Goal: Task Accomplishment & Management: Manage account settings

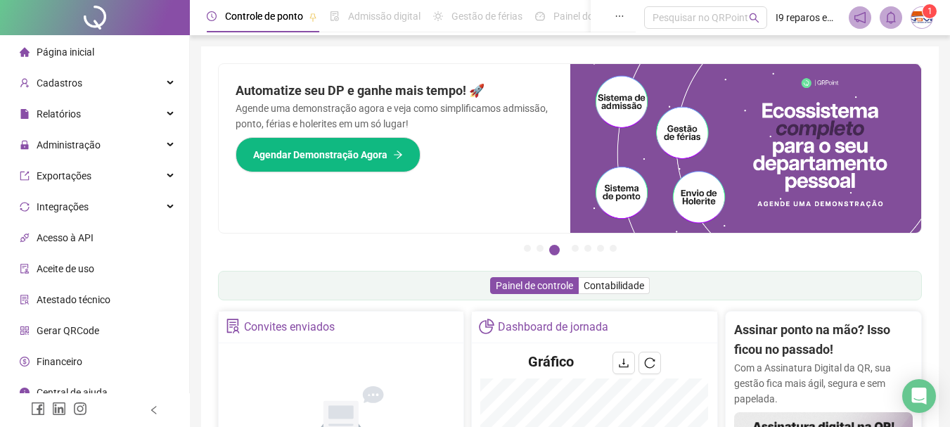
click at [77, 51] on span "Página inicial" at bounding box center [66, 51] width 58 height 11
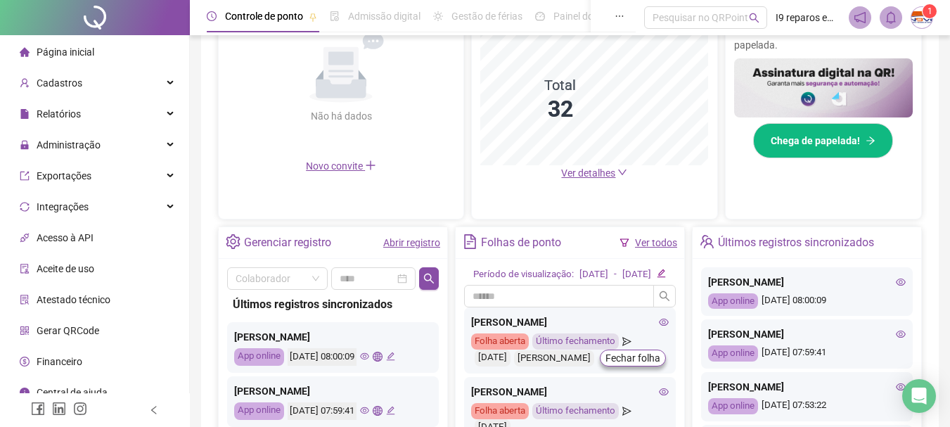
scroll to position [422, 0]
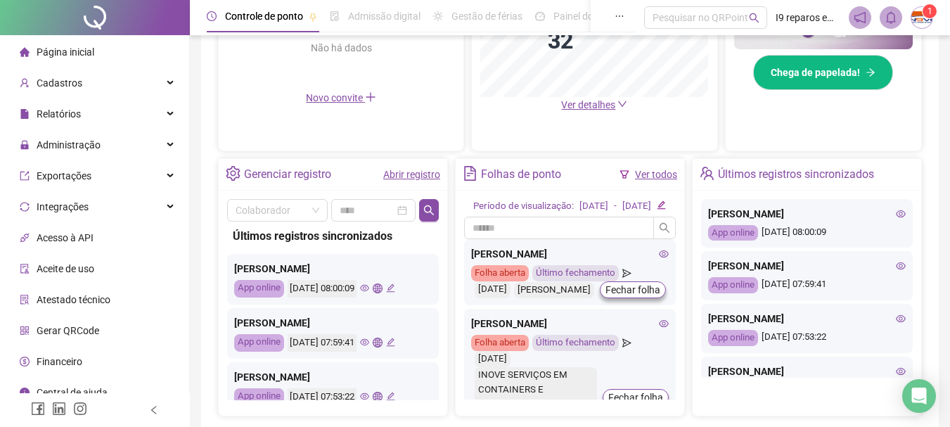
click at [896, 219] on icon "eye" at bounding box center [901, 214] width 10 height 10
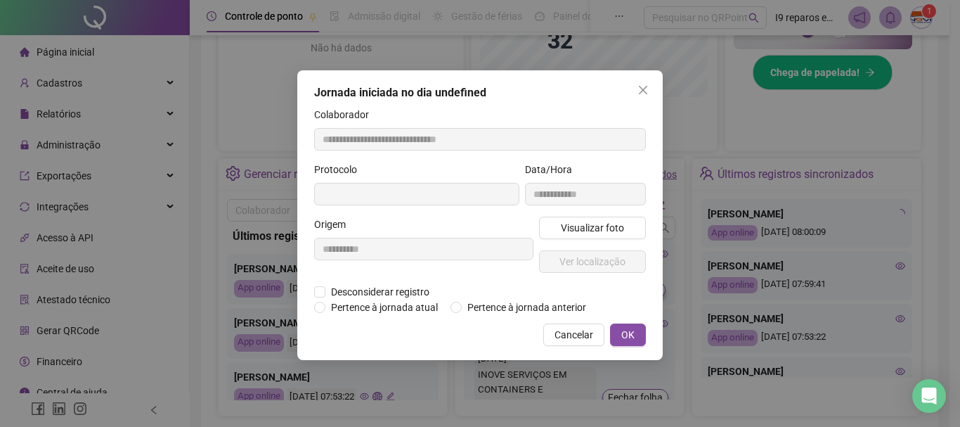
type input "**********"
click at [617, 223] on span "Visualizar foto" at bounding box center [592, 227] width 63 height 15
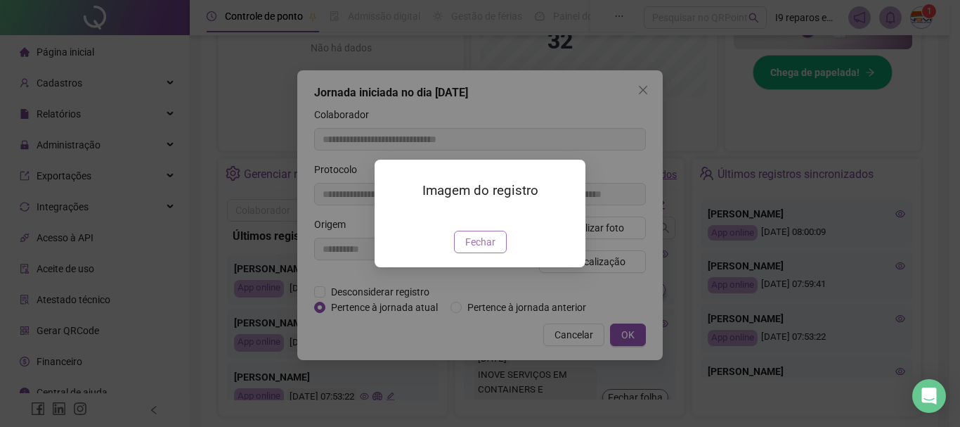
click at [463, 253] on button "Fechar" at bounding box center [480, 242] width 53 height 22
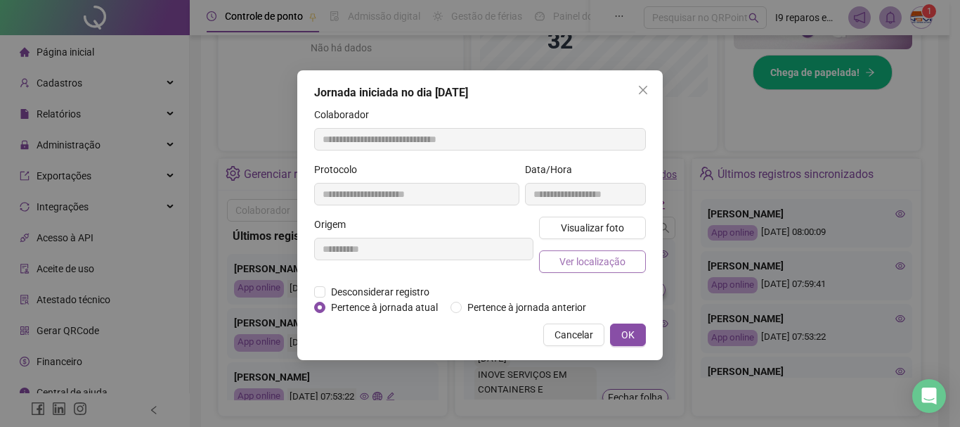
click at [613, 259] on span "Ver localização" at bounding box center [593, 261] width 66 height 15
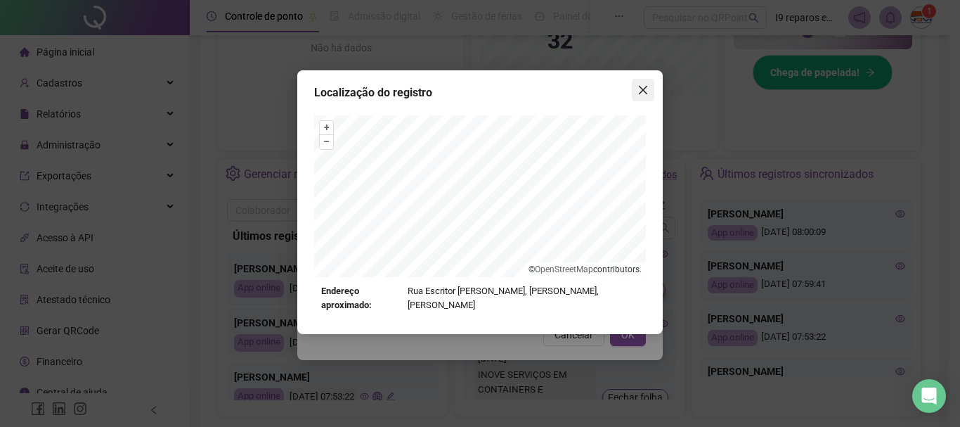
click at [646, 92] on icon "close" at bounding box center [643, 90] width 8 height 8
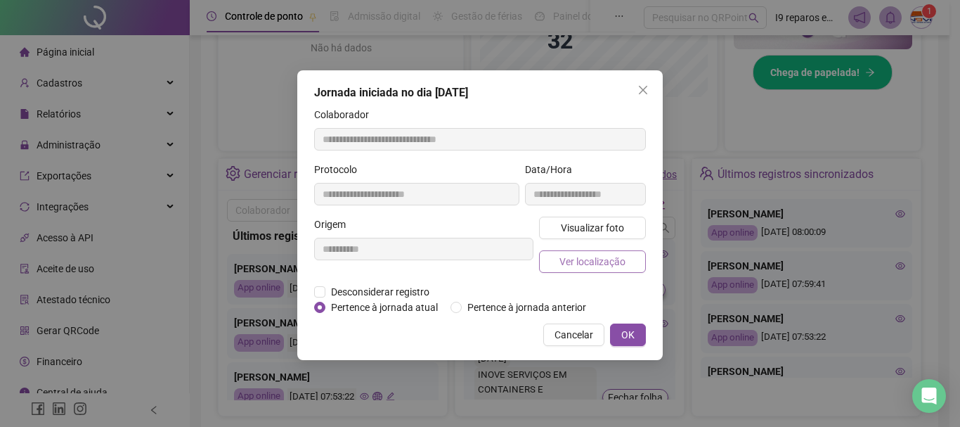
click at [609, 264] on span "Ver localização" at bounding box center [593, 261] width 66 height 15
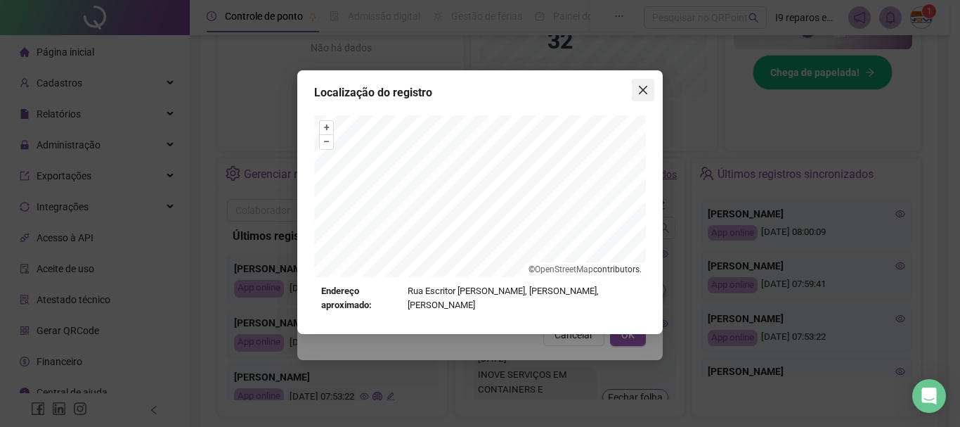
click at [641, 91] on icon "close" at bounding box center [643, 89] width 11 height 11
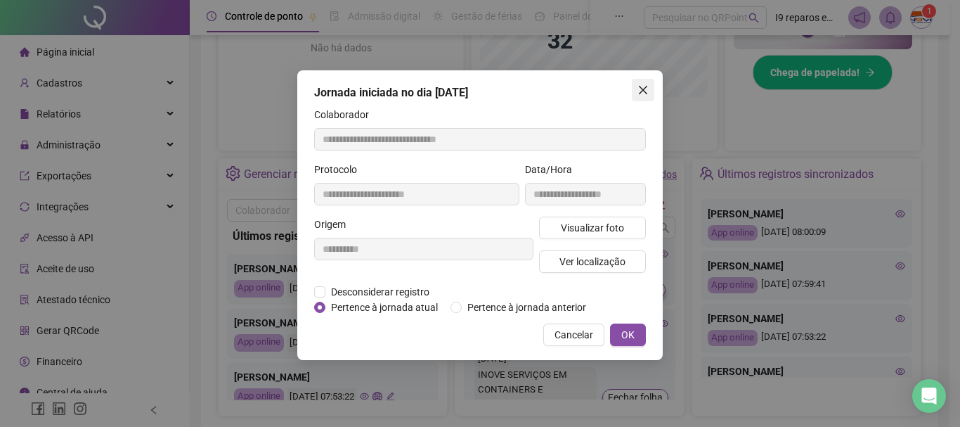
click at [642, 89] on icon "close" at bounding box center [643, 90] width 8 height 8
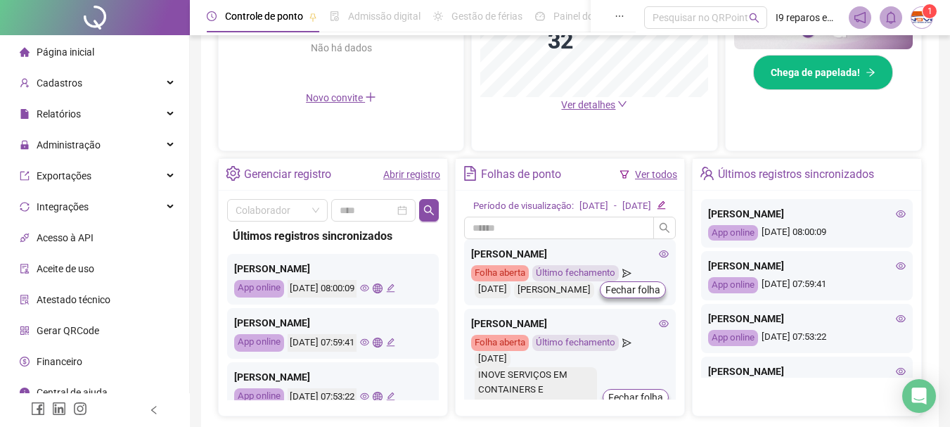
click at [896, 271] on icon "eye" at bounding box center [901, 266] width 10 height 10
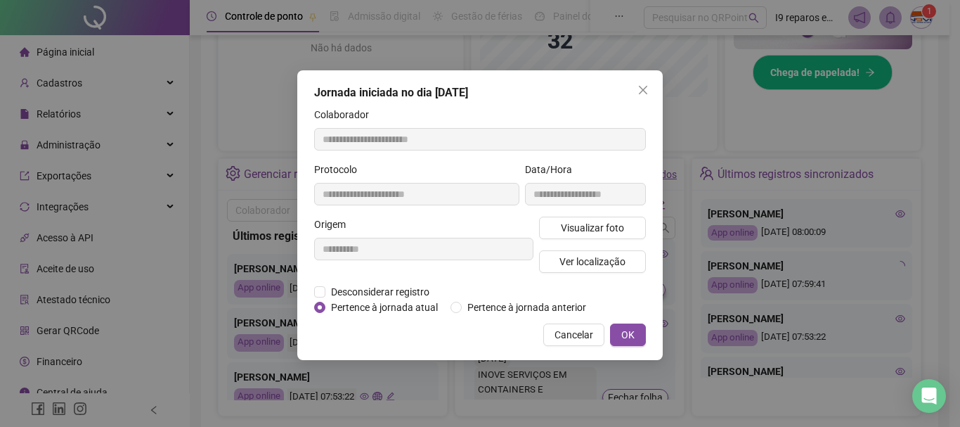
type input "**********"
click at [583, 225] on span "Visualizar foto" at bounding box center [592, 227] width 63 height 15
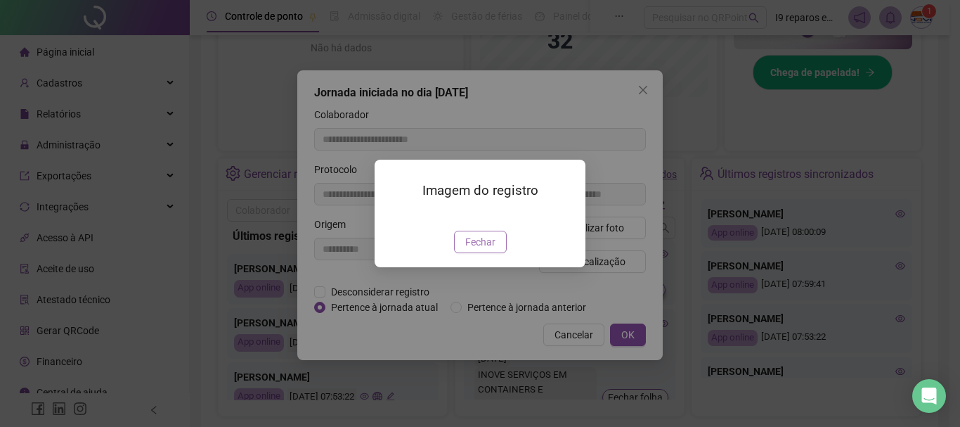
click at [488, 250] on span "Fechar" at bounding box center [480, 241] width 30 height 15
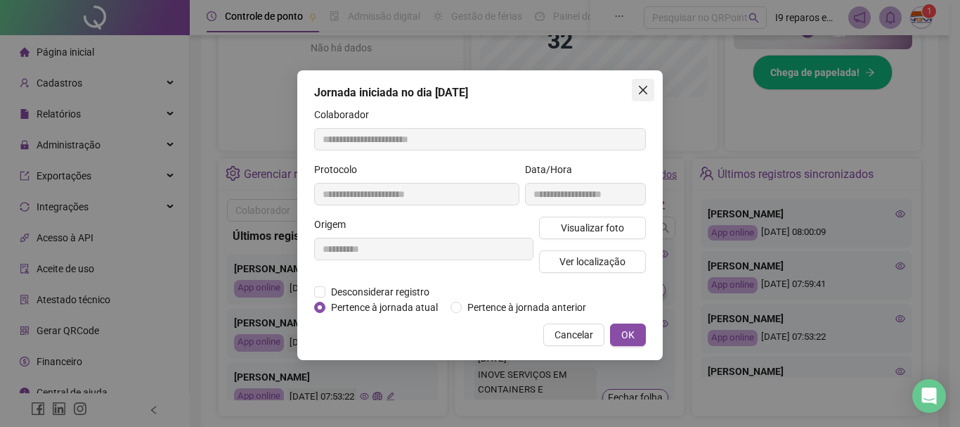
click at [638, 86] on icon "close" at bounding box center [643, 89] width 11 height 11
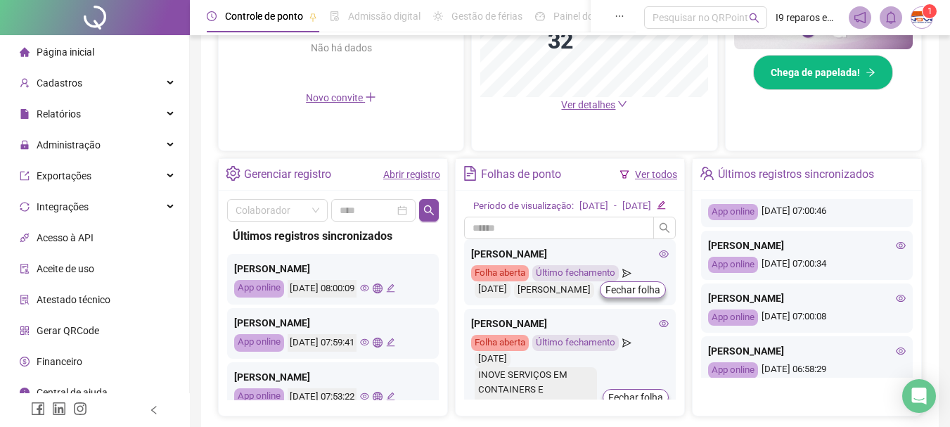
scroll to position [633, 0]
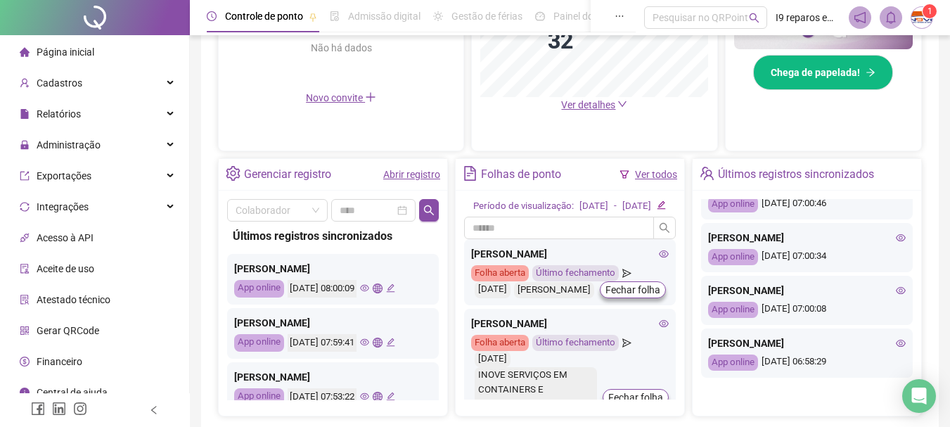
click at [896, 243] on icon "eye" at bounding box center [901, 238] width 10 height 10
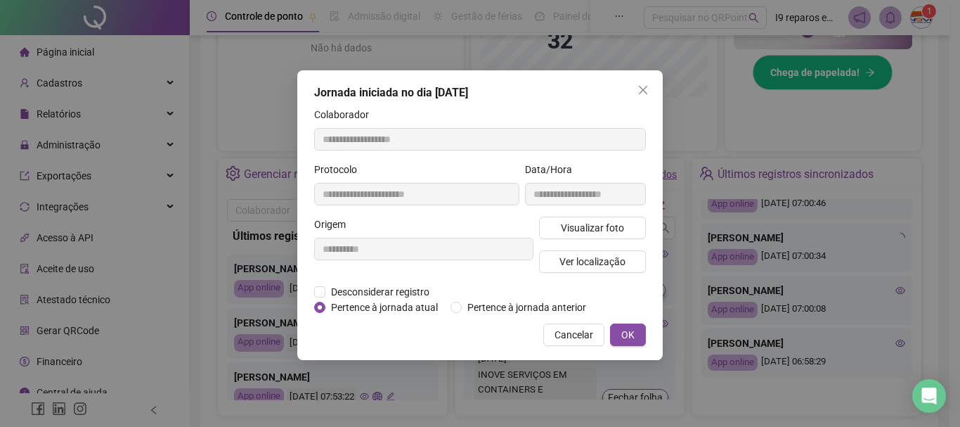
type input "**********"
click at [595, 257] on span "Ver localização" at bounding box center [593, 261] width 66 height 15
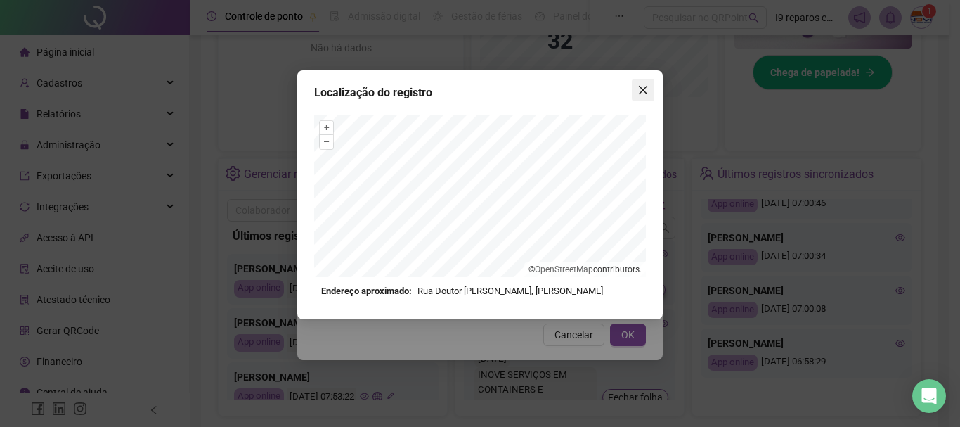
click at [645, 91] on icon "close" at bounding box center [643, 90] width 8 height 8
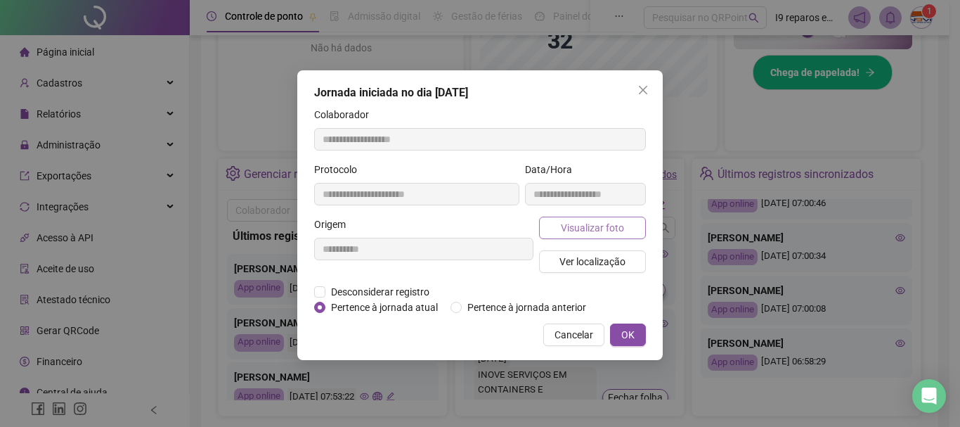
click at [619, 218] on button "Visualizar foto" at bounding box center [592, 228] width 107 height 22
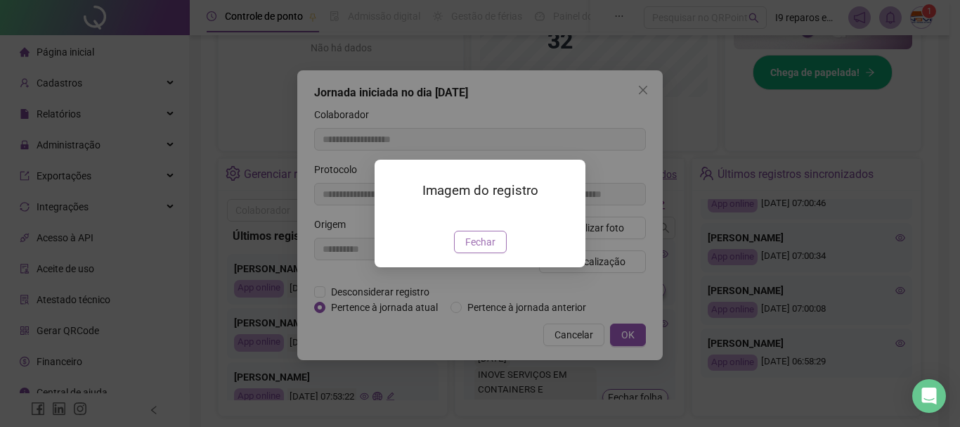
click at [485, 250] on span "Fechar" at bounding box center [480, 241] width 30 height 15
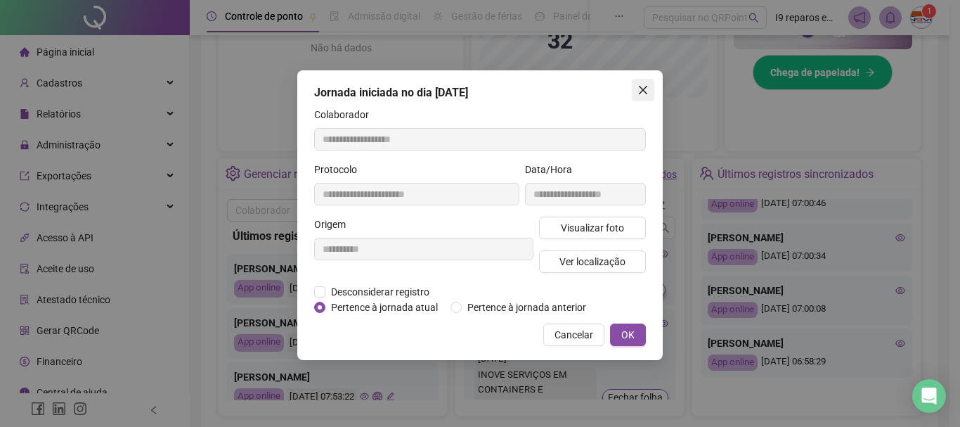
click at [643, 91] on icon "close" at bounding box center [643, 90] width 8 height 8
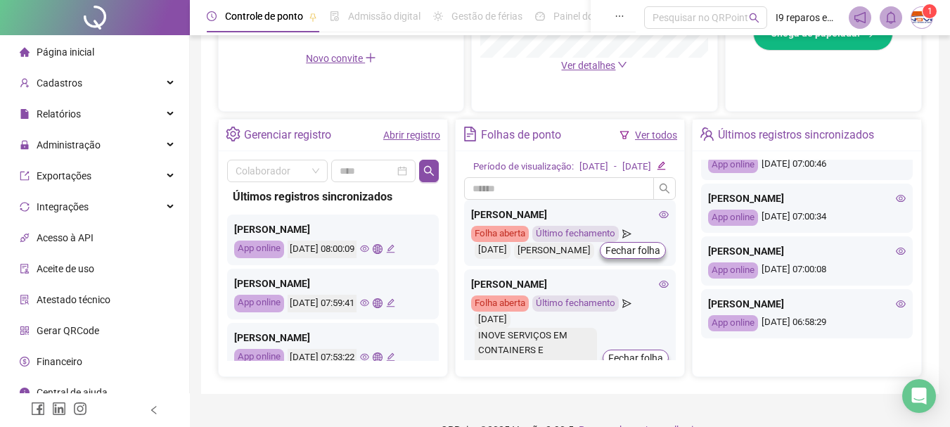
scroll to position [492, 0]
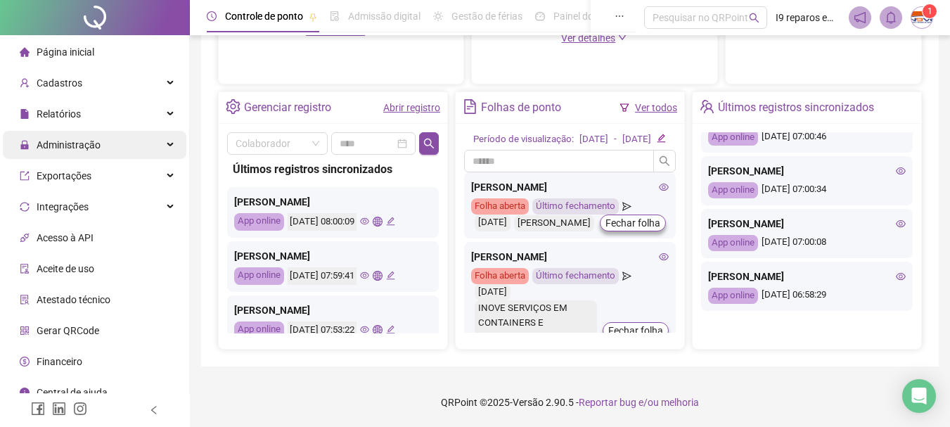
click at [156, 143] on div "Administração" at bounding box center [95, 145] width 184 height 28
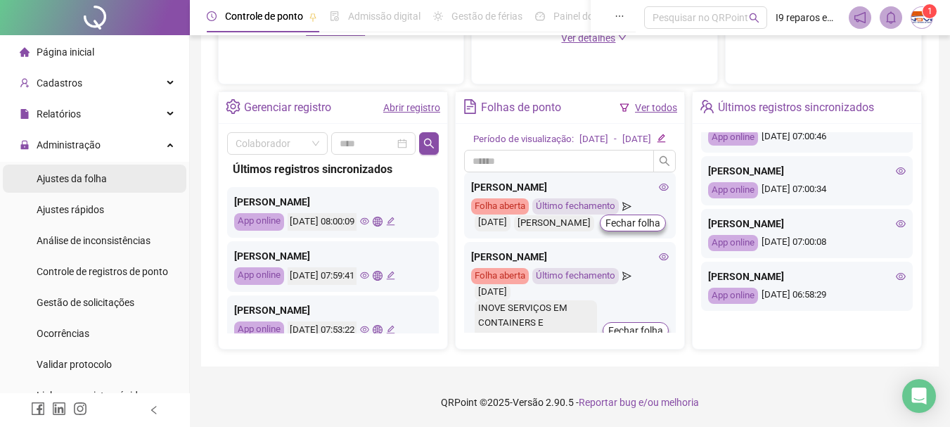
click at [68, 174] on span "Ajustes da folha" at bounding box center [72, 178] width 70 height 11
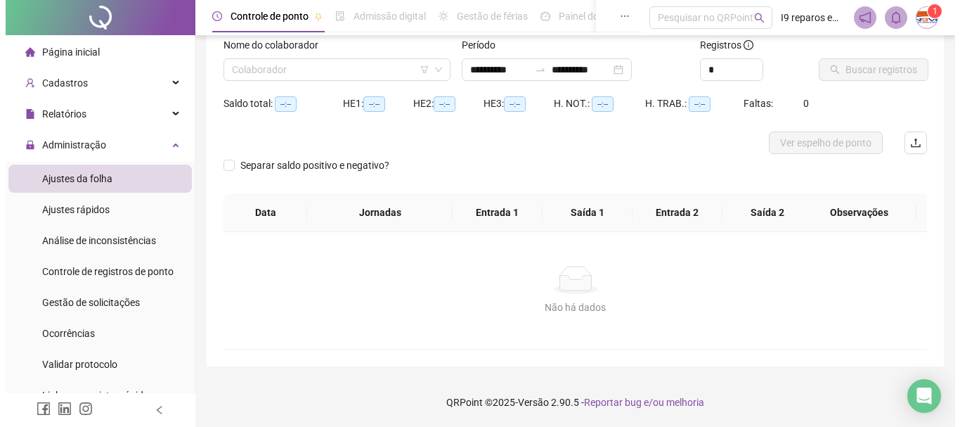
scroll to position [92, 0]
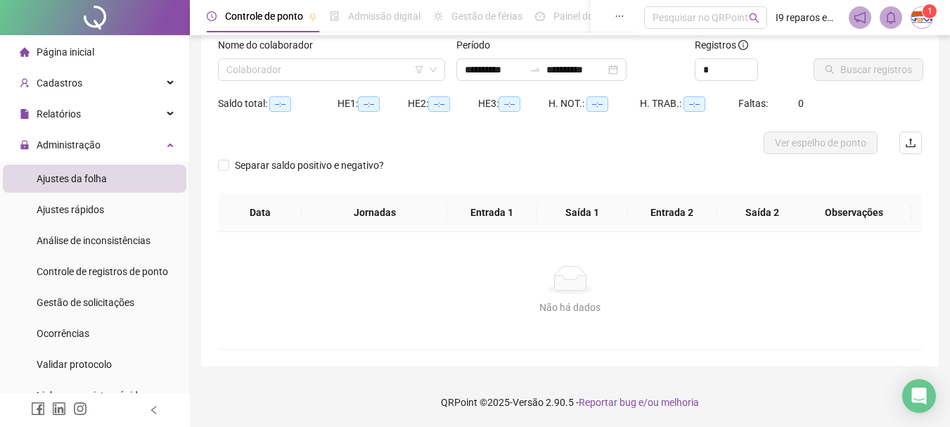
type input "**********"
click at [297, 60] on input "search" at bounding box center [325, 69] width 198 height 21
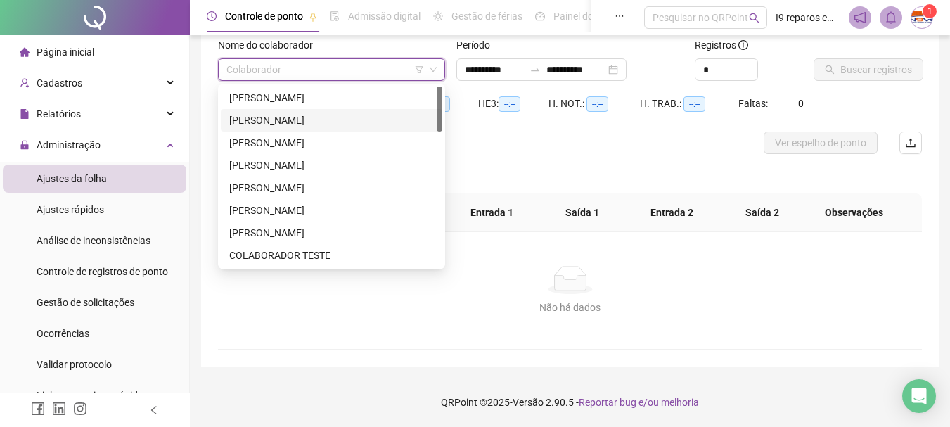
click at [291, 125] on div "[PERSON_NAME]" at bounding box center [331, 119] width 205 height 15
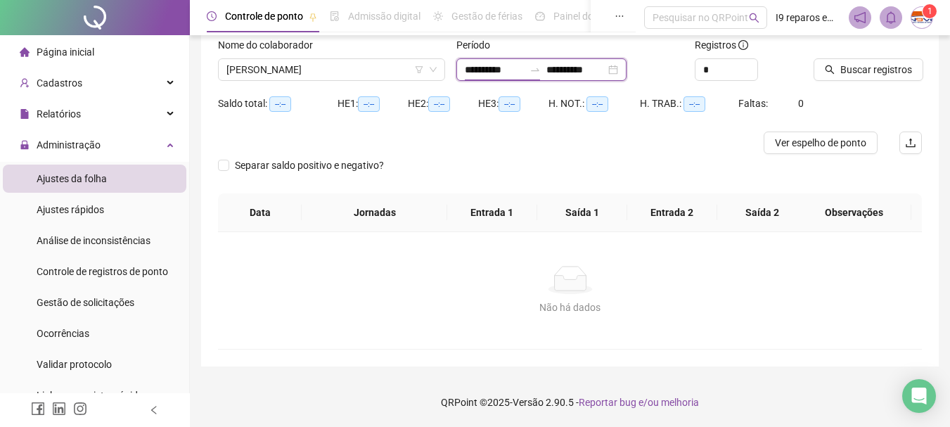
click at [481, 70] on input "**********" at bounding box center [494, 69] width 59 height 15
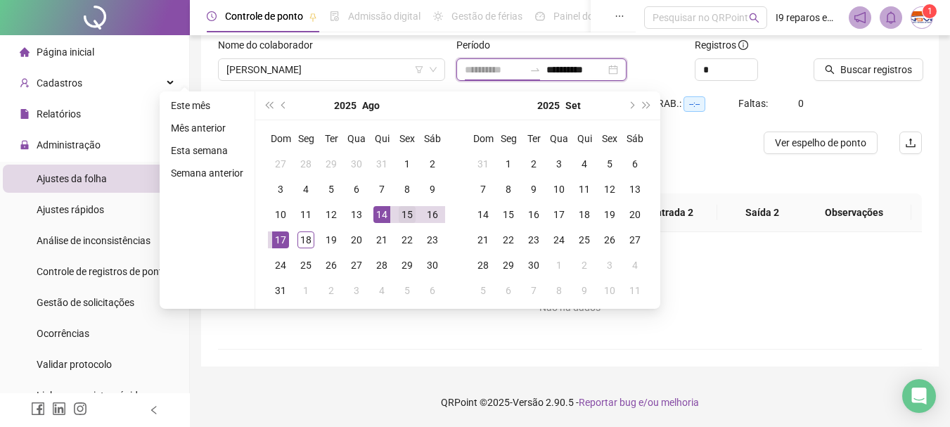
type input "**********"
click at [409, 212] on div "15" at bounding box center [407, 214] width 17 height 17
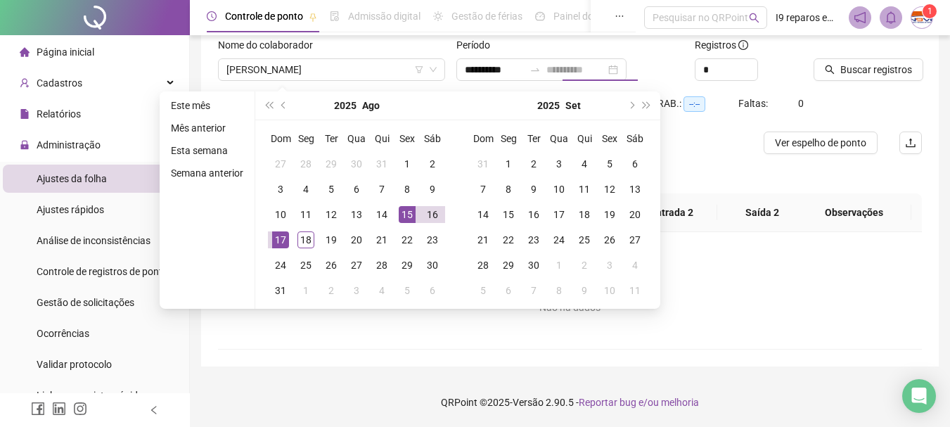
click at [409, 212] on div "15" at bounding box center [407, 214] width 17 height 17
type input "**********"
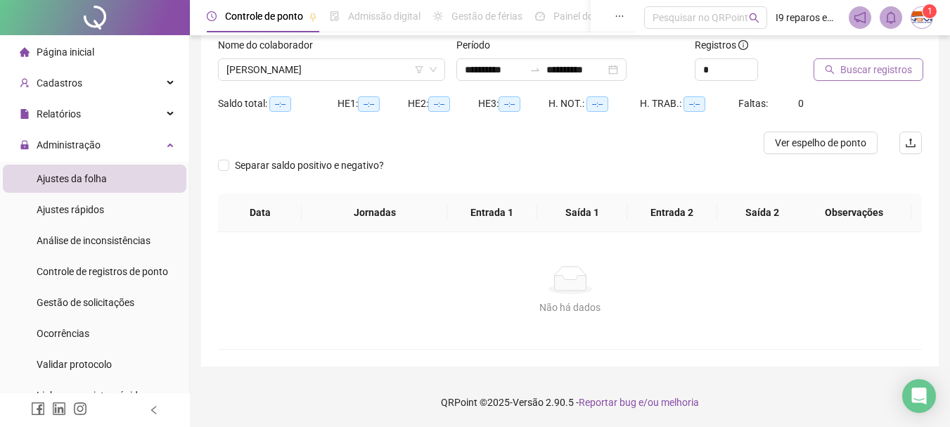
click at [874, 65] on span "Buscar registros" at bounding box center [876, 69] width 72 height 15
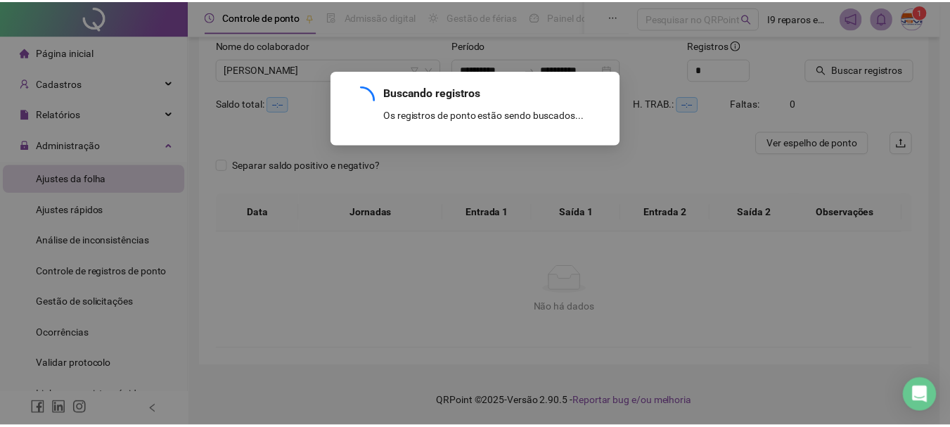
scroll to position [20, 0]
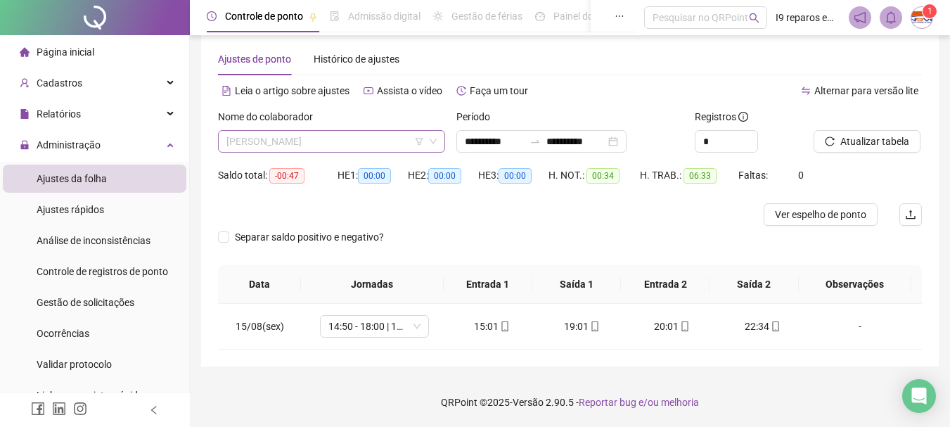
click at [367, 131] on span "[PERSON_NAME]" at bounding box center [331, 141] width 210 height 21
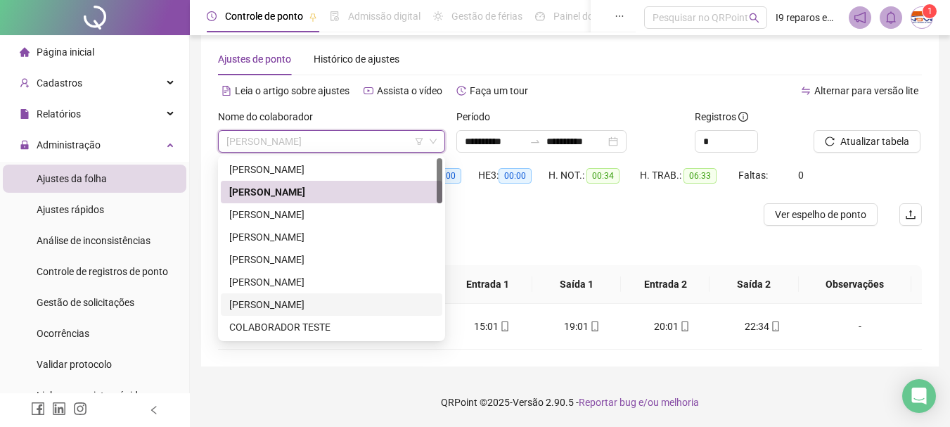
click at [317, 298] on div "[PERSON_NAME]" at bounding box center [331, 304] width 205 height 15
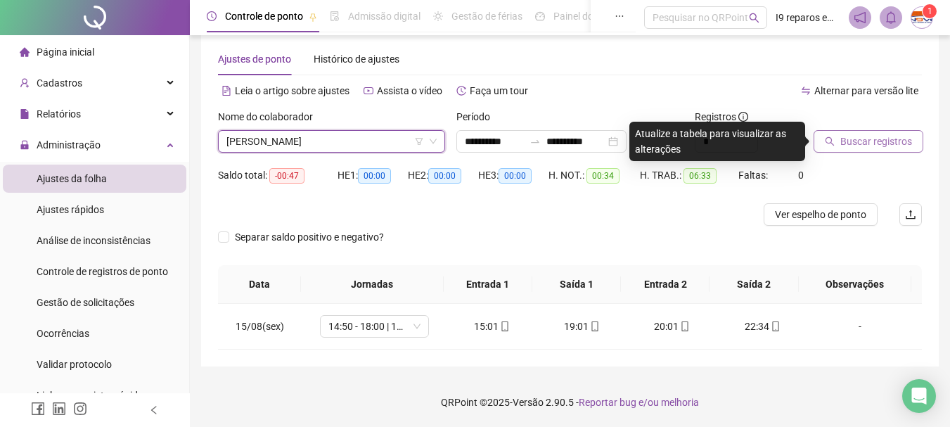
click at [883, 141] on span "Buscar registros" at bounding box center [876, 141] width 72 height 15
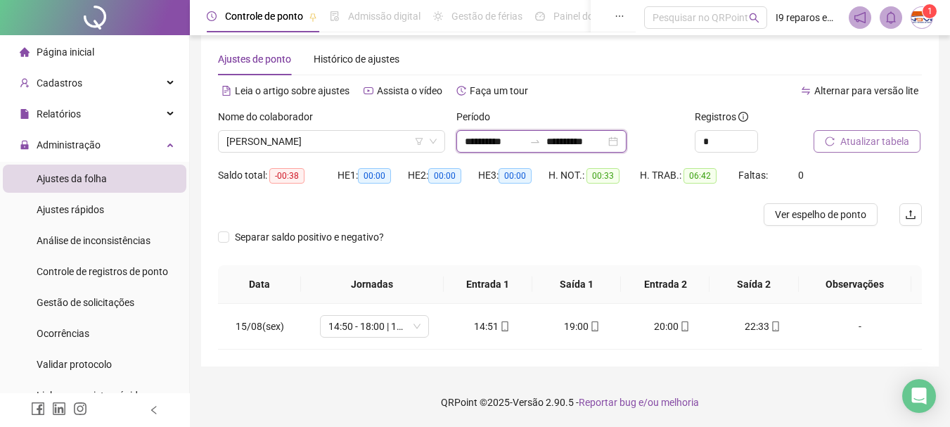
click at [489, 142] on input "**********" at bounding box center [494, 141] width 59 height 15
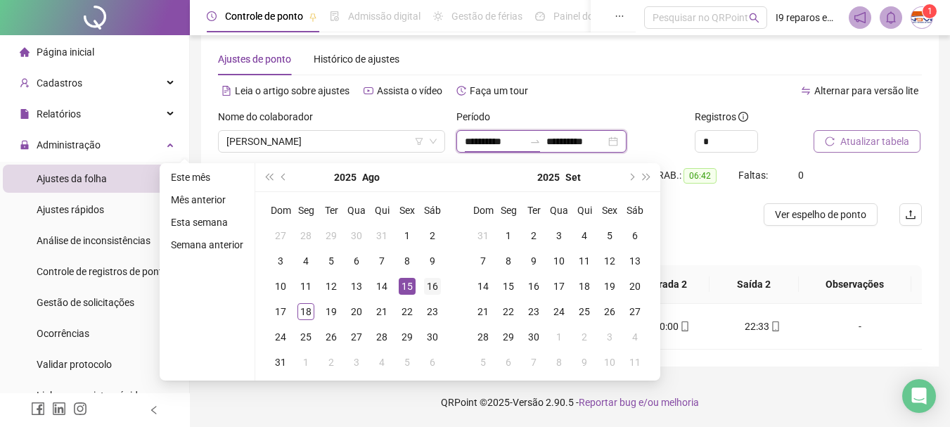
type input "**********"
click at [430, 288] on div "16" at bounding box center [432, 286] width 17 height 17
type input "**********"
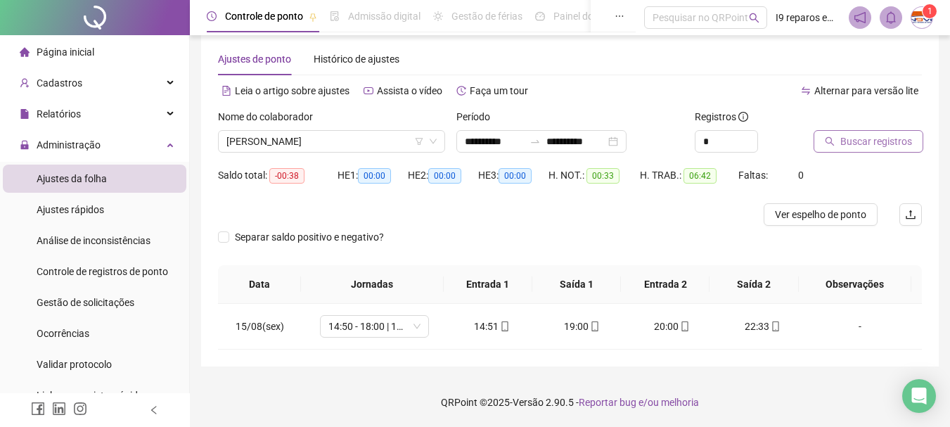
click at [885, 143] on span "Buscar registros" at bounding box center [876, 141] width 72 height 15
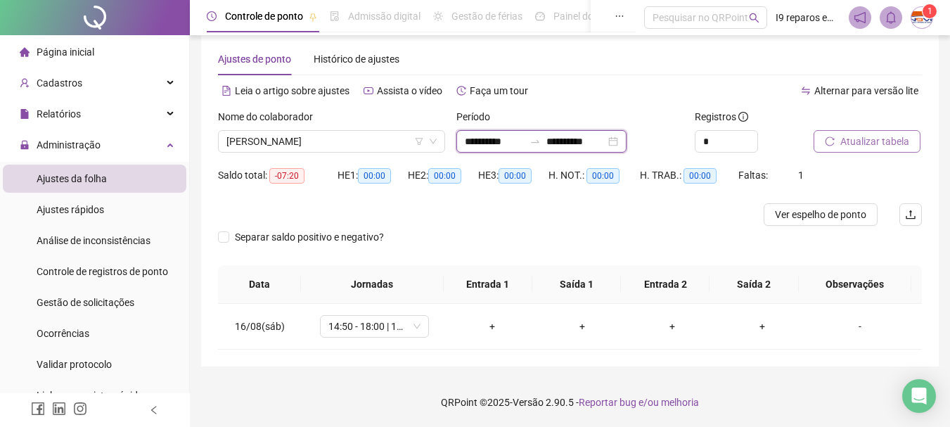
click at [472, 142] on input "**********" at bounding box center [494, 141] width 59 height 15
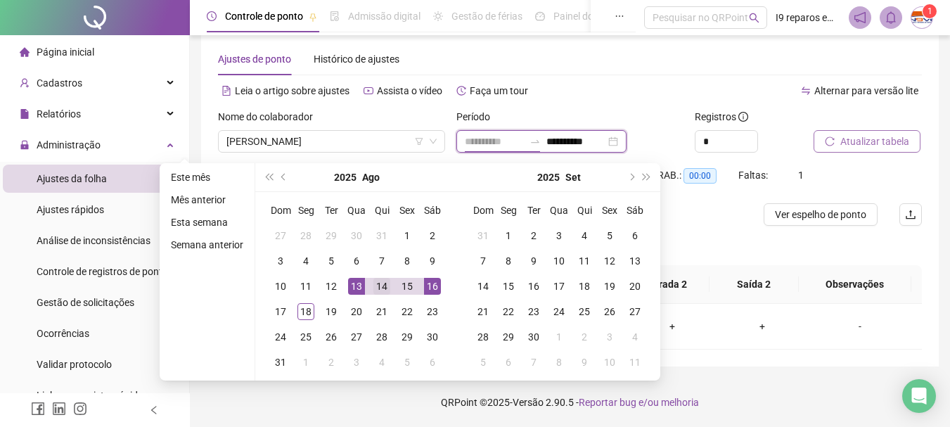
type input "**********"
click at [382, 285] on div "14" at bounding box center [381, 286] width 17 height 17
type input "**********"
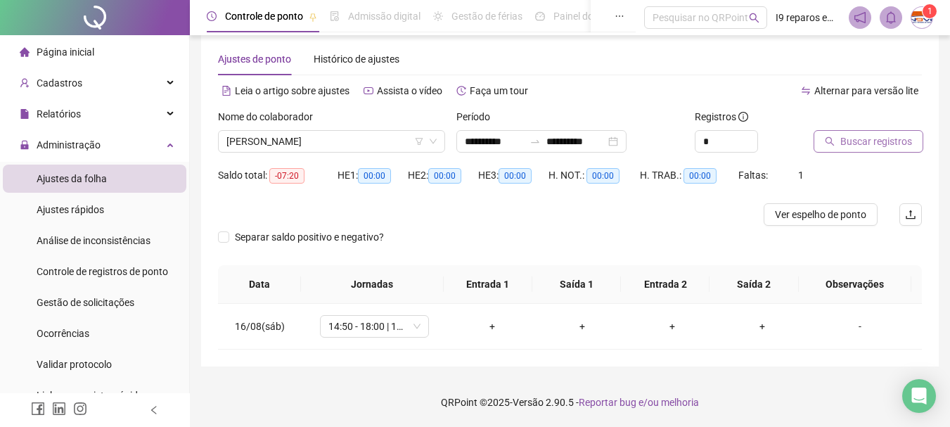
click at [872, 141] on span "Buscar registros" at bounding box center [876, 141] width 72 height 15
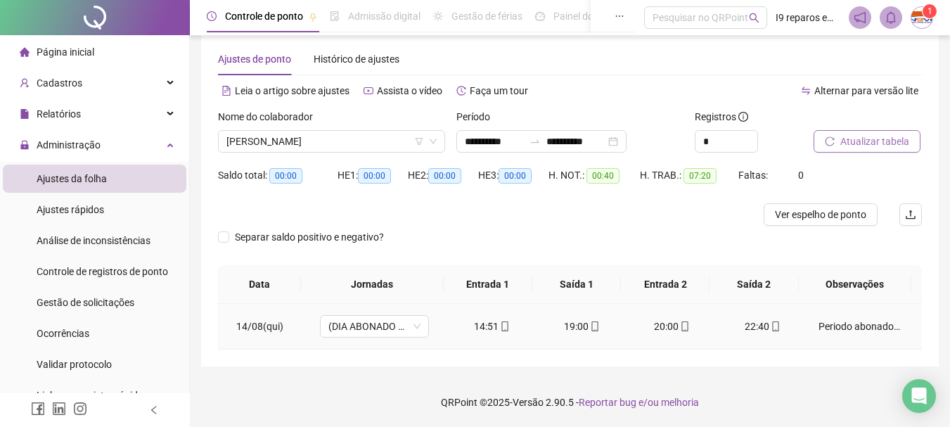
click at [876, 330] on div "Periodo abonado - Dispensados pela supervisora da DPW Naiade" at bounding box center [859, 326] width 83 height 15
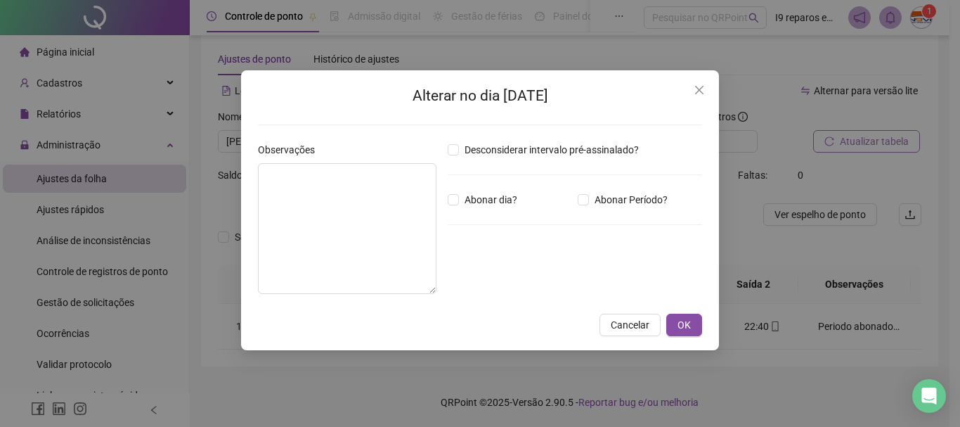
type textarea "**********"
type input "*****"
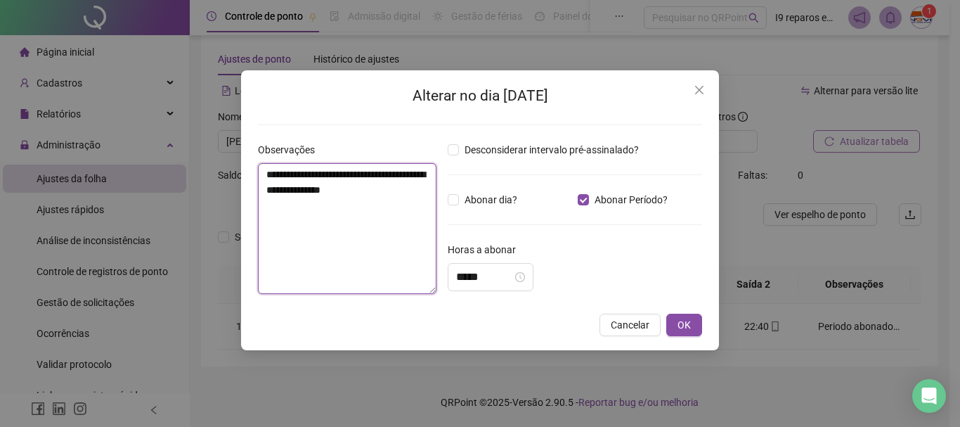
drag, startPoint x: 390, startPoint y: 188, endPoint x: 263, endPoint y: 177, distance: 127.1
click at [263, 177] on textarea "**********" at bounding box center [347, 228] width 179 height 131
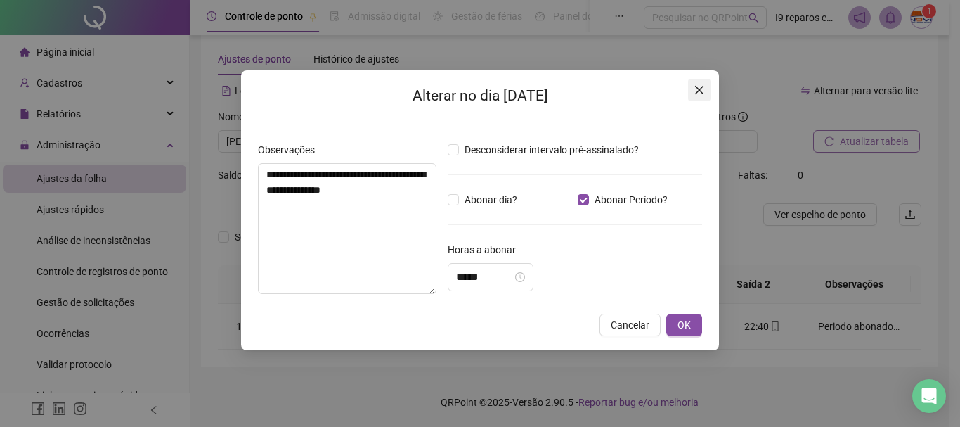
click at [699, 95] on icon "close" at bounding box center [699, 89] width 11 height 11
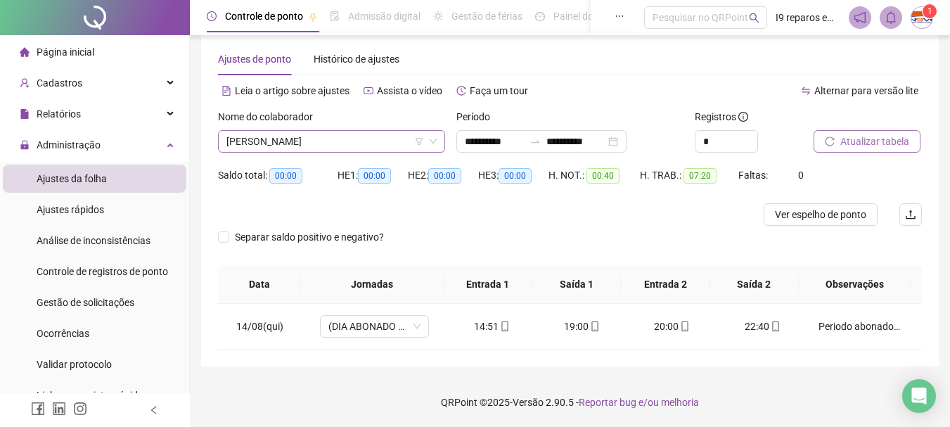
click at [380, 136] on span "[PERSON_NAME]" at bounding box center [331, 141] width 210 height 21
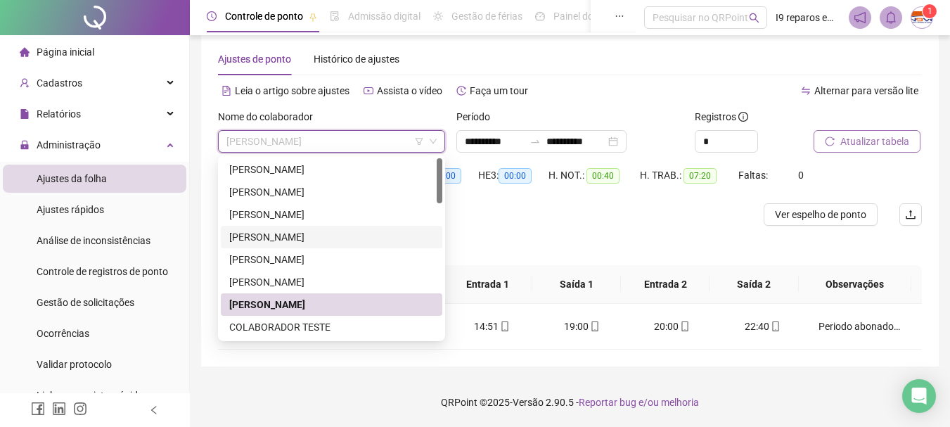
scroll to position [141, 0]
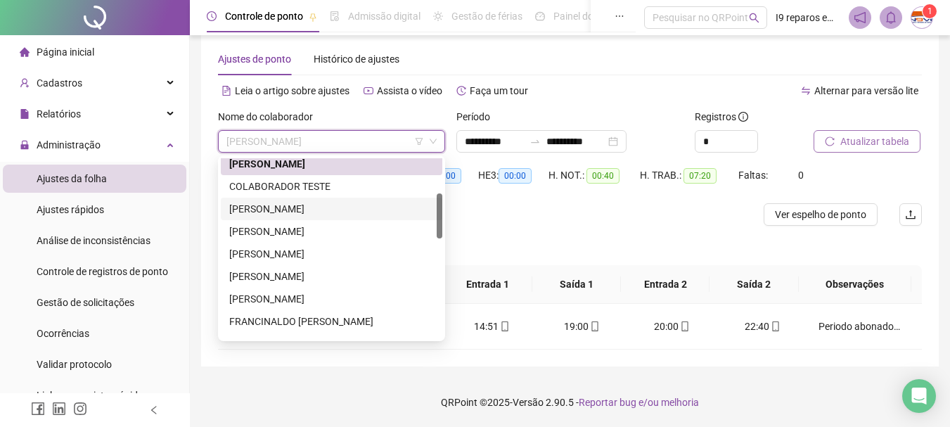
click at [326, 212] on div "[PERSON_NAME]" at bounding box center [331, 208] width 205 height 15
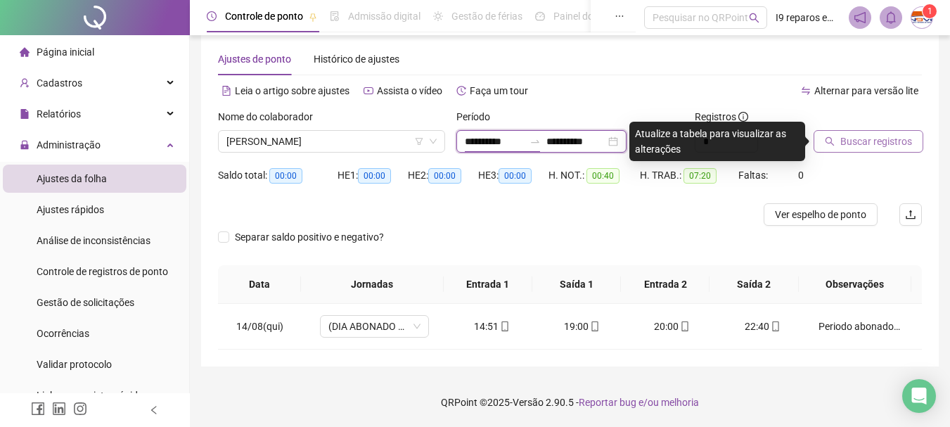
click at [505, 143] on input "**********" at bounding box center [494, 141] width 59 height 15
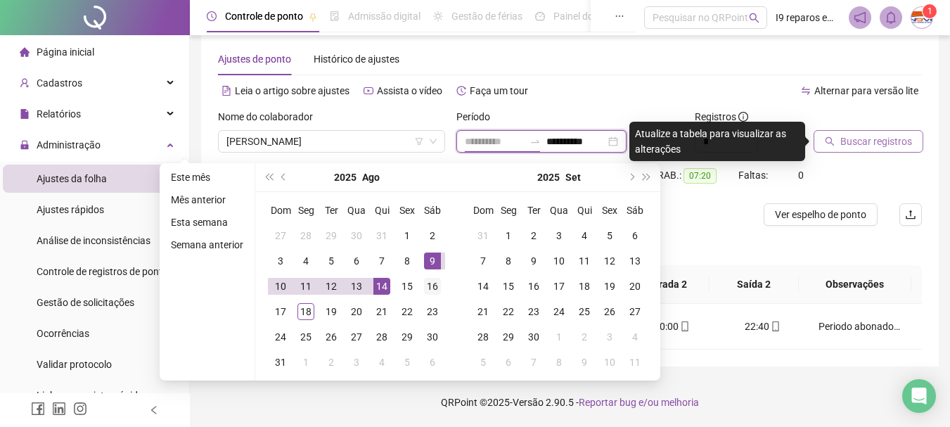
type input "**********"
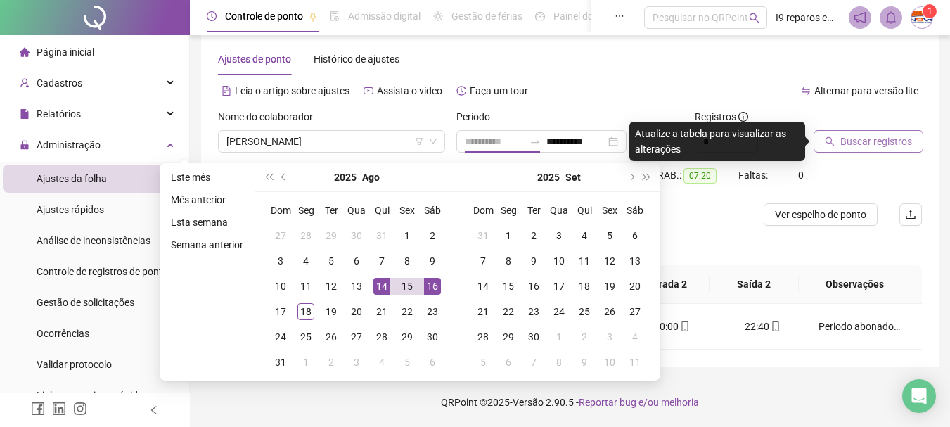
click at [427, 288] on div "16" at bounding box center [432, 286] width 17 height 17
type input "**********"
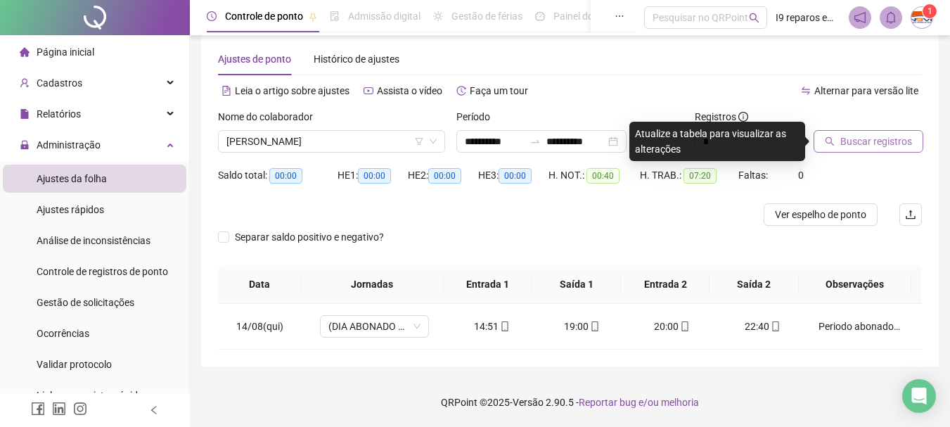
click at [852, 145] on span "Buscar registros" at bounding box center [876, 141] width 72 height 15
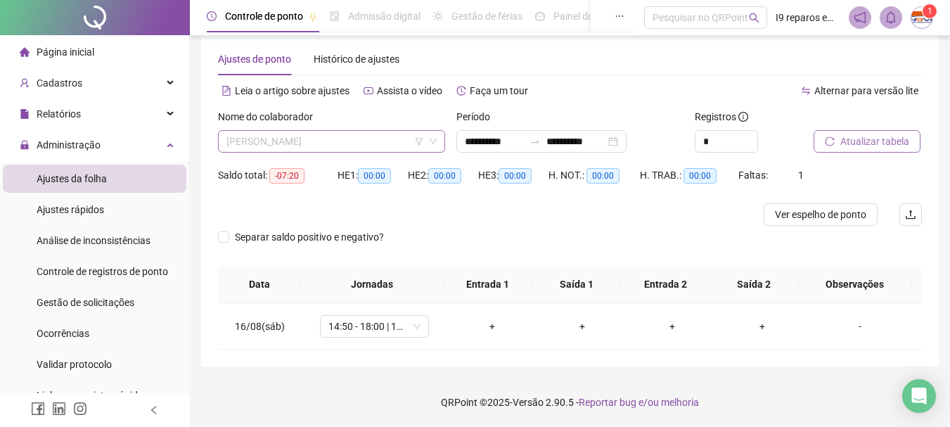
click at [354, 140] on span "[PERSON_NAME]" at bounding box center [331, 141] width 210 height 21
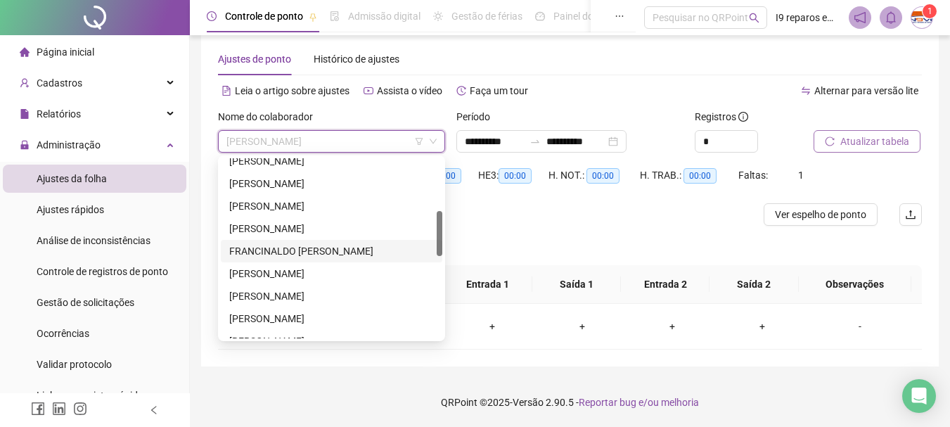
scroll to position [281, 0]
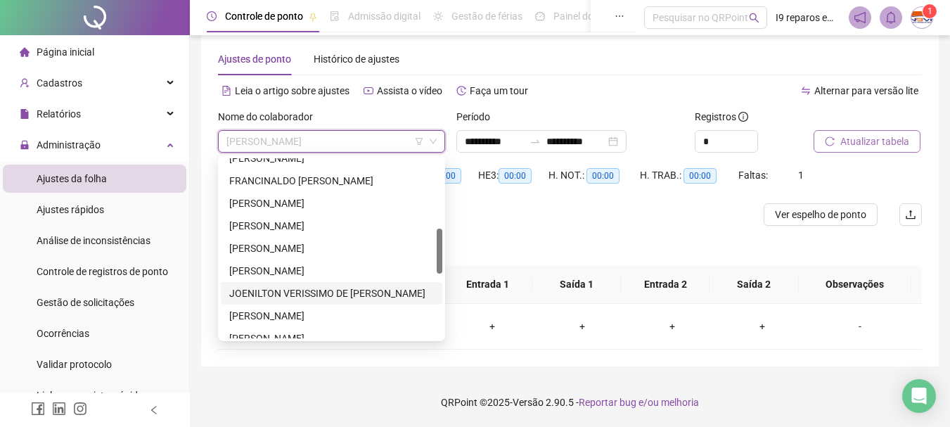
click at [296, 295] on div "JOENILTON VERISSIMO DE [PERSON_NAME]" at bounding box center [331, 292] width 205 height 15
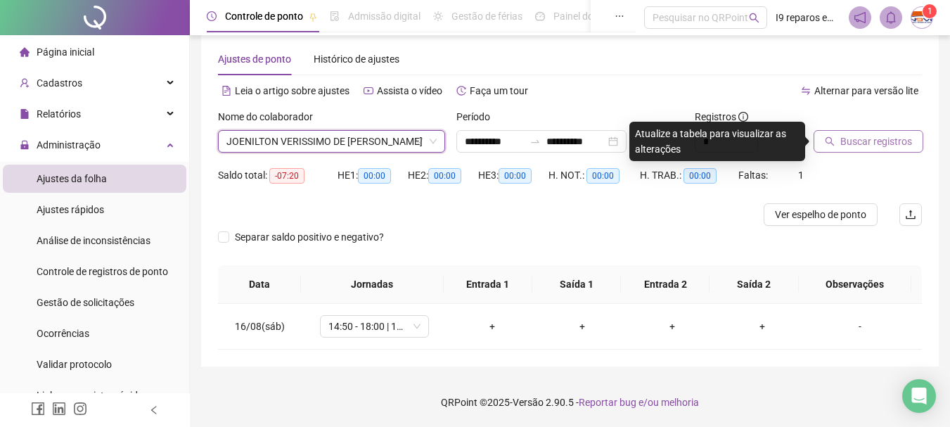
click at [873, 145] on span "Buscar registros" at bounding box center [876, 141] width 72 height 15
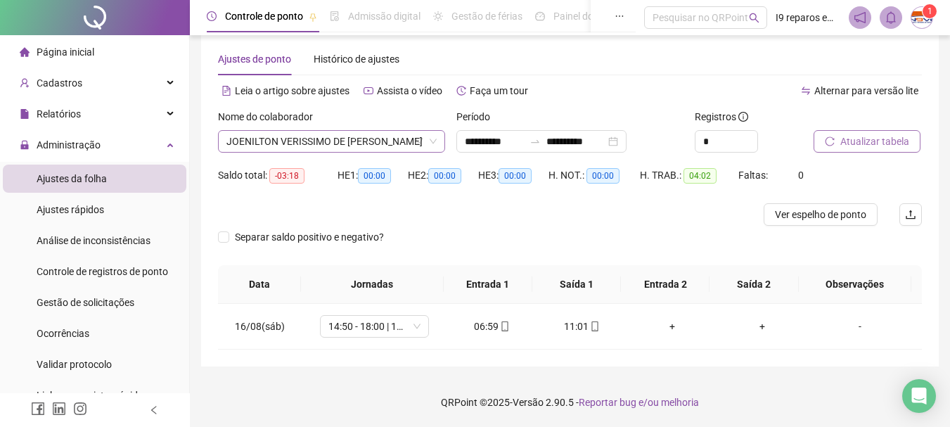
click at [339, 139] on span "JOENILTON VERISSIMO DE [PERSON_NAME]" at bounding box center [331, 141] width 210 height 21
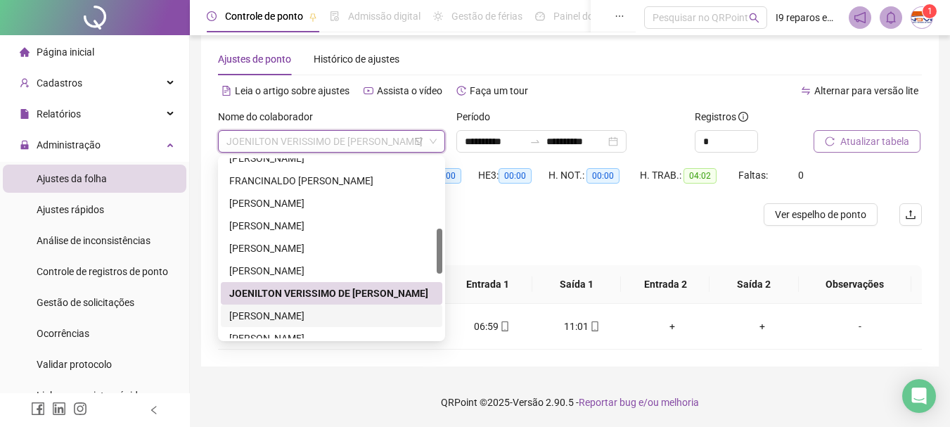
scroll to position [352, 0]
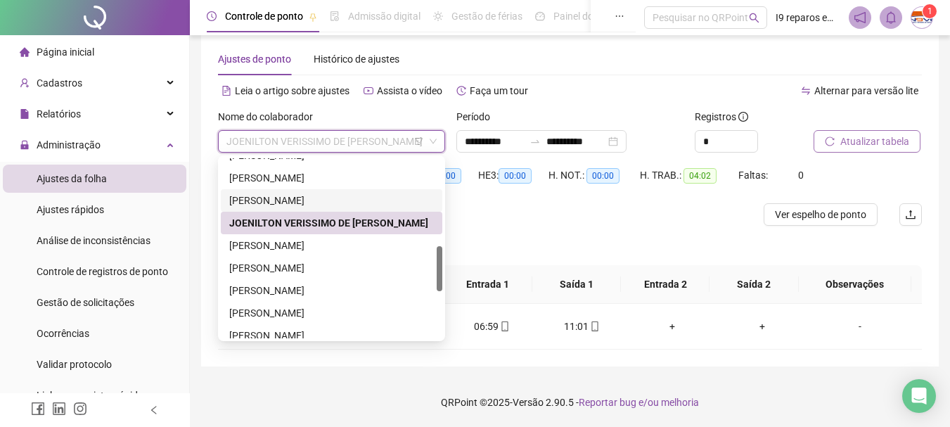
click at [306, 200] on div "[PERSON_NAME]" at bounding box center [331, 200] width 205 height 15
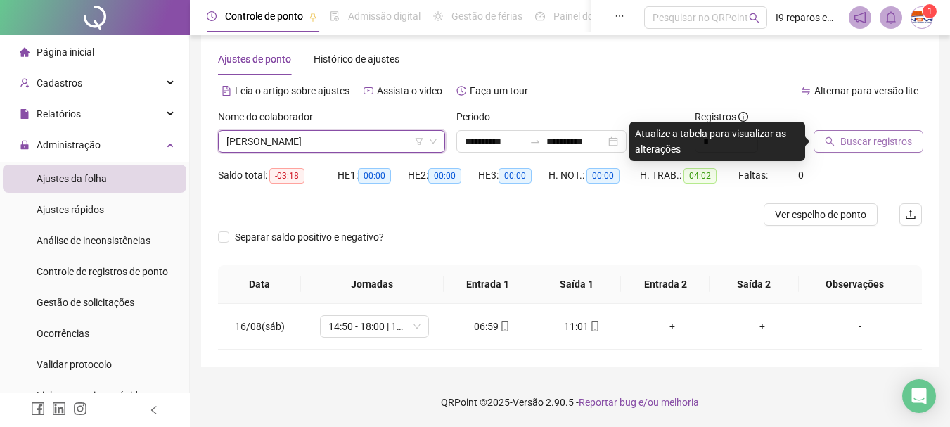
click at [837, 139] on button "Buscar registros" at bounding box center [868, 141] width 110 height 22
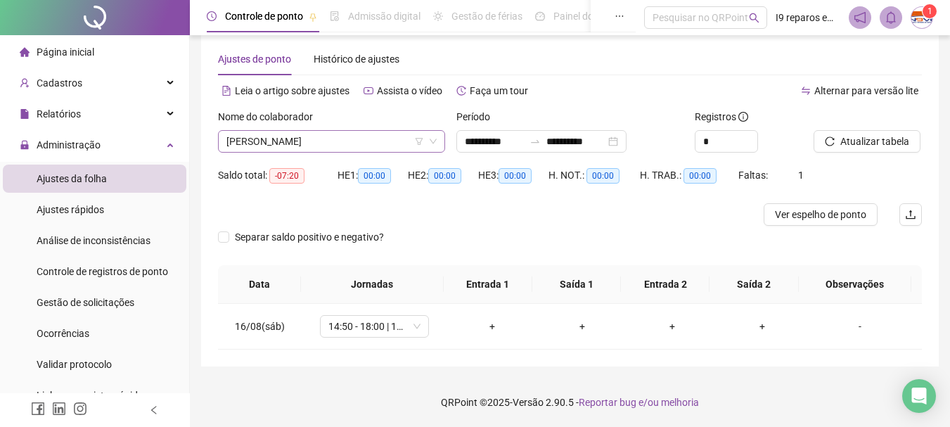
click at [349, 138] on span "[PERSON_NAME]" at bounding box center [331, 141] width 210 height 21
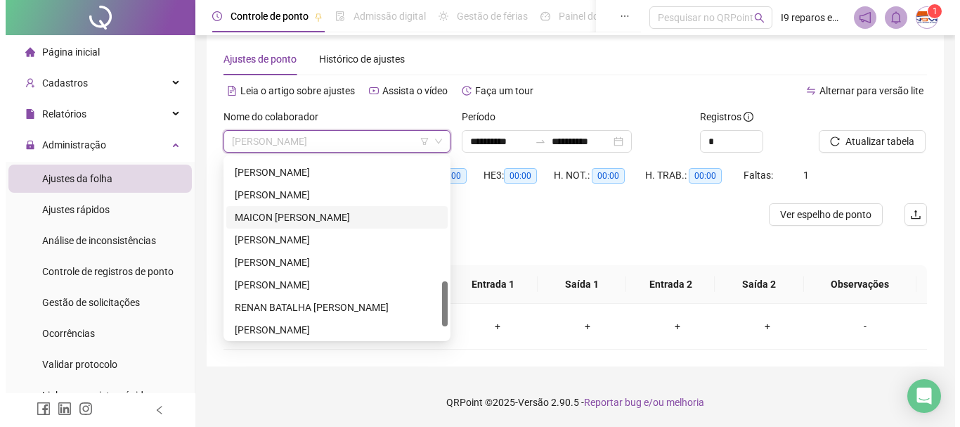
scroll to position [540, 0]
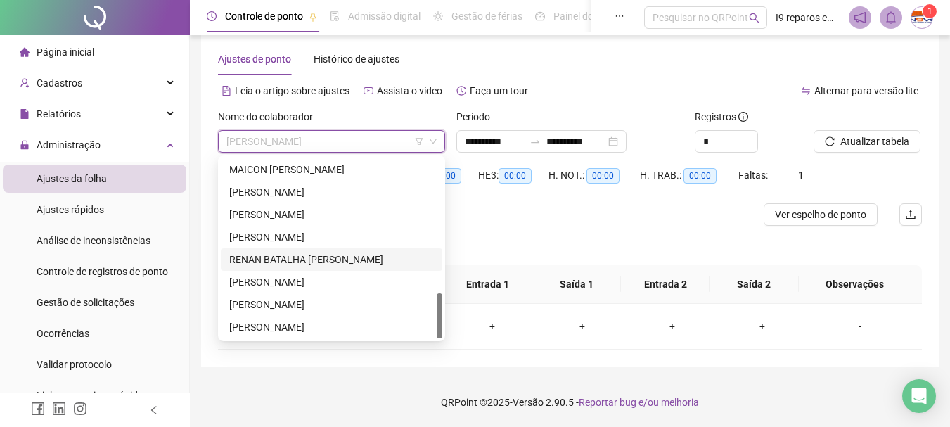
drag, startPoint x: 307, startPoint y: 260, endPoint x: 323, endPoint y: 255, distance: 16.5
click at [308, 260] on div "RENAN BATALHA [PERSON_NAME]" at bounding box center [331, 259] width 205 height 15
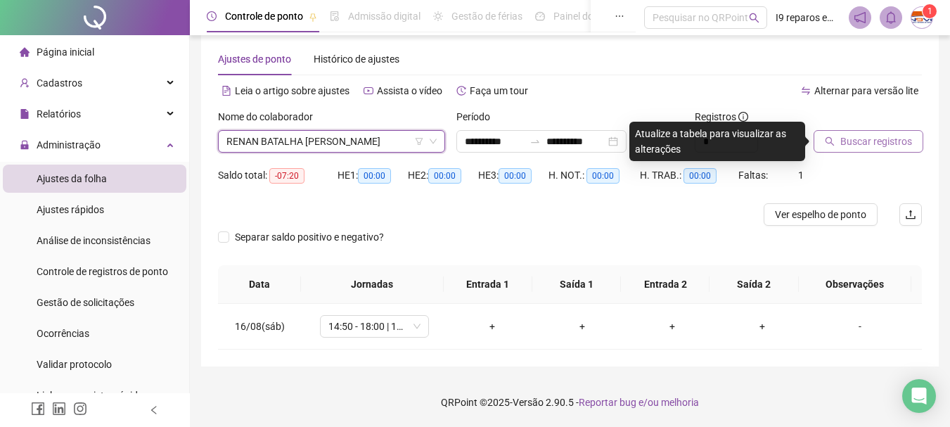
click at [864, 139] on span "Buscar registros" at bounding box center [876, 141] width 72 height 15
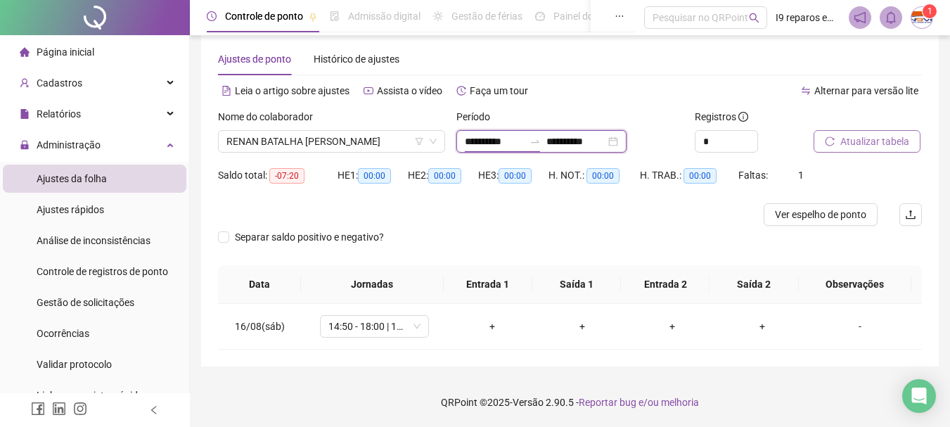
click at [480, 141] on input "**********" at bounding box center [494, 141] width 59 height 15
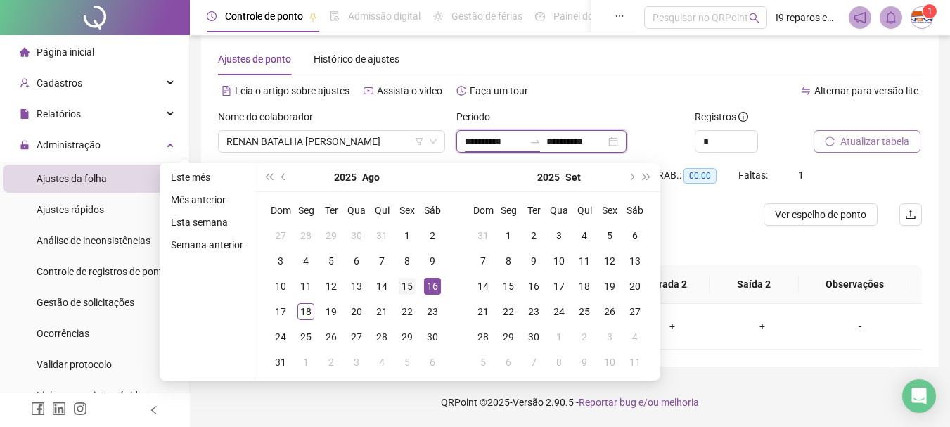
type input "**********"
click at [407, 286] on div "15" at bounding box center [407, 286] width 17 height 17
type input "**********"
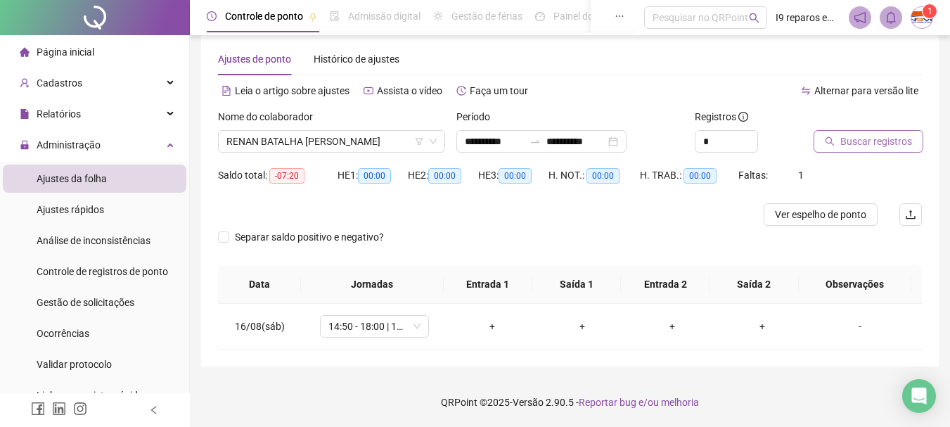
click at [870, 146] on span "Buscar registros" at bounding box center [876, 141] width 72 height 15
click at [852, 328] on div "-" at bounding box center [859, 326] width 83 height 15
type input "*****"
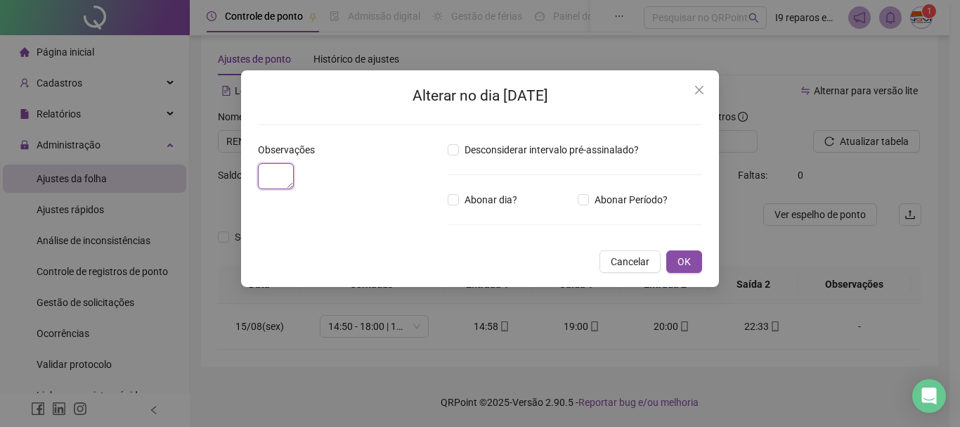
paste textarea "**********"
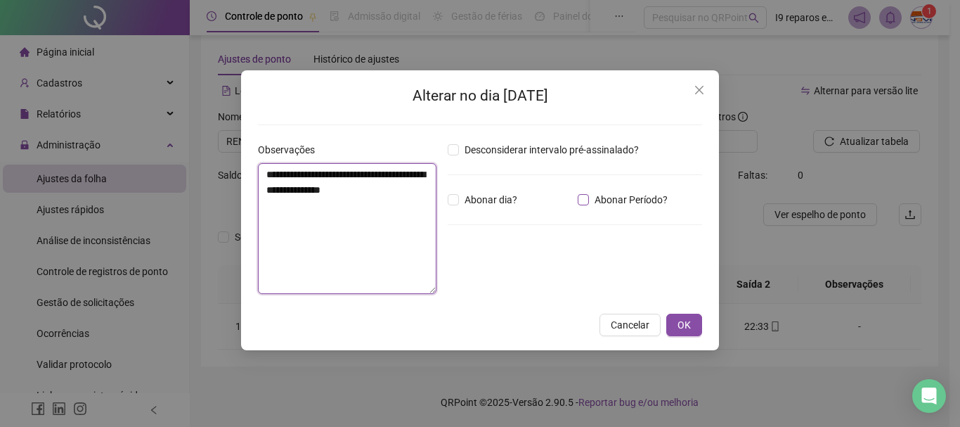
type textarea "**********"
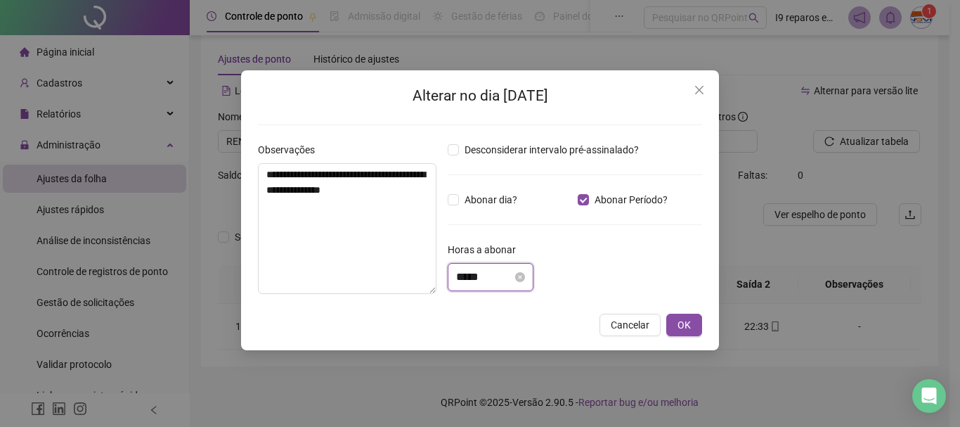
click at [508, 279] on input "*****" at bounding box center [484, 277] width 56 height 17
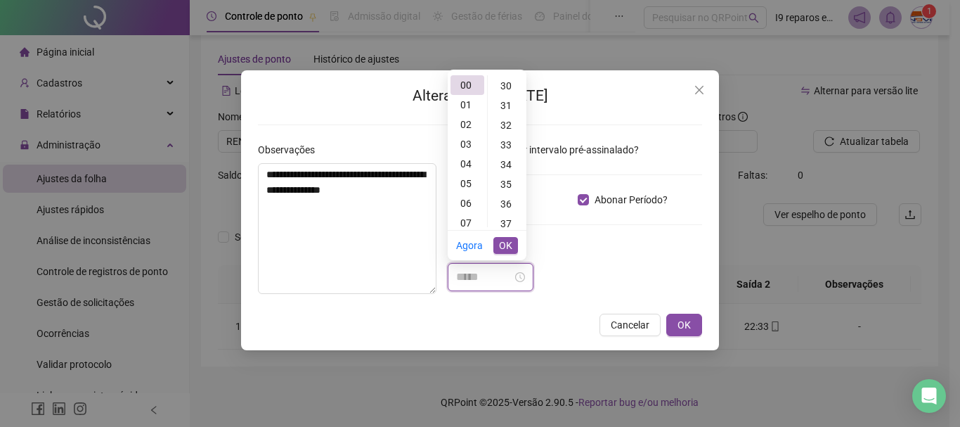
scroll to position [633, 0]
click at [510, 219] on div "39" at bounding box center [508, 220] width 34 height 20
type input "*****"
drag, startPoint x: 505, startPoint y: 245, endPoint x: 561, endPoint y: 259, distance: 58.0
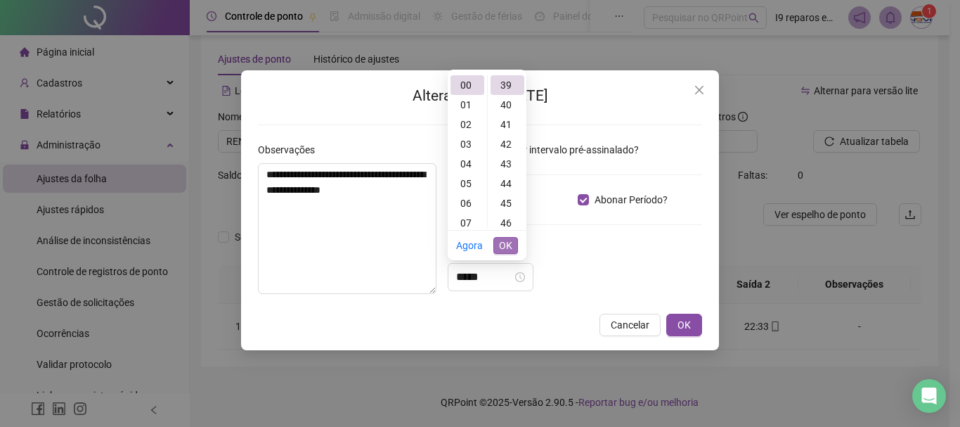
click at [507, 246] on span "OK" at bounding box center [505, 245] width 13 height 15
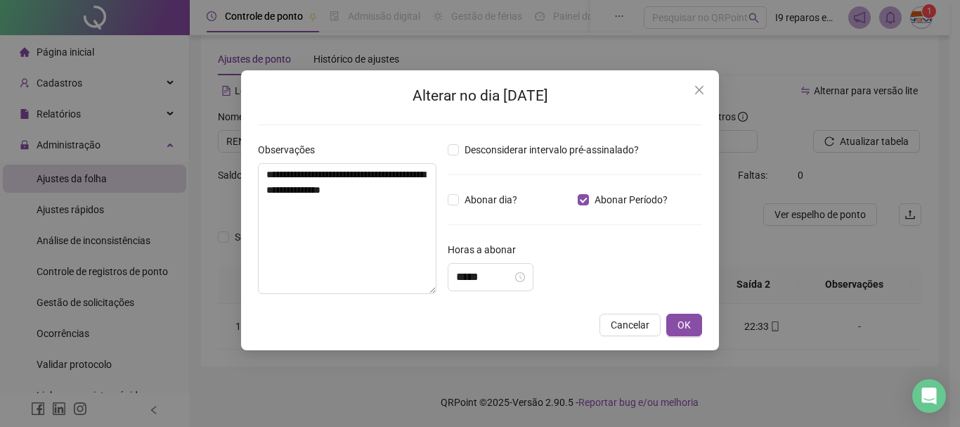
click at [568, 260] on div "Horas a abonar" at bounding box center [575, 252] width 255 height 21
click at [679, 323] on span "OK" at bounding box center [684, 324] width 13 height 15
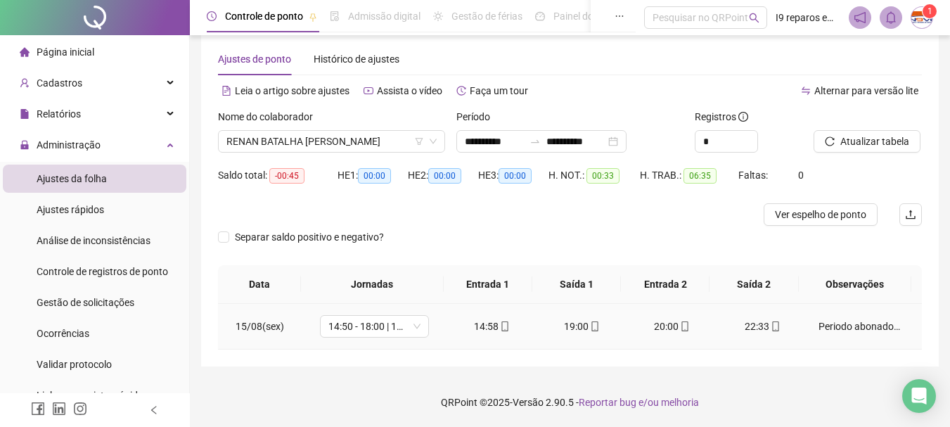
click at [828, 326] on div "Periodo abonado - Dispensados pela supervisora da DPW Naiade" at bounding box center [859, 326] width 83 height 15
type input "*****"
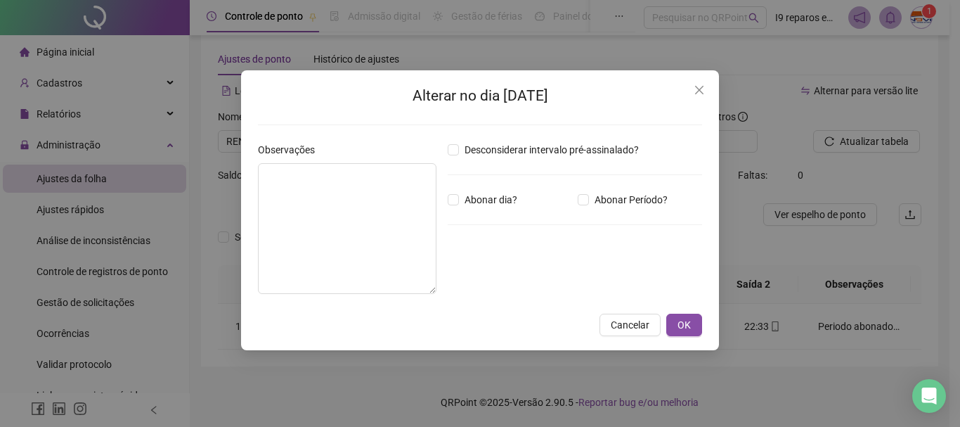
type textarea "**********"
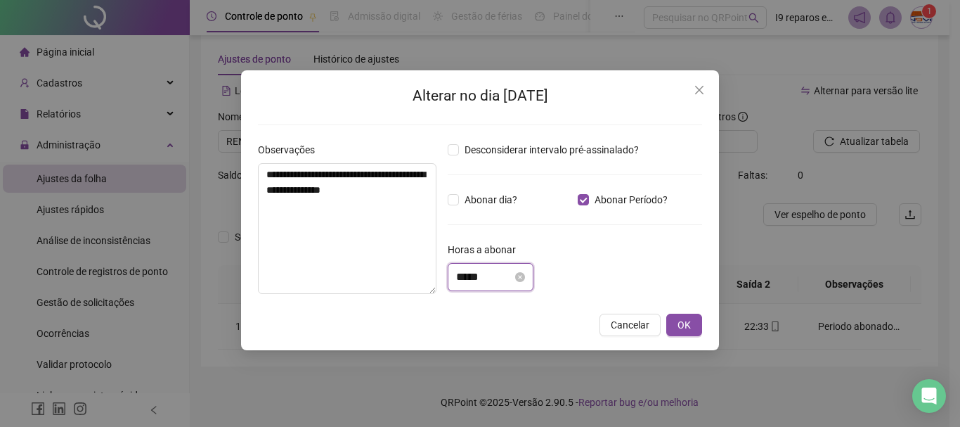
click at [501, 271] on input "*****" at bounding box center [484, 277] width 56 height 17
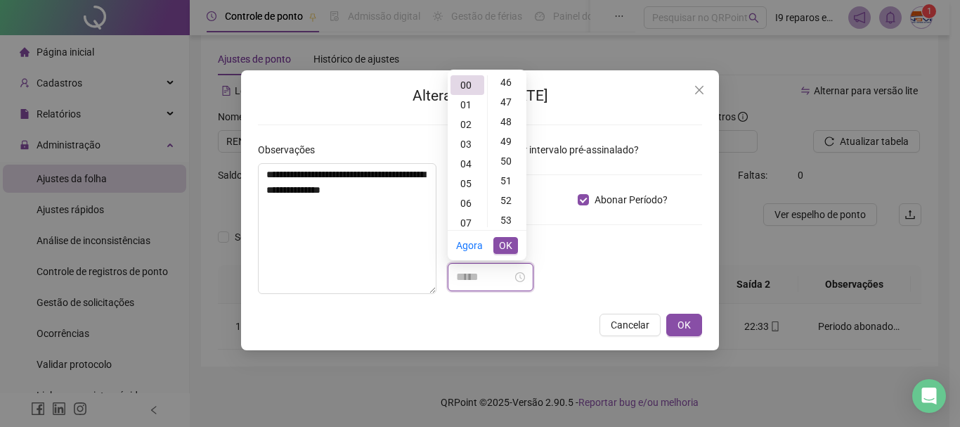
scroll to position [838, 0]
click at [510, 136] on div "45" at bounding box center [508, 133] width 34 height 20
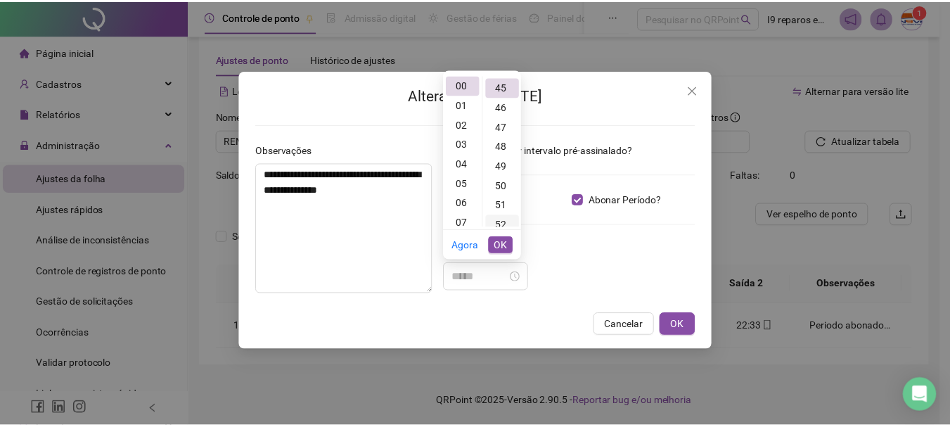
scroll to position [886, 0]
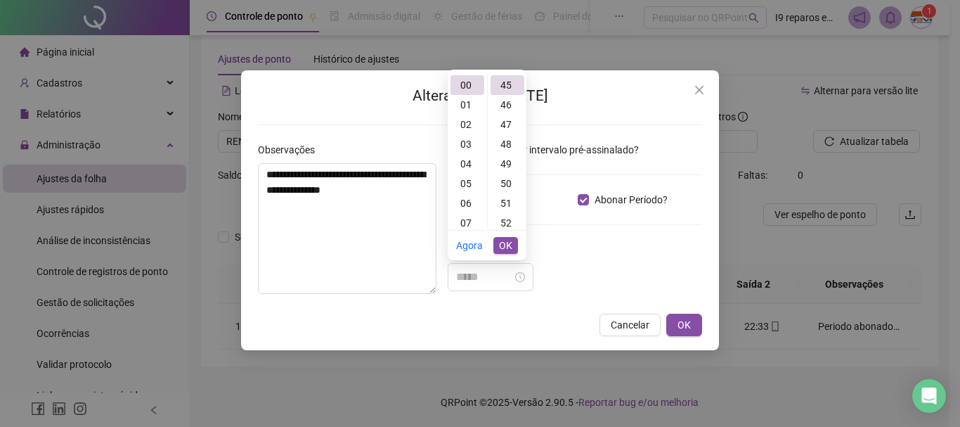
type input "*****"
click at [503, 242] on span "OK" at bounding box center [505, 245] width 13 height 15
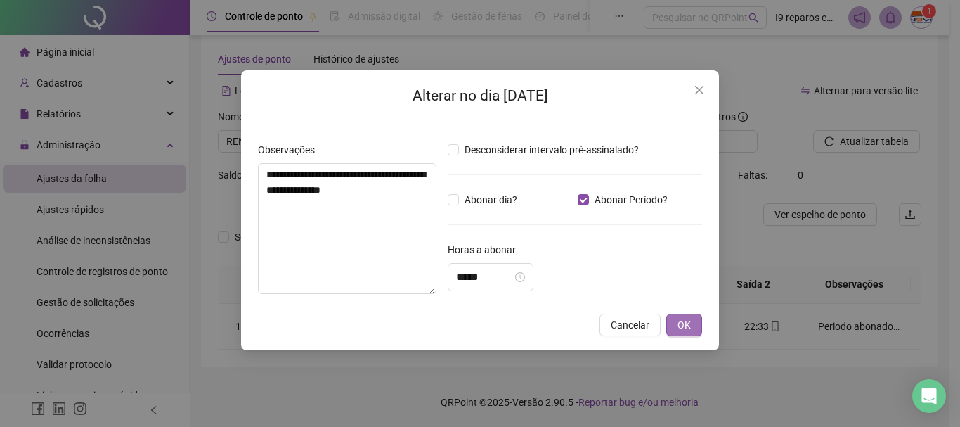
click at [674, 323] on button "OK" at bounding box center [685, 325] width 36 height 22
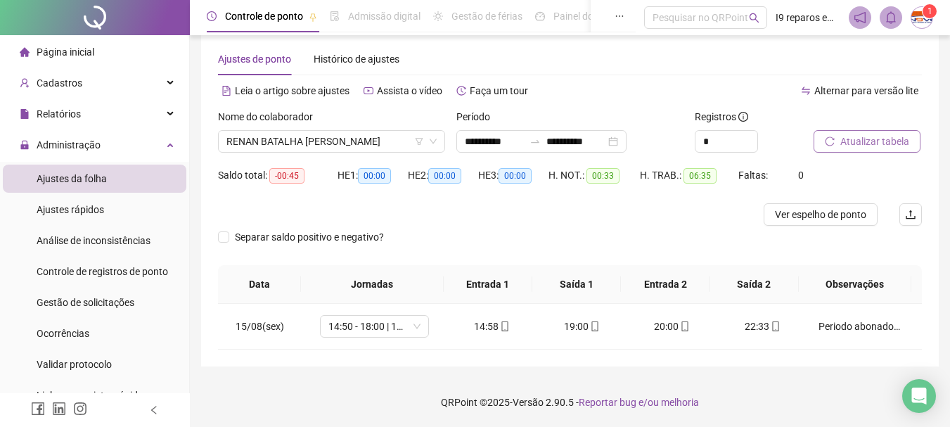
click at [912, 144] on button "Atualizar tabela" at bounding box center [866, 141] width 107 height 22
click at [370, 144] on span "RENAN BATALHA [PERSON_NAME]" at bounding box center [331, 141] width 210 height 21
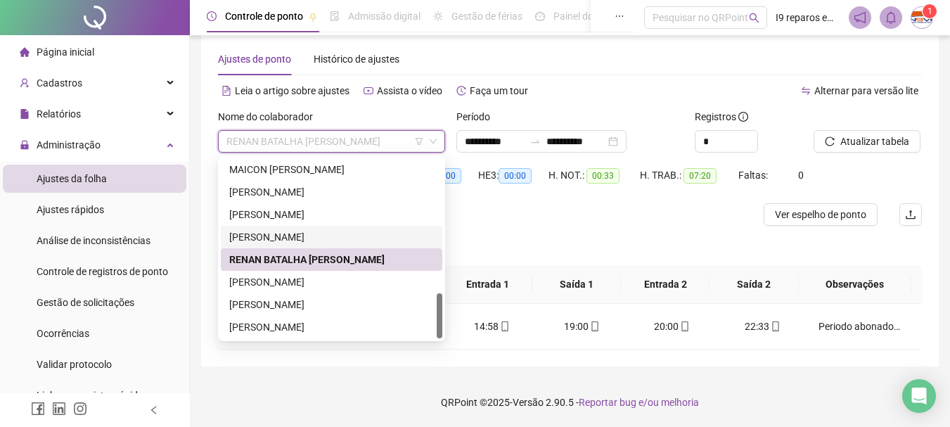
click at [283, 239] on div "[PERSON_NAME]" at bounding box center [331, 236] width 205 height 15
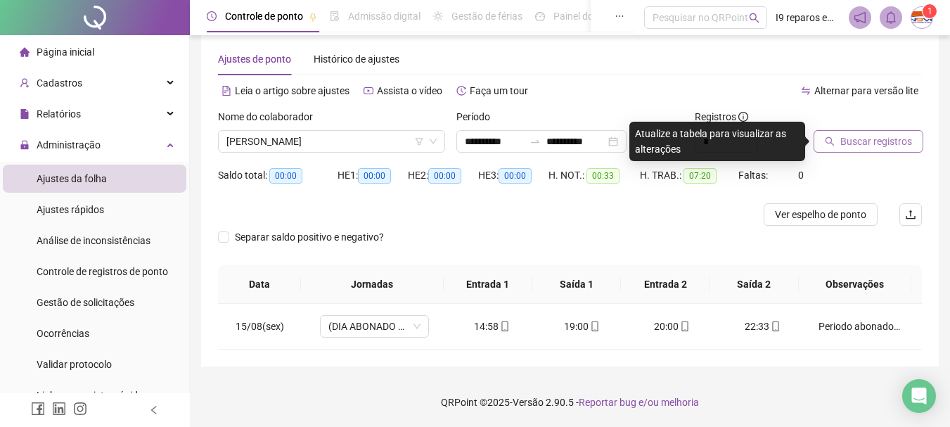
click at [868, 139] on span "Buscar registros" at bounding box center [876, 141] width 72 height 15
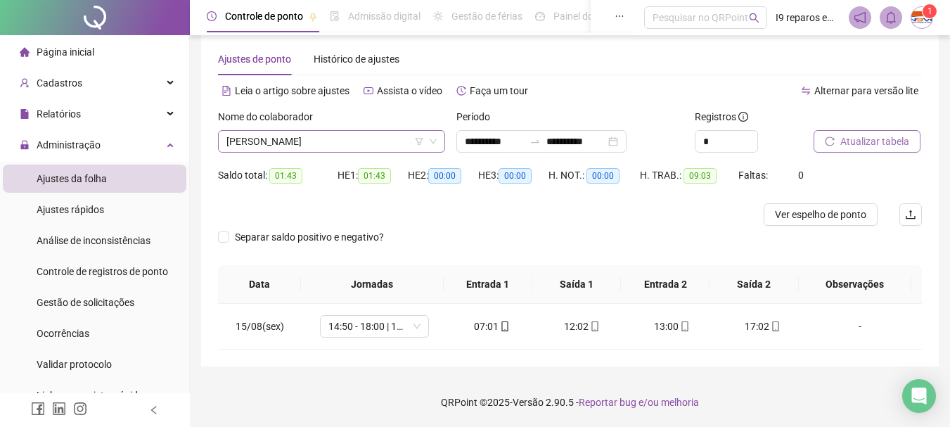
click at [350, 144] on span "[PERSON_NAME]" at bounding box center [331, 141] width 210 height 21
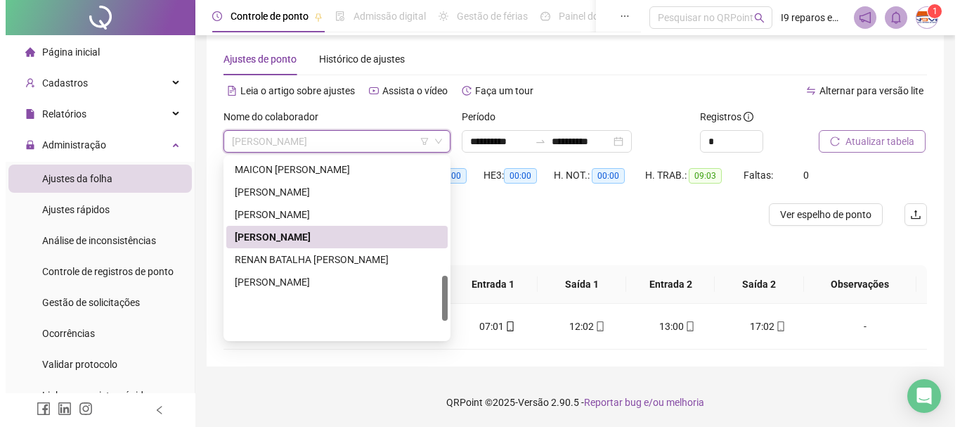
scroll to position [470, 0]
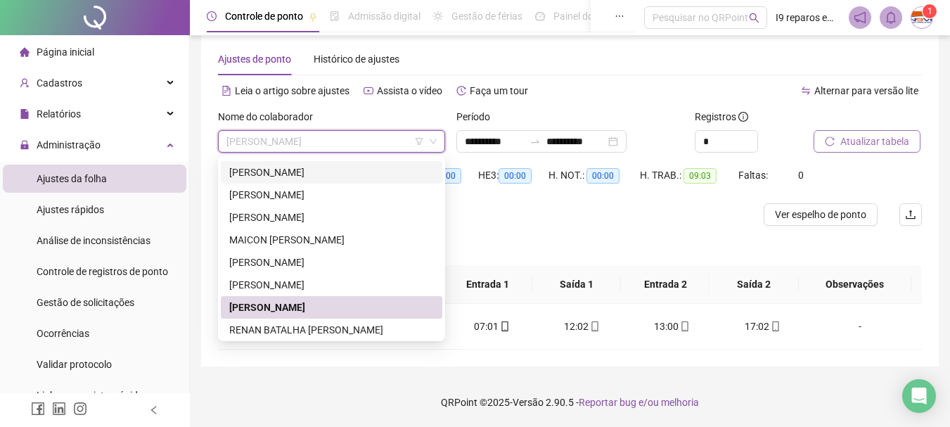
click at [290, 169] on div "[PERSON_NAME]" at bounding box center [331, 172] width 205 height 15
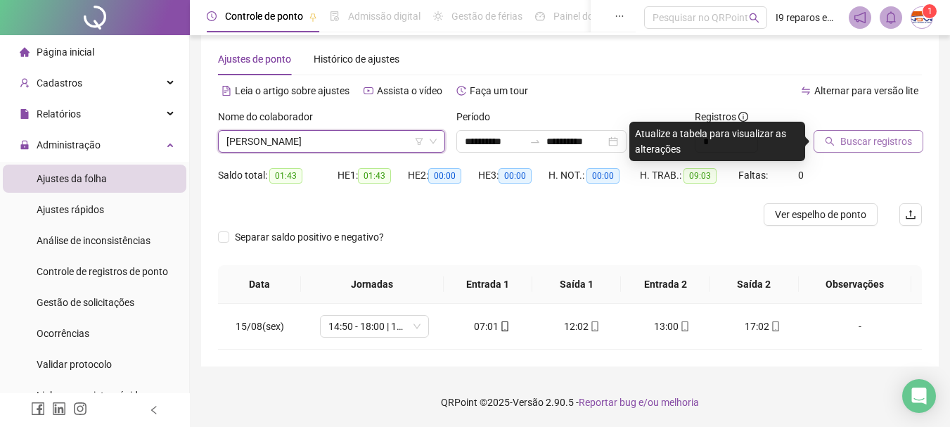
click at [866, 136] on span "Buscar registros" at bounding box center [876, 141] width 72 height 15
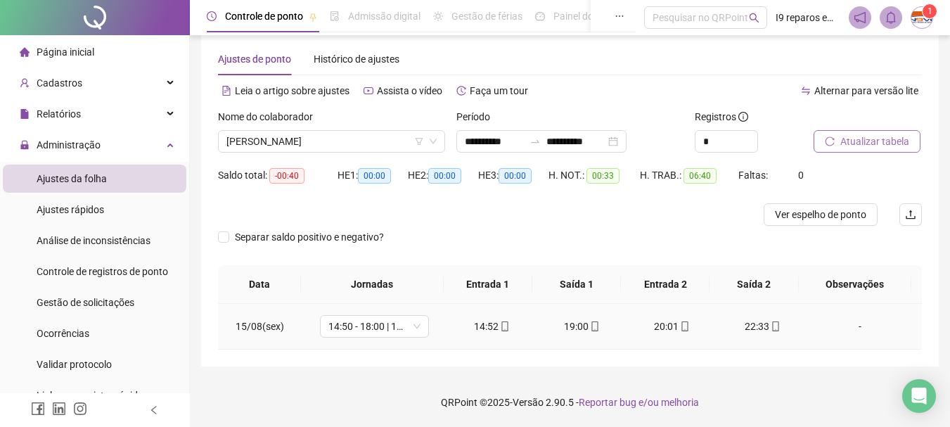
click at [847, 326] on div "-" at bounding box center [859, 326] width 83 height 15
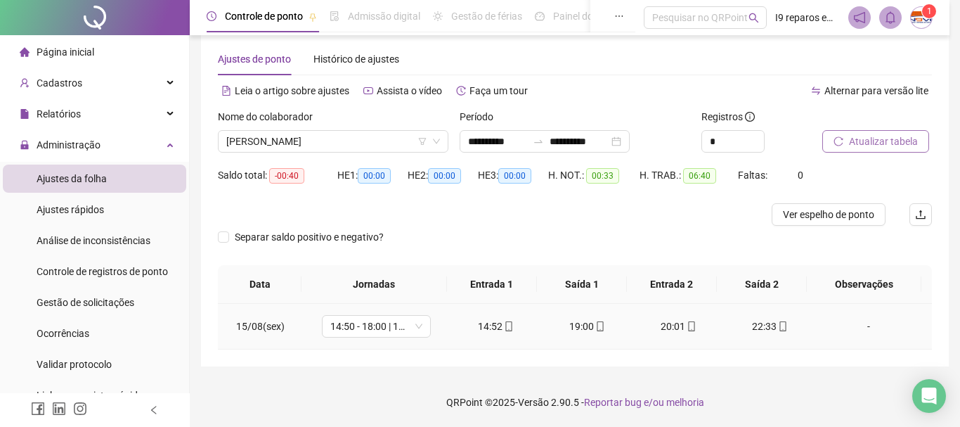
type input "*****"
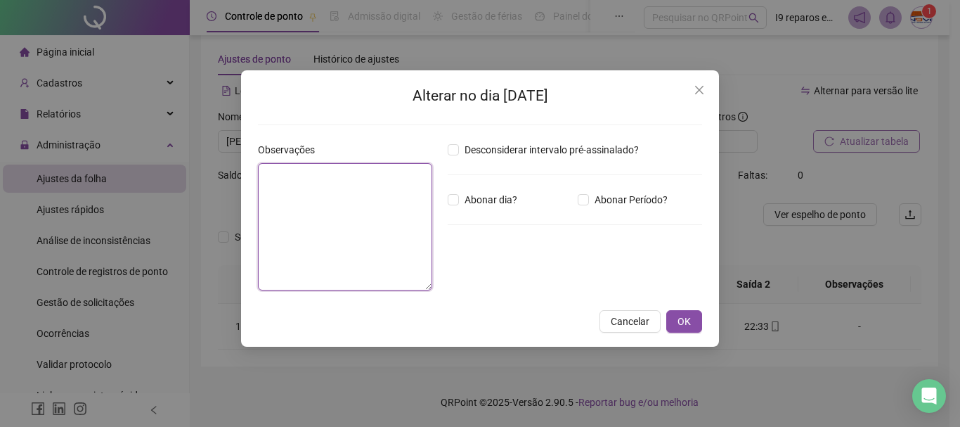
paste textarea "**********"
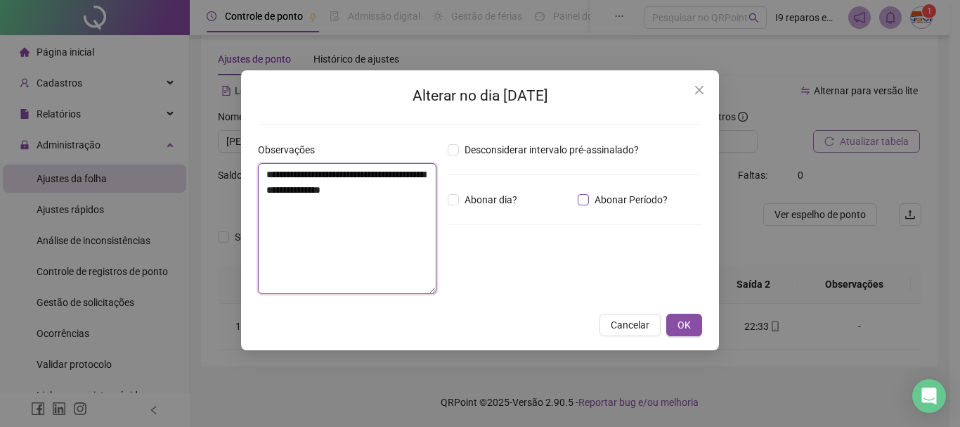
type textarea "**********"
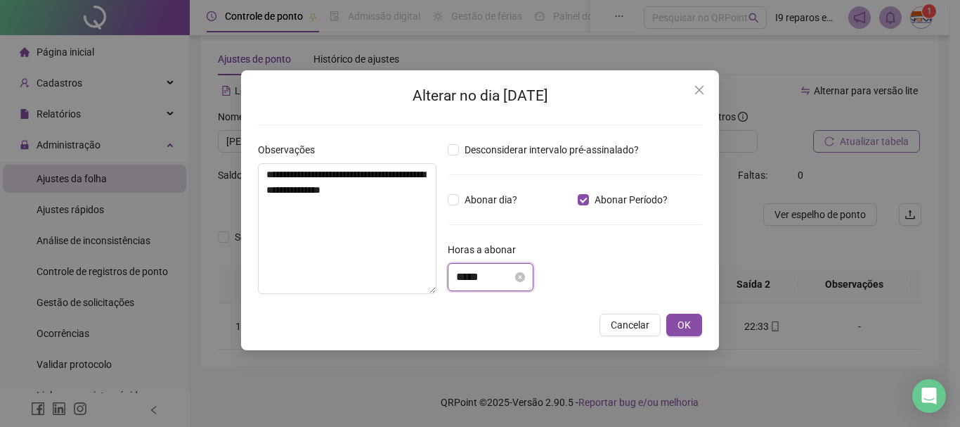
click at [508, 276] on input "*****" at bounding box center [484, 277] width 56 height 17
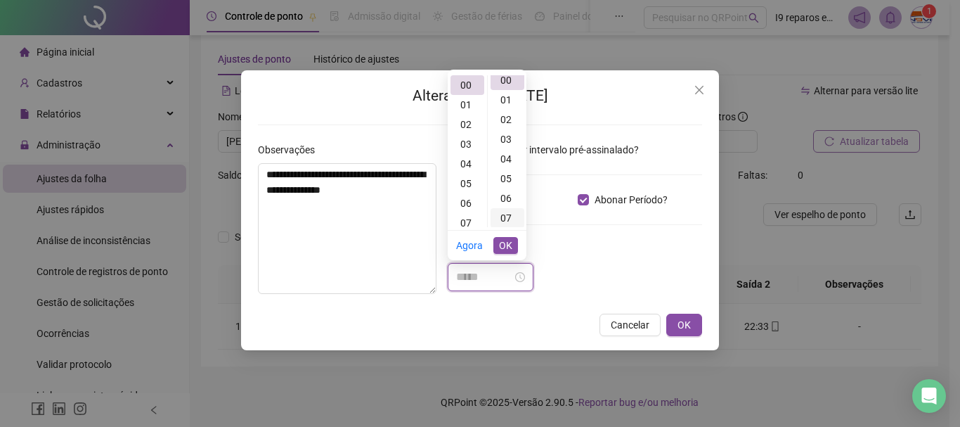
scroll to position [0, 0]
click at [500, 169] on div "40" at bounding box center [508, 170] width 34 height 20
type input "*****"
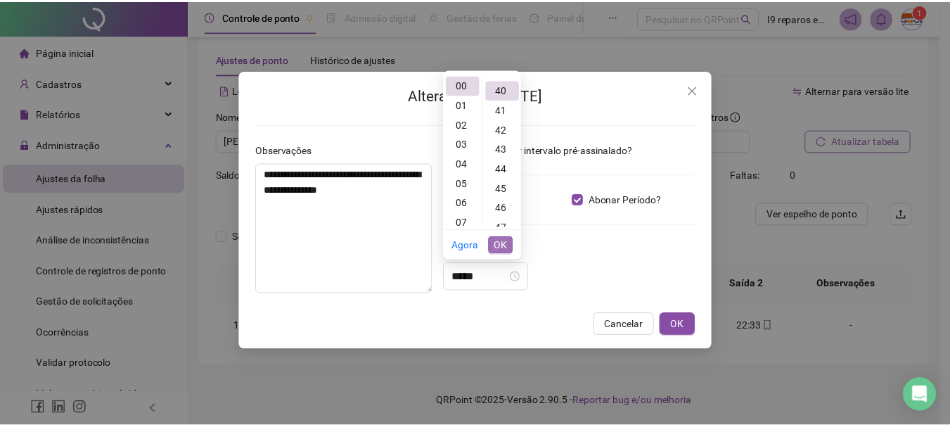
scroll to position [787, 0]
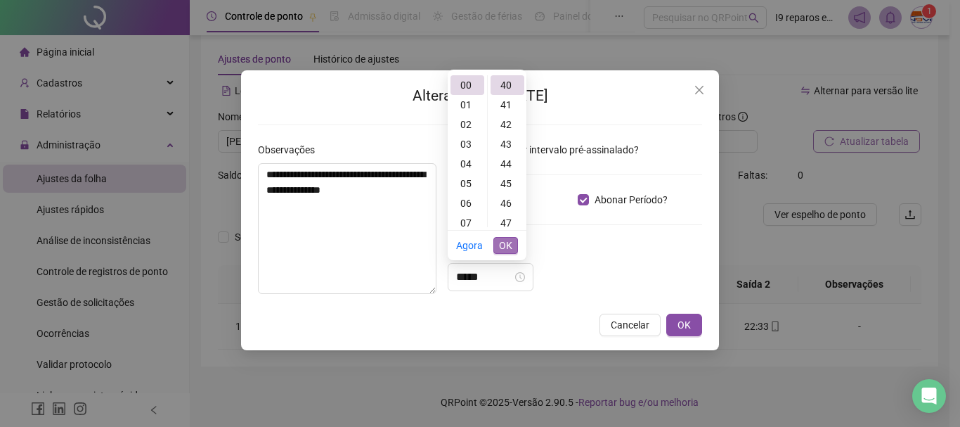
click at [510, 245] on span "OK" at bounding box center [505, 245] width 13 height 15
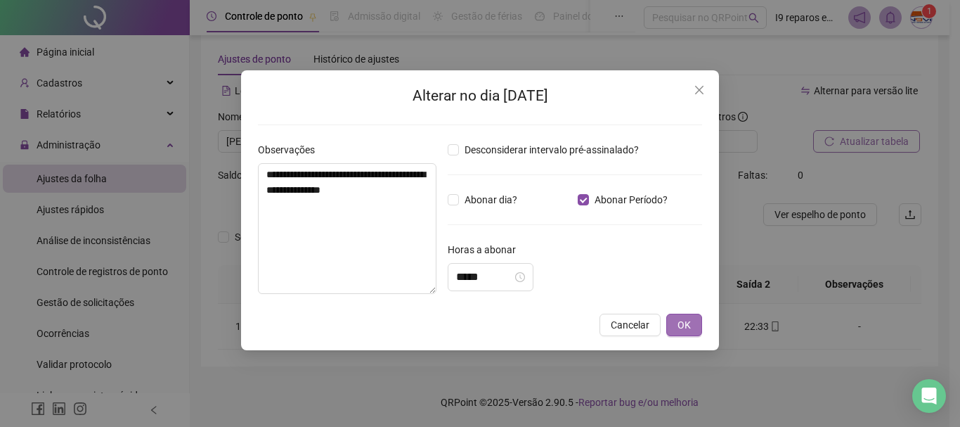
click at [686, 328] on span "OK" at bounding box center [684, 324] width 13 height 15
click at [887, 146] on div "**********" at bounding box center [480, 213] width 960 height 427
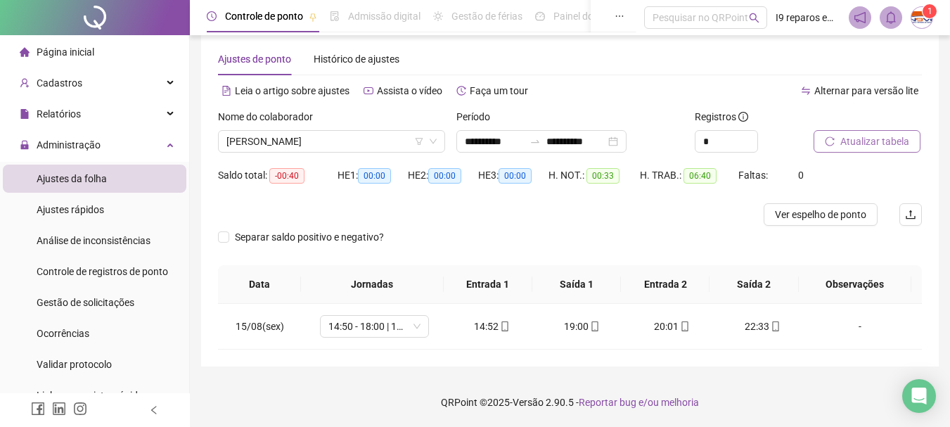
click at [896, 137] on span "Atualizar tabela" at bounding box center [874, 141] width 69 height 15
click at [322, 139] on span "[PERSON_NAME]" at bounding box center [331, 141] width 210 height 21
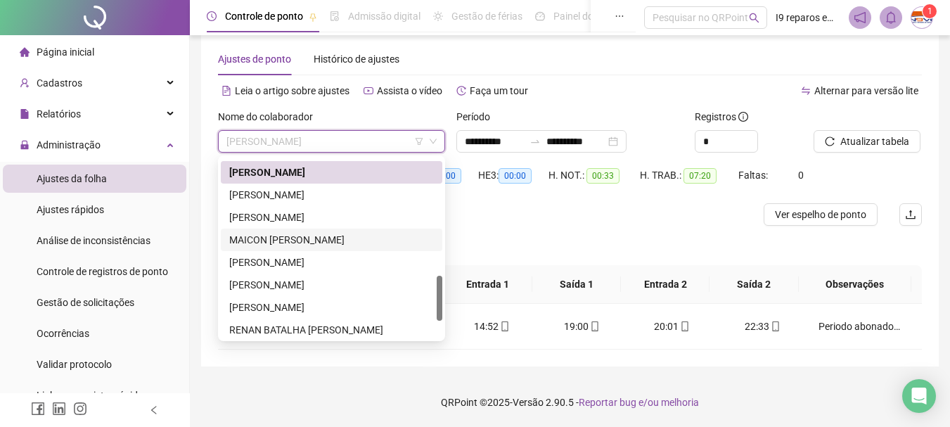
scroll to position [399, 0]
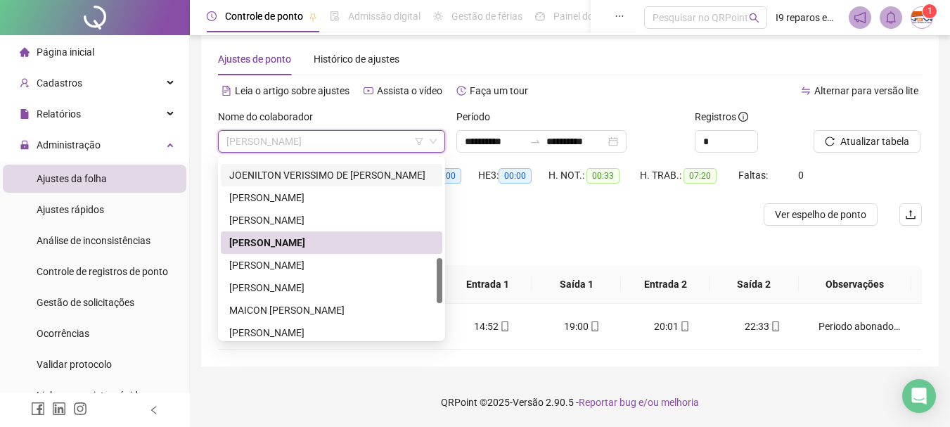
click at [288, 174] on div "JOENILTON VERISSIMO DE [PERSON_NAME]" at bounding box center [331, 174] width 205 height 15
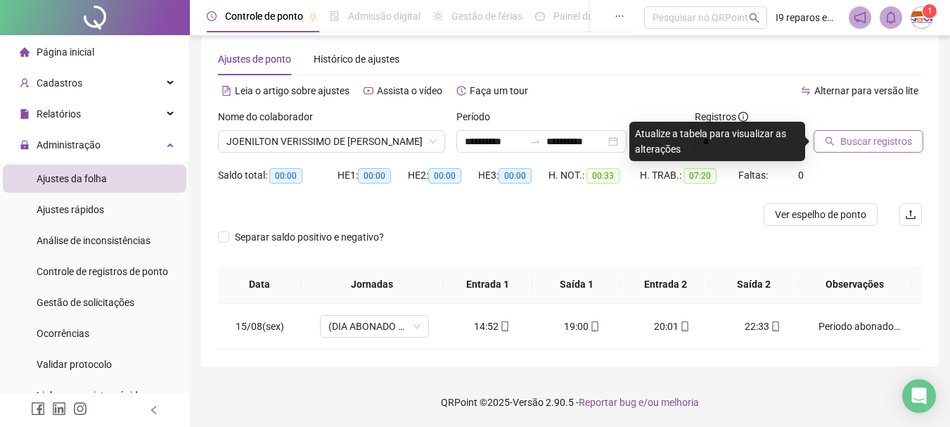
click at [879, 139] on span "Buscar registros" at bounding box center [876, 141] width 72 height 15
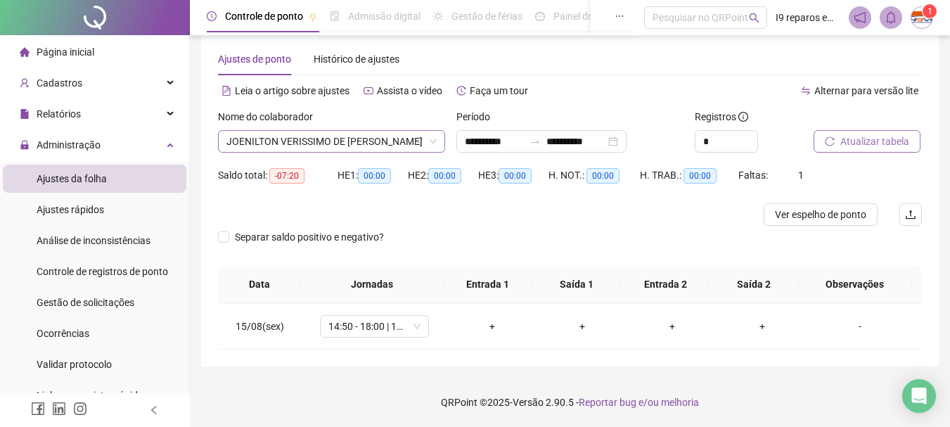
click at [380, 139] on span "JOENILTON VERISSIMO DE [PERSON_NAME]" at bounding box center [331, 141] width 210 height 21
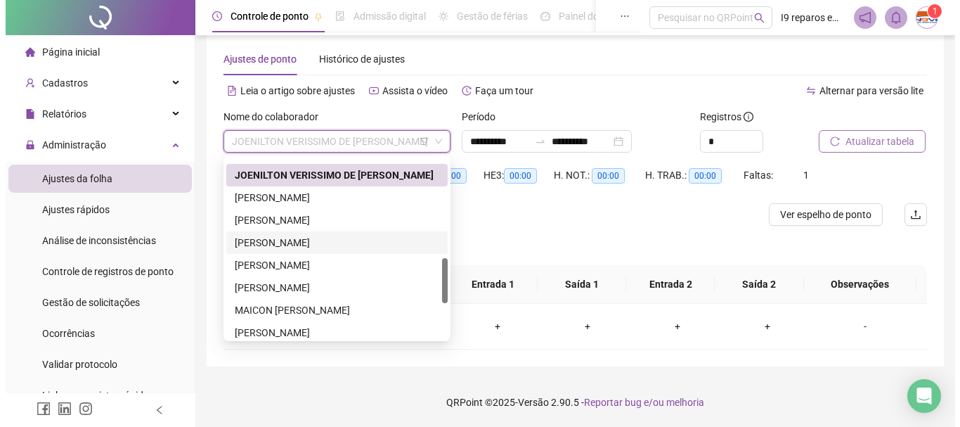
scroll to position [329, 0]
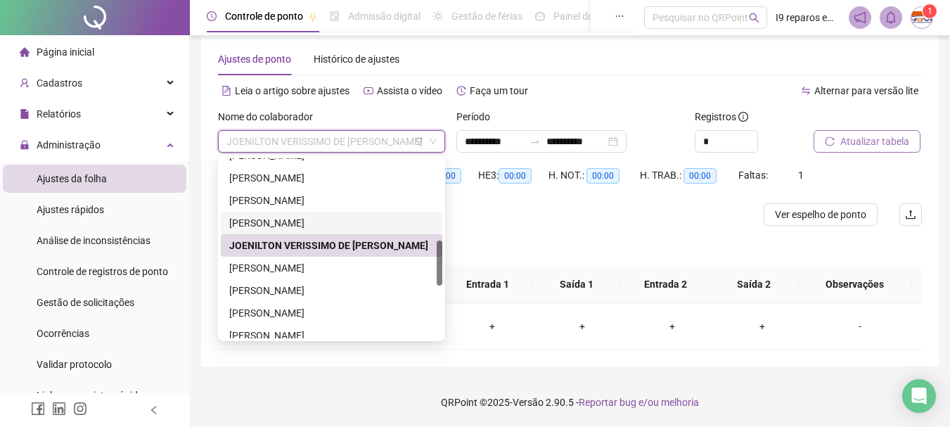
click at [313, 216] on div "[PERSON_NAME]" at bounding box center [331, 222] width 205 height 15
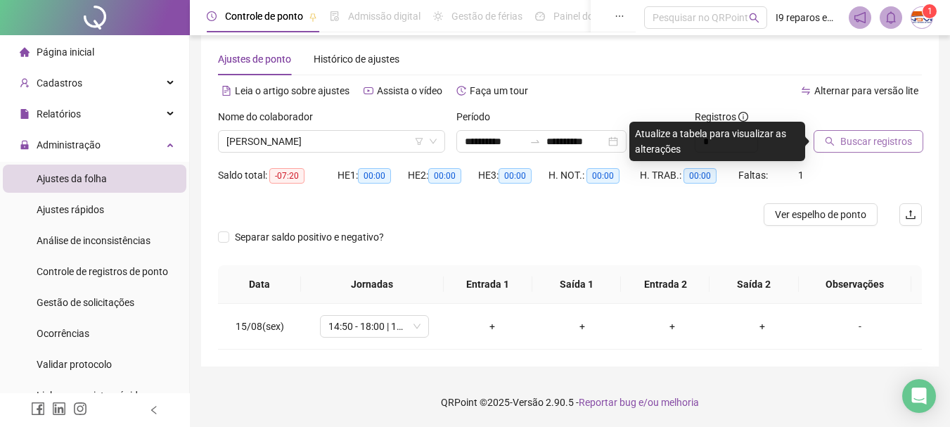
click at [847, 146] on span "Buscar registros" at bounding box center [876, 141] width 72 height 15
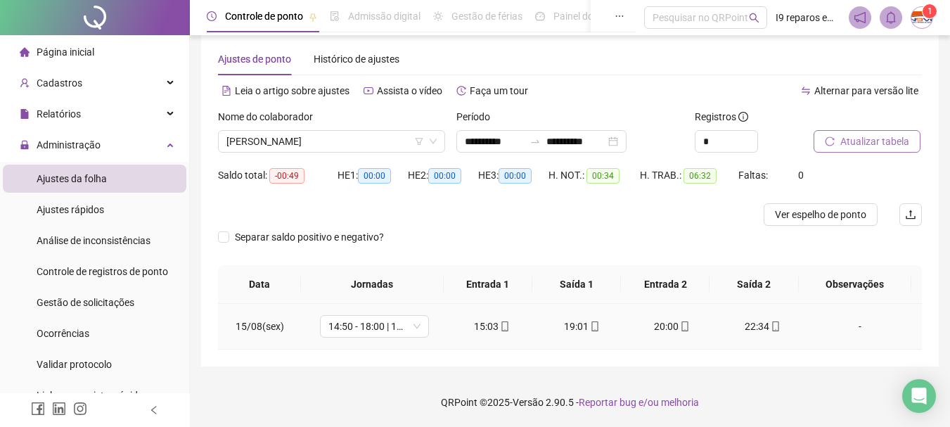
click at [849, 326] on div "-" at bounding box center [859, 326] width 83 height 15
type input "*****"
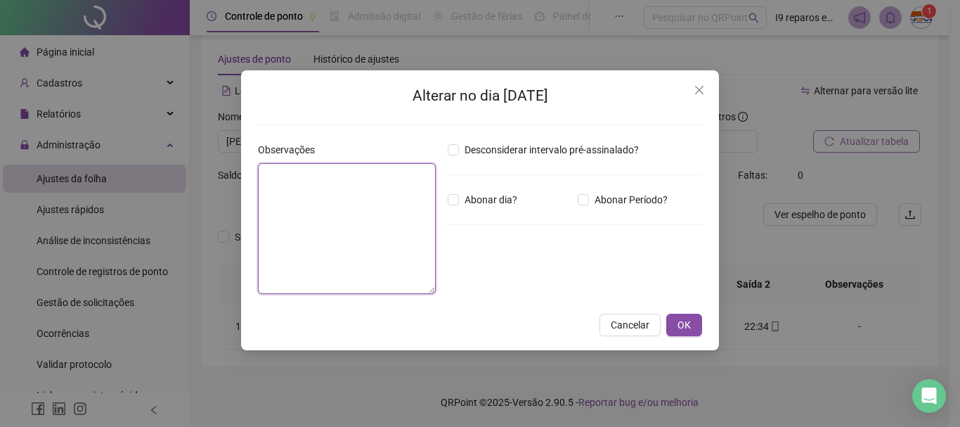
paste textarea "**********"
type textarea "**********"
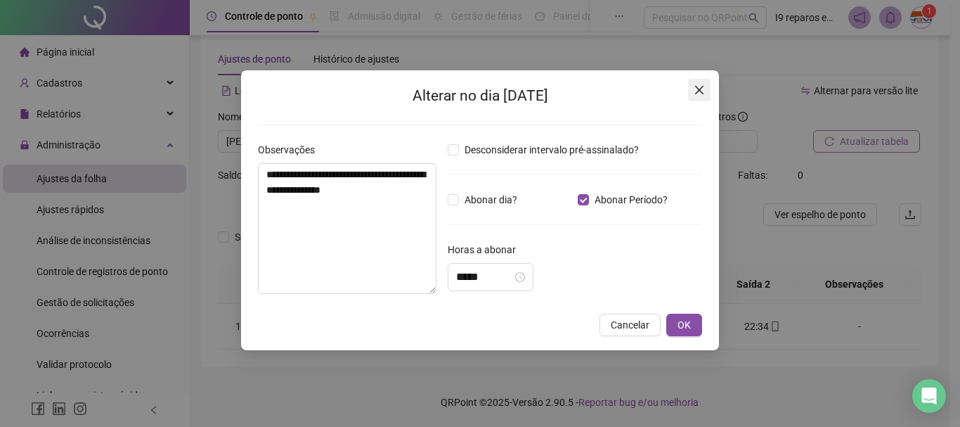
click at [696, 96] on button "Close" at bounding box center [699, 90] width 22 height 22
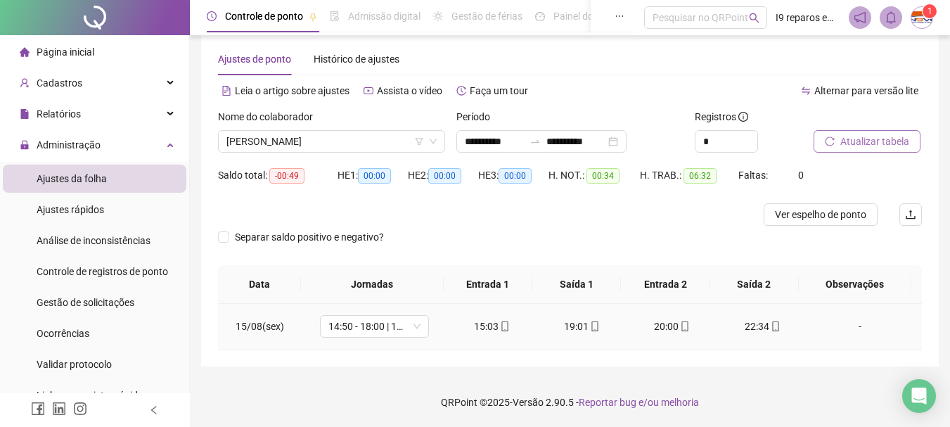
drag, startPoint x: 849, startPoint y: 326, endPoint x: 761, endPoint y: 300, distance: 90.8
click at [849, 324] on div "-" at bounding box center [859, 326] width 83 height 15
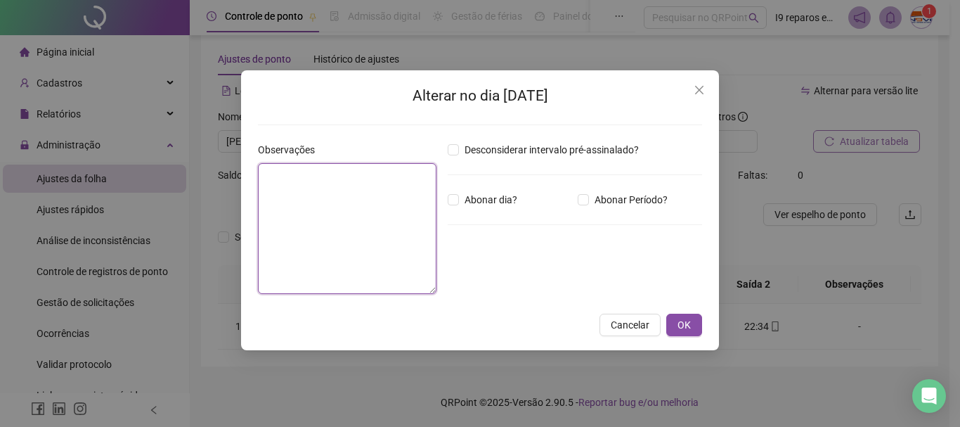
paste textarea "**********"
type textarea "**********"
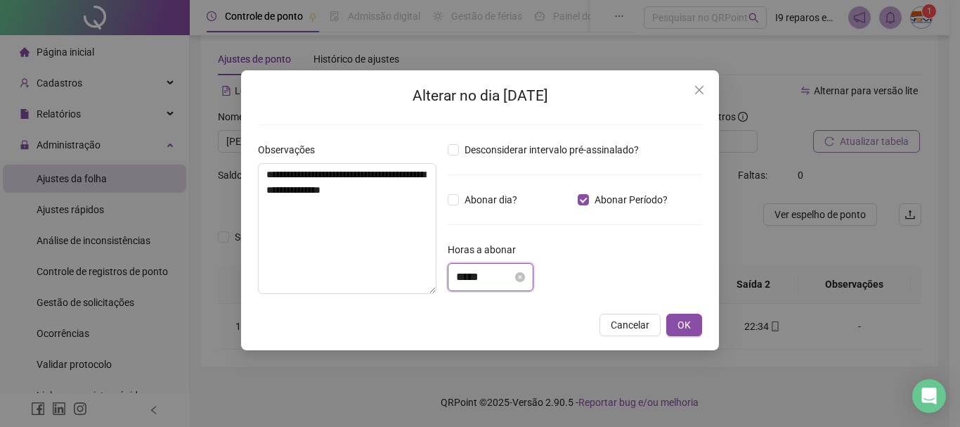
click at [492, 274] on input "*****" at bounding box center [484, 277] width 56 height 17
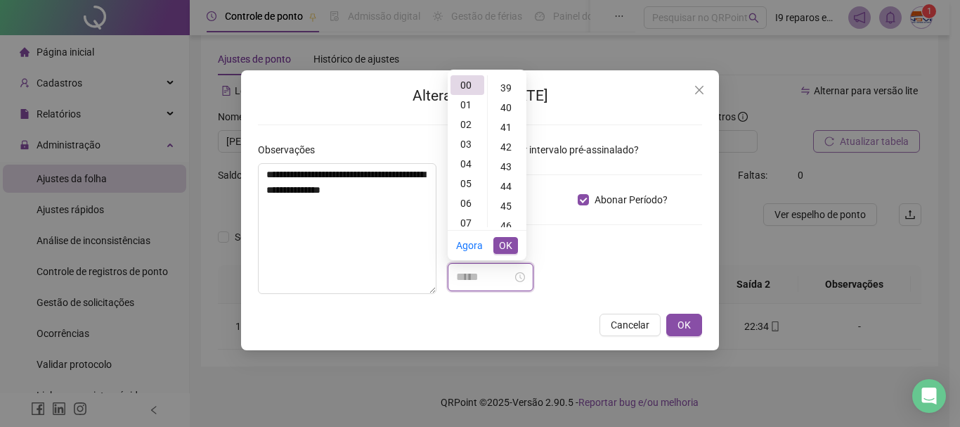
scroll to position [844, 0]
click at [504, 208] on div "49" at bounding box center [508, 206] width 34 height 20
type input "*****"
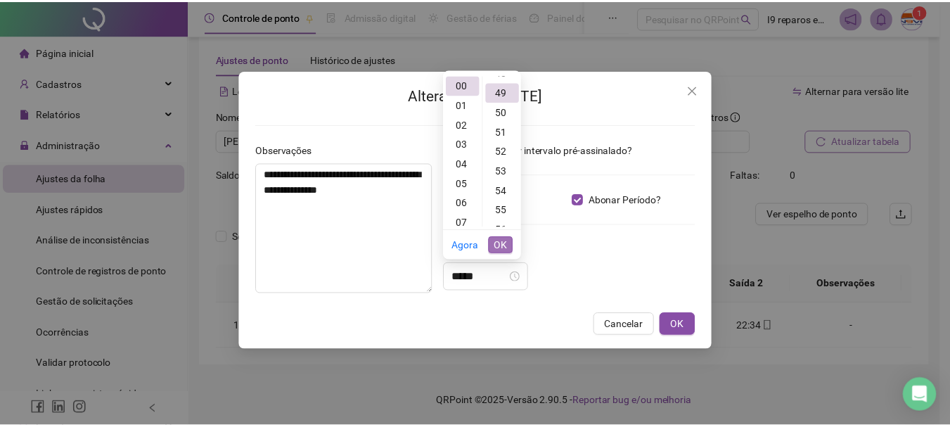
scroll to position [965, 0]
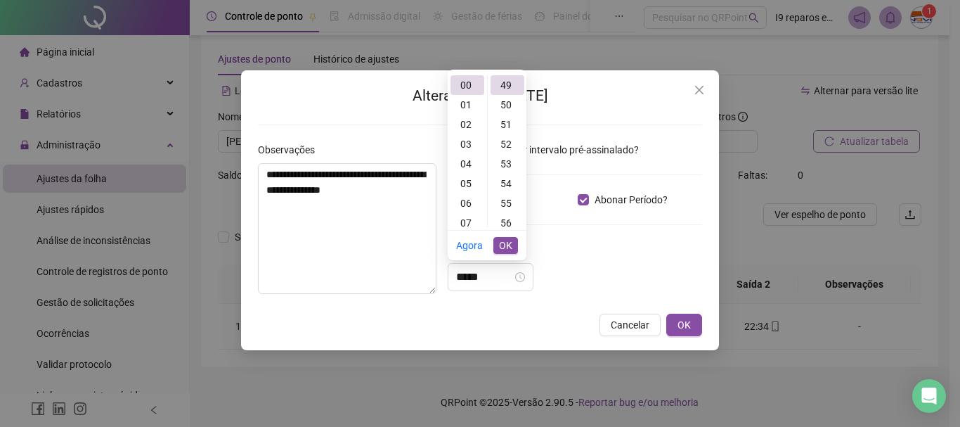
click at [505, 236] on li "OK" at bounding box center [506, 246] width 25 height 30
click at [507, 243] on span "OK" at bounding box center [505, 245] width 13 height 15
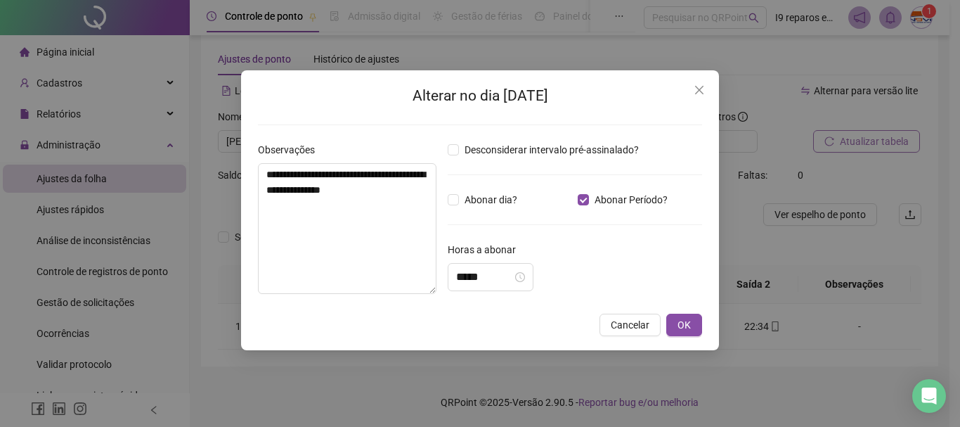
drag, startPoint x: 610, startPoint y: 241, endPoint x: 667, endPoint y: 283, distance: 70.5
click at [612, 243] on div "Desconsiderar intervalo pré-assinalado? Abonar dia? Abonar Período? Horas a abo…" at bounding box center [575, 223] width 266 height 163
click at [684, 325] on span "OK" at bounding box center [684, 324] width 13 height 15
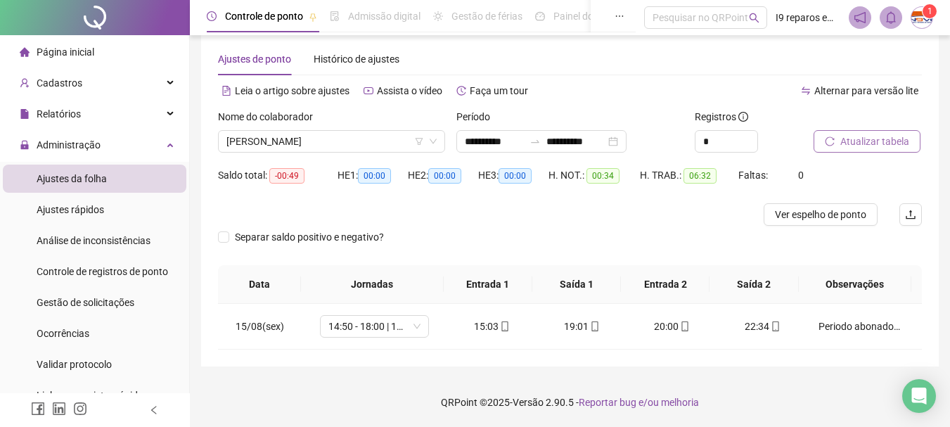
click at [875, 146] on span "Atualizar tabela" at bounding box center [874, 141] width 69 height 15
click at [310, 136] on span "[PERSON_NAME]" at bounding box center [331, 141] width 210 height 21
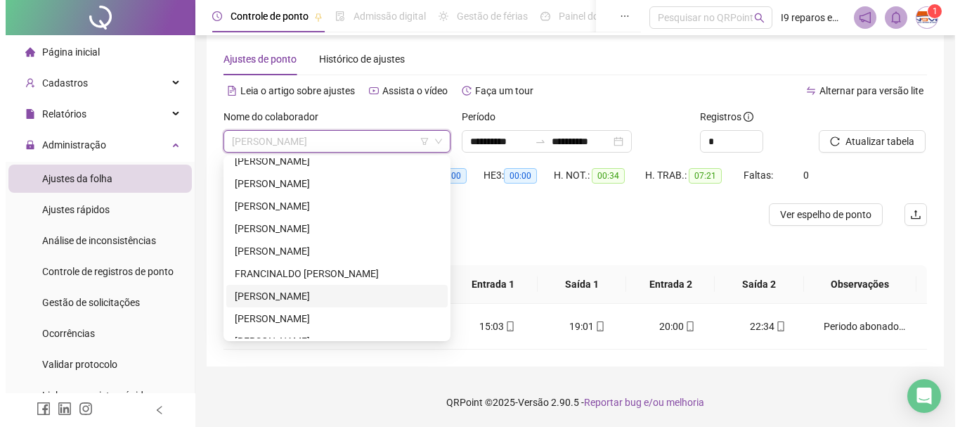
scroll to position [118, 0]
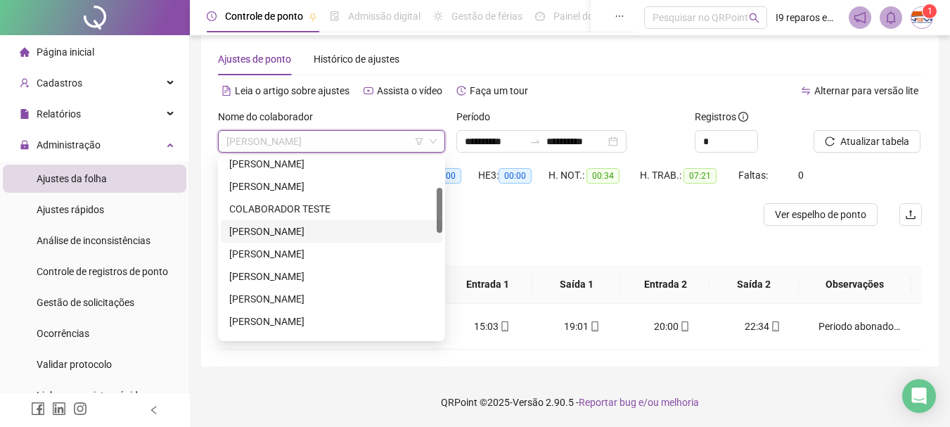
click at [283, 231] on div "[PERSON_NAME]" at bounding box center [331, 231] width 205 height 15
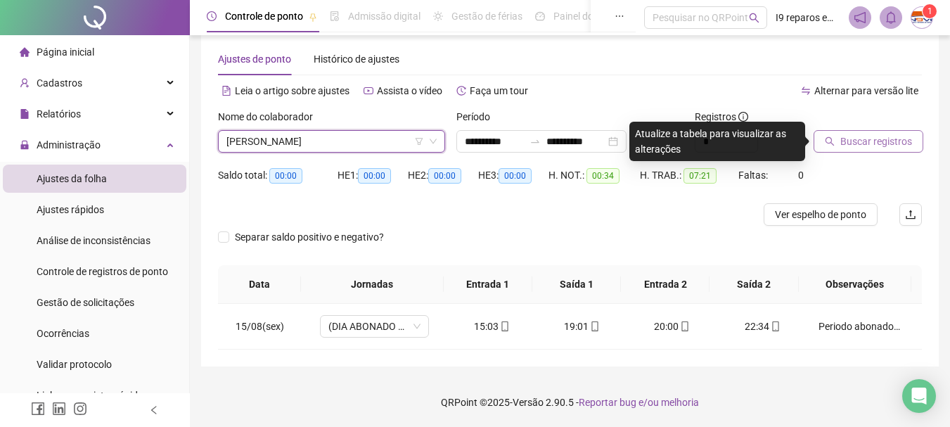
click at [839, 145] on button "Buscar registros" at bounding box center [868, 141] width 110 height 22
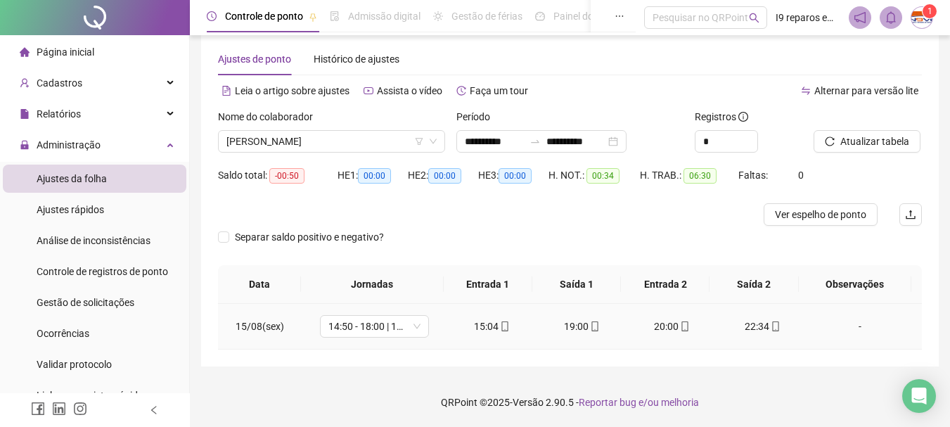
click at [853, 328] on div "-" at bounding box center [859, 326] width 83 height 15
type input "*****"
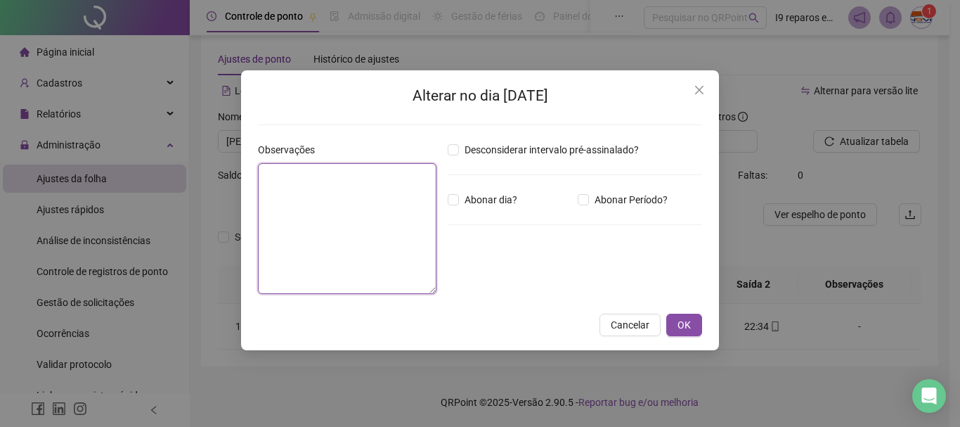
paste textarea "**********"
type textarea "**********"
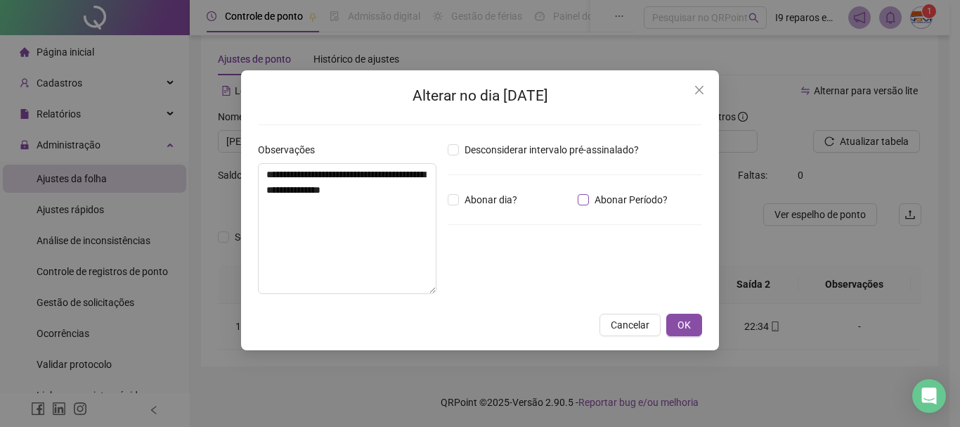
click at [586, 205] on label "Abonar Período?" at bounding box center [626, 199] width 96 height 15
drag, startPoint x: 515, startPoint y: 275, endPoint x: 509, endPoint y: 265, distance: 11.7
click at [513, 276] on input "*****" at bounding box center [484, 277] width 56 height 17
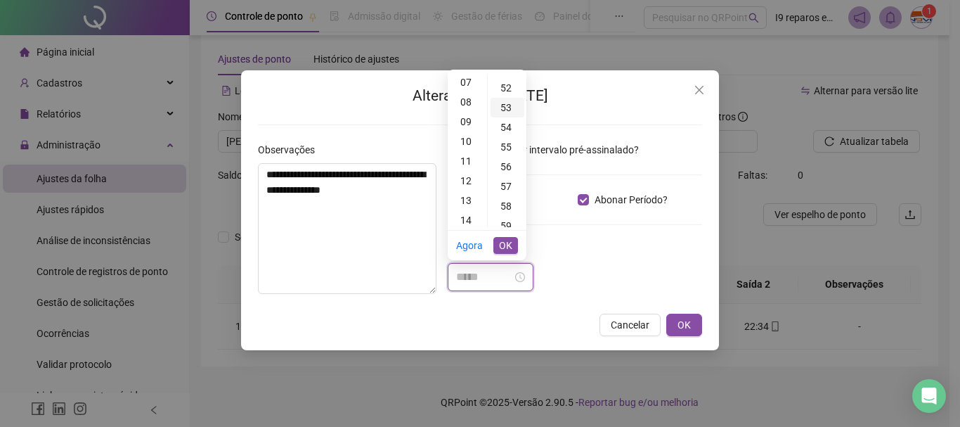
scroll to position [951, 0]
click at [513, 122] on div "50" at bounding box center [508, 119] width 34 height 20
type input "*****"
click at [512, 243] on span "OK" at bounding box center [505, 245] width 13 height 15
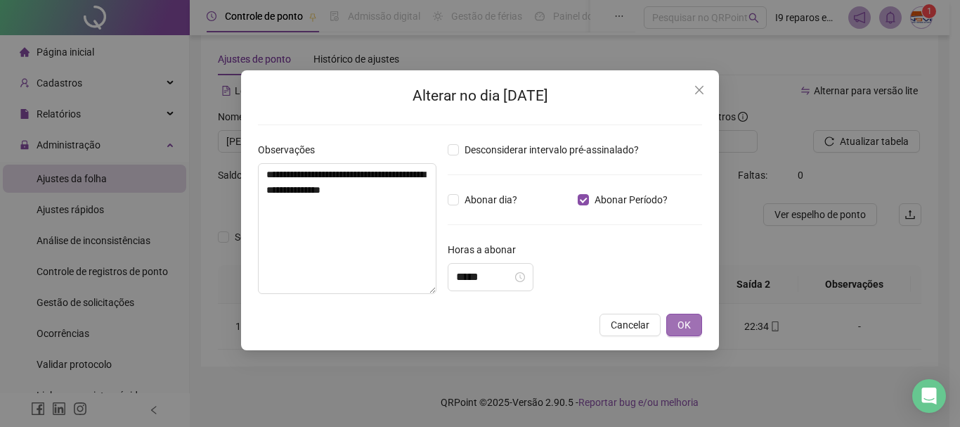
click at [681, 320] on span "OK" at bounding box center [684, 324] width 13 height 15
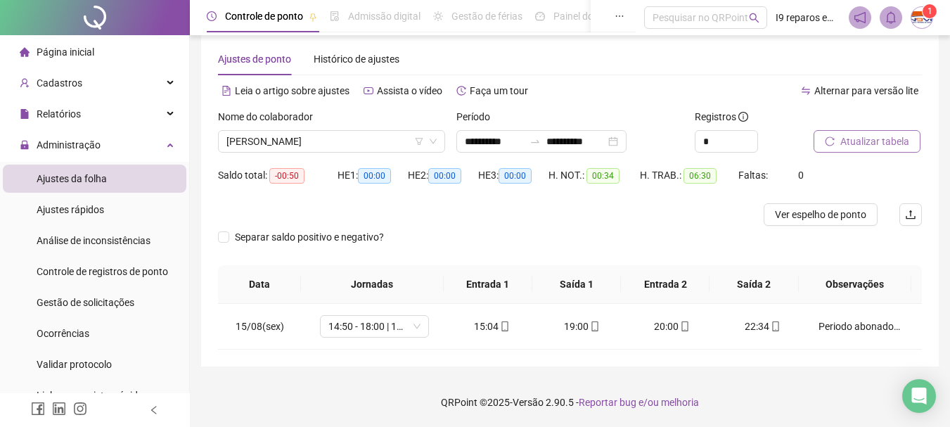
click at [855, 141] on span "Atualizar tabela" at bounding box center [874, 141] width 69 height 15
click at [295, 142] on span "[PERSON_NAME]" at bounding box center [331, 141] width 210 height 21
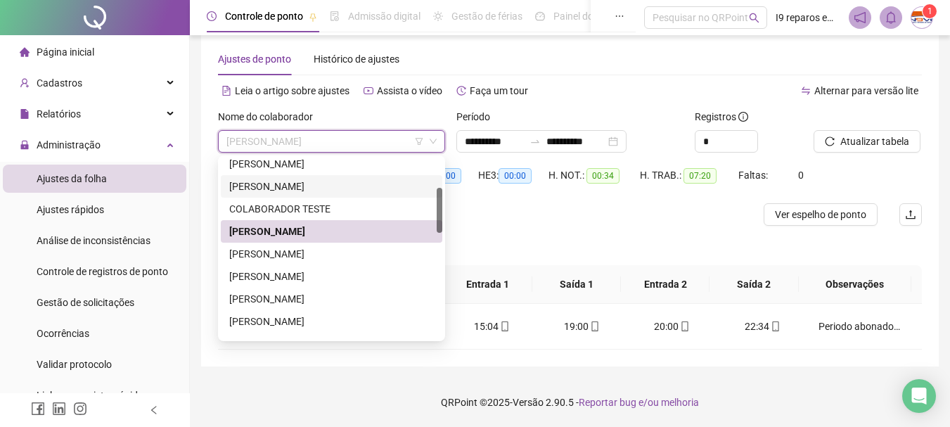
click at [294, 187] on div "[PERSON_NAME]" at bounding box center [331, 186] width 205 height 15
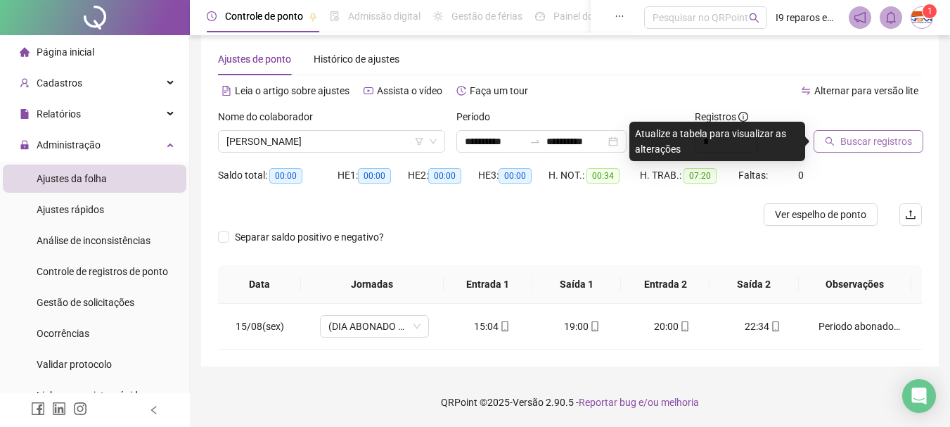
click at [867, 139] on span "Buscar registros" at bounding box center [876, 141] width 72 height 15
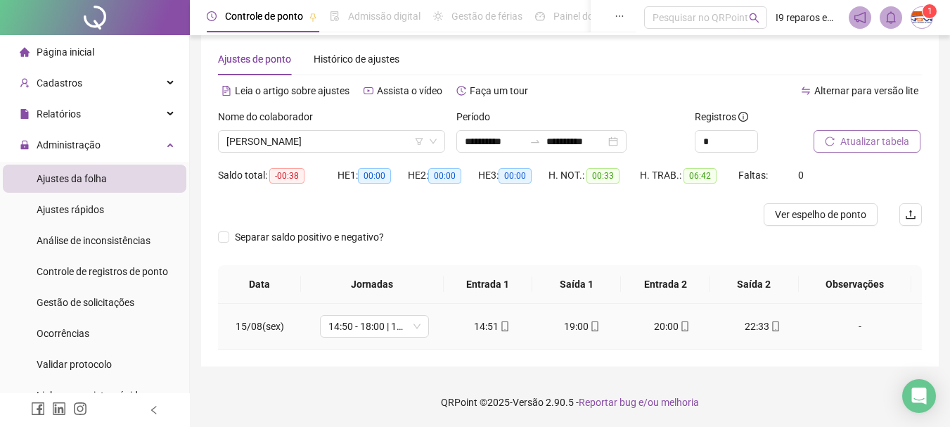
drag, startPoint x: 854, startPoint y: 329, endPoint x: 827, endPoint y: 323, distance: 28.0
click at [852, 328] on div "-" at bounding box center [859, 326] width 83 height 15
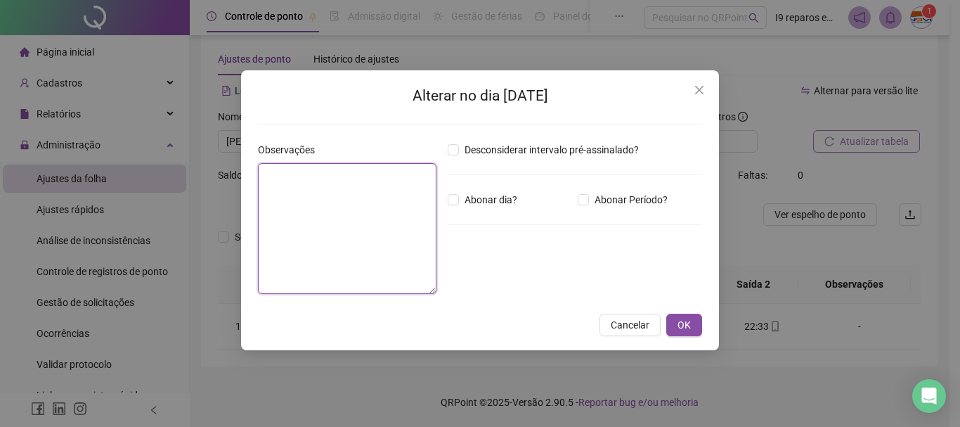
paste textarea "**********"
type textarea "**********"
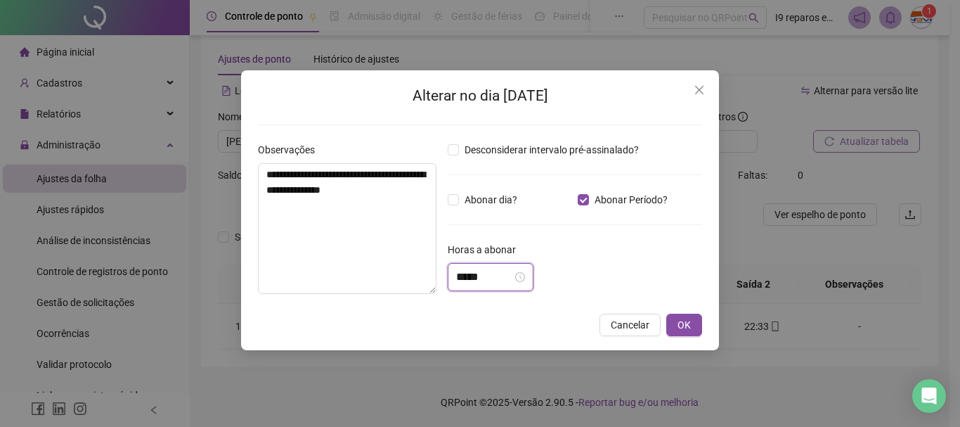
drag, startPoint x: 494, startPoint y: 275, endPoint x: 505, endPoint y: 196, distance: 79.4
click at [494, 271] on input "*****" at bounding box center [484, 277] width 56 height 17
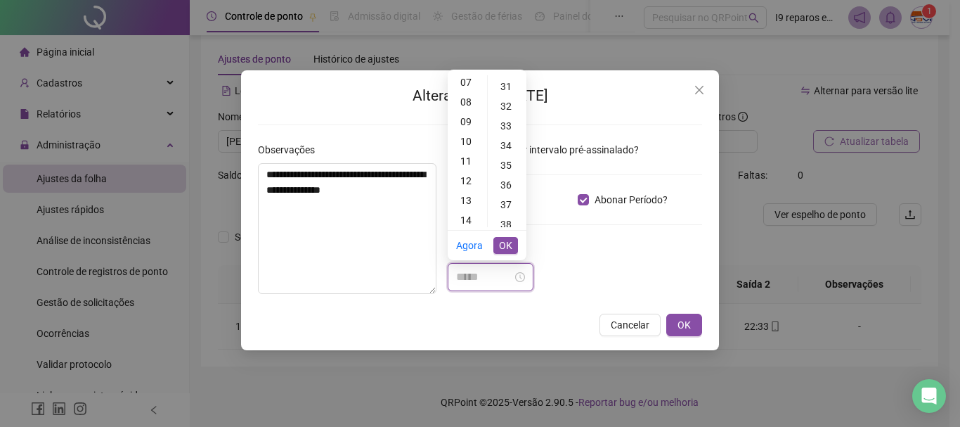
scroll to position [633, 0]
click at [513, 202] on div "38" at bounding box center [508, 201] width 34 height 20
type input "*****"
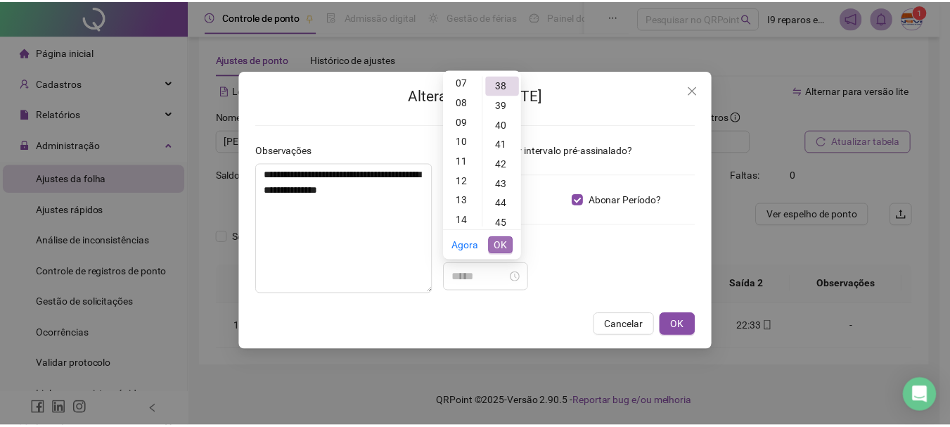
scroll to position [748, 0]
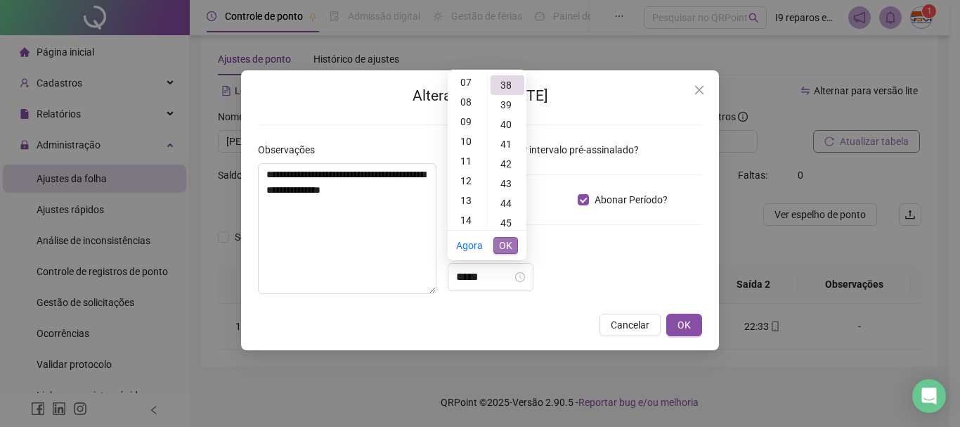
click at [512, 248] on span "OK" at bounding box center [505, 245] width 13 height 15
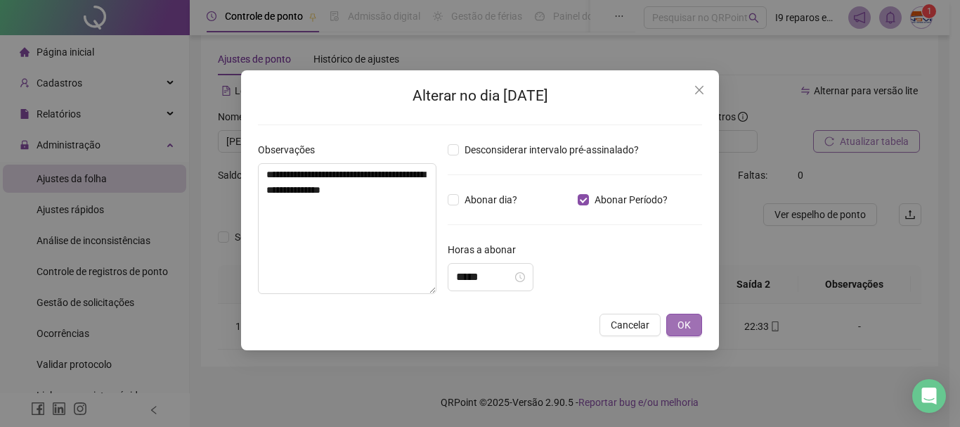
click at [680, 328] on span "OK" at bounding box center [684, 324] width 13 height 15
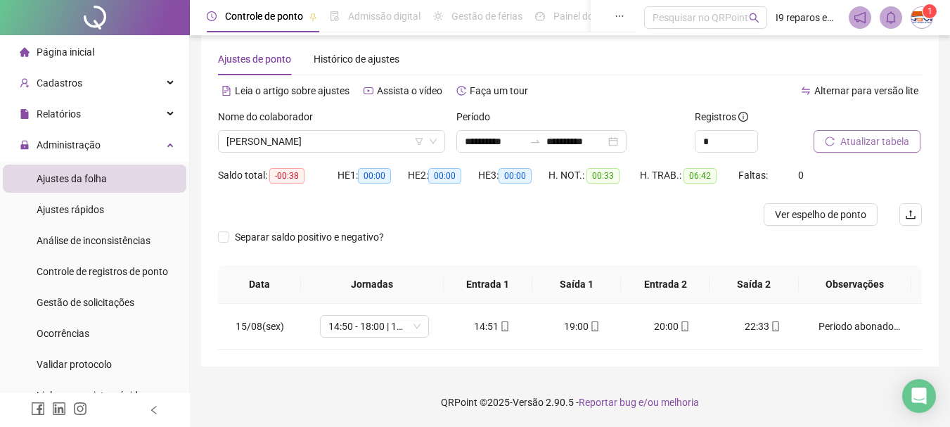
click at [889, 131] on button "Atualizar tabela" at bounding box center [866, 141] width 107 height 22
click at [364, 136] on span "[PERSON_NAME]" at bounding box center [331, 141] width 210 height 21
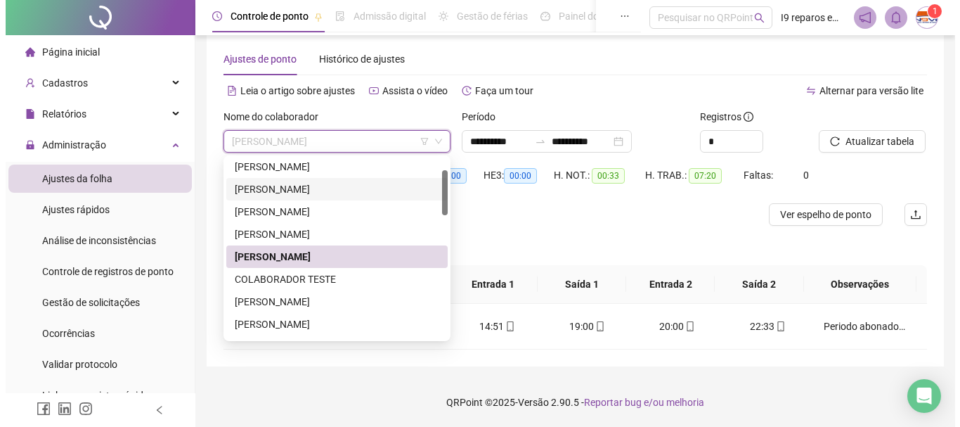
scroll to position [0, 0]
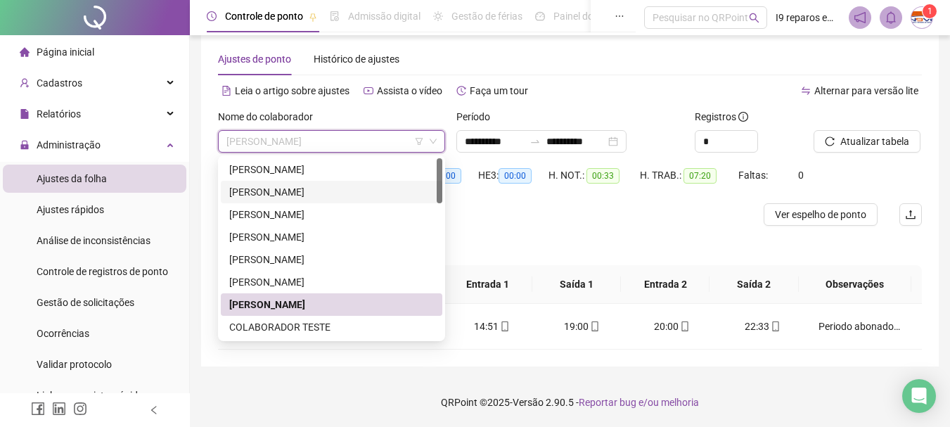
click at [330, 197] on div "[PERSON_NAME]" at bounding box center [331, 191] width 205 height 15
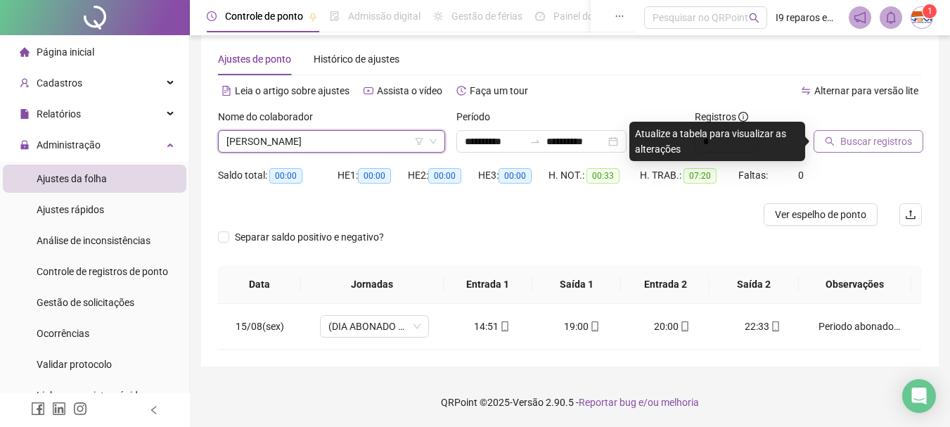
click at [861, 134] on span "Buscar registros" at bounding box center [876, 141] width 72 height 15
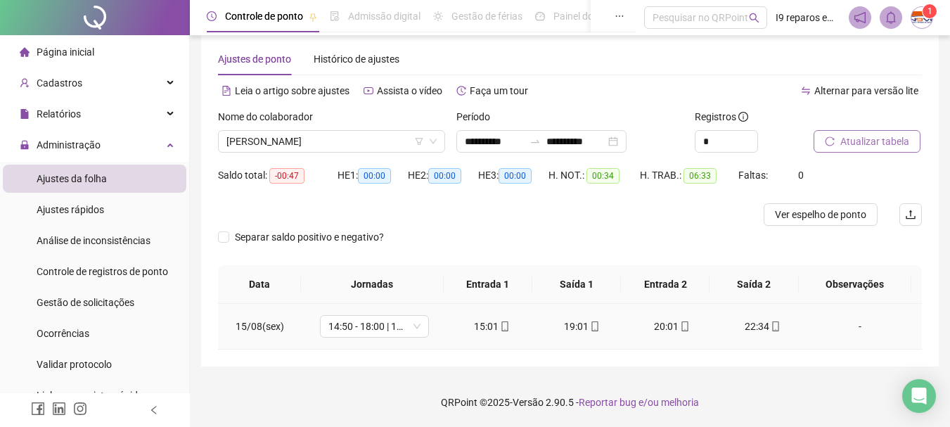
click at [852, 326] on div "-" at bounding box center [859, 326] width 83 height 15
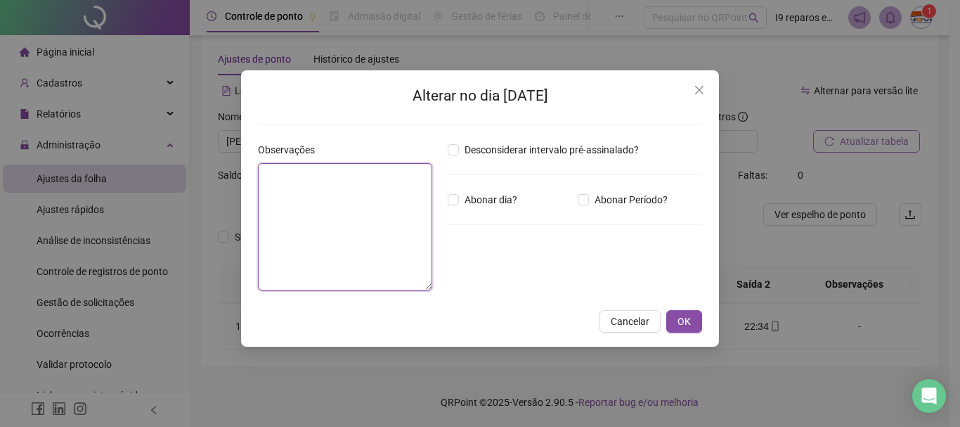
paste textarea "**********"
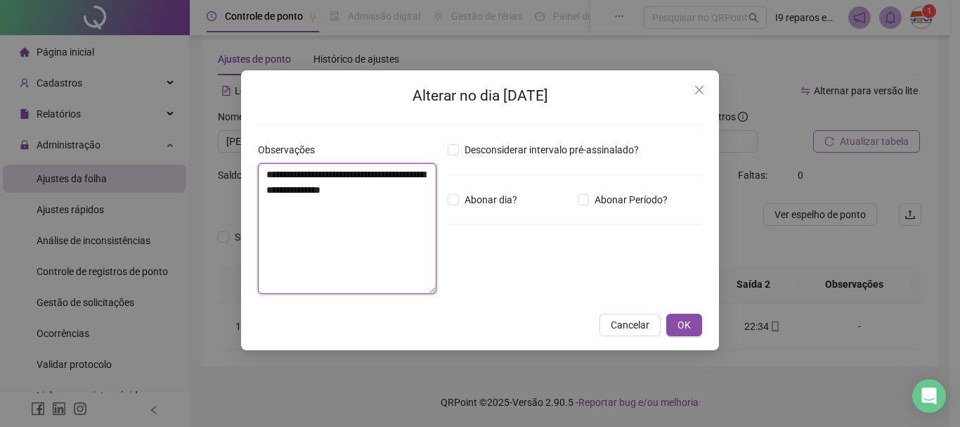
type textarea "**********"
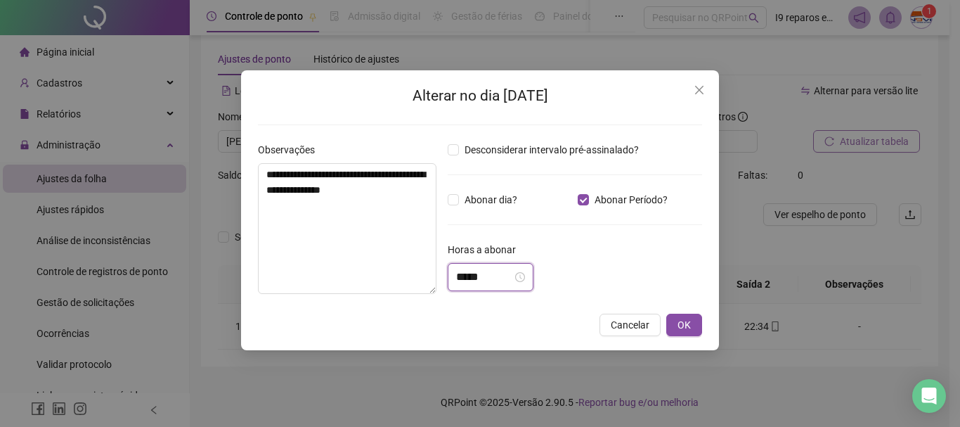
click at [511, 274] on input "*****" at bounding box center [484, 277] width 56 height 17
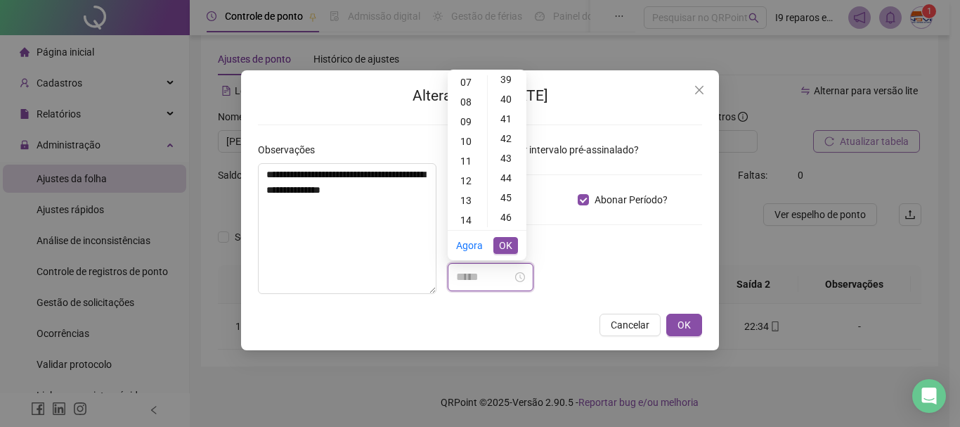
scroll to position [844, 0]
click at [509, 165] on div "47" at bounding box center [508, 167] width 34 height 20
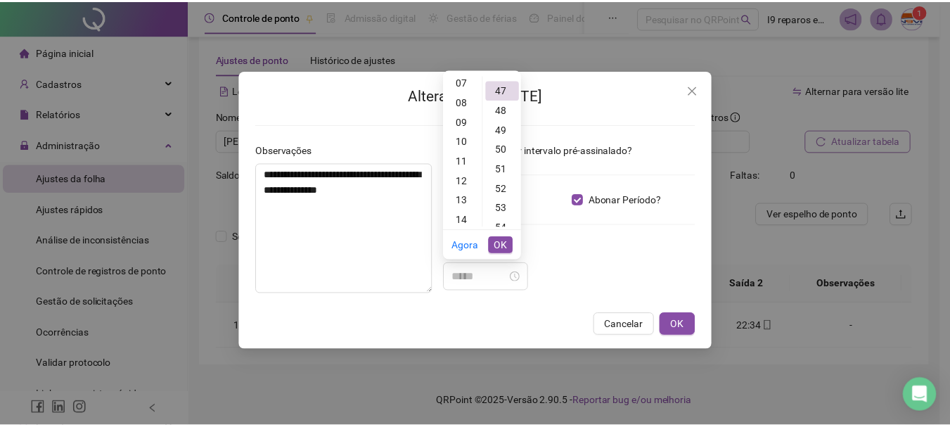
scroll to position [925, 0]
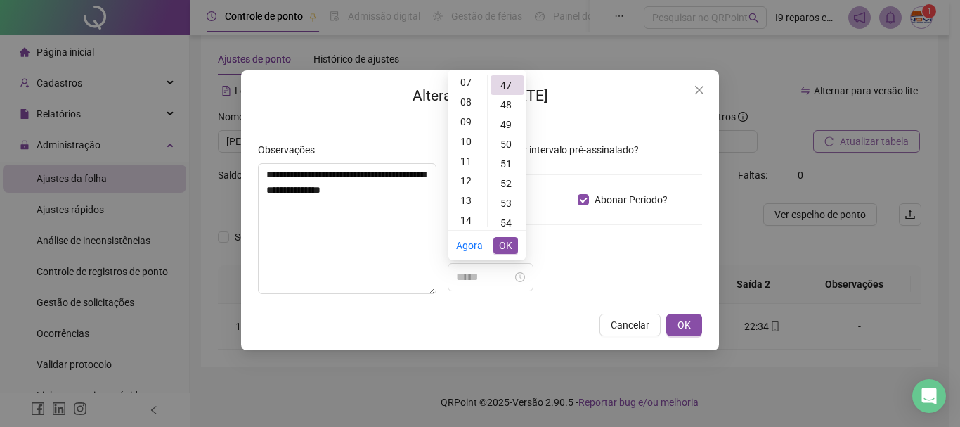
type input "*****"
click at [510, 247] on span "OK" at bounding box center [505, 245] width 13 height 15
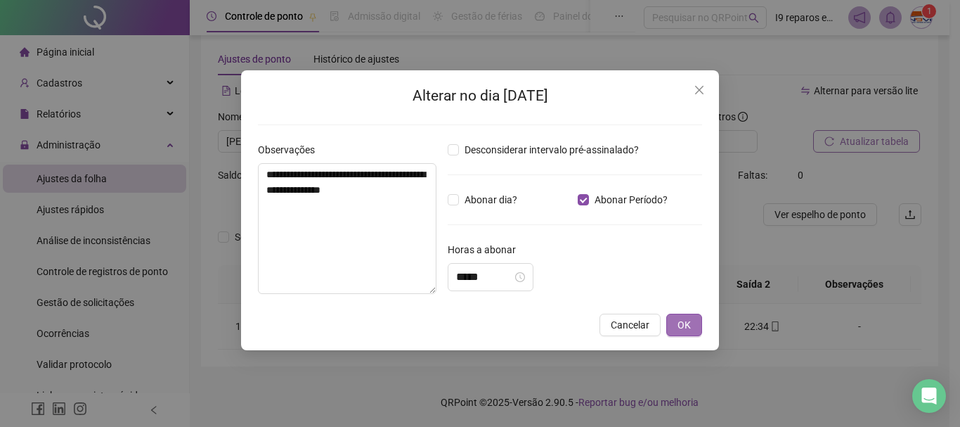
click at [676, 323] on button "OK" at bounding box center [685, 325] width 36 height 22
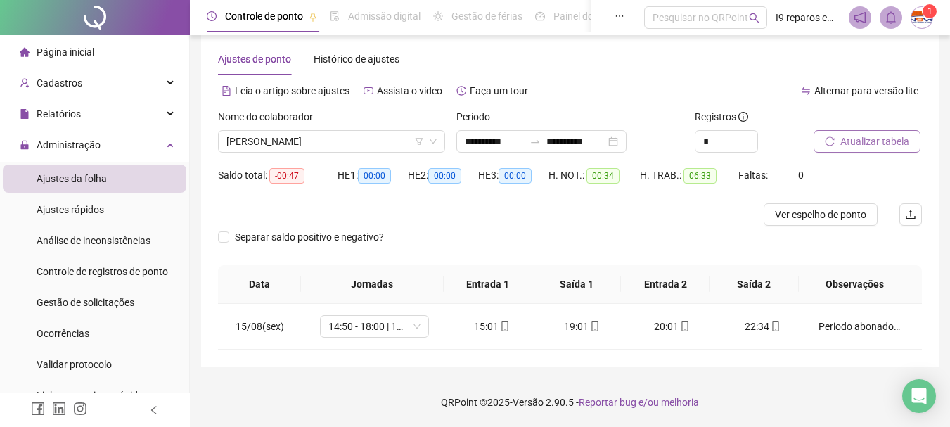
click at [863, 145] on span "Atualizar tabela" at bounding box center [874, 141] width 69 height 15
click at [491, 141] on input "**********" at bounding box center [494, 141] width 59 height 15
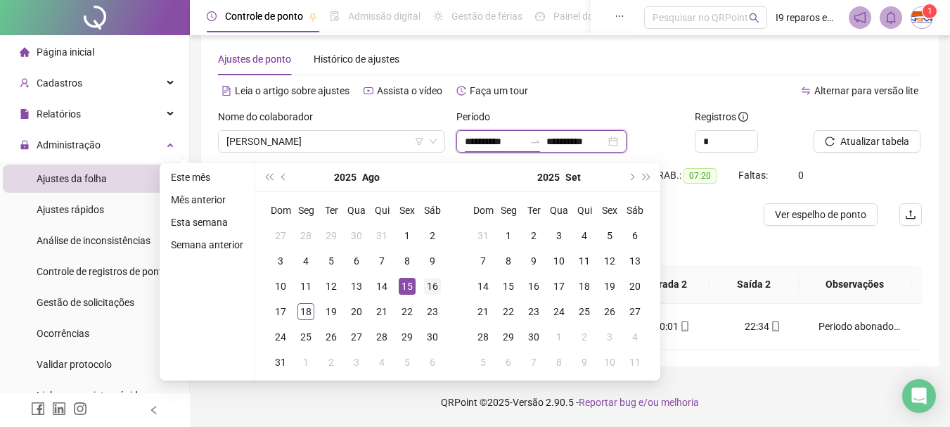
type input "**********"
click at [436, 285] on div "16" at bounding box center [432, 286] width 17 height 17
type input "**********"
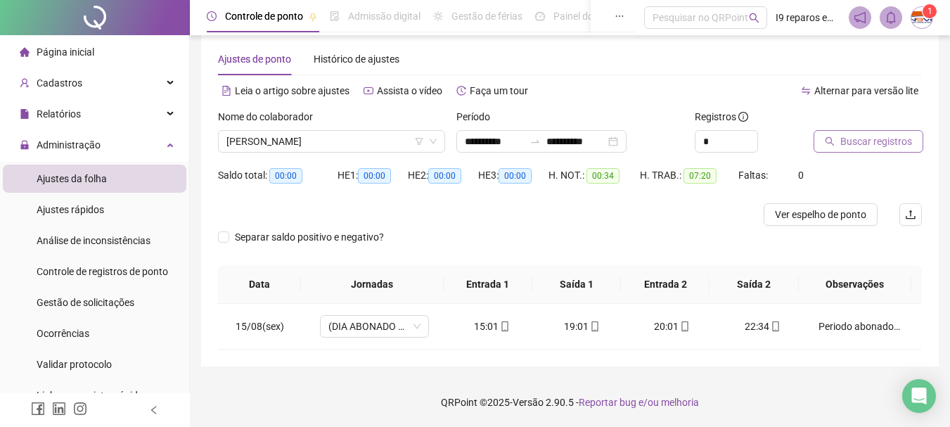
click at [847, 146] on span "Buscar registros" at bounding box center [876, 141] width 72 height 15
click at [849, 329] on div "-" at bounding box center [859, 326] width 83 height 15
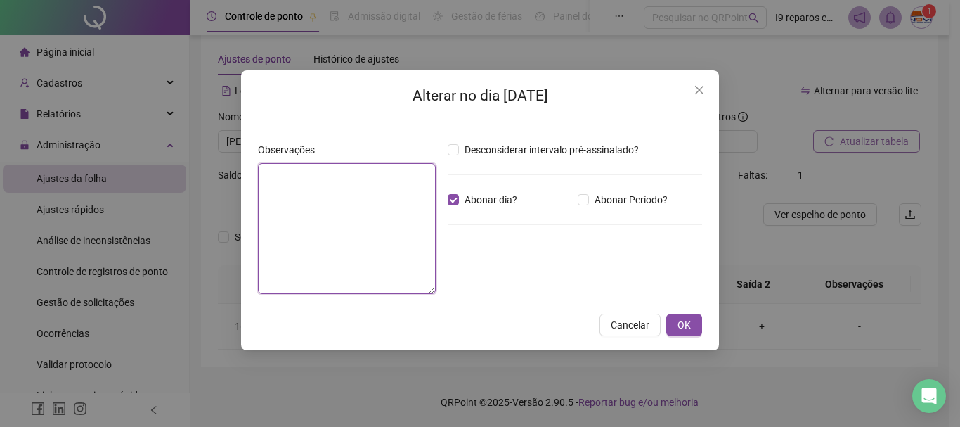
click at [278, 224] on textarea at bounding box center [347, 228] width 178 height 131
type textarea "*********"
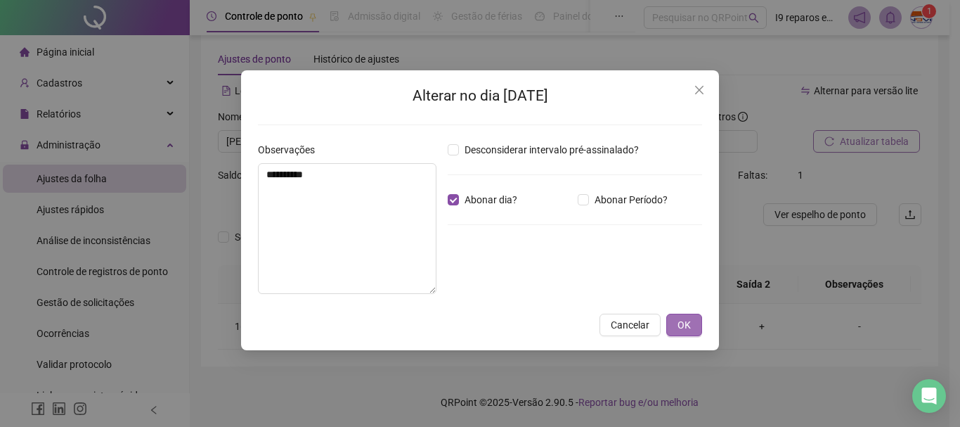
click at [678, 324] on span "OK" at bounding box center [684, 324] width 13 height 15
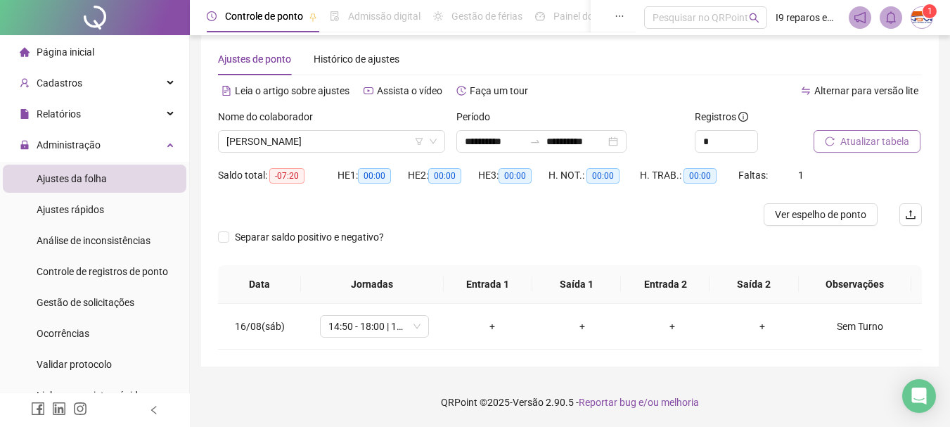
click at [900, 144] on span "Atualizar tabela" at bounding box center [874, 141] width 69 height 15
click at [364, 139] on span "[PERSON_NAME]" at bounding box center [331, 141] width 210 height 21
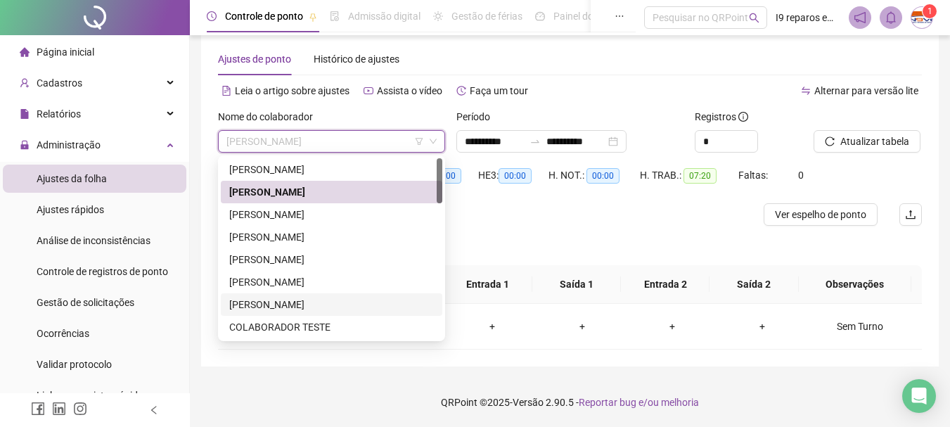
click at [291, 300] on div "[PERSON_NAME]" at bounding box center [331, 304] width 205 height 15
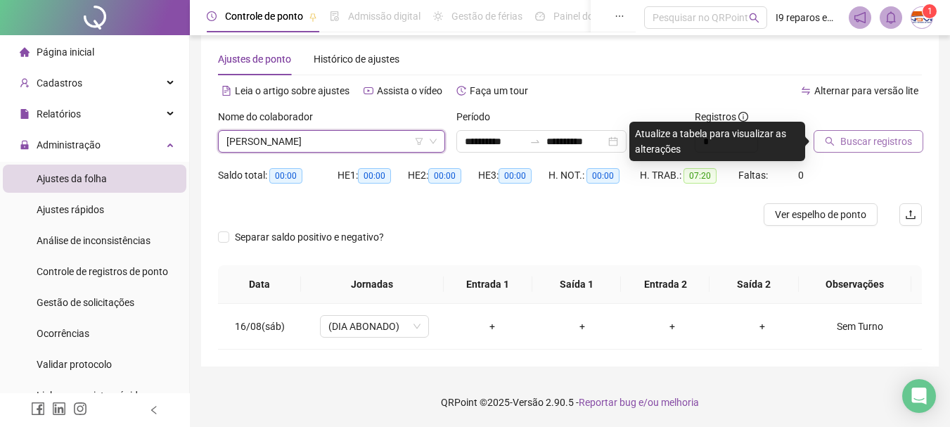
click at [865, 139] on span "Buscar registros" at bounding box center [876, 141] width 72 height 15
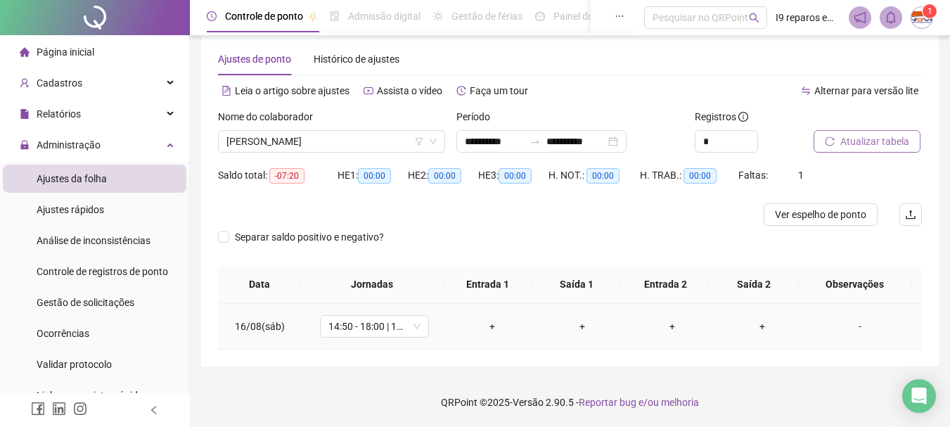
click at [858, 333] on div "-" at bounding box center [859, 326] width 83 height 15
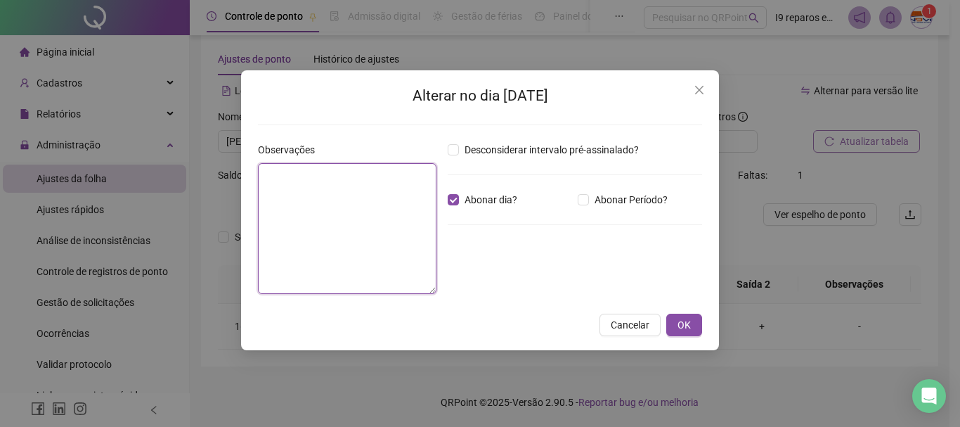
click at [363, 212] on textarea at bounding box center [347, 228] width 179 height 131
type textarea "*********"
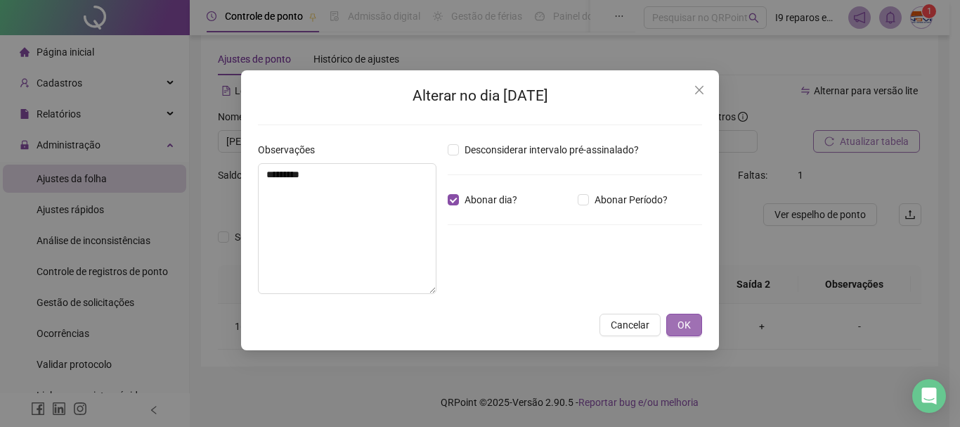
click at [683, 326] on span "OK" at bounding box center [684, 324] width 13 height 15
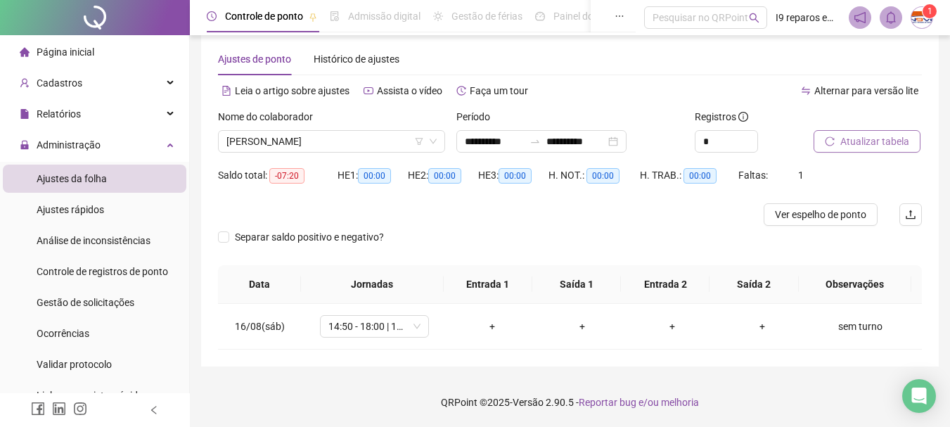
click at [899, 147] on span "Atualizar tabela" at bounding box center [874, 141] width 69 height 15
click at [304, 140] on span "[PERSON_NAME]" at bounding box center [331, 141] width 210 height 21
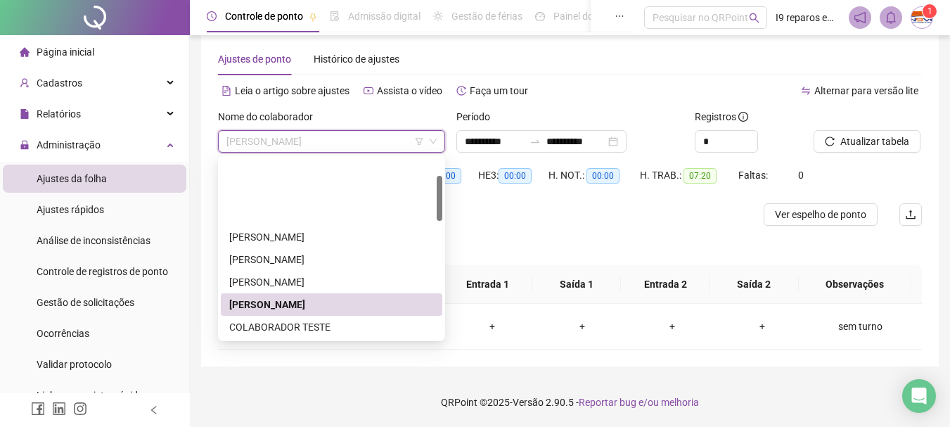
scroll to position [70, 0]
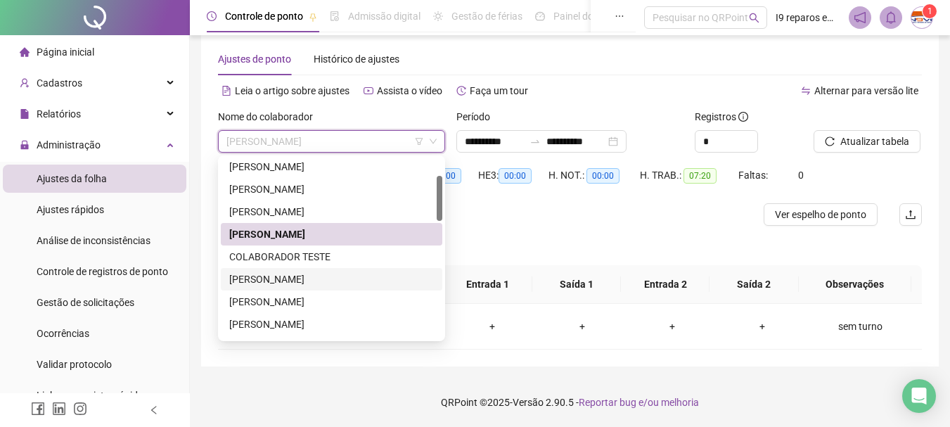
drag, startPoint x: 275, startPoint y: 282, endPoint x: 332, endPoint y: 266, distance: 59.0
click at [276, 281] on div "[PERSON_NAME]" at bounding box center [331, 278] width 205 height 15
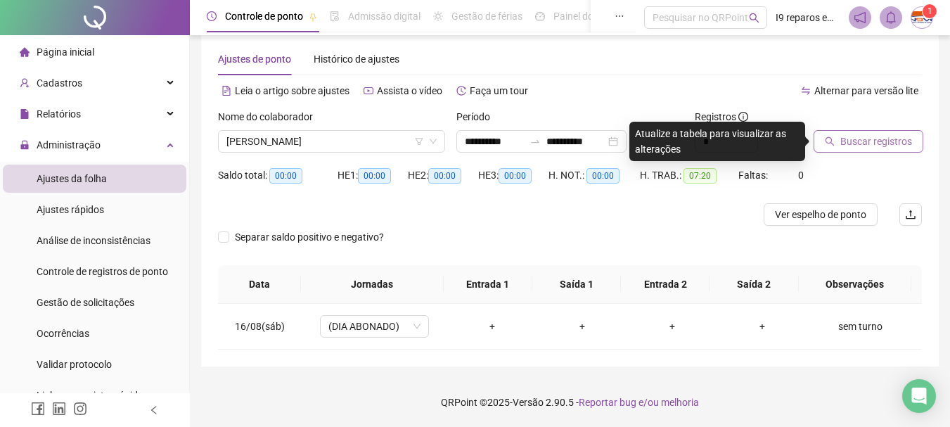
click at [851, 147] on span "Buscar registros" at bounding box center [876, 141] width 72 height 15
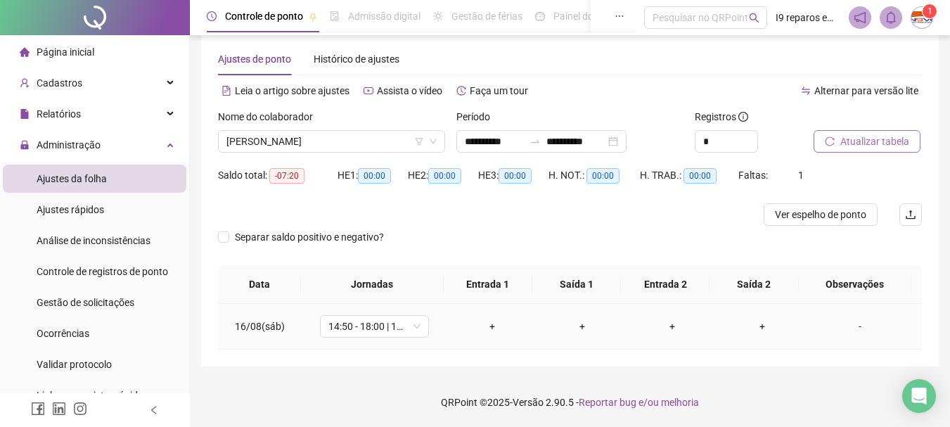
click at [847, 330] on div "-" at bounding box center [859, 326] width 83 height 15
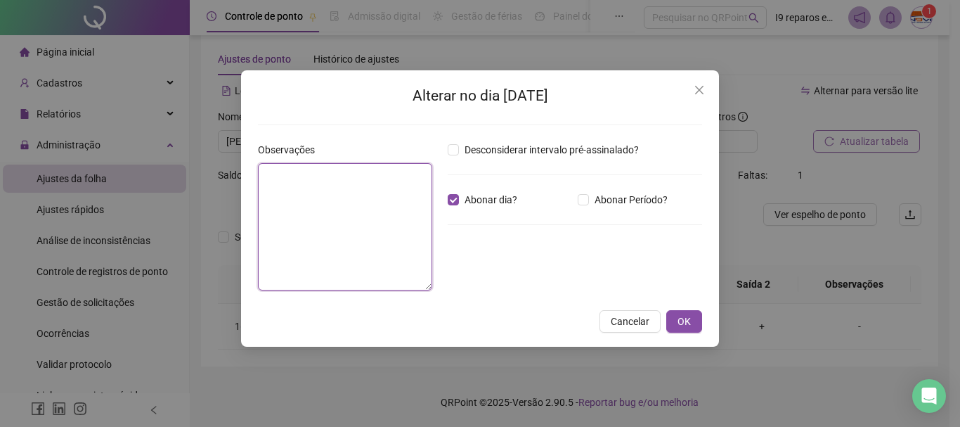
click at [367, 195] on textarea at bounding box center [345, 226] width 174 height 127
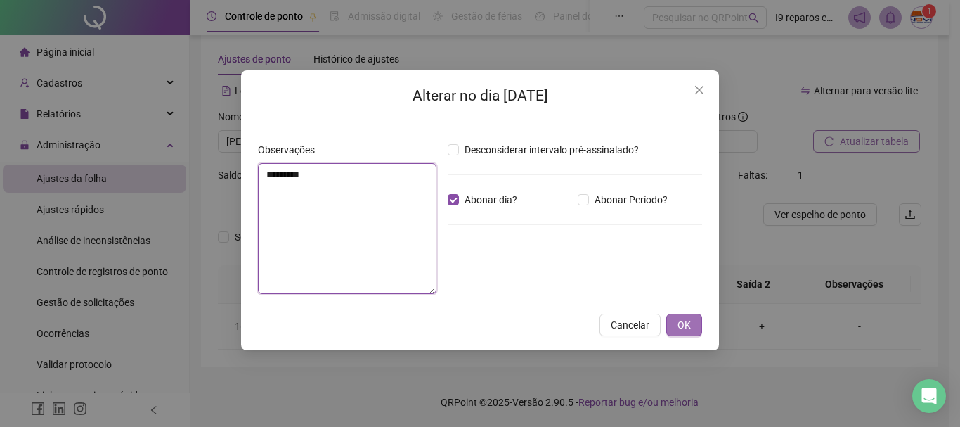
type textarea "*********"
click at [686, 324] on span "OK" at bounding box center [684, 324] width 13 height 15
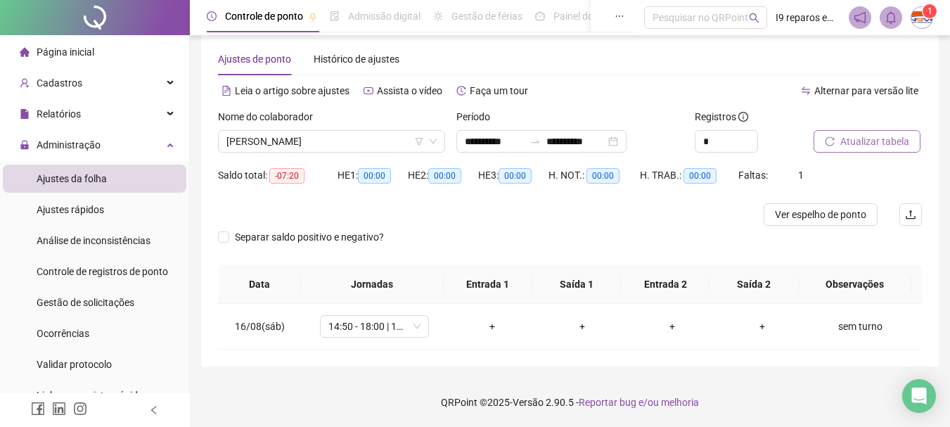
click at [856, 146] on span "Atualizar tabela" at bounding box center [874, 141] width 69 height 15
click at [281, 141] on span "[PERSON_NAME]" at bounding box center [331, 141] width 210 height 21
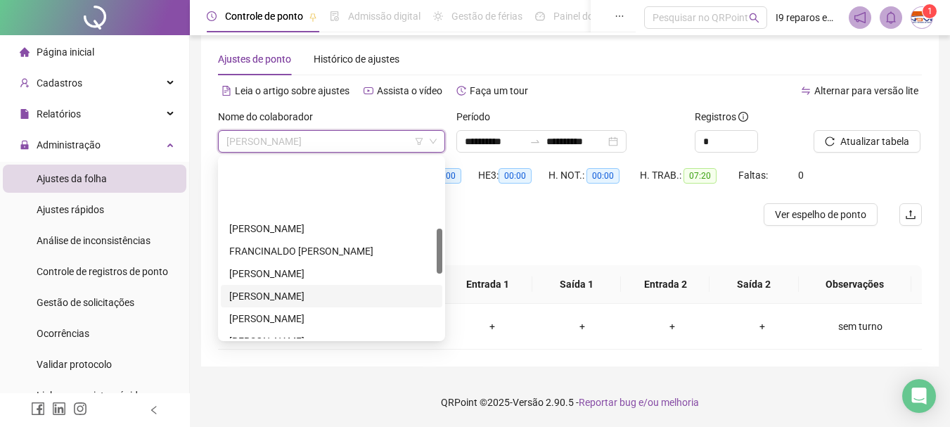
scroll to position [281, 0]
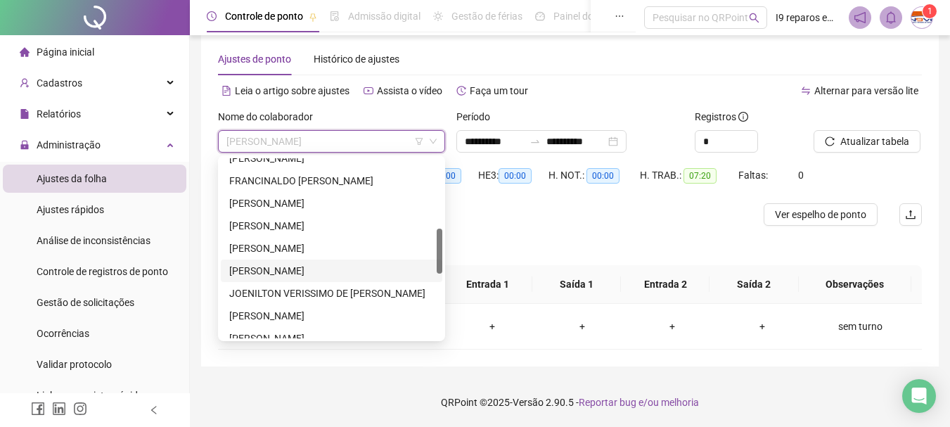
click at [317, 269] on div "[PERSON_NAME]" at bounding box center [331, 270] width 205 height 15
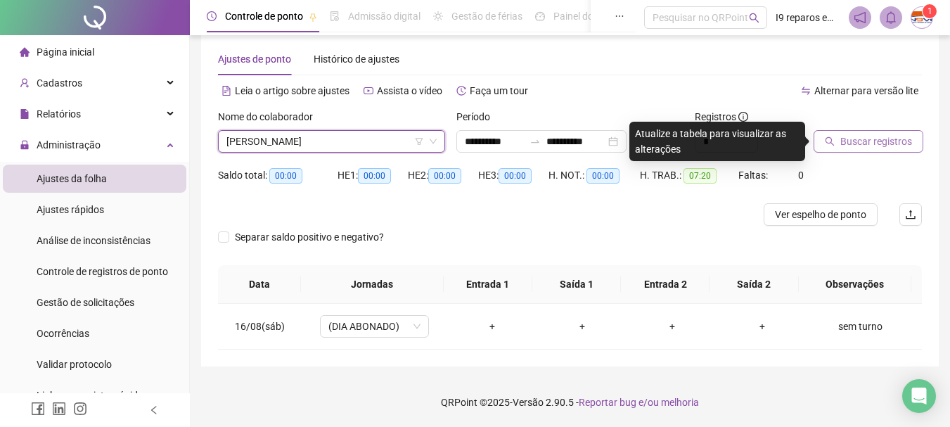
click at [867, 140] on span "Buscar registros" at bounding box center [876, 141] width 72 height 15
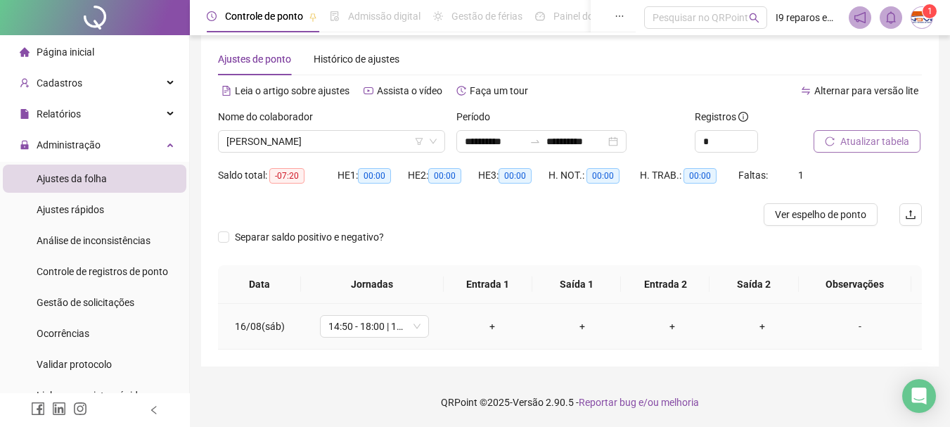
click at [850, 332] on div "-" at bounding box center [859, 326] width 83 height 15
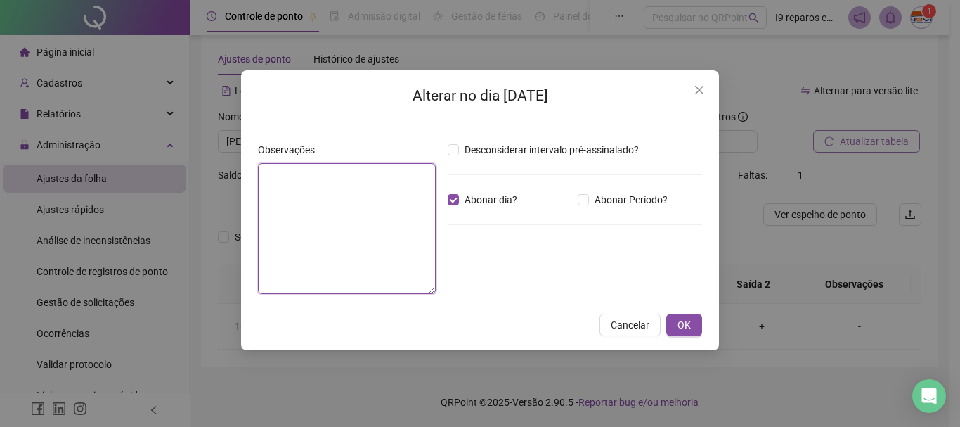
click at [378, 206] on textarea at bounding box center [347, 228] width 178 height 131
type textarea "*********"
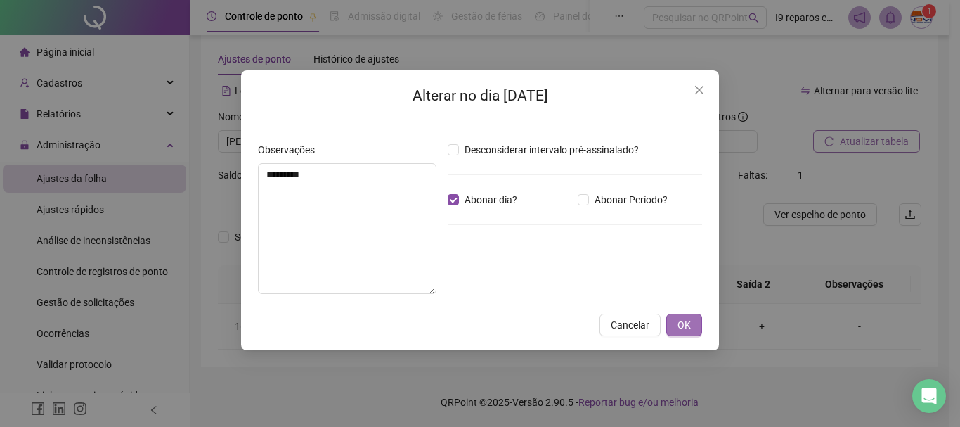
click at [691, 316] on button "OK" at bounding box center [685, 325] width 36 height 22
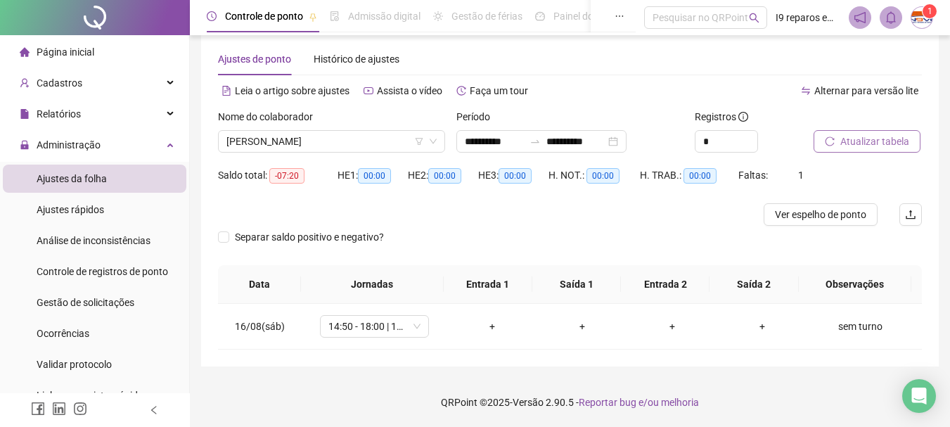
click at [874, 146] on span "Atualizar tabela" at bounding box center [874, 141] width 69 height 15
click at [308, 140] on span "[PERSON_NAME]" at bounding box center [331, 141] width 210 height 21
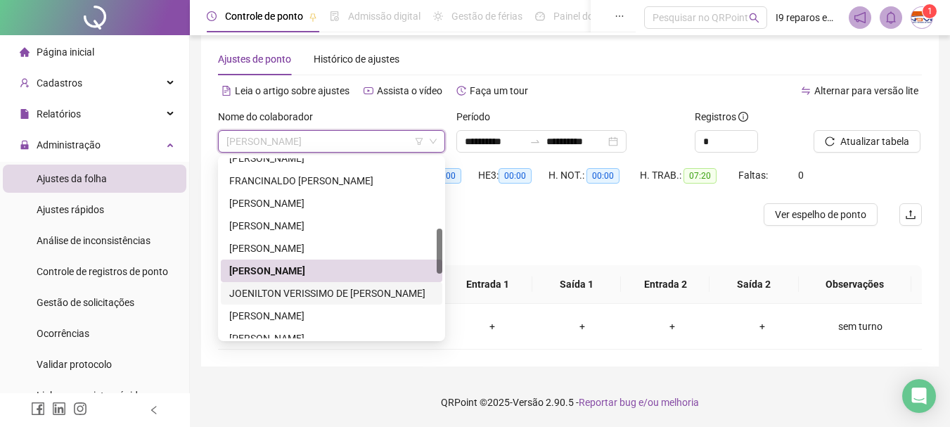
click at [297, 290] on div "JOENILTON VERISSIMO DE [PERSON_NAME]" at bounding box center [331, 292] width 205 height 15
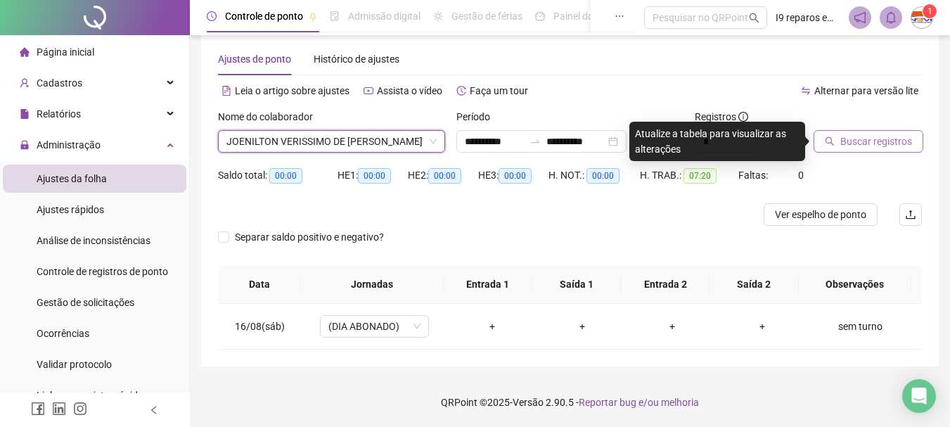
click at [865, 141] on span "Buscar registros" at bounding box center [876, 141] width 72 height 15
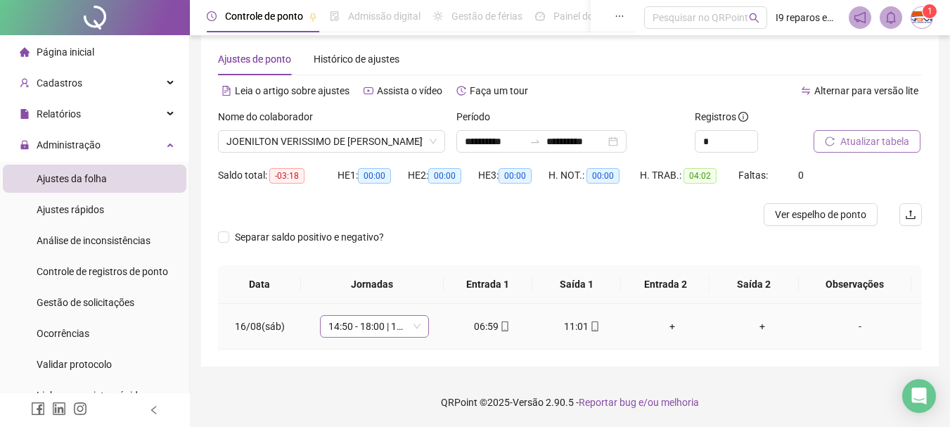
click at [416, 326] on span "14:50 - 18:00 | 19:00 - 23:10" at bounding box center [374, 326] width 92 height 21
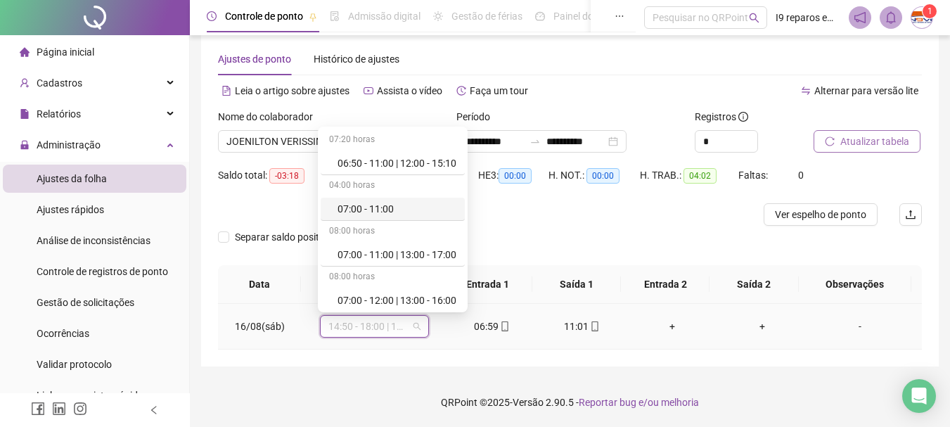
click at [373, 205] on div "07:00 - 11:00" at bounding box center [396, 208] width 119 height 15
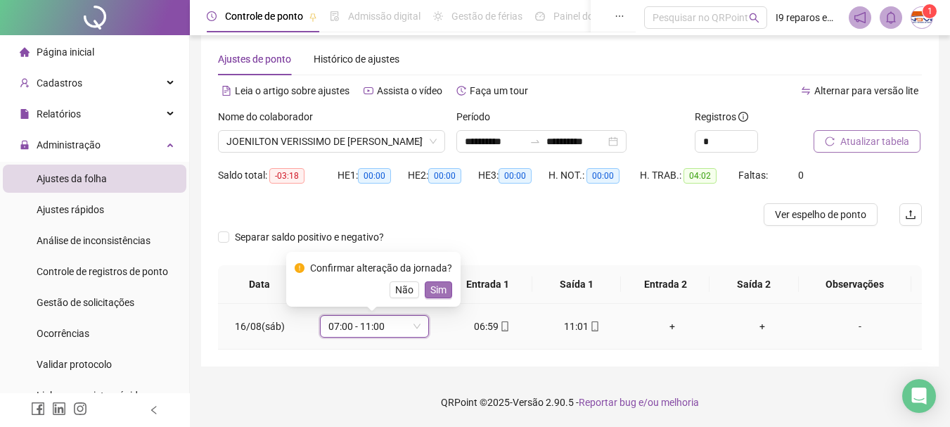
click at [435, 285] on span "Sim" at bounding box center [438, 289] width 16 height 15
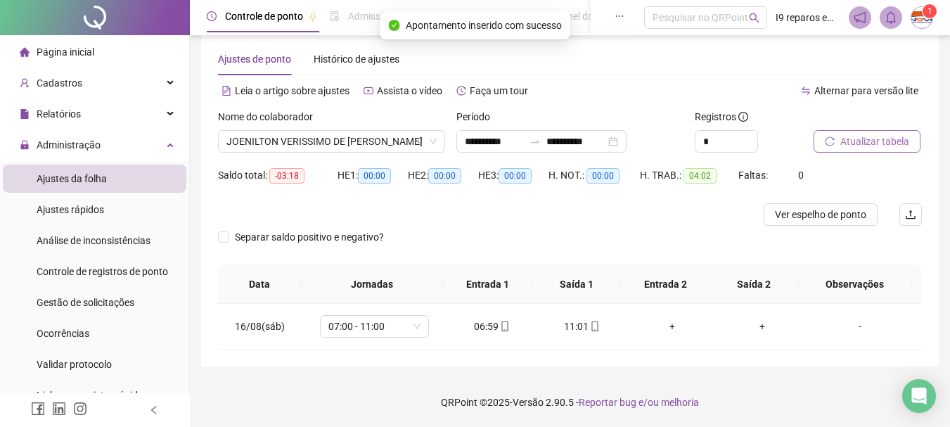
click at [834, 146] on button "Atualizar tabela" at bounding box center [866, 141] width 107 height 22
click at [349, 142] on span "JOENILTON VERISSIMO DE [PERSON_NAME]" at bounding box center [331, 141] width 210 height 21
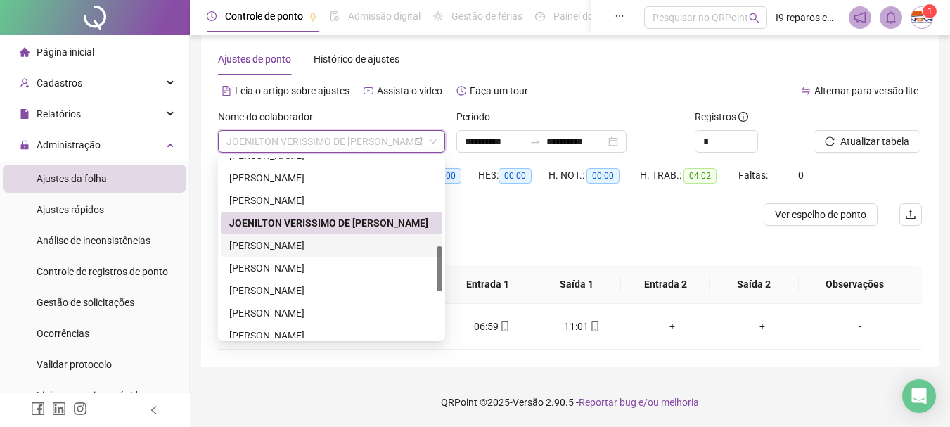
scroll to position [422, 0]
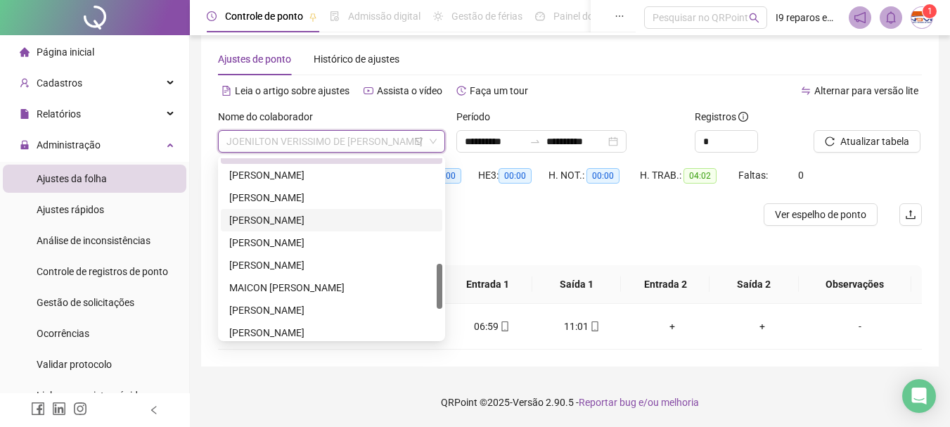
drag, startPoint x: 318, startPoint y: 221, endPoint x: 326, endPoint y: 214, distance: 11.0
click at [318, 221] on div "[PERSON_NAME]" at bounding box center [331, 219] width 205 height 15
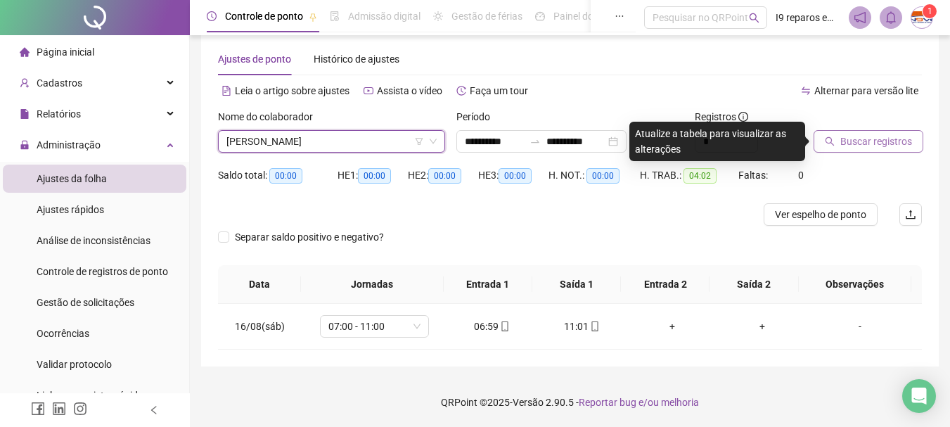
click at [847, 146] on span "Buscar registros" at bounding box center [876, 141] width 72 height 15
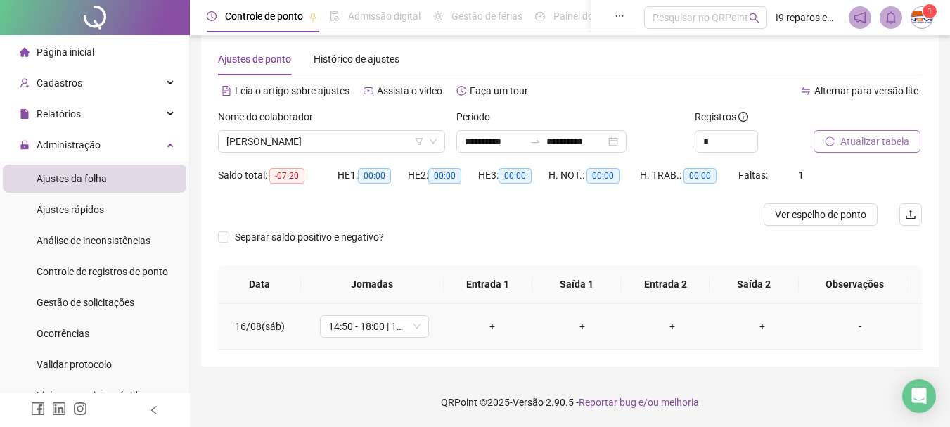
click at [853, 323] on div "-" at bounding box center [859, 326] width 83 height 15
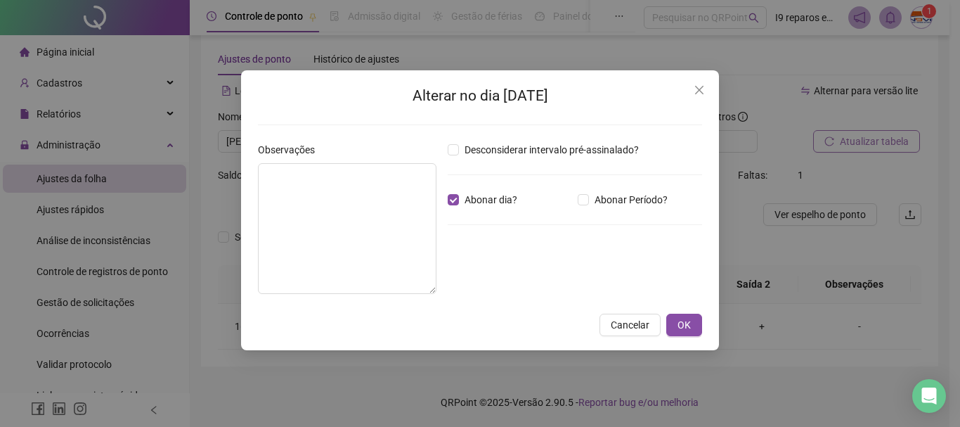
click at [180, 257] on div "Alterar no dia [DATE] Observações Desconsiderar intervalo pré-assinalado? Abona…" at bounding box center [480, 213] width 960 height 427
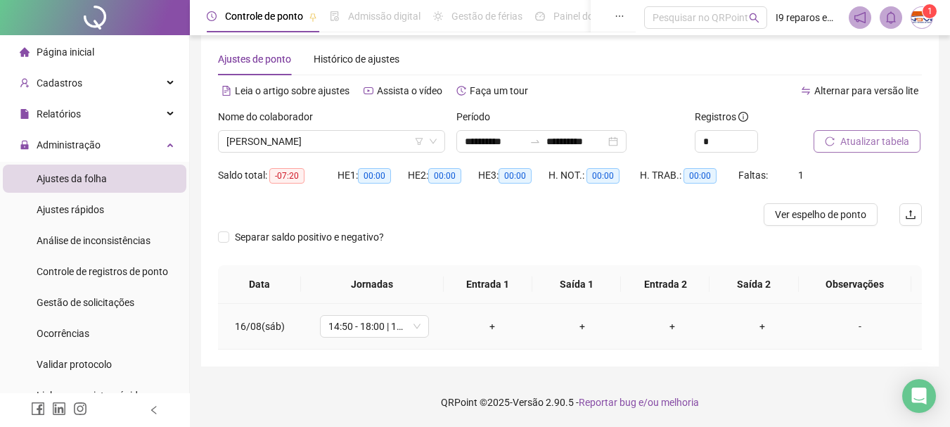
click at [851, 335] on td "-" at bounding box center [864, 327] width 115 height 46
click at [851, 333] on div "-" at bounding box center [859, 326] width 83 height 15
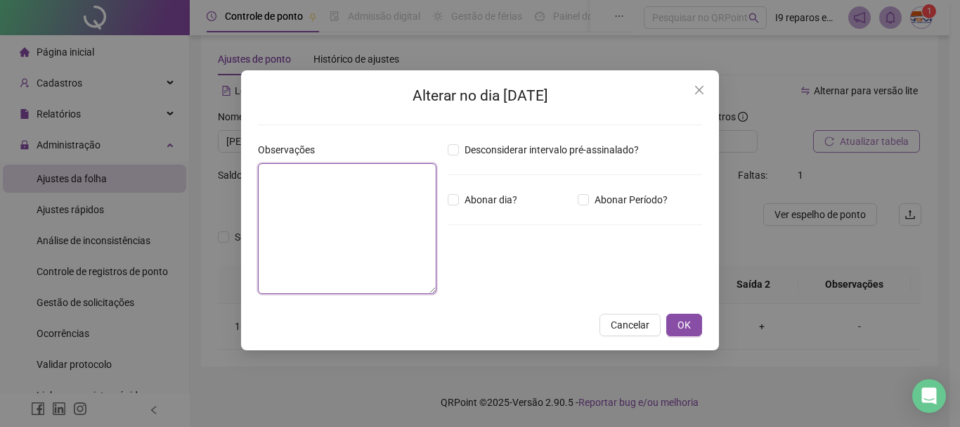
drag, startPoint x: 373, startPoint y: 209, endPoint x: 363, endPoint y: 210, distance: 9.9
click at [369, 209] on textarea at bounding box center [347, 228] width 179 height 131
click at [331, 218] on textarea at bounding box center [347, 228] width 179 height 131
type textarea "*"
type textarea "*********"
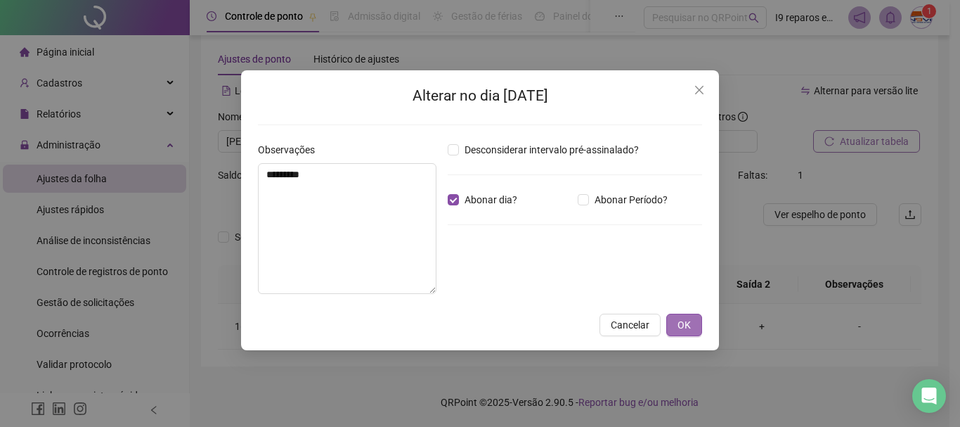
click at [690, 325] on span "OK" at bounding box center [684, 324] width 13 height 15
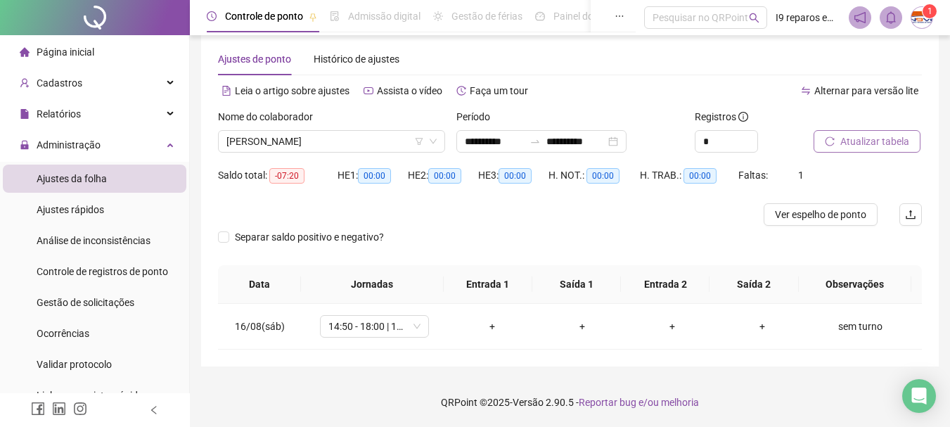
click at [902, 131] on button "Atualizar tabela" at bounding box center [866, 141] width 107 height 22
click at [299, 150] on span "[PERSON_NAME]" at bounding box center [331, 141] width 210 height 21
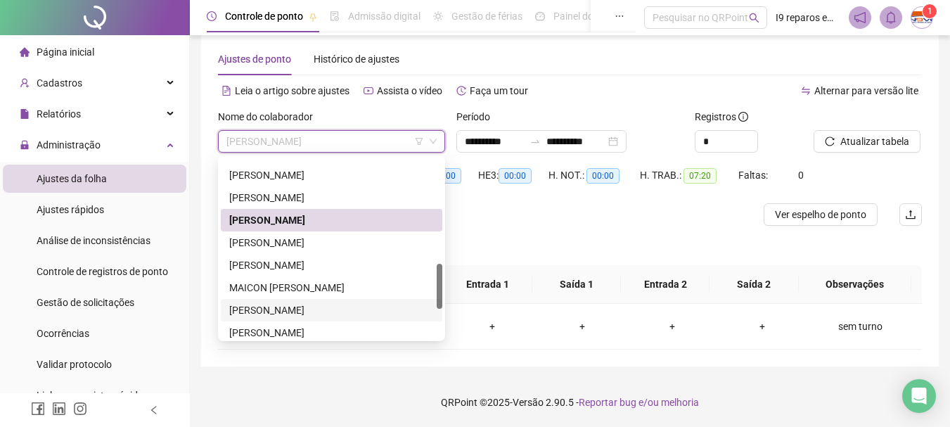
scroll to position [492, 0]
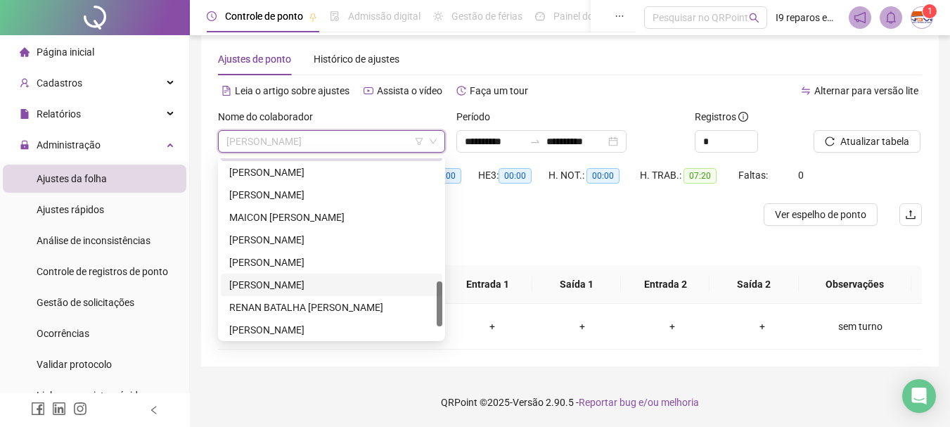
click at [289, 280] on div "[PERSON_NAME]" at bounding box center [331, 284] width 205 height 15
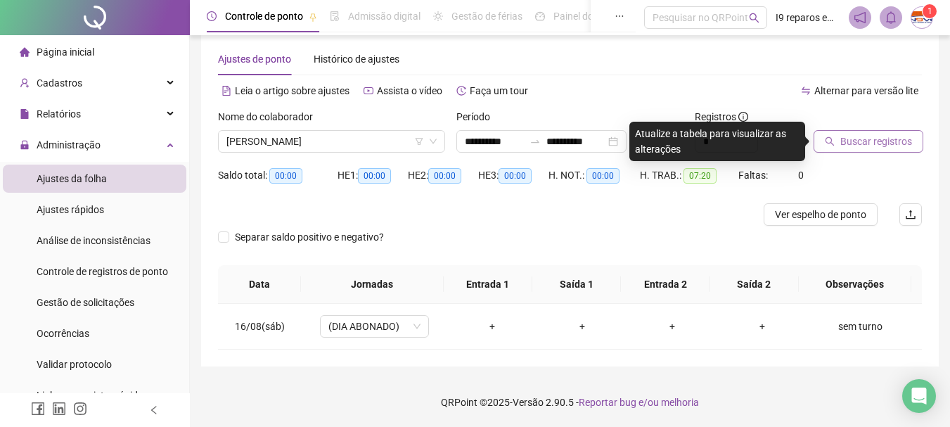
click at [870, 131] on button "Buscar registros" at bounding box center [868, 141] width 110 height 22
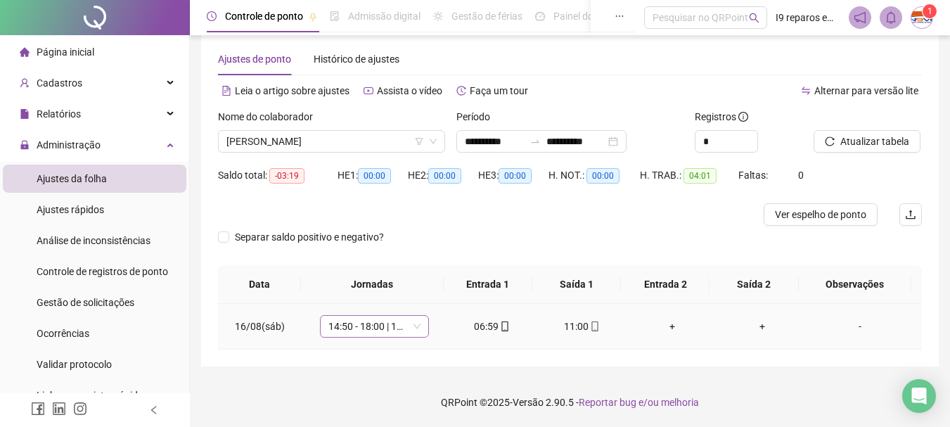
click at [418, 329] on div "14:50 - 18:00 | 19:00 - 23:10" at bounding box center [374, 326] width 109 height 22
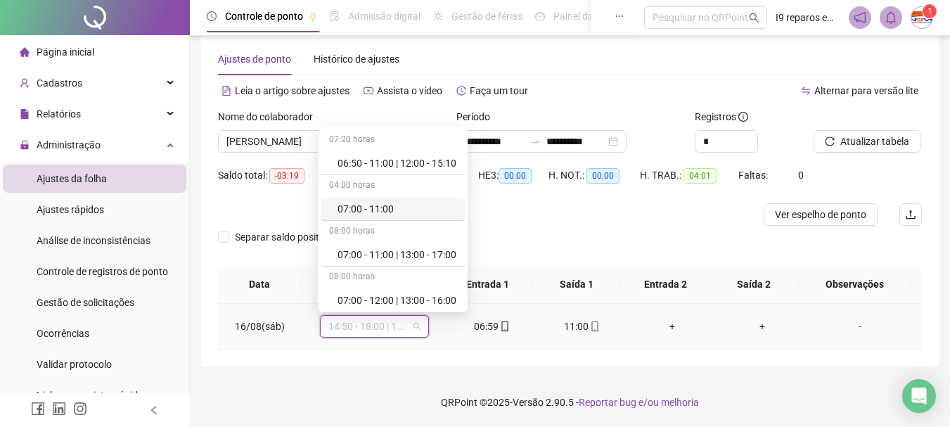
click at [399, 200] on div "07:00 - 11:00" at bounding box center [393, 209] width 144 height 23
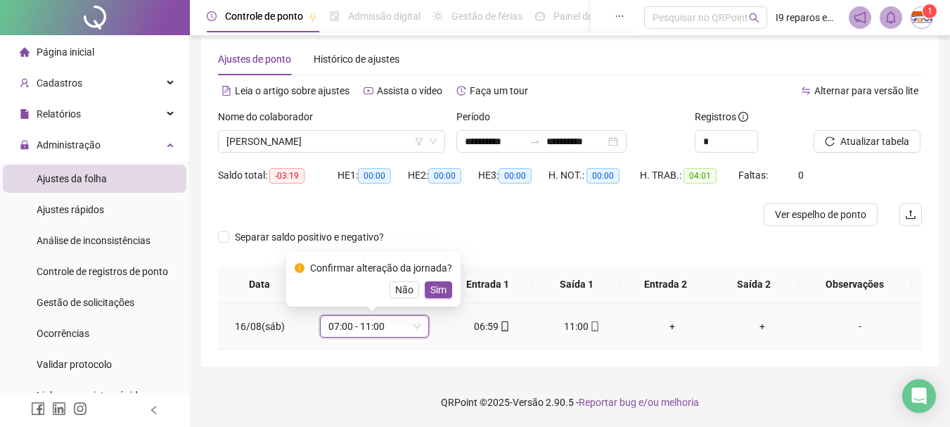
click at [430, 288] on span "Sim" at bounding box center [438, 289] width 16 height 15
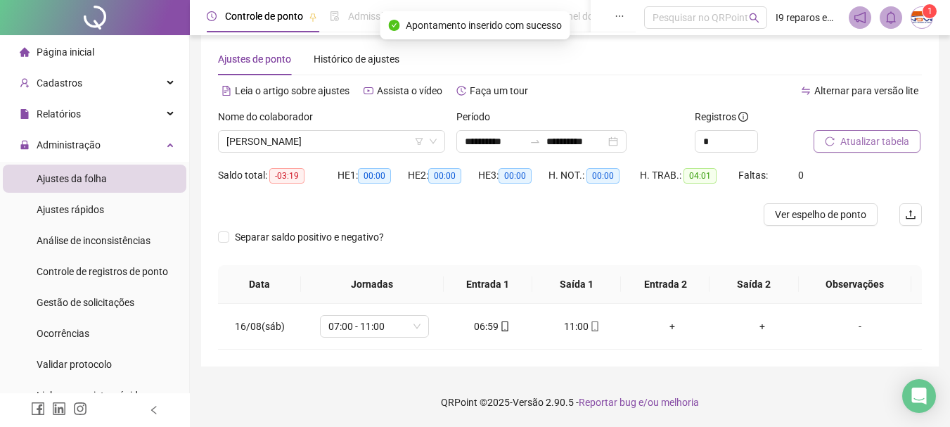
click at [856, 141] on span "Atualizar tabela" at bounding box center [874, 141] width 69 height 15
click at [301, 139] on span "[PERSON_NAME]" at bounding box center [331, 141] width 210 height 21
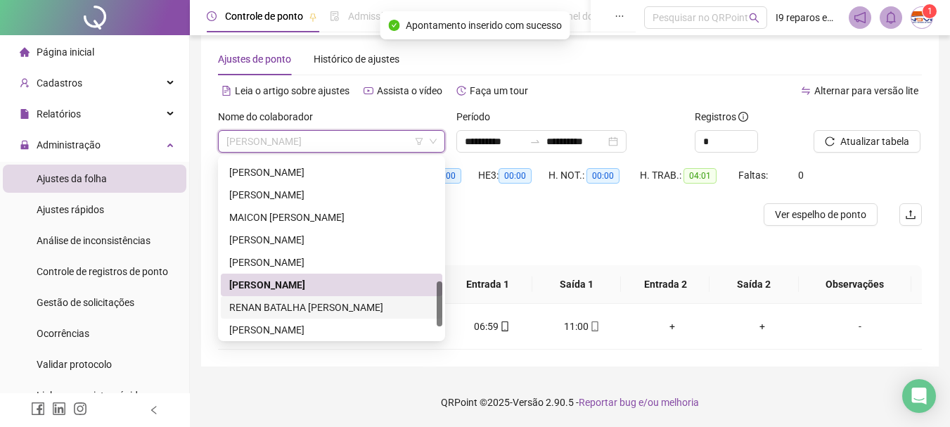
click at [301, 308] on div "RENAN BATALHA [PERSON_NAME]" at bounding box center [331, 307] width 205 height 15
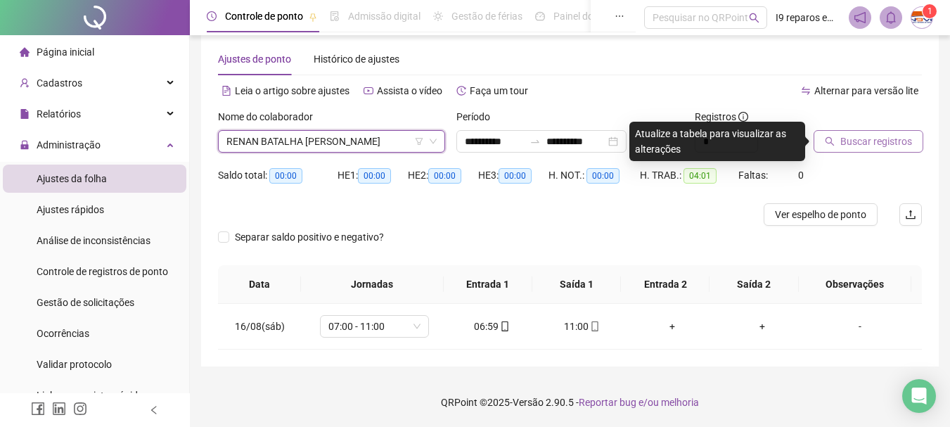
click at [860, 141] on span "Buscar registros" at bounding box center [876, 141] width 72 height 15
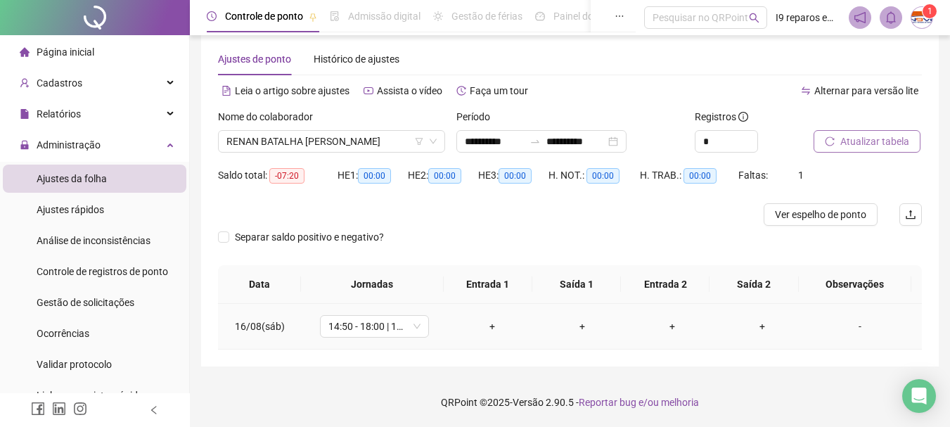
click at [853, 334] on td "-" at bounding box center [864, 327] width 115 height 46
click at [853, 329] on div "-" at bounding box center [859, 326] width 83 height 15
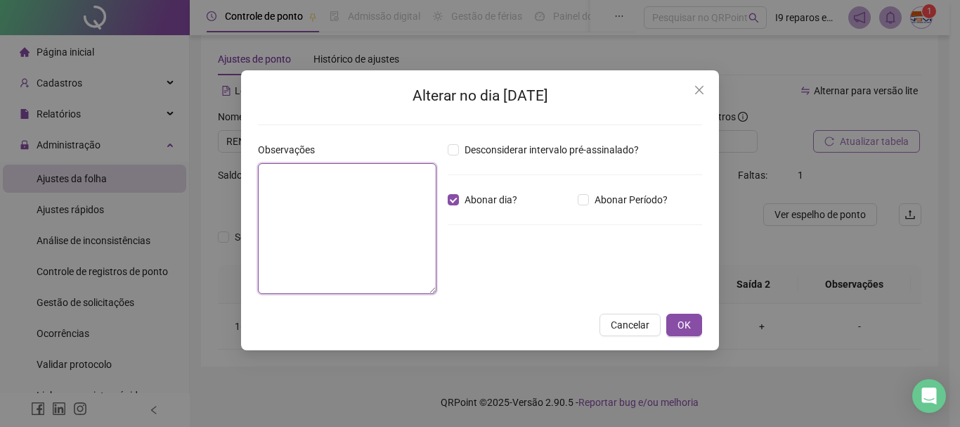
click at [331, 221] on textarea at bounding box center [347, 228] width 179 height 131
type textarea "*********"
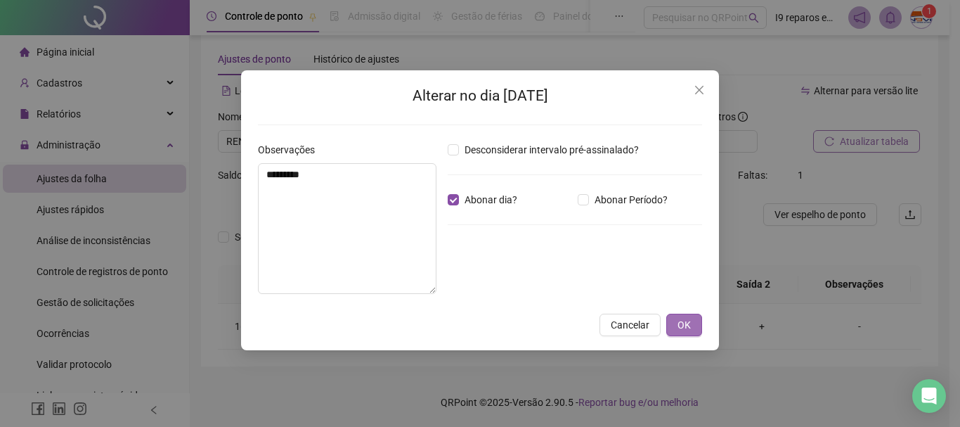
click at [697, 314] on button "OK" at bounding box center [685, 325] width 36 height 22
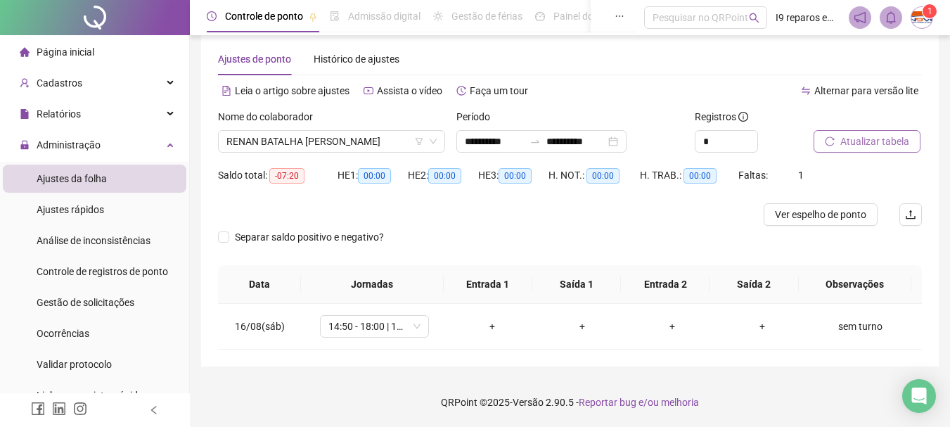
click at [863, 139] on span "Atualizar tabela" at bounding box center [874, 141] width 69 height 15
click at [243, 140] on span "RENAN BATALHA [PERSON_NAME]" at bounding box center [331, 141] width 210 height 21
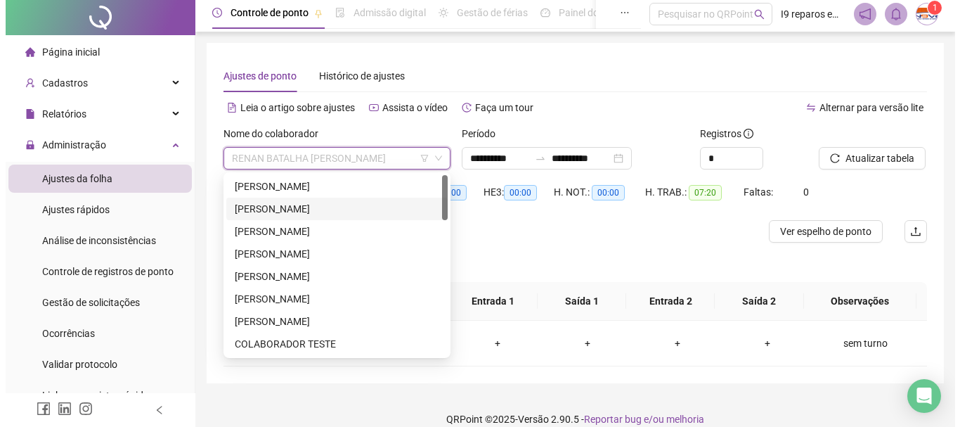
scroll to position [0, 0]
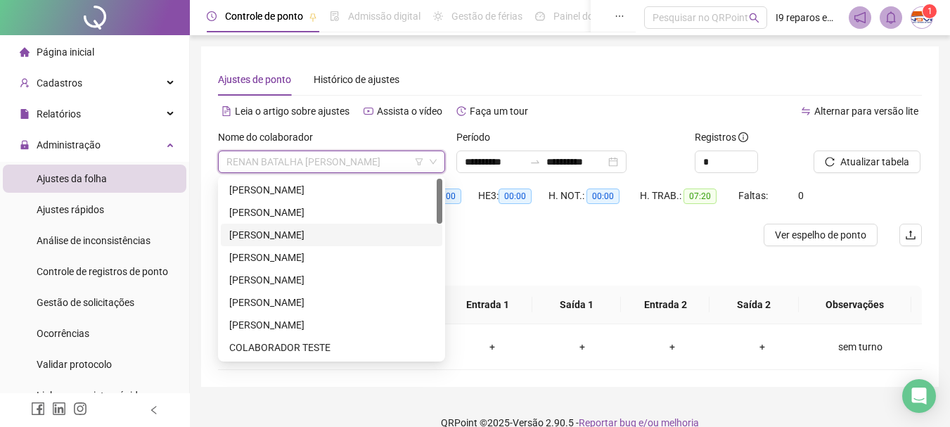
click at [285, 231] on div "[PERSON_NAME]" at bounding box center [331, 234] width 205 height 15
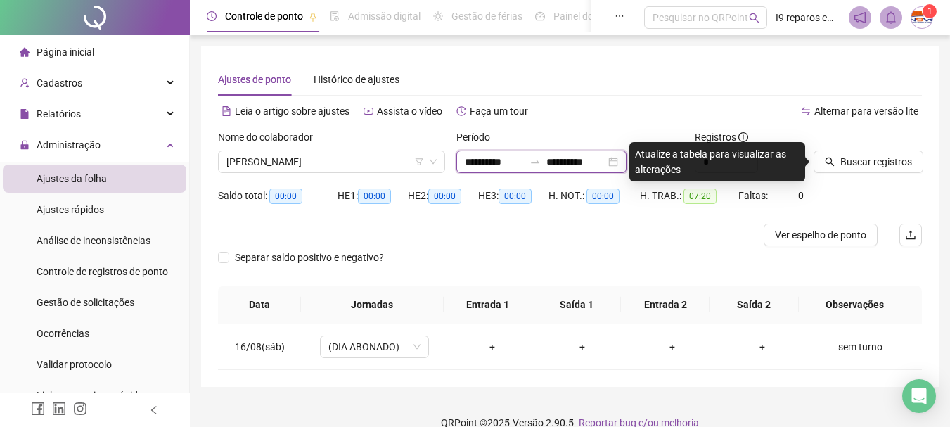
click at [466, 166] on input "**********" at bounding box center [494, 161] width 59 height 15
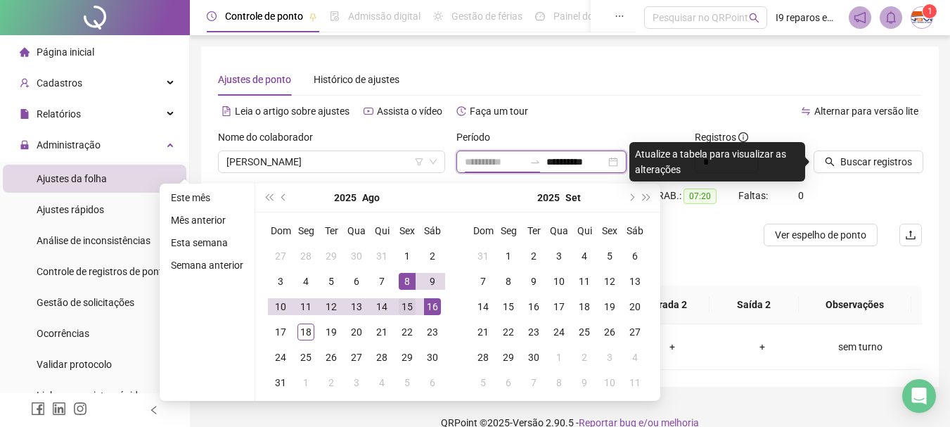
type input "**********"
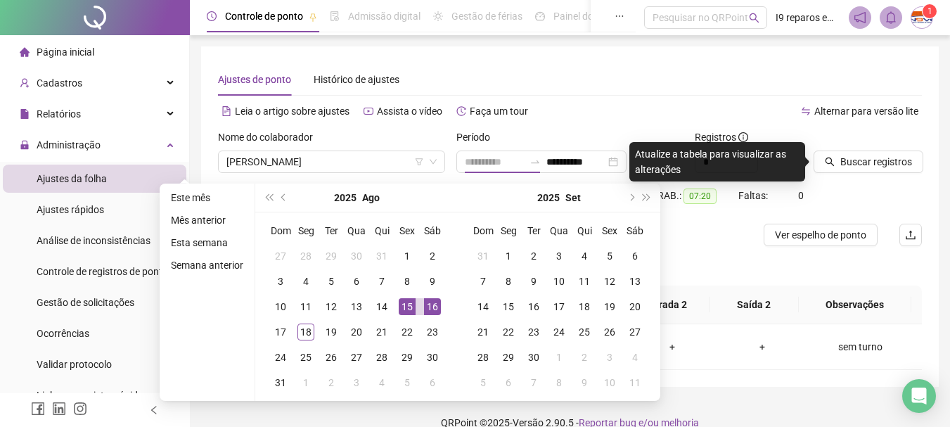
click at [408, 306] on div "15" at bounding box center [407, 306] width 17 height 17
type input "**********"
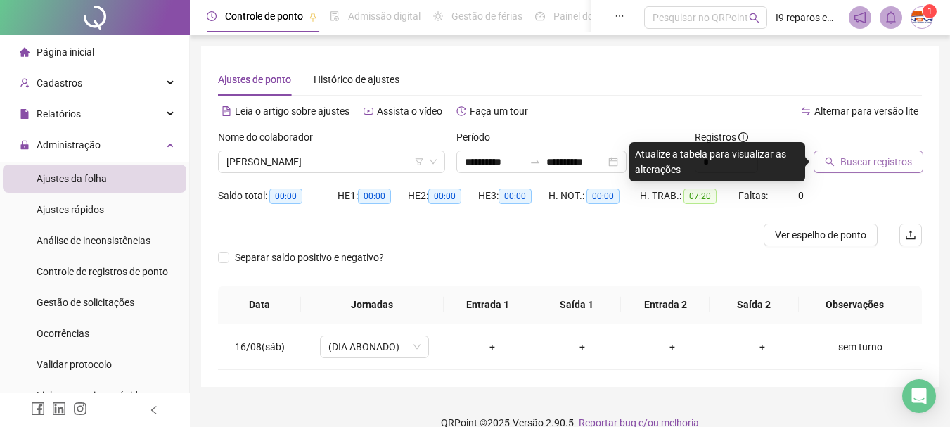
click at [861, 163] on span "Buscar registros" at bounding box center [876, 161] width 72 height 15
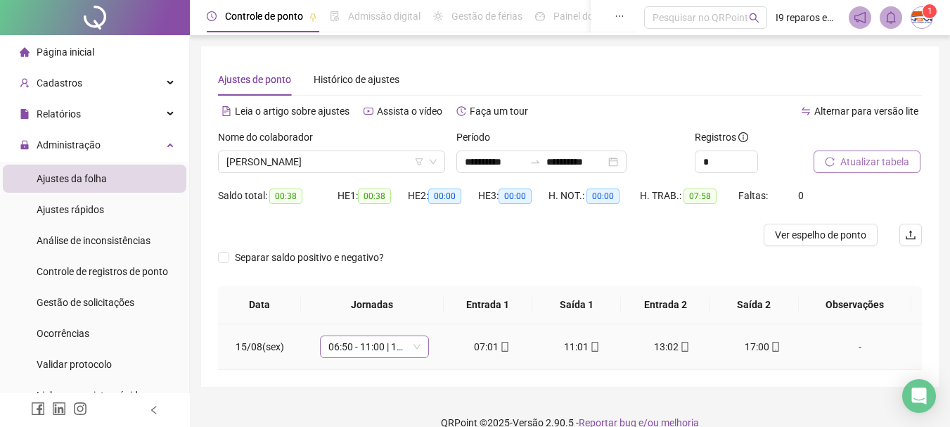
click at [413, 349] on span "06:50 - 11:00 | 12:00 - 15:10" at bounding box center [374, 346] width 92 height 21
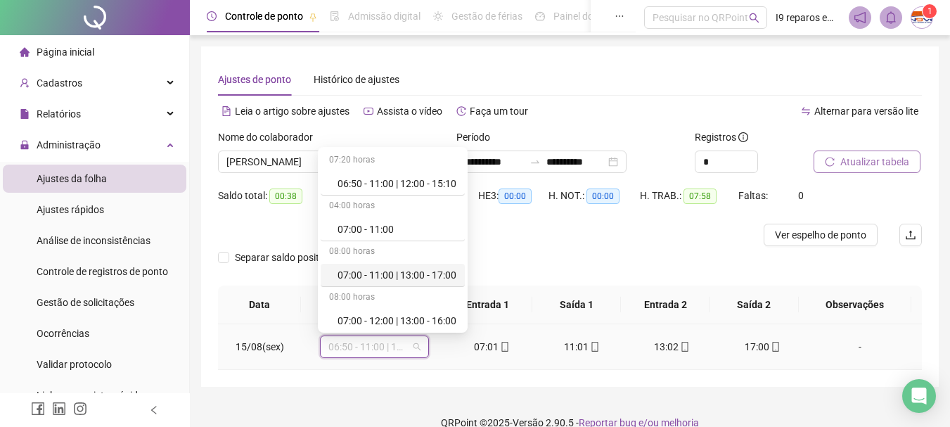
click at [399, 272] on div "07:00 - 11:00 | 13:00 - 17:00" at bounding box center [396, 274] width 119 height 15
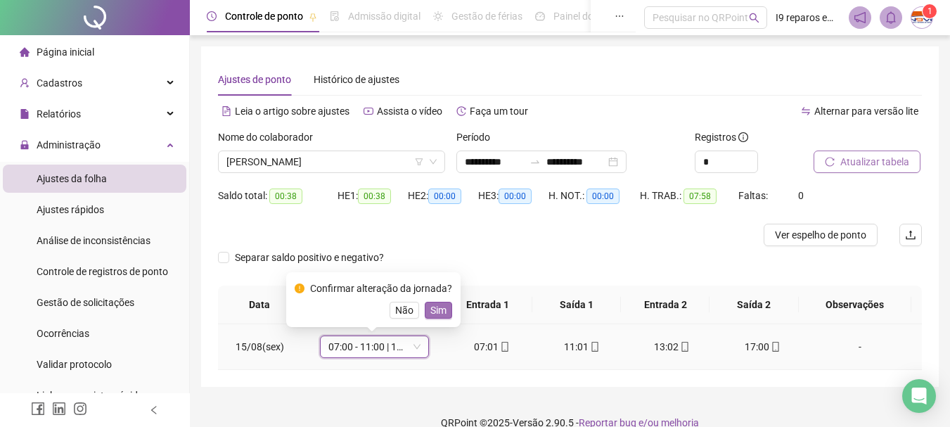
drag, startPoint x: 439, startPoint y: 309, endPoint x: 456, endPoint y: 299, distance: 19.9
click at [439, 309] on span "Sim" at bounding box center [438, 309] width 16 height 15
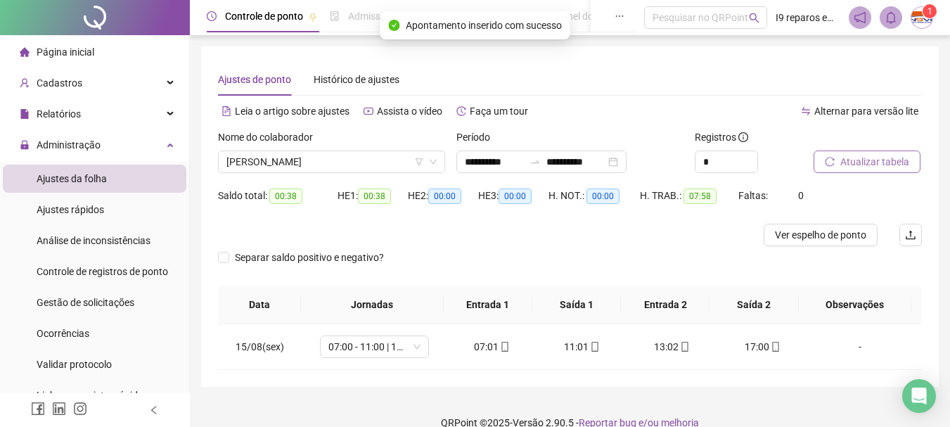
click at [842, 165] on span "Atualizar tabela" at bounding box center [874, 161] width 69 height 15
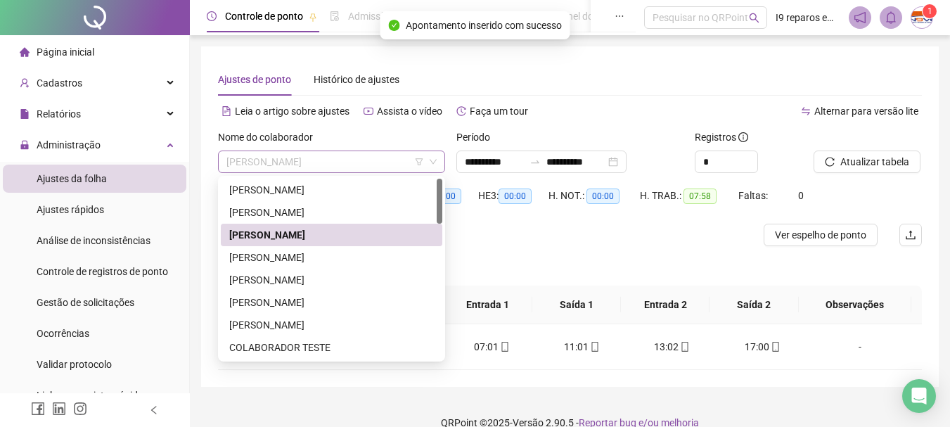
click at [364, 164] on span "[PERSON_NAME]" at bounding box center [331, 161] width 210 height 21
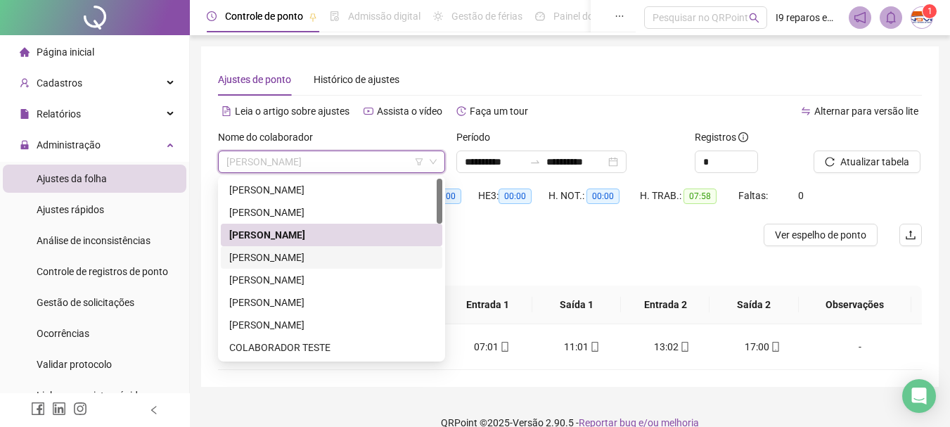
click at [347, 256] on div "[PERSON_NAME]" at bounding box center [331, 257] width 205 height 15
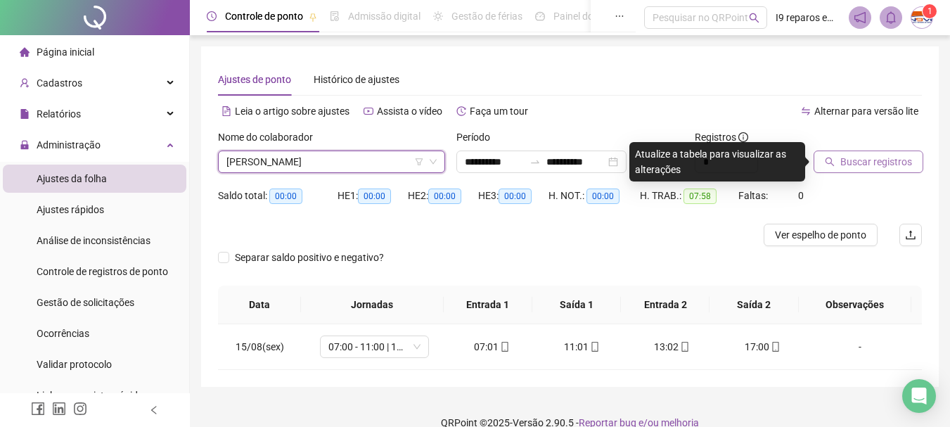
click at [852, 164] on span "Buscar registros" at bounding box center [876, 161] width 72 height 15
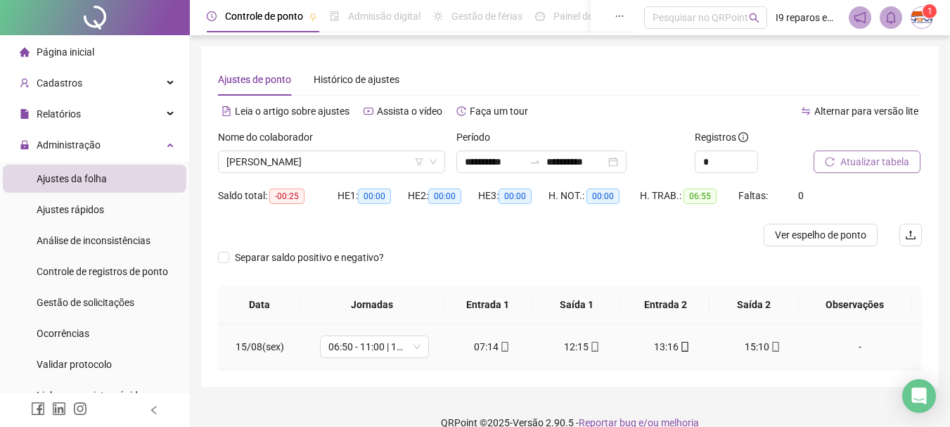
click at [851, 347] on div "-" at bounding box center [859, 346] width 83 height 15
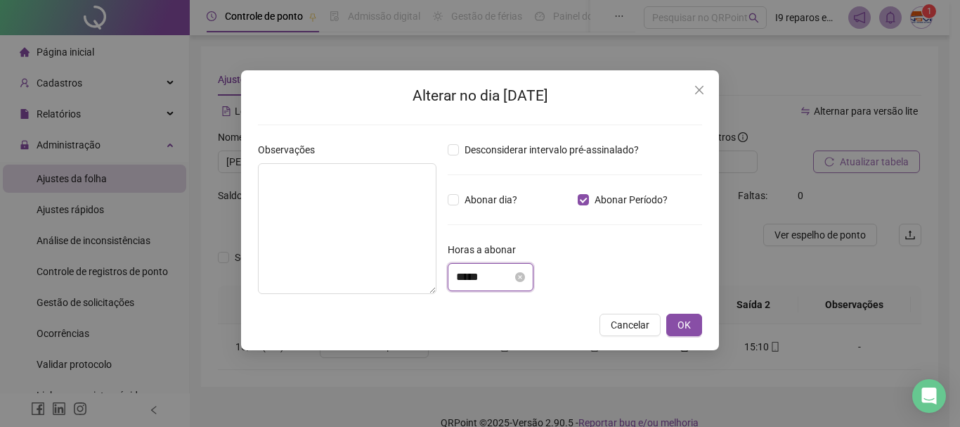
drag, startPoint x: 488, startPoint y: 275, endPoint x: 506, endPoint y: 212, distance: 65.0
click at [489, 275] on input "*****" at bounding box center [484, 277] width 56 height 17
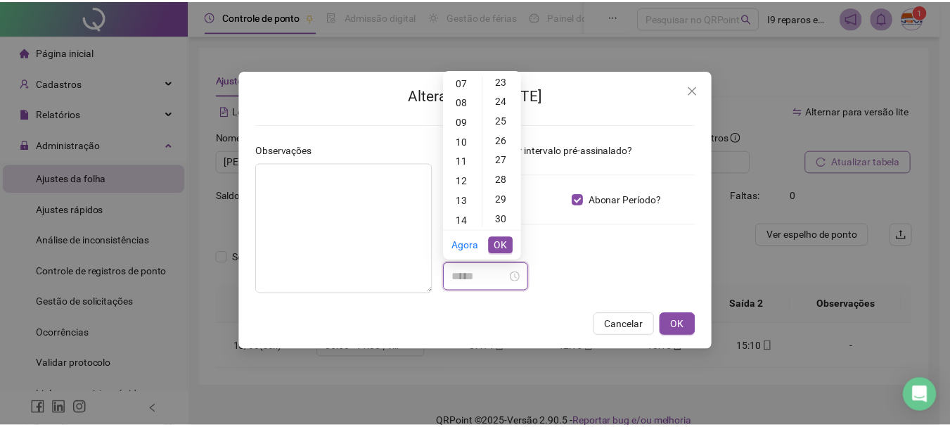
scroll to position [492, 0]
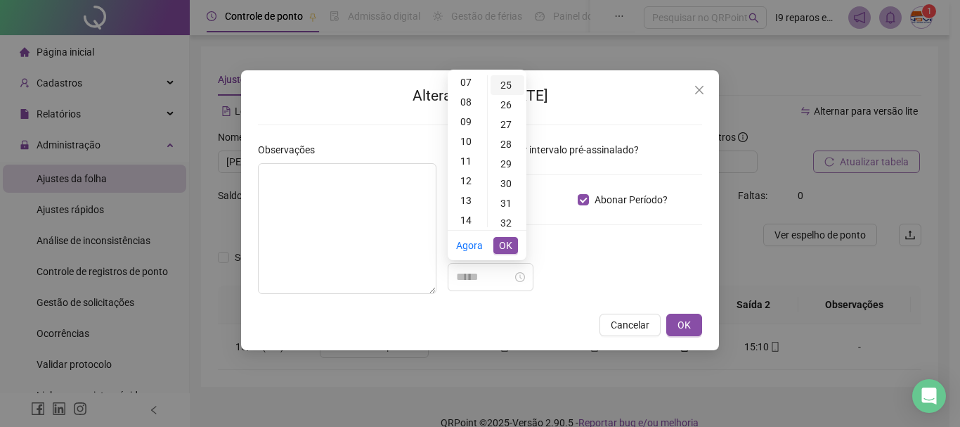
click at [507, 84] on div "25" at bounding box center [508, 85] width 34 height 20
type input "*****"
click at [503, 245] on span "OK" at bounding box center [505, 245] width 13 height 15
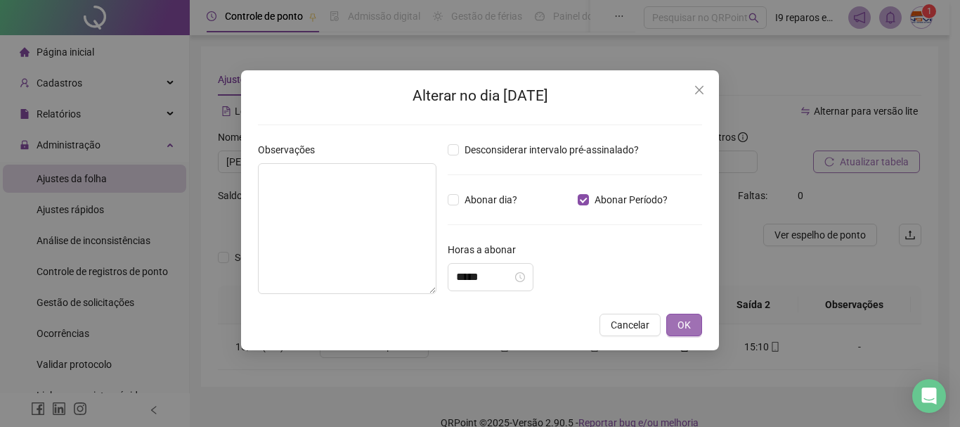
click at [690, 326] on span "OK" at bounding box center [684, 324] width 13 height 15
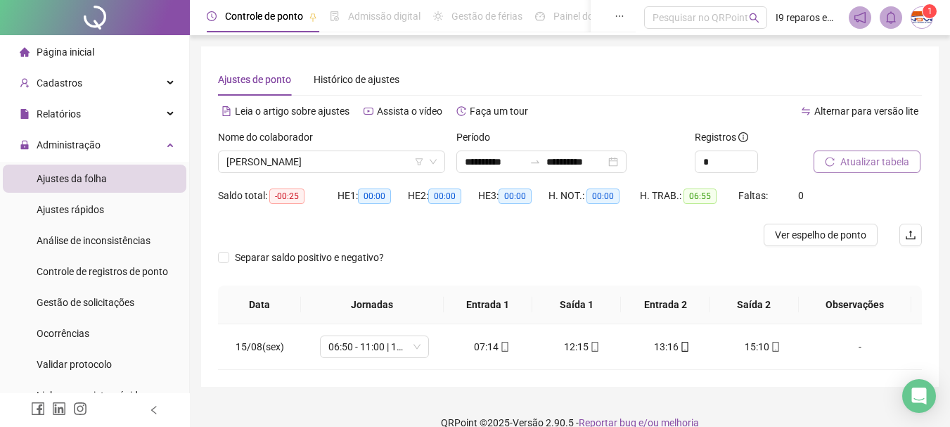
click at [866, 164] on span "Atualizar tabela" at bounding box center [874, 161] width 69 height 15
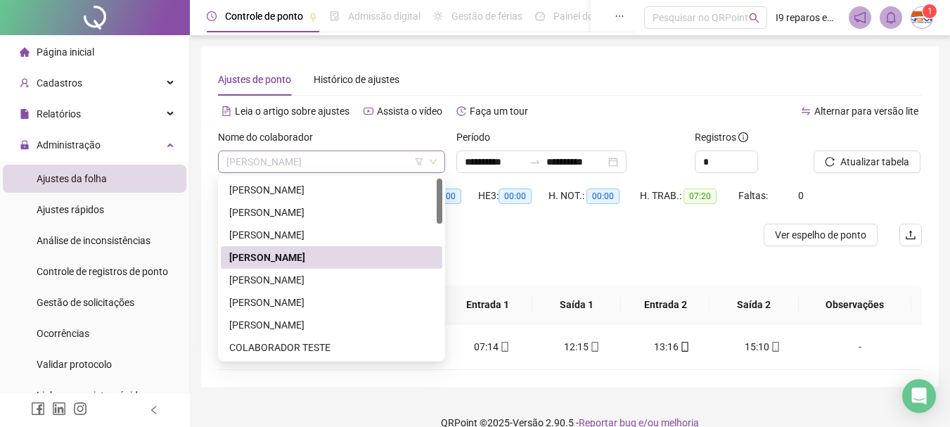
click at [380, 155] on span "[PERSON_NAME]" at bounding box center [331, 161] width 210 height 21
click at [341, 281] on div "[PERSON_NAME]" at bounding box center [331, 279] width 205 height 15
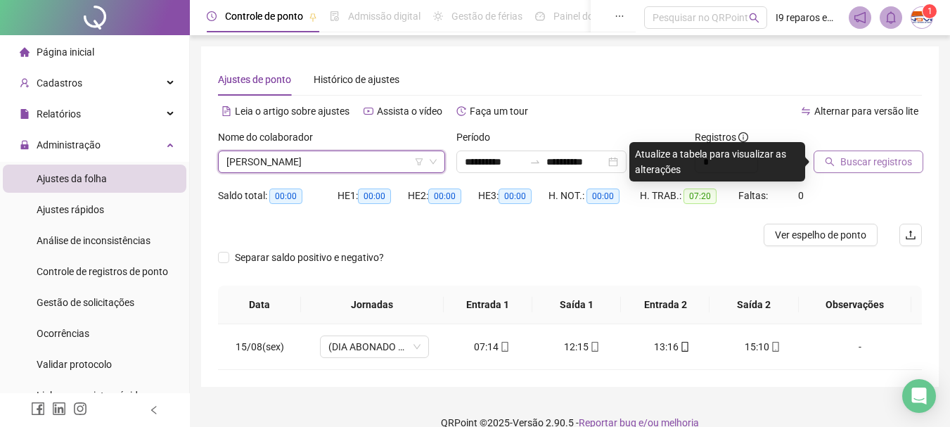
click at [837, 160] on button "Buscar registros" at bounding box center [868, 161] width 110 height 22
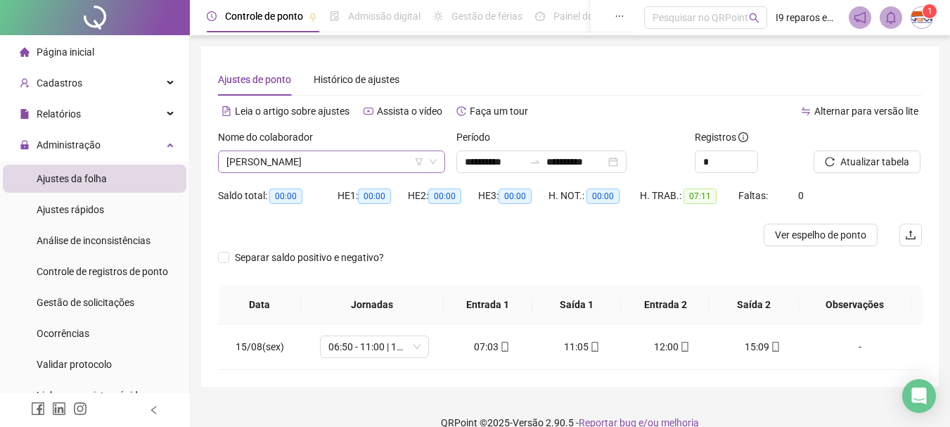
click at [311, 160] on span "[PERSON_NAME]" at bounding box center [331, 161] width 210 height 21
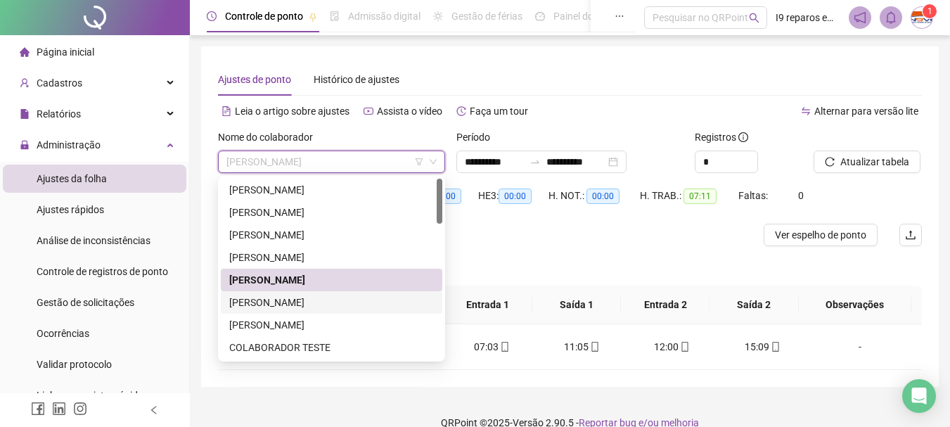
click at [283, 307] on div "[PERSON_NAME]" at bounding box center [331, 302] width 205 height 15
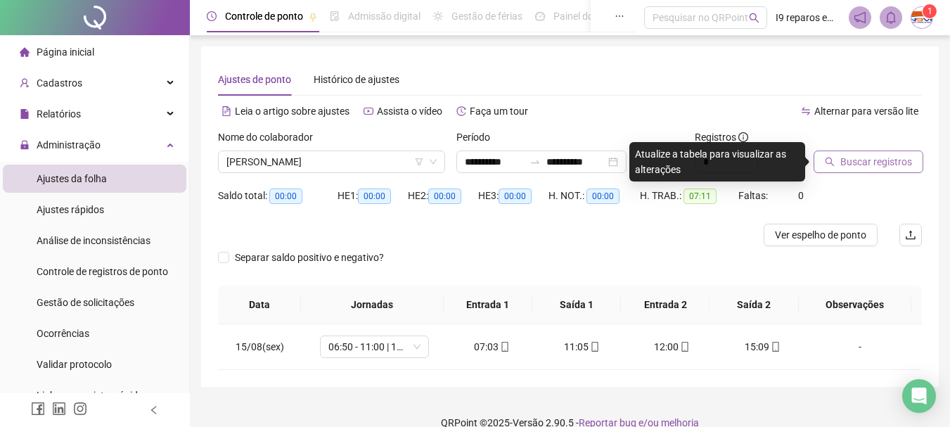
click at [860, 158] on span "Buscar registros" at bounding box center [876, 161] width 72 height 15
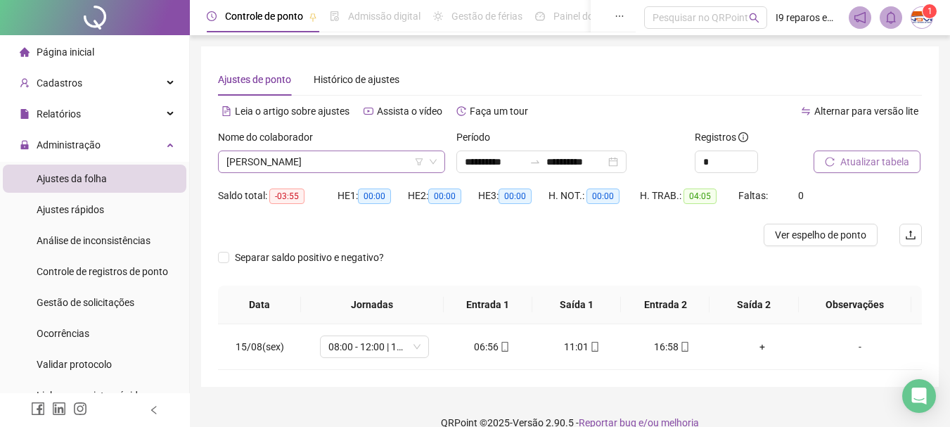
click at [391, 156] on span "[PERSON_NAME]" at bounding box center [331, 161] width 210 height 21
click at [755, 353] on div "+" at bounding box center [761, 346] width 67 height 15
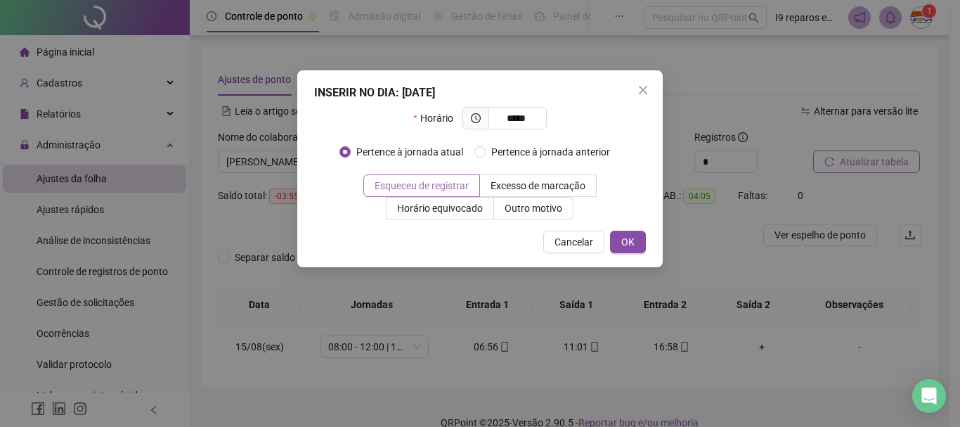
type input "*****"
click at [463, 185] on span "Esqueceu de registrar" at bounding box center [422, 185] width 94 height 11
click at [626, 246] on span "OK" at bounding box center [628, 241] width 13 height 15
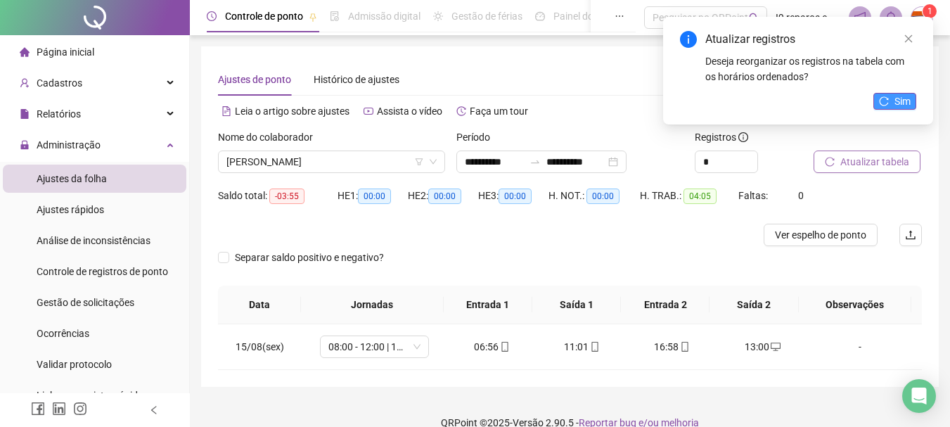
click at [902, 95] on span "Sim" at bounding box center [902, 101] width 16 height 15
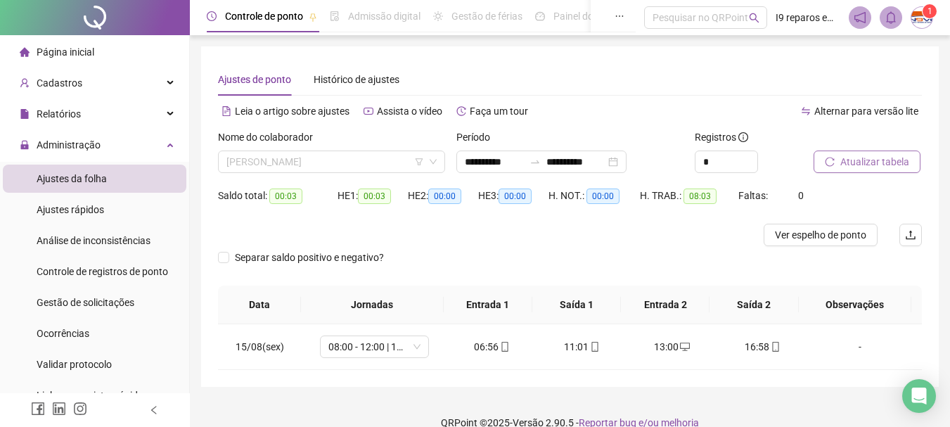
click at [255, 162] on span "[PERSON_NAME]" at bounding box center [331, 161] width 210 height 21
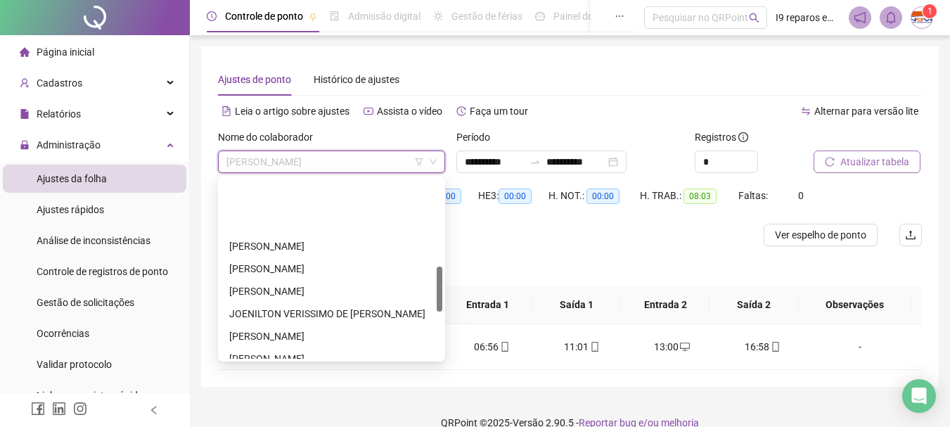
scroll to position [352, 0]
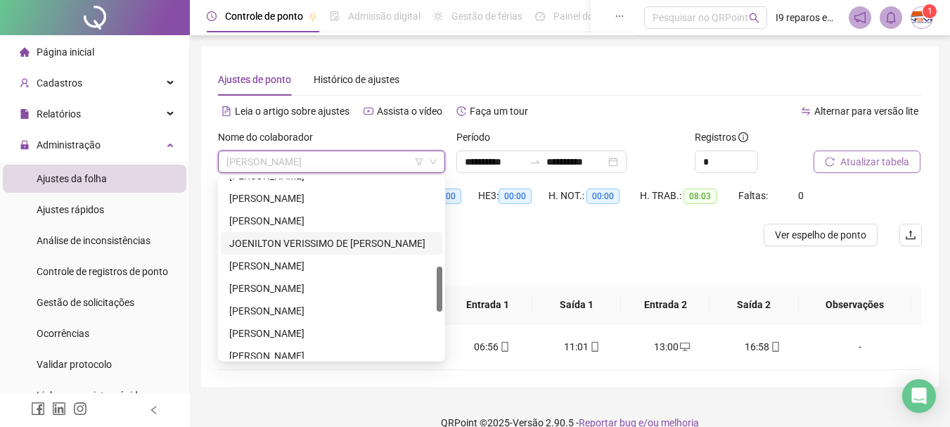
click at [276, 246] on div "JOENILTON VERISSIMO DE [PERSON_NAME]" at bounding box center [331, 243] width 205 height 15
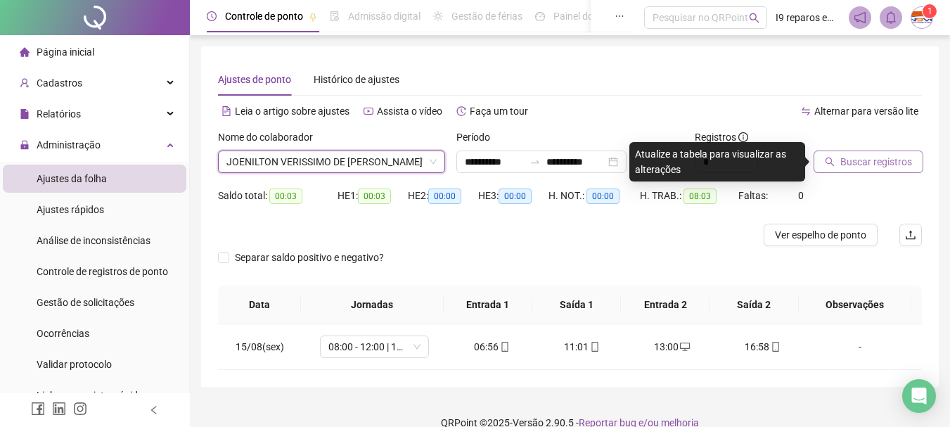
click at [873, 162] on span "Buscar registros" at bounding box center [876, 161] width 72 height 15
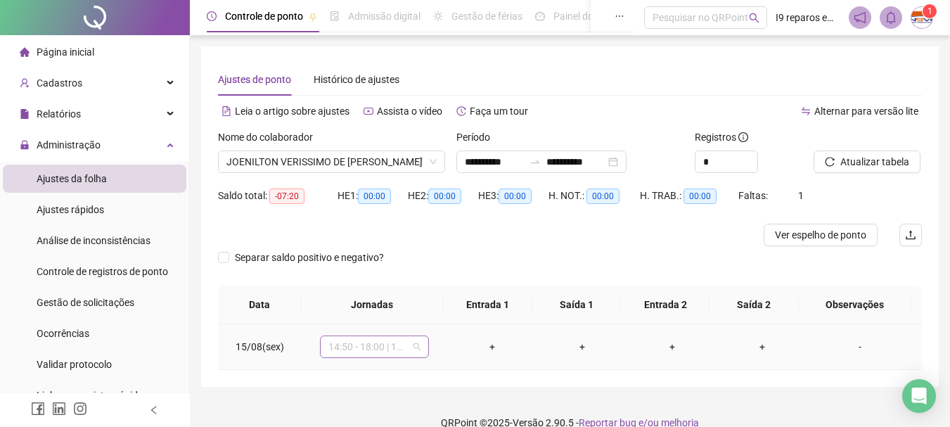
click at [420, 354] on div "14:50 - 18:00 | 19:00 - 23:10" at bounding box center [374, 346] width 109 height 22
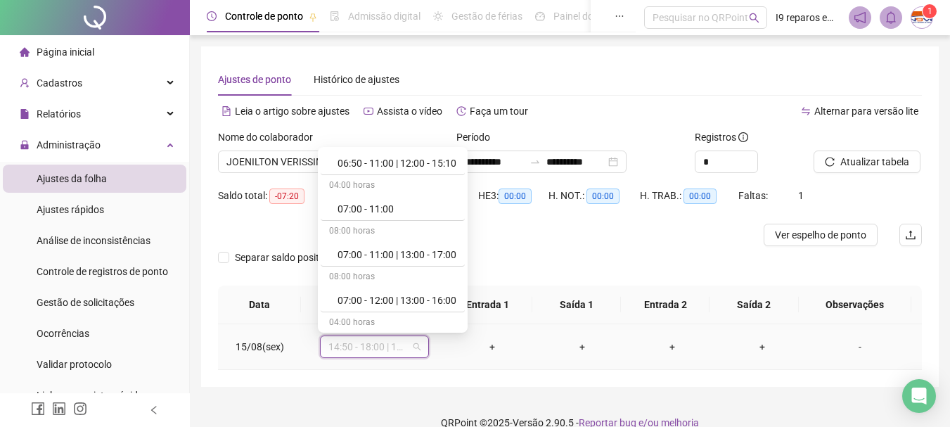
scroll to position [0, 0]
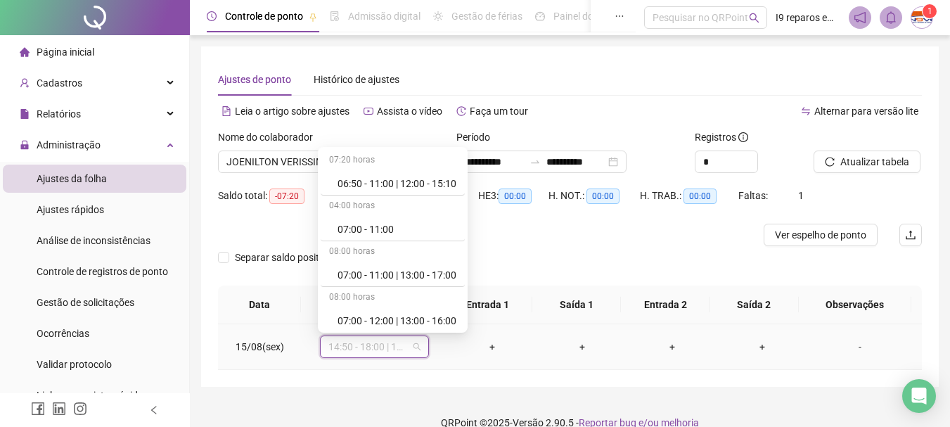
click at [397, 278] on div "07:00 - 11:00 | 13:00 - 17:00" at bounding box center [396, 274] width 119 height 15
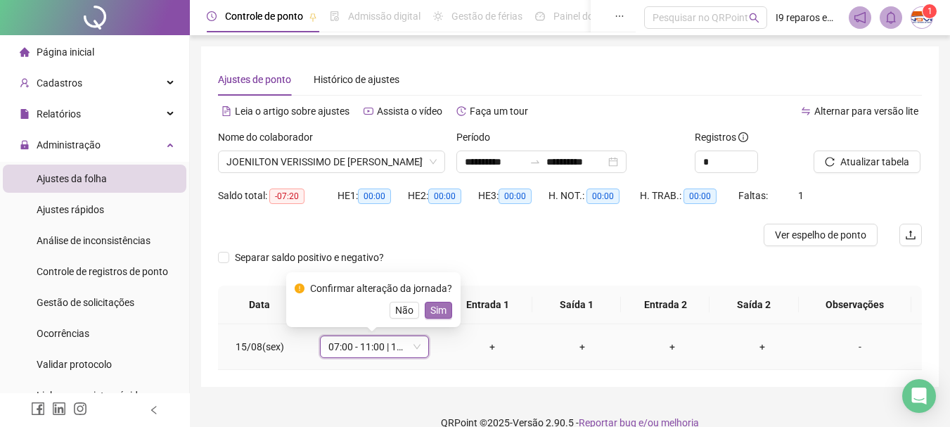
click at [441, 311] on span "Sim" at bounding box center [438, 309] width 16 height 15
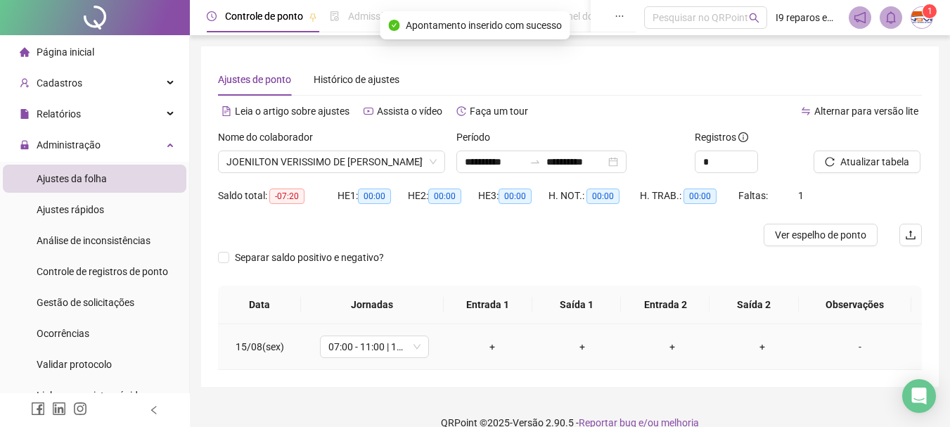
click at [487, 346] on div "+" at bounding box center [491, 346] width 67 height 15
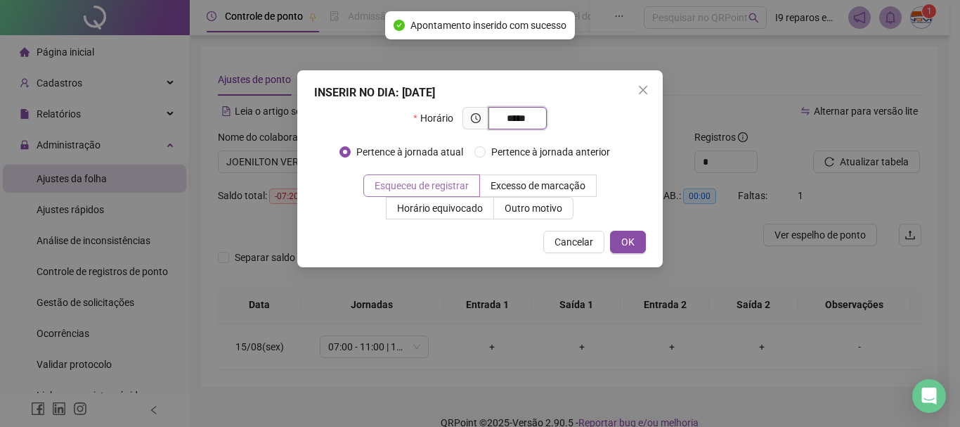
type input "*****"
click at [428, 193] on label "Esqueceu de registrar" at bounding box center [421, 185] width 117 height 22
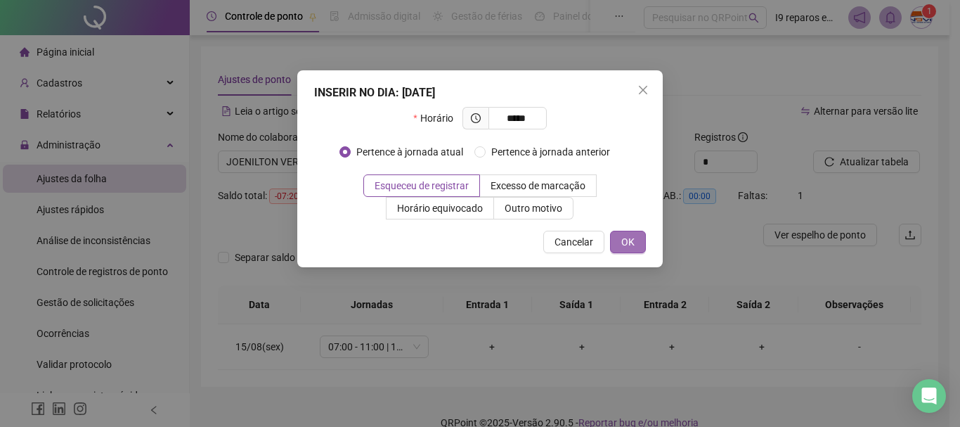
click at [633, 244] on span "OK" at bounding box center [628, 241] width 13 height 15
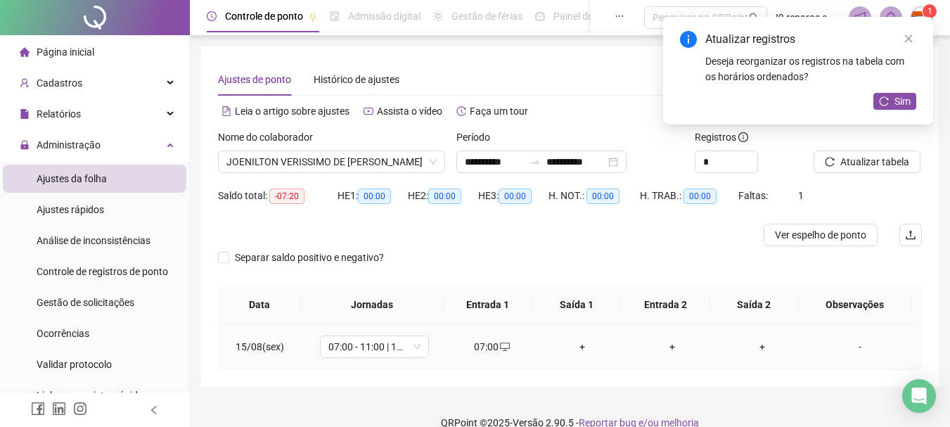
click at [579, 349] on div "+" at bounding box center [581, 346] width 67 height 15
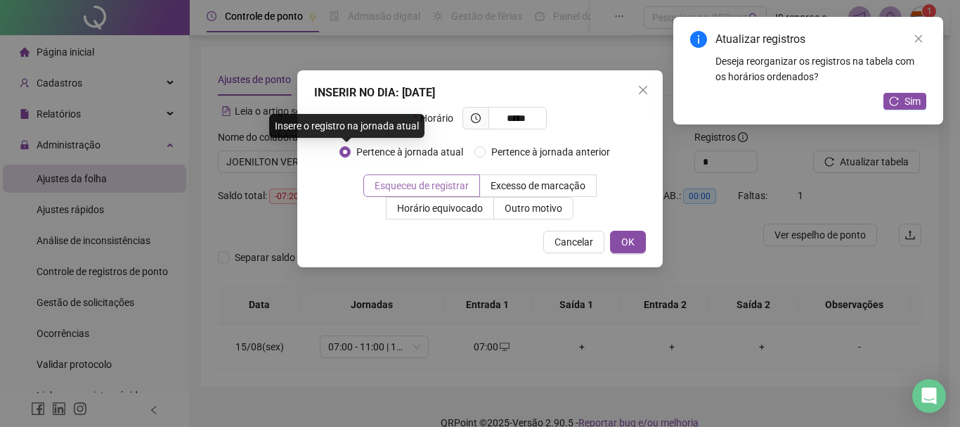
type input "*****"
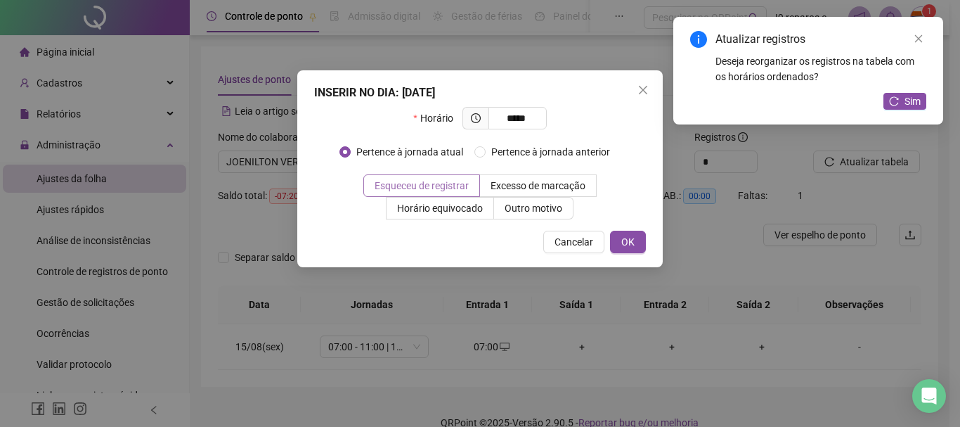
click at [382, 183] on span "Esqueceu de registrar" at bounding box center [422, 185] width 94 height 11
click at [636, 240] on button "OK" at bounding box center [628, 242] width 36 height 22
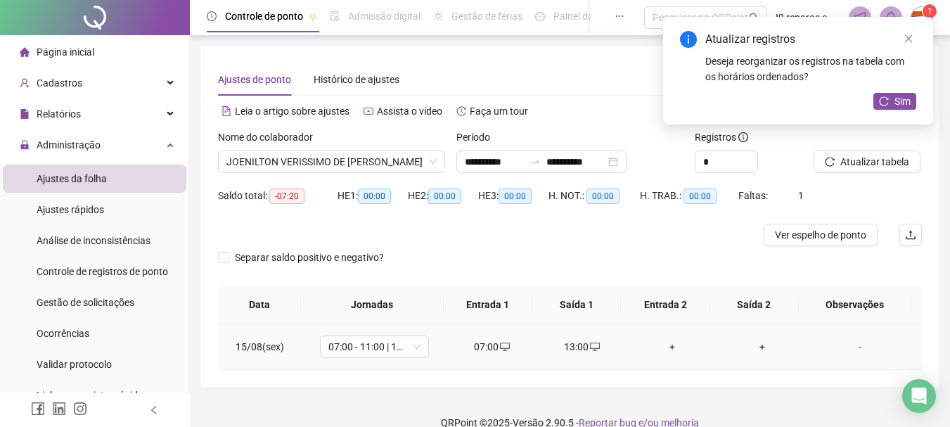
click at [672, 346] on div "+" at bounding box center [671, 346] width 67 height 15
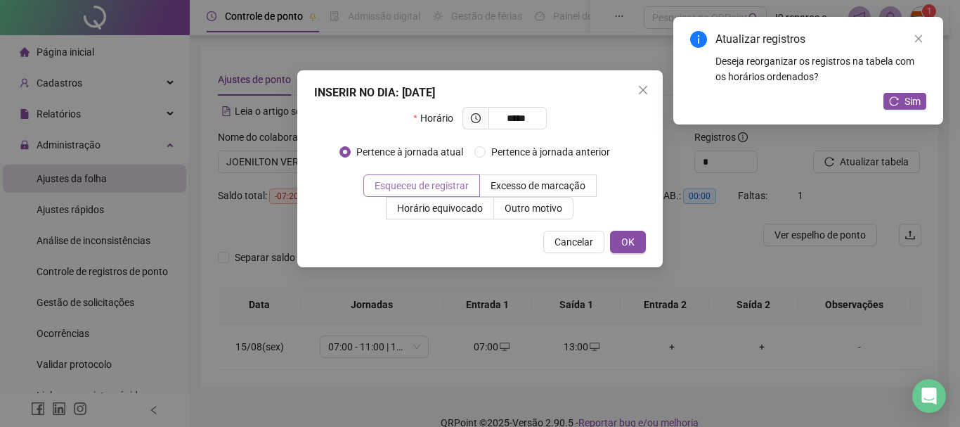
type input "*****"
click at [456, 184] on span "Esqueceu de registrar" at bounding box center [422, 185] width 94 height 11
drag, startPoint x: 627, startPoint y: 236, endPoint x: 677, endPoint y: 292, distance: 74.7
click at [629, 238] on span "OK" at bounding box center [628, 241] width 13 height 15
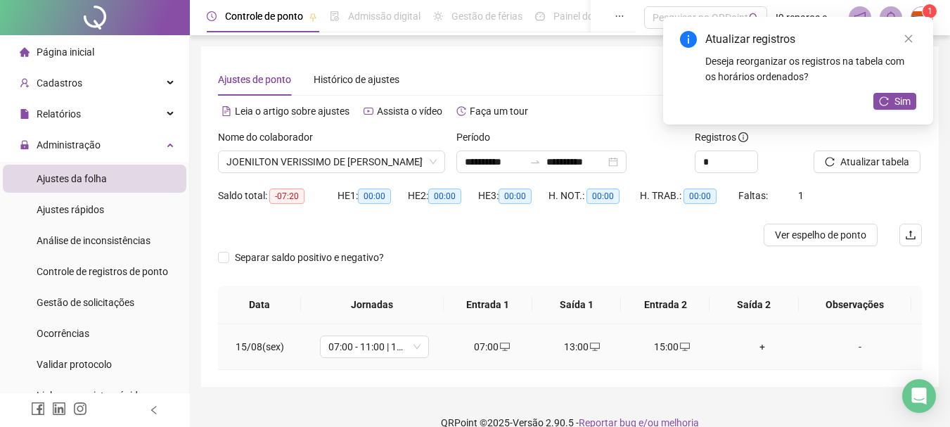
click at [757, 348] on div "+" at bounding box center [761, 346] width 67 height 15
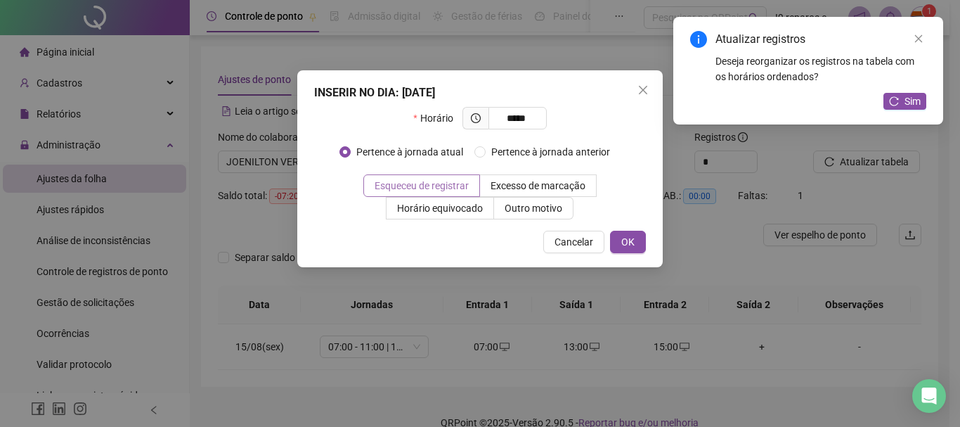
type input "*****"
click at [469, 185] on span "Esqueceu de registrar" at bounding box center [422, 185] width 94 height 11
click at [638, 240] on button "OK" at bounding box center [628, 242] width 36 height 22
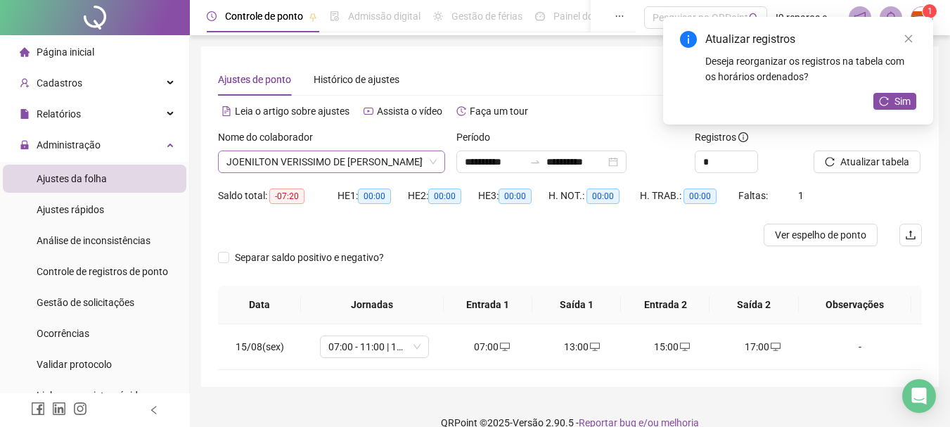
click at [381, 160] on span "JOENILTON VERISSIMO DE [PERSON_NAME]" at bounding box center [331, 161] width 210 height 21
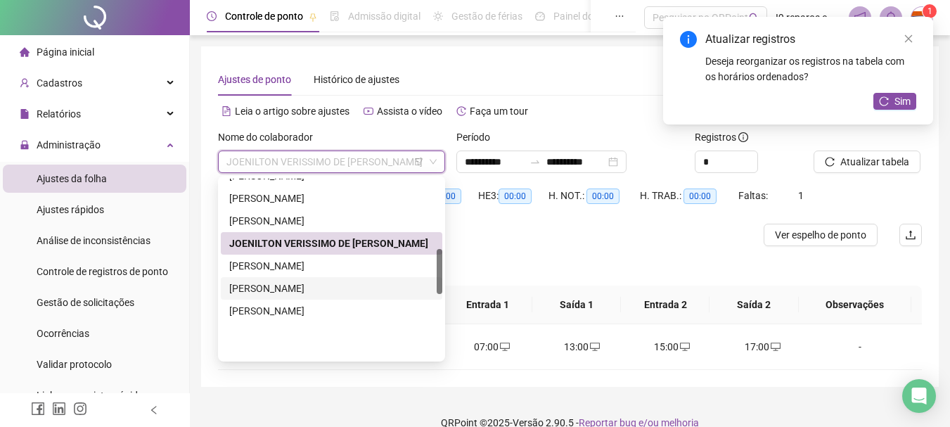
scroll to position [281, 0]
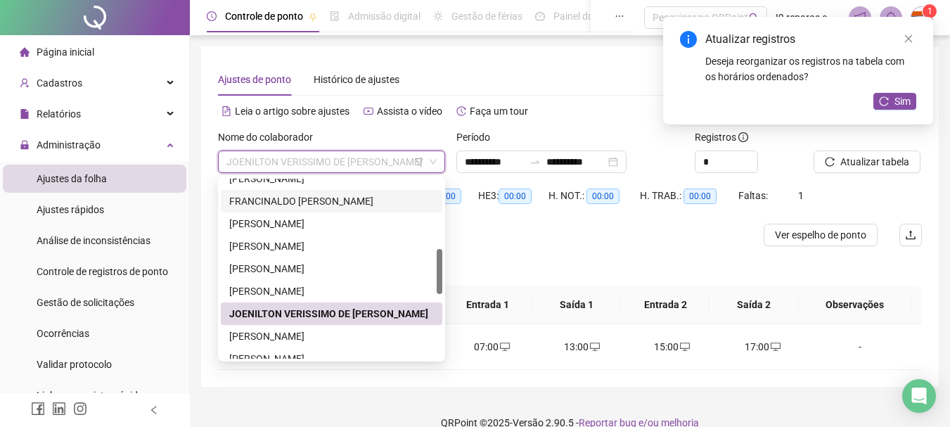
click at [336, 198] on div "FRANCINALDO [PERSON_NAME]" at bounding box center [331, 200] width 205 height 15
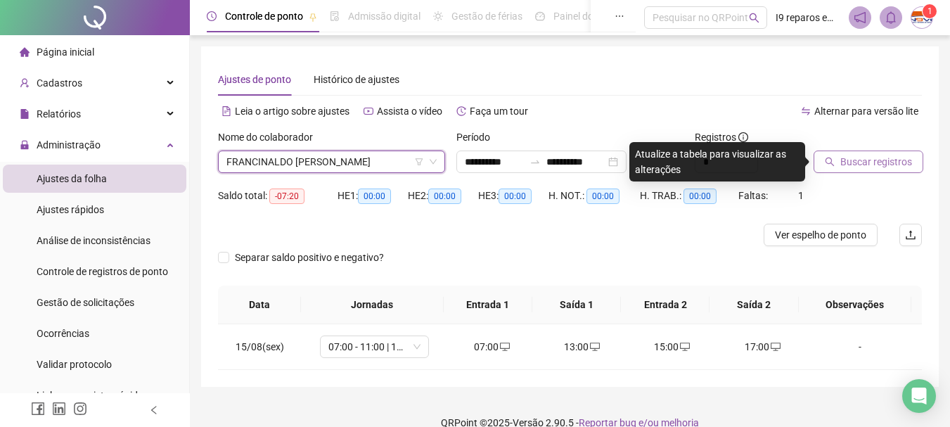
click at [849, 164] on span "Buscar registros" at bounding box center [876, 161] width 72 height 15
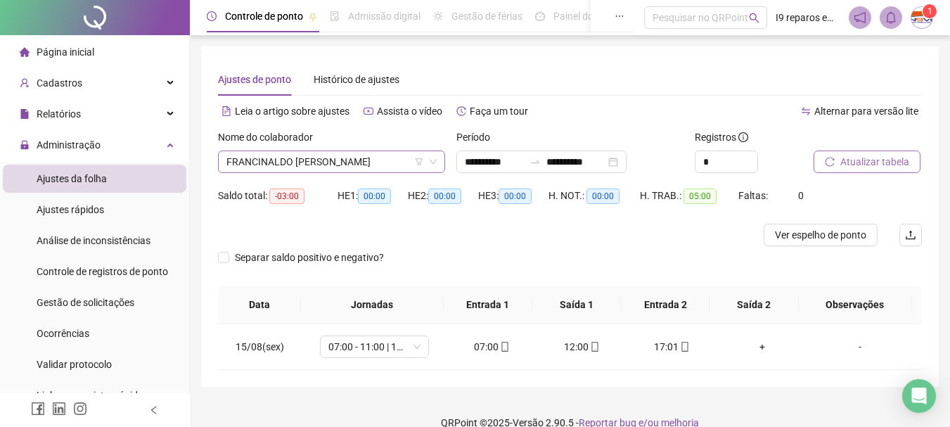
click at [374, 162] on span "FRANCINALDO [PERSON_NAME]" at bounding box center [331, 161] width 210 height 21
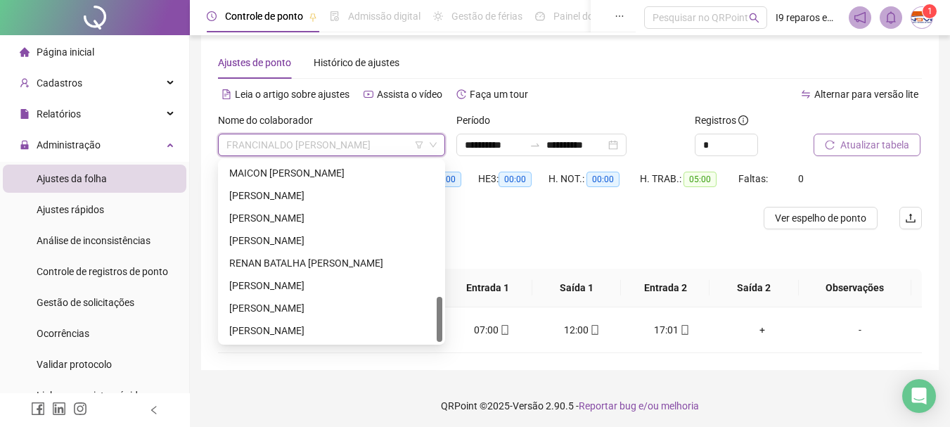
scroll to position [20, 0]
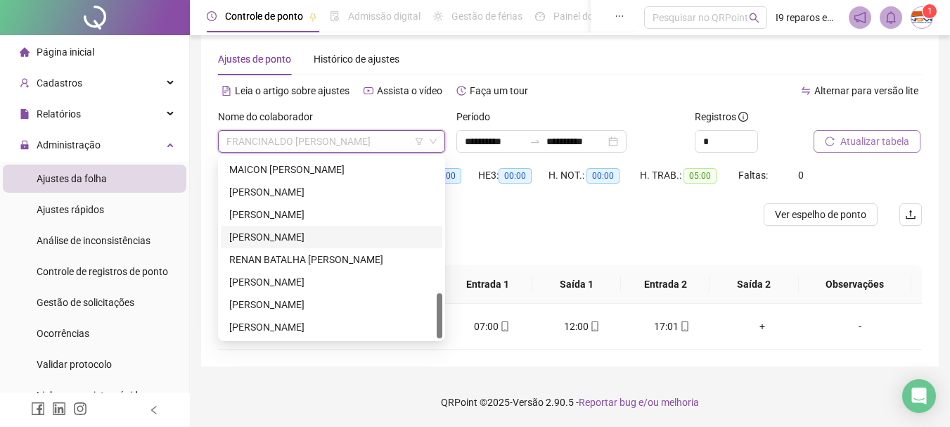
click at [305, 244] on div "[PERSON_NAME]" at bounding box center [331, 236] width 205 height 15
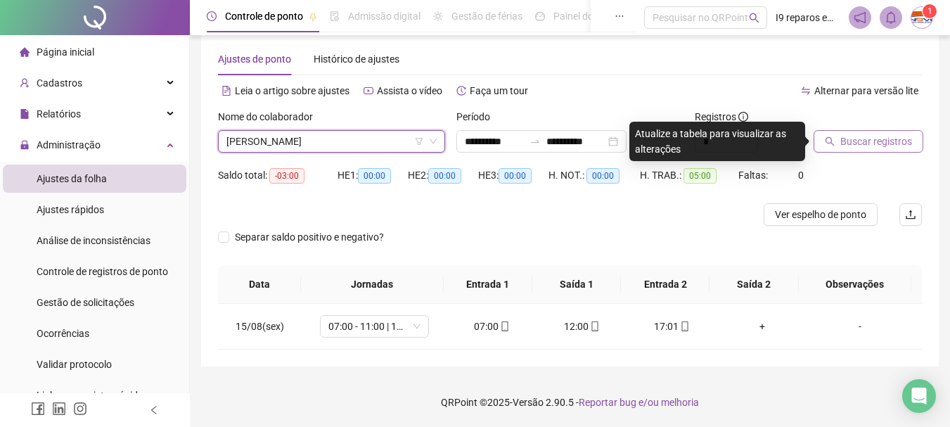
click at [866, 134] on span "Buscar registros" at bounding box center [876, 141] width 72 height 15
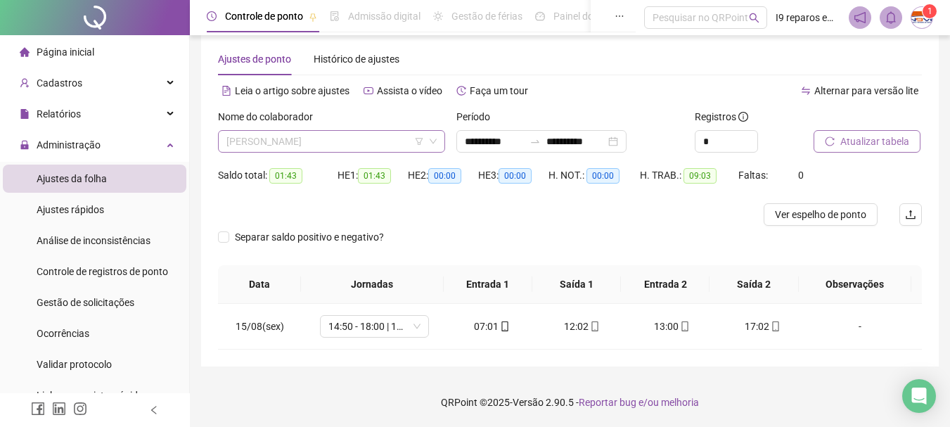
click at [344, 143] on span "[PERSON_NAME]" at bounding box center [331, 141] width 210 height 21
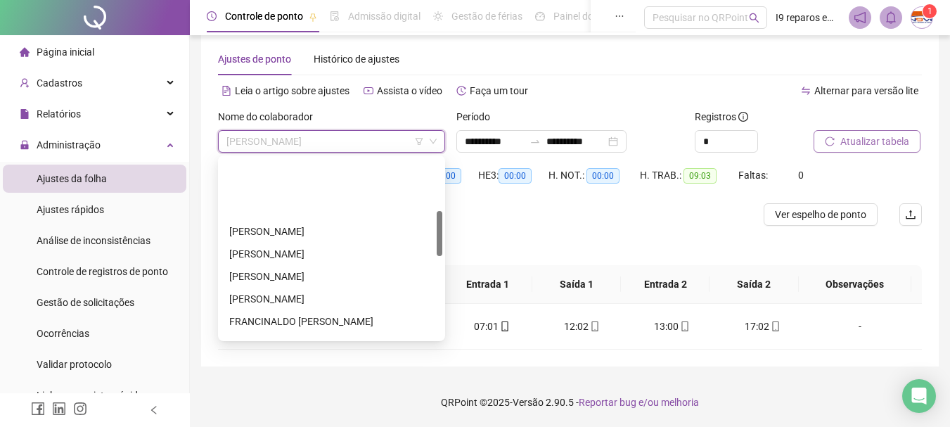
scroll to position [211, 0]
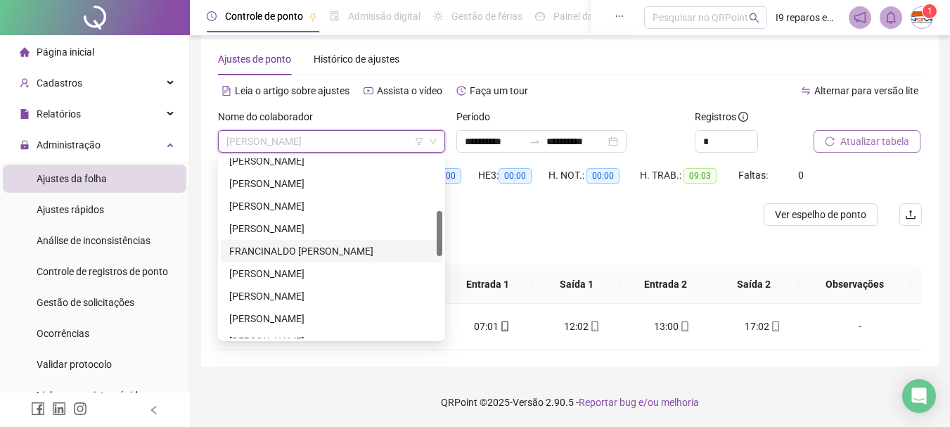
click at [283, 251] on div "FRANCINALDO [PERSON_NAME]" at bounding box center [331, 250] width 205 height 15
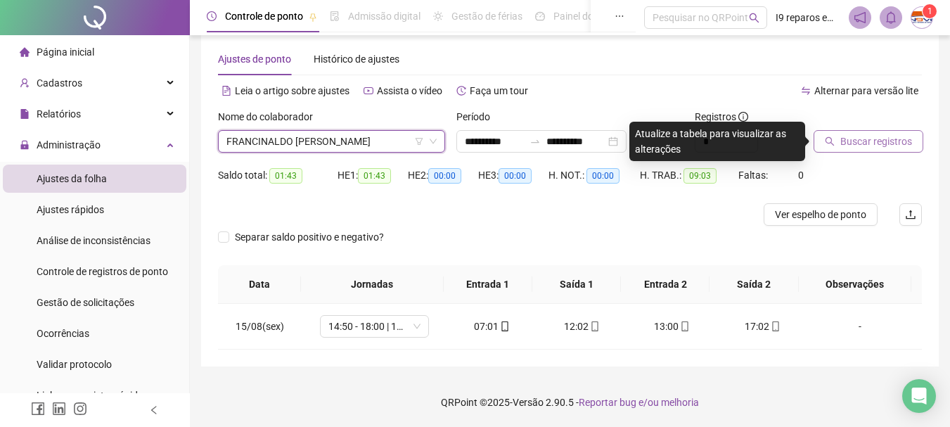
click at [861, 137] on span "Buscar registros" at bounding box center [876, 141] width 72 height 15
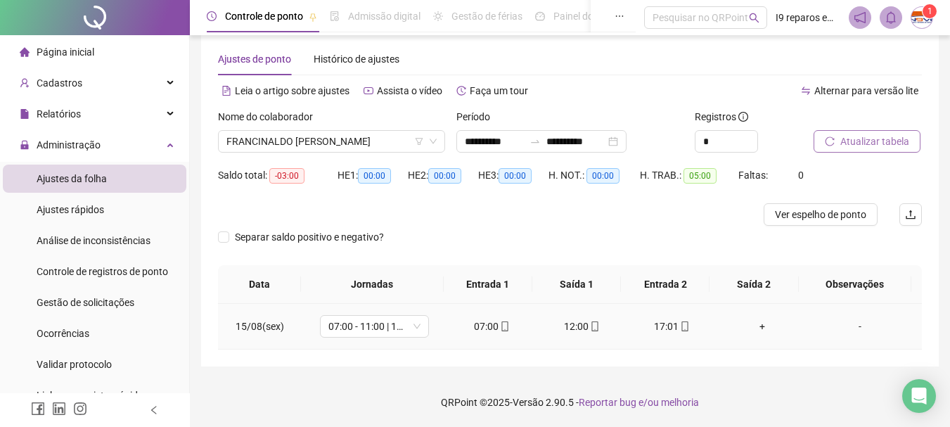
click at [754, 326] on div "+" at bounding box center [761, 326] width 67 height 15
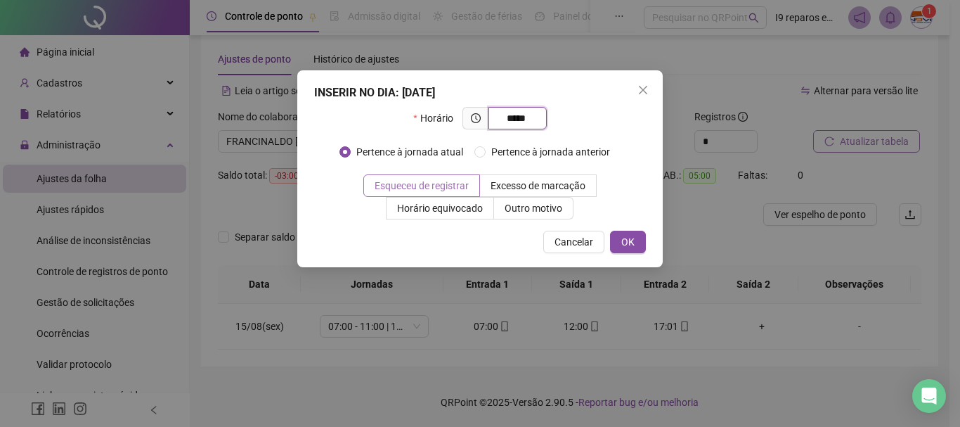
type input "*****"
click at [461, 185] on span "Esqueceu de registrar" at bounding box center [422, 185] width 94 height 11
click at [625, 247] on span "OK" at bounding box center [628, 241] width 13 height 15
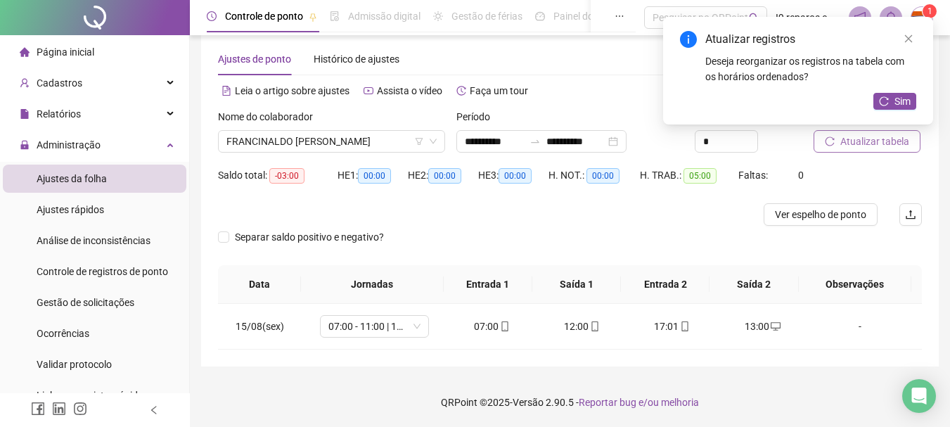
click at [910, 144] on button "Atualizar tabela" at bounding box center [866, 141] width 107 height 22
click at [366, 136] on span "FRANCINALDO [PERSON_NAME]" at bounding box center [331, 141] width 210 height 21
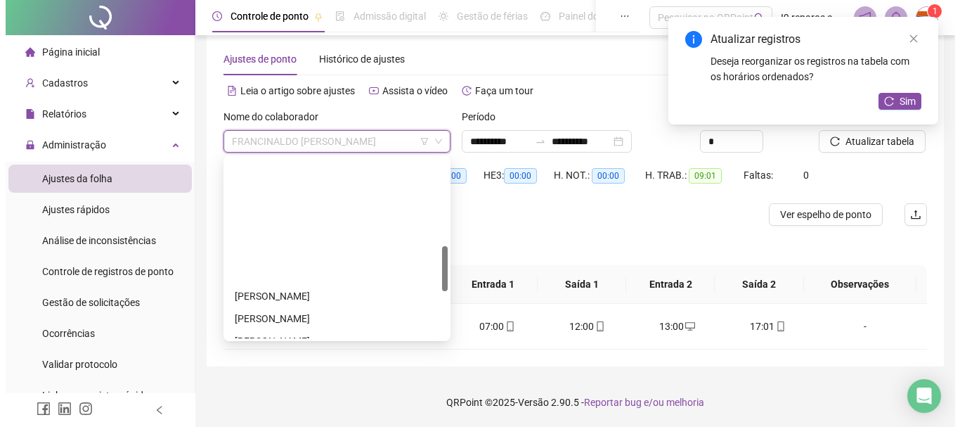
scroll to position [540, 0]
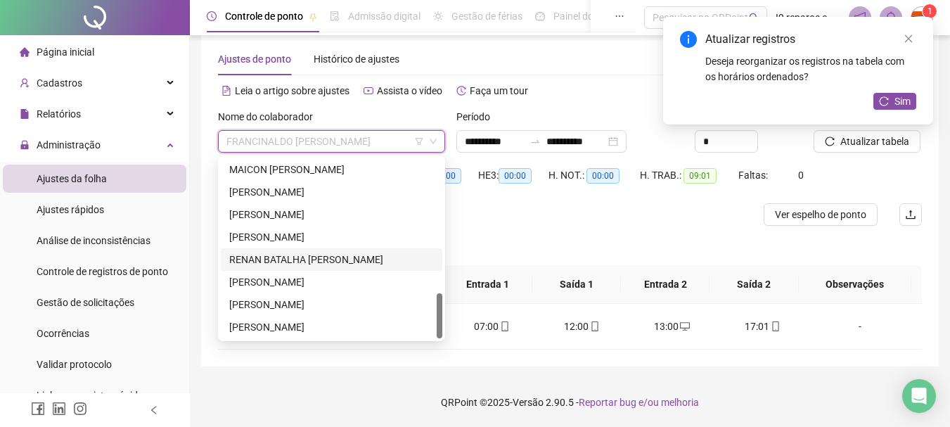
click at [309, 258] on div "RENAN BATALHA [PERSON_NAME]" at bounding box center [331, 259] width 205 height 15
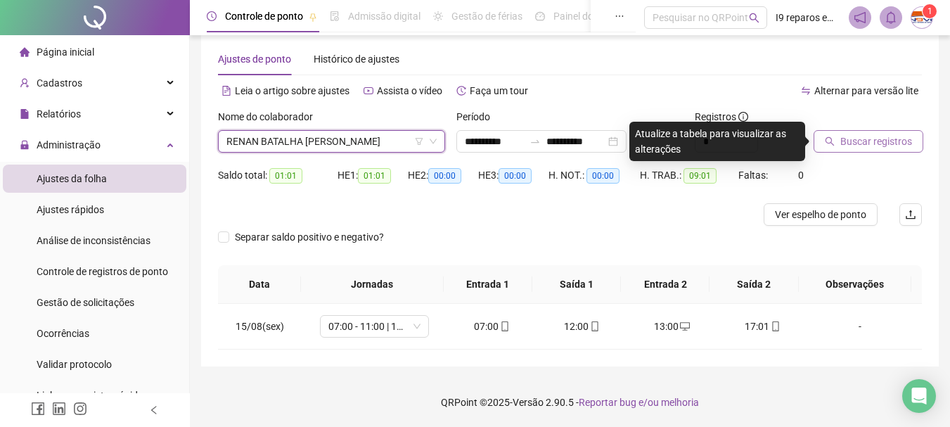
click at [892, 138] on span "Buscar registros" at bounding box center [876, 141] width 72 height 15
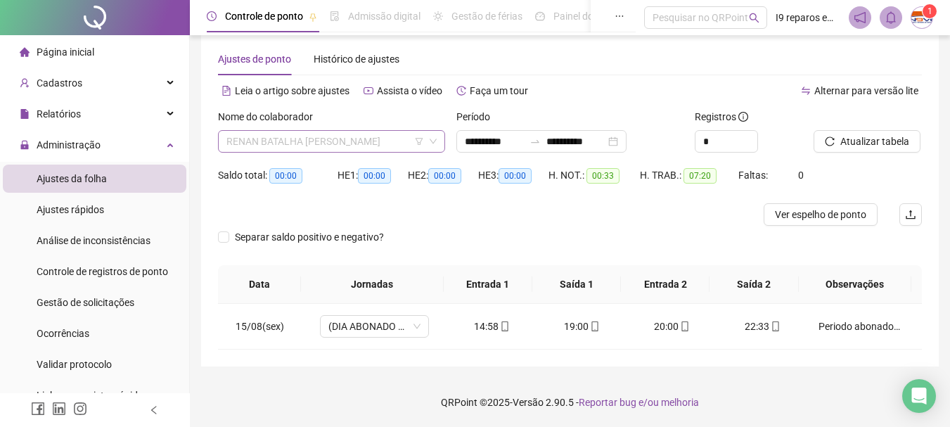
click at [354, 143] on span "RENAN BATALHA [PERSON_NAME]" at bounding box center [331, 141] width 210 height 21
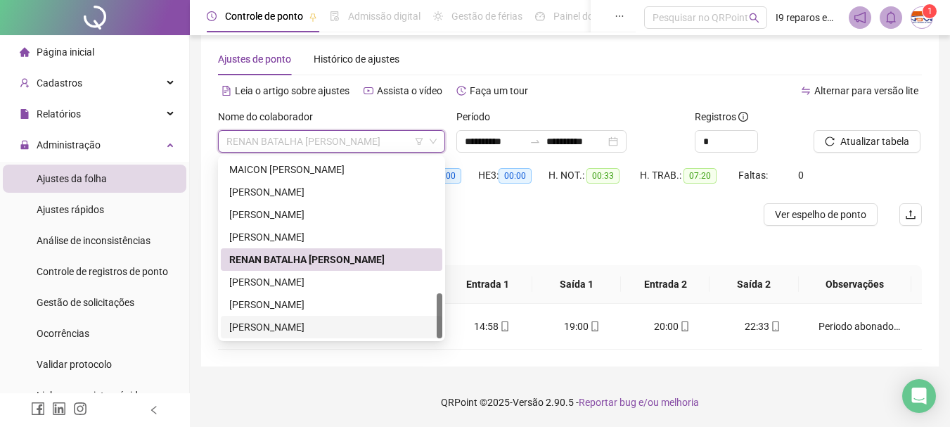
click at [302, 327] on div "[PERSON_NAME]" at bounding box center [331, 326] width 205 height 15
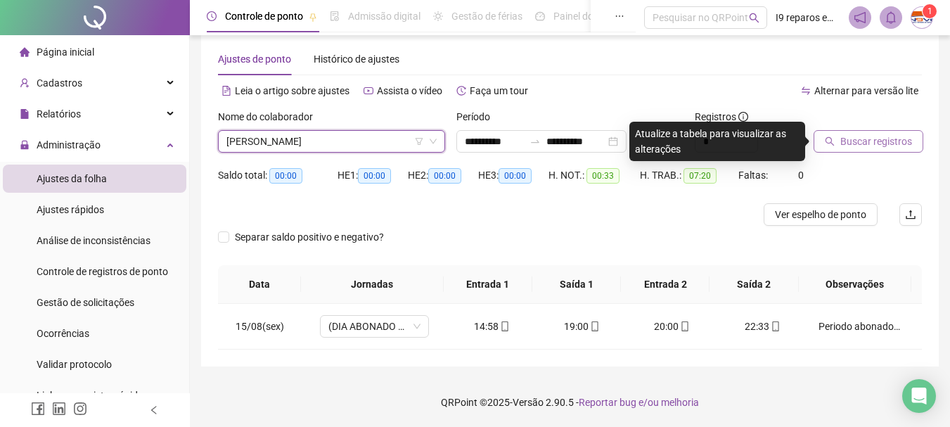
click at [900, 136] on span "Buscar registros" at bounding box center [876, 141] width 72 height 15
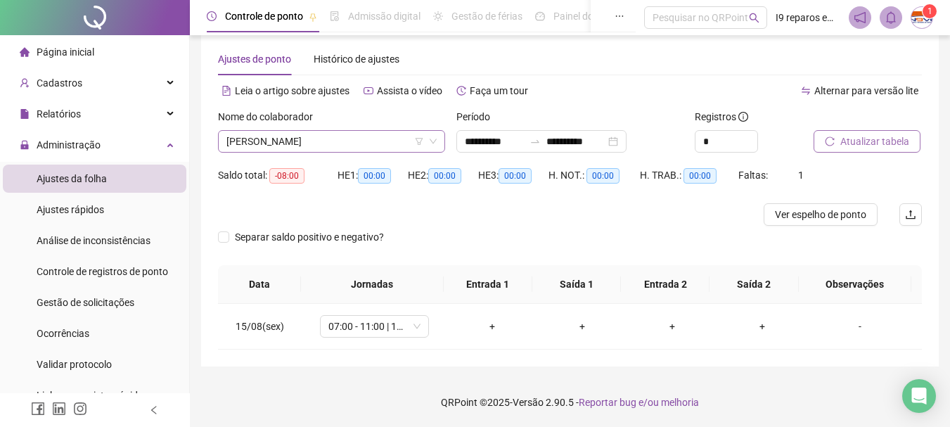
click at [366, 139] on span "[PERSON_NAME]" at bounding box center [331, 141] width 210 height 21
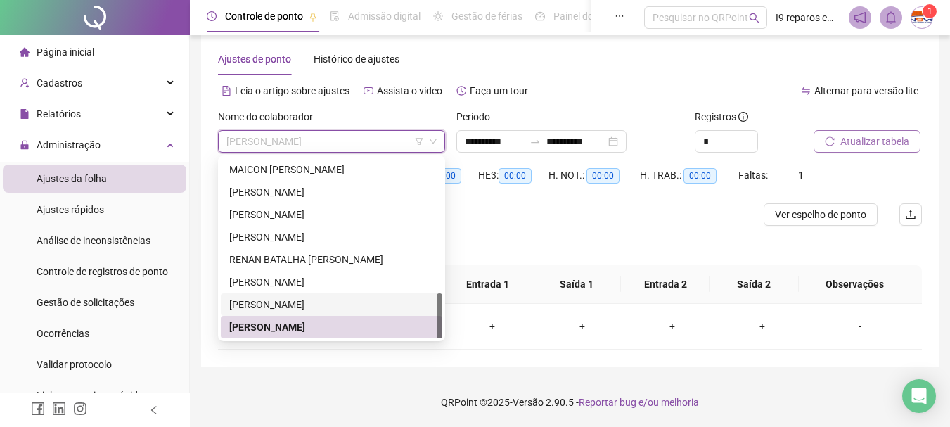
click at [300, 310] on div "[PERSON_NAME]" at bounding box center [331, 304] width 205 height 15
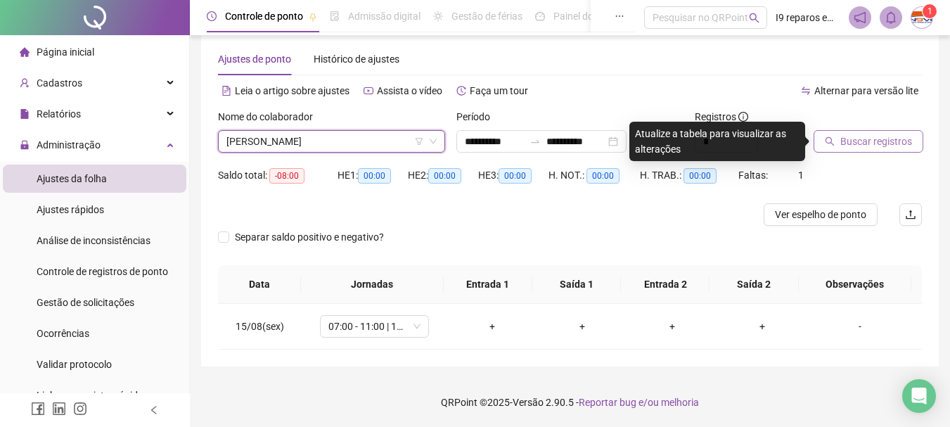
click at [877, 147] on span "Buscar registros" at bounding box center [876, 141] width 72 height 15
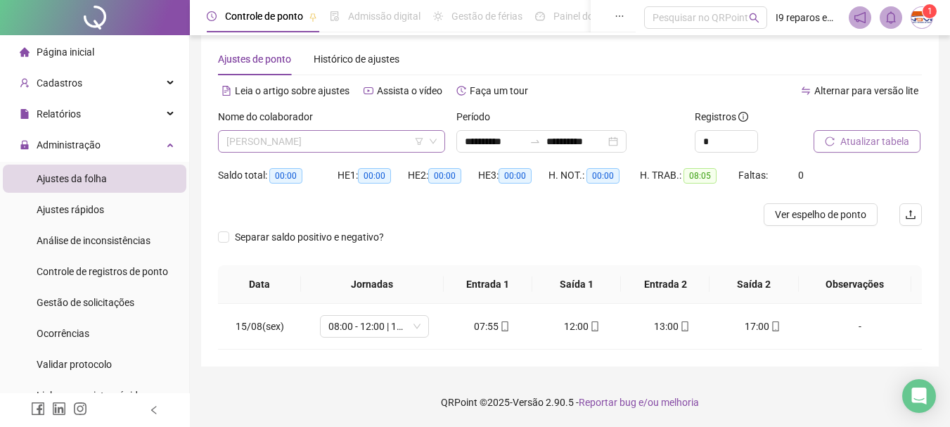
click at [354, 139] on span "[PERSON_NAME]" at bounding box center [331, 141] width 210 height 21
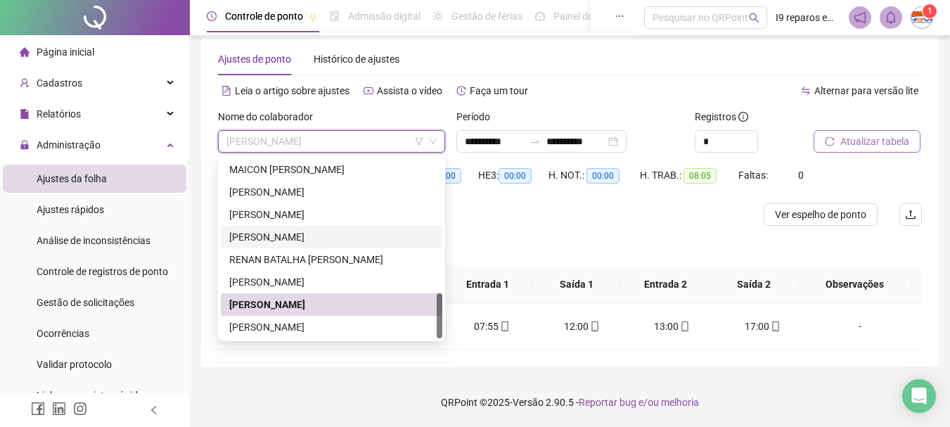
click at [312, 238] on div "[PERSON_NAME]" at bounding box center [331, 236] width 205 height 15
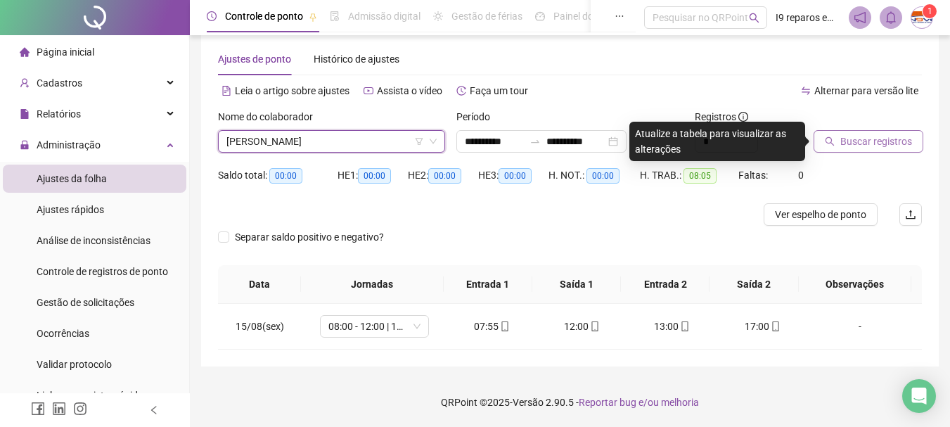
click at [332, 135] on span "[PERSON_NAME]" at bounding box center [331, 141] width 210 height 21
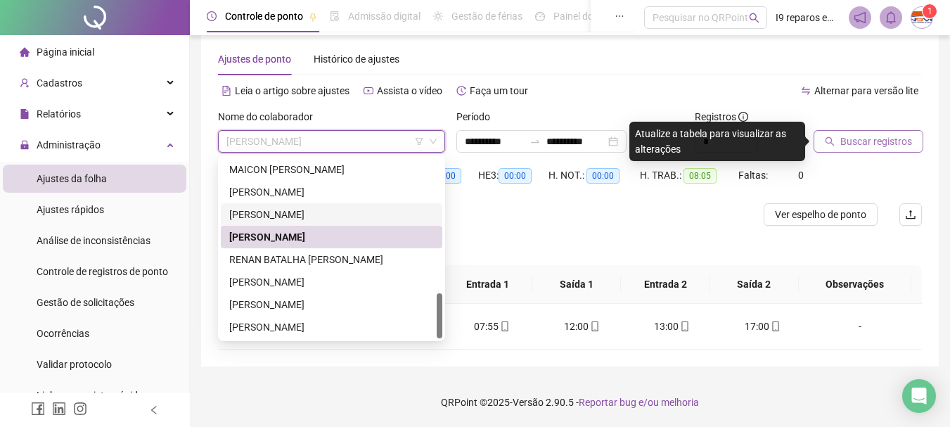
click at [302, 213] on div "[PERSON_NAME]" at bounding box center [331, 214] width 205 height 15
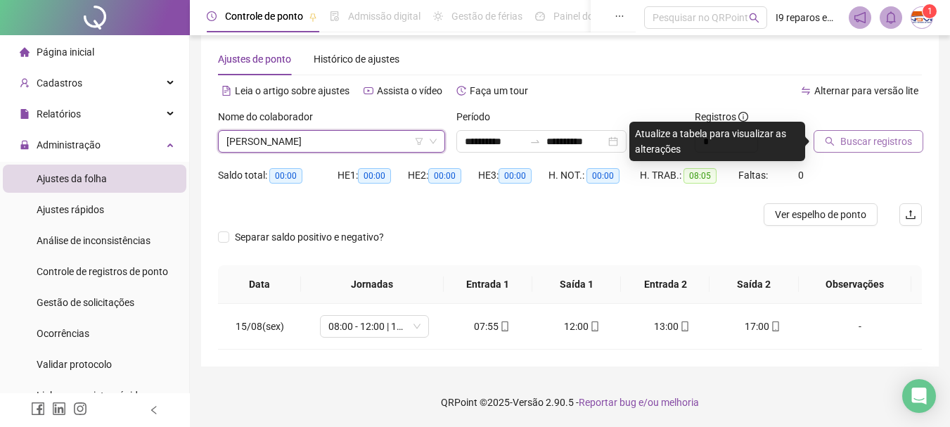
click at [859, 137] on span "Buscar registros" at bounding box center [876, 141] width 72 height 15
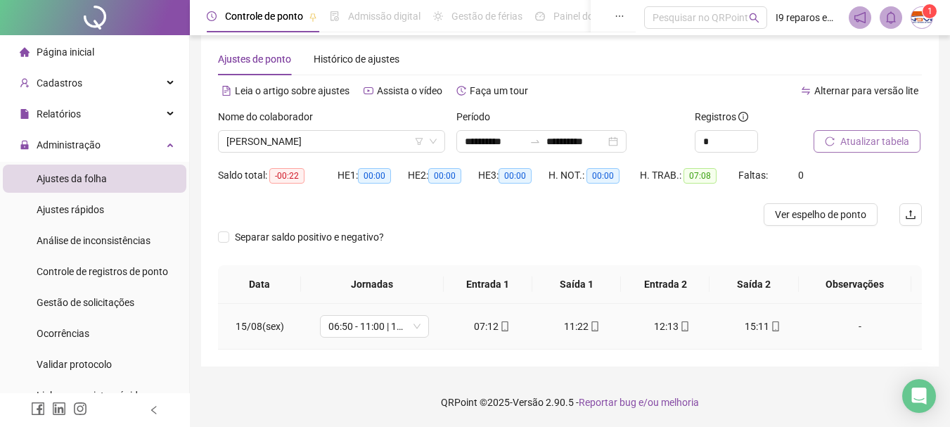
click at [854, 324] on div "-" at bounding box center [859, 326] width 83 height 15
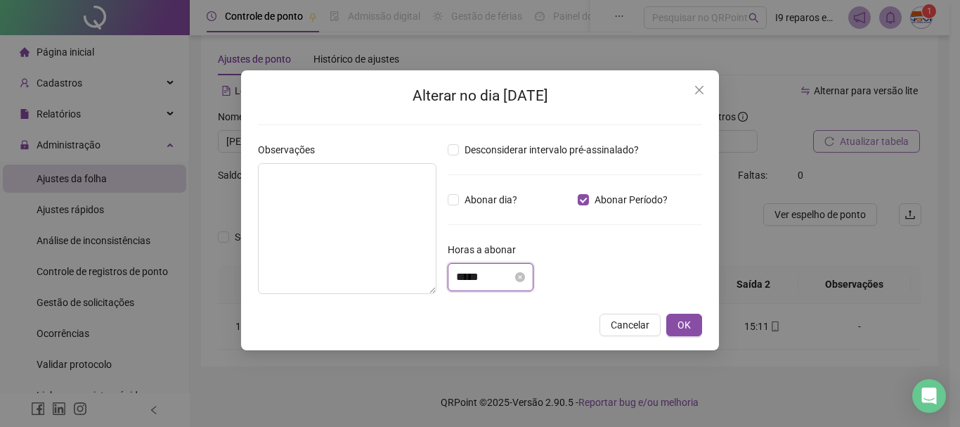
drag, startPoint x: 504, startPoint y: 278, endPoint x: 506, endPoint y: 232, distance: 46.4
click at [504, 277] on input "*****" at bounding box center [484, 277] width 56 height 17
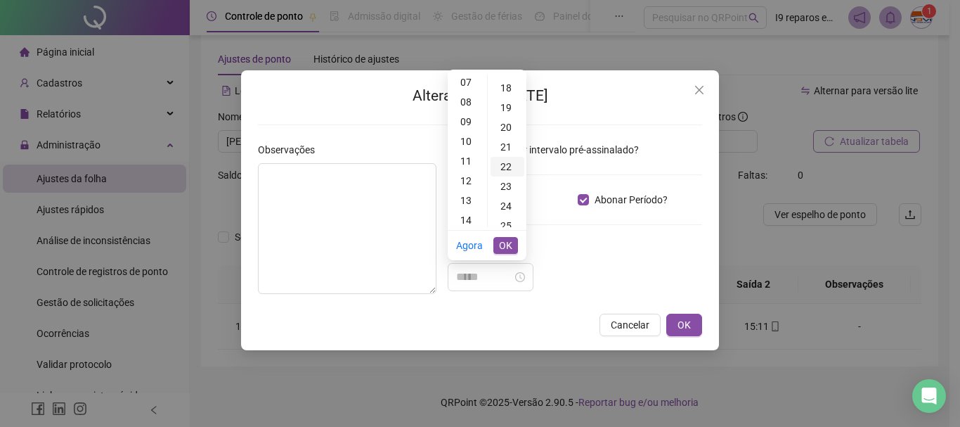
click at [512, 171] on div "22" at bounding box center [508, 167] width 34 height 20
type input "*****"
click at [508, 240] on span "OK" at bounding box center [505, 245] width 13 height 15
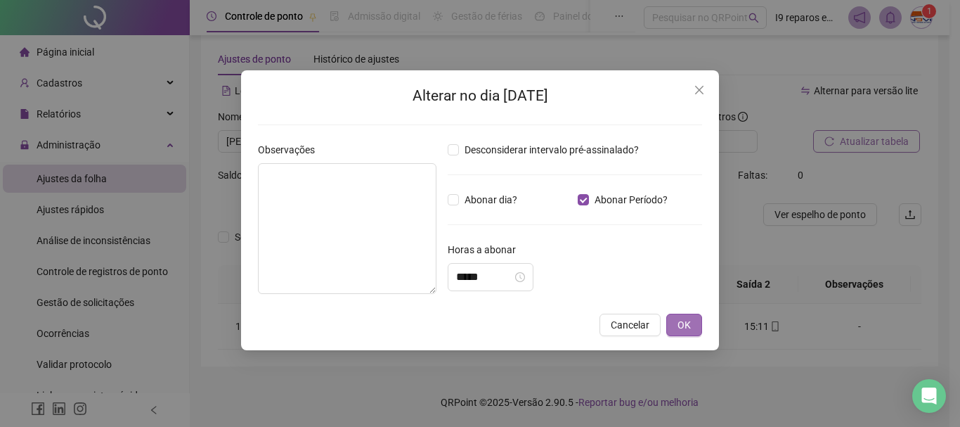
click at [688, 326] on span "OK" at bounding box center [684, 324] width 13 height 15
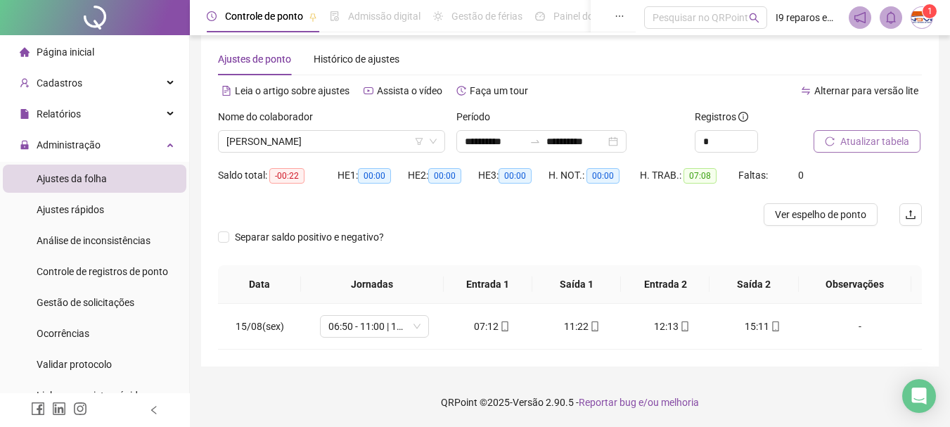
click at [856, 145] on span "Atualizar tabela" at bounding box center [874, 141] width 69 height 15
click at [366, 139] on span "[PERSON_NAME]" at bounding box center [331, 141] width 210 height 21
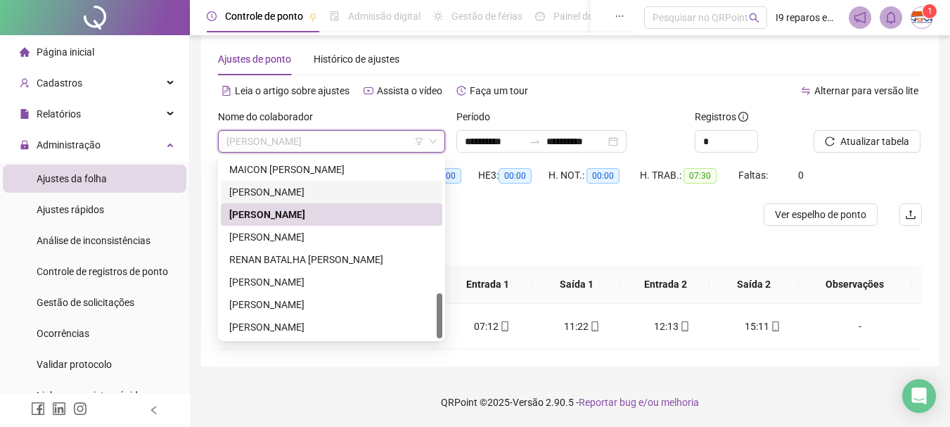
click at [293, 191] on div "[PERSON_NAME]" at bounding box center [331, 191] width 205 height 15
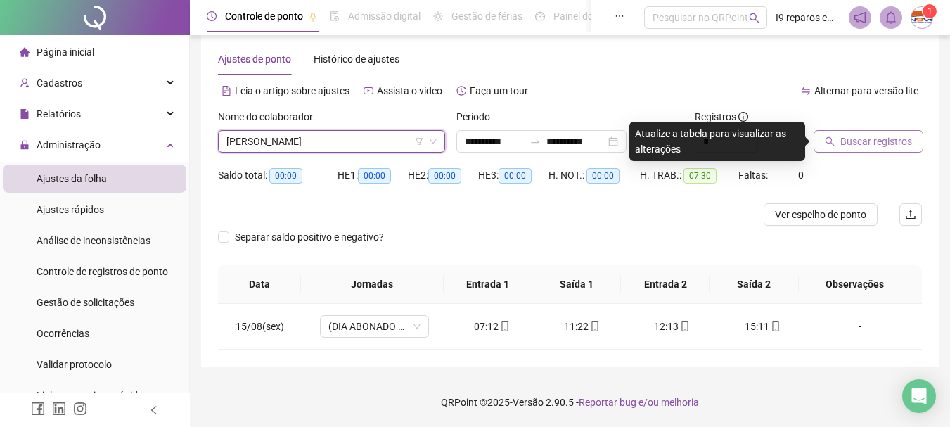
click at [857, 149] on button "Buscar registros" at bounding box center [868, 141] width 110 height 22
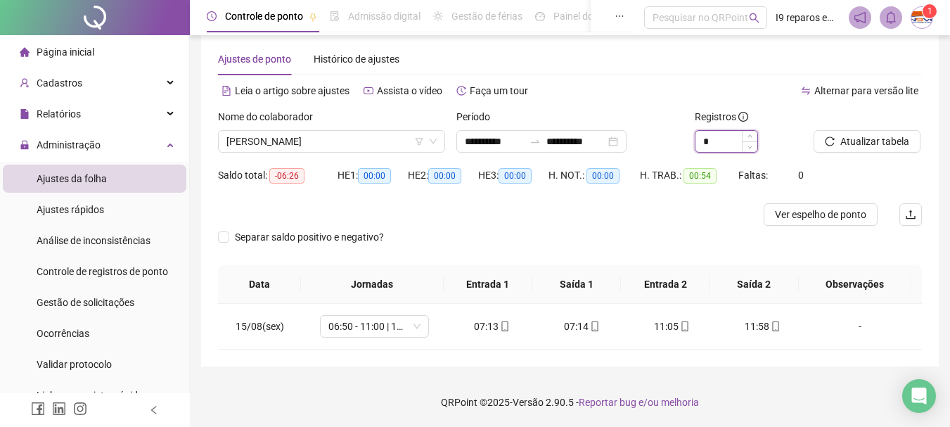
click at [714, 139] on input "*" at bounding box center [726, 141] width 62 height 21
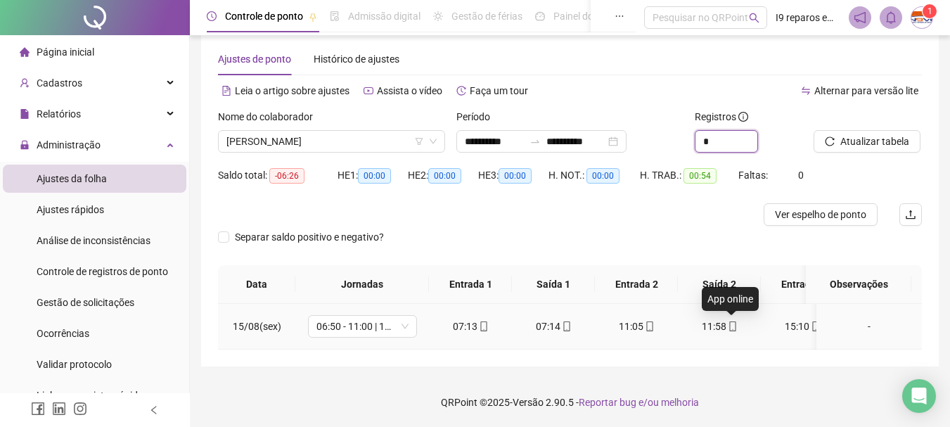
type input "*"
click at [732, 330] on icon "mobile" at bounding box center [733, 326] width 10 height 10
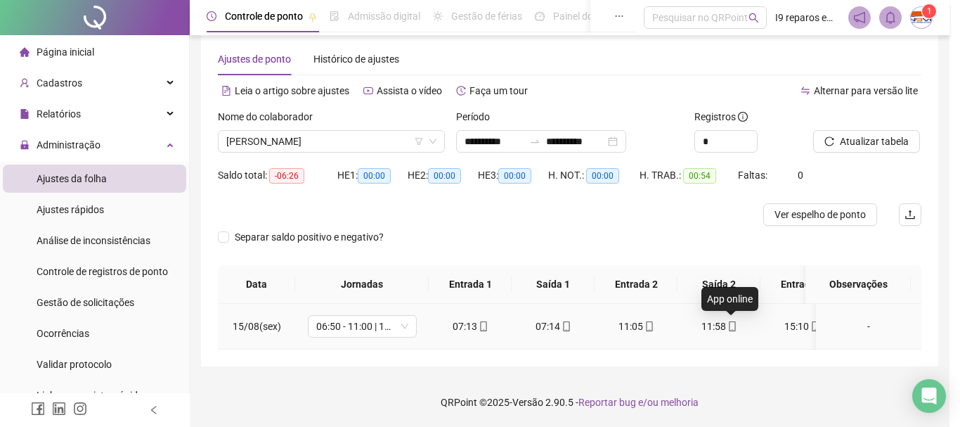
type input "**********"
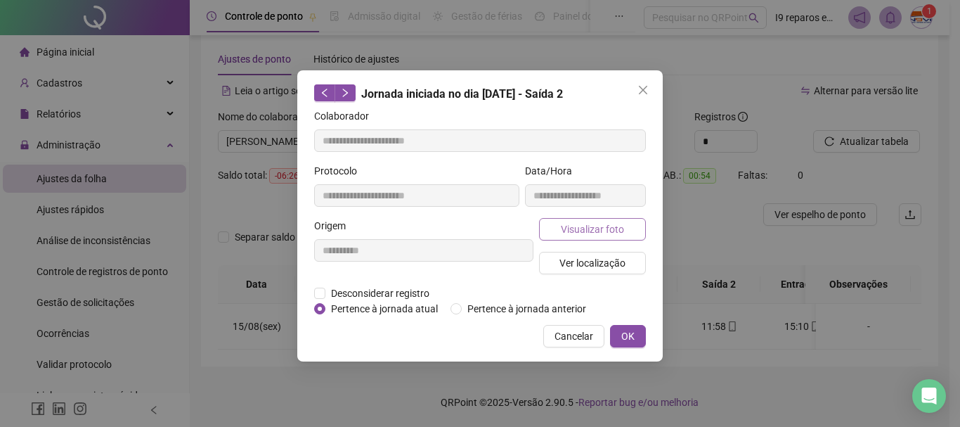
click at [610, 234] on span "Visualizar foto" at bounding box center [592, 228] width 63 height 15
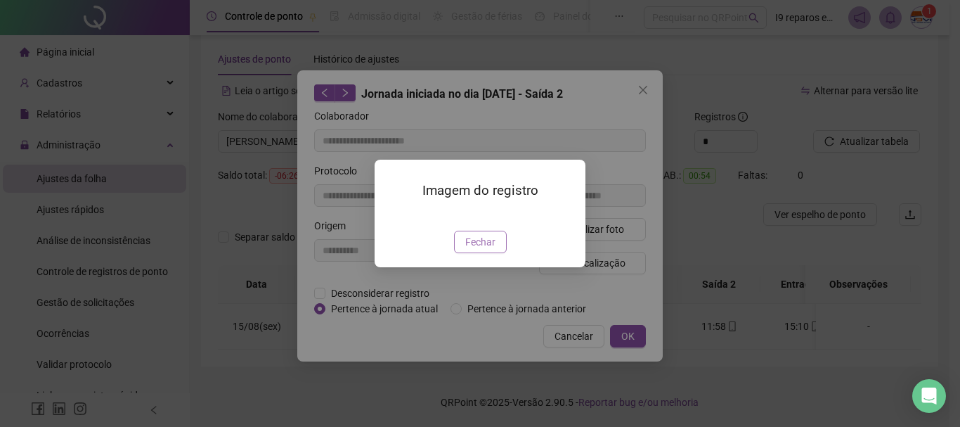
click at [494, 250] on span "Fechar" at bounding box center [480, 241] width 30 height 15
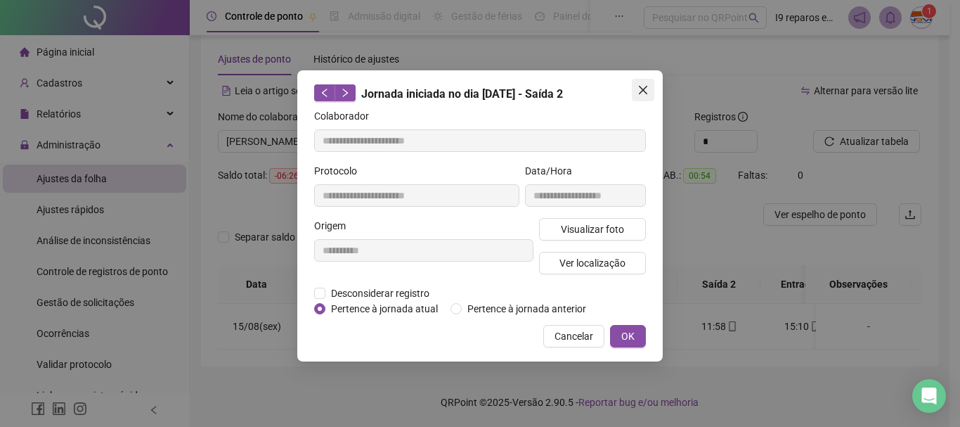
click at [642, 89] on icon "close" at bounding box center [643, 90] width 8 height 8
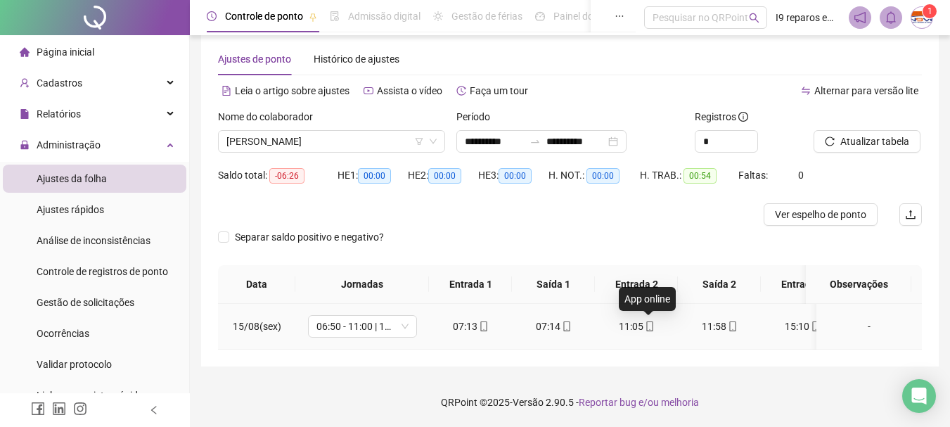
click at [647, 329] on icon "mobile" at bounding box center [650, 326] width 10 height 10
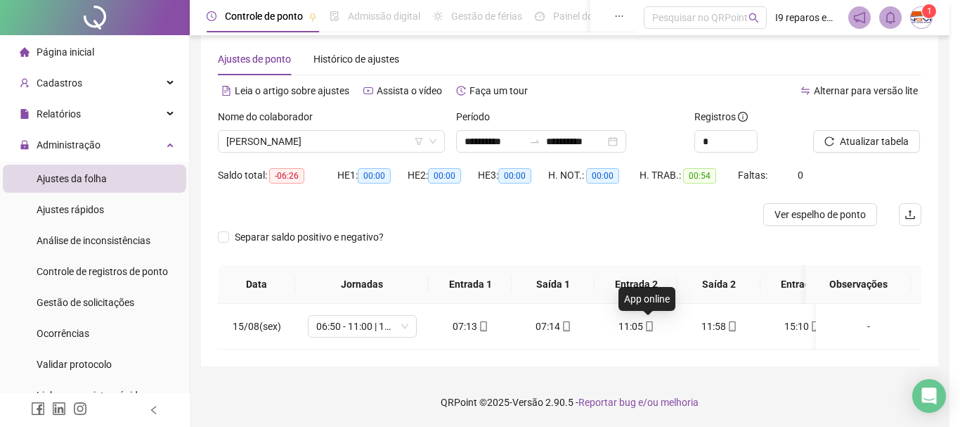
type input "**********"
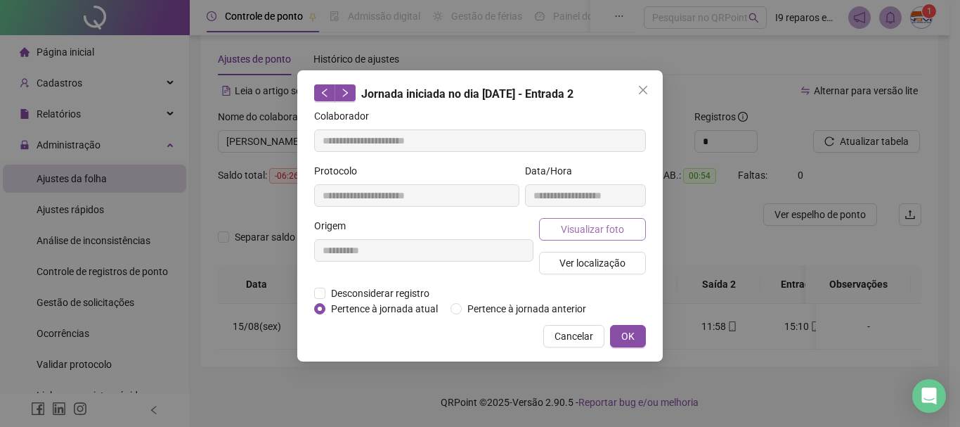
click at [609, 229] on span "Visualizar foto" at bounding box center [592, 228] width 63 height 15
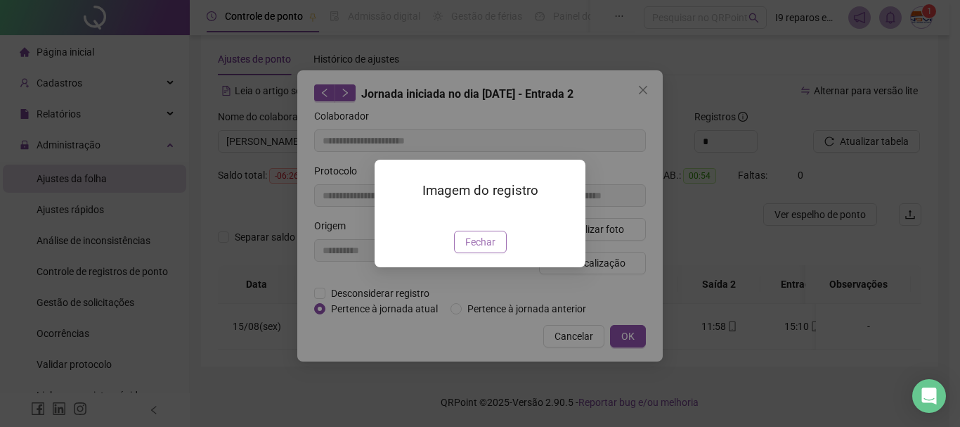
click at [501, 253] on button "Fechar" at bounding box center [480, 242] width 53 height 22
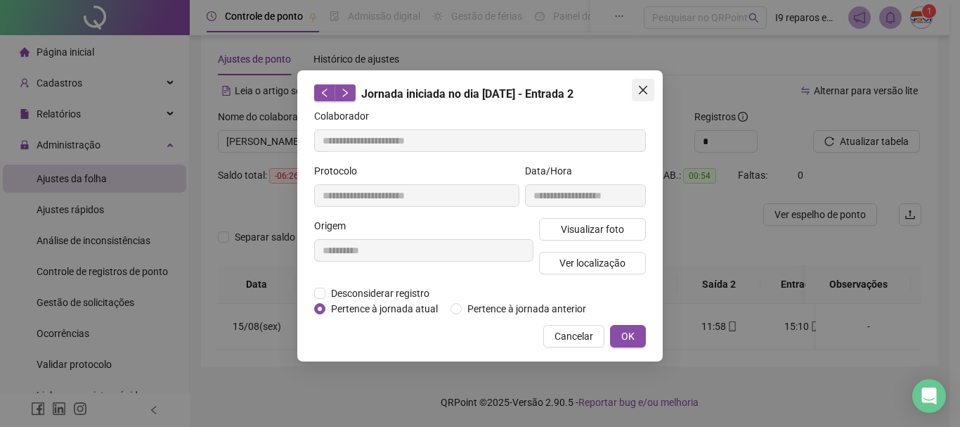
click at [646, 92] on icon "close" at bounding box center [643, 90] width 8 height 8
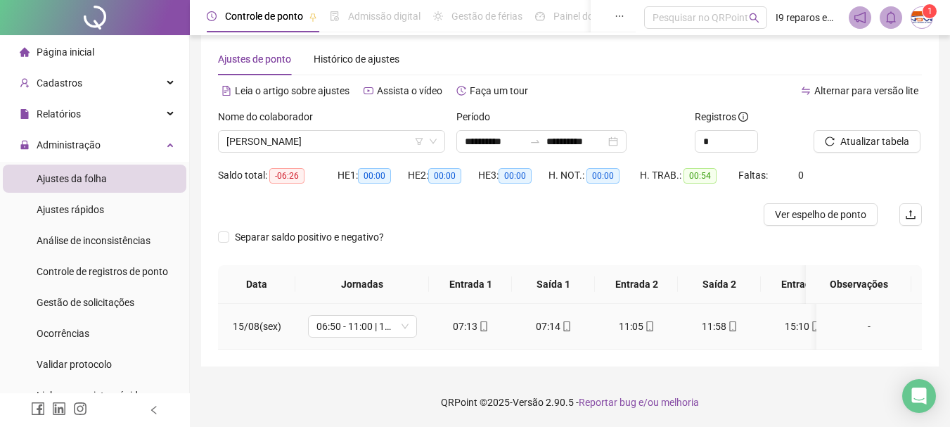
click at [571, 330] on div "07:14" at bounding box center [553, 326] width 60 height 15
type input "**********"
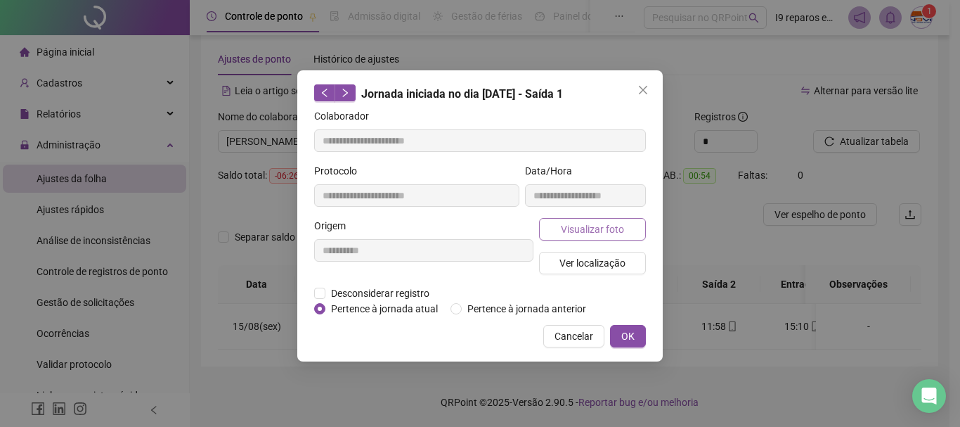
click at [563, 231] on span "Visualizar foto" at bounding box center [592, 228] width 63 height 15
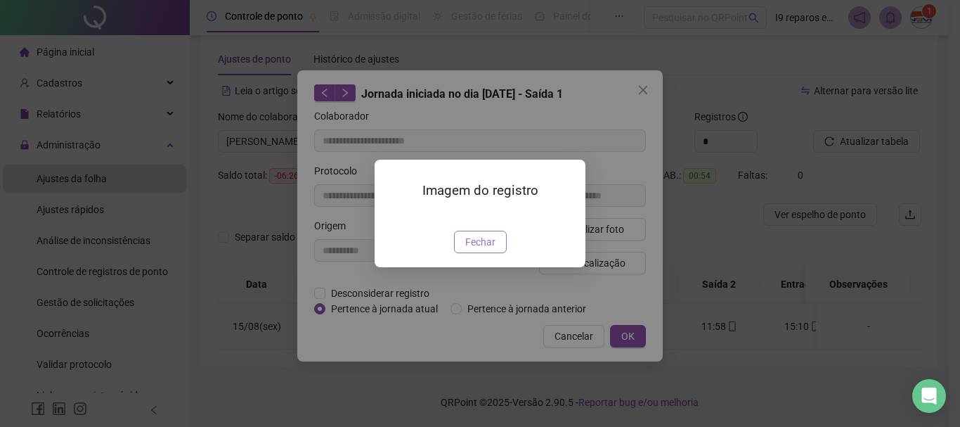
click at [494, 250] on span "Fechar" at bounding box center [480, 241] width 30 height 15
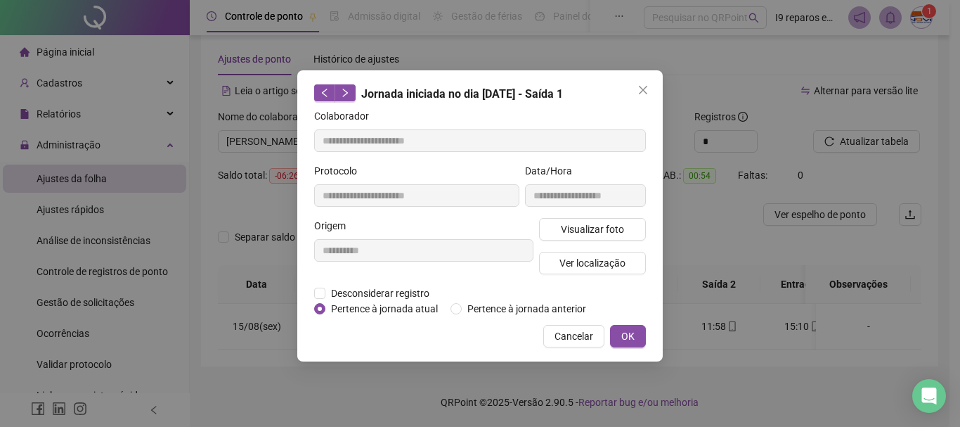
click at [646, 91] on icon "close" at bounding box center [643, 89] width 11 height 11
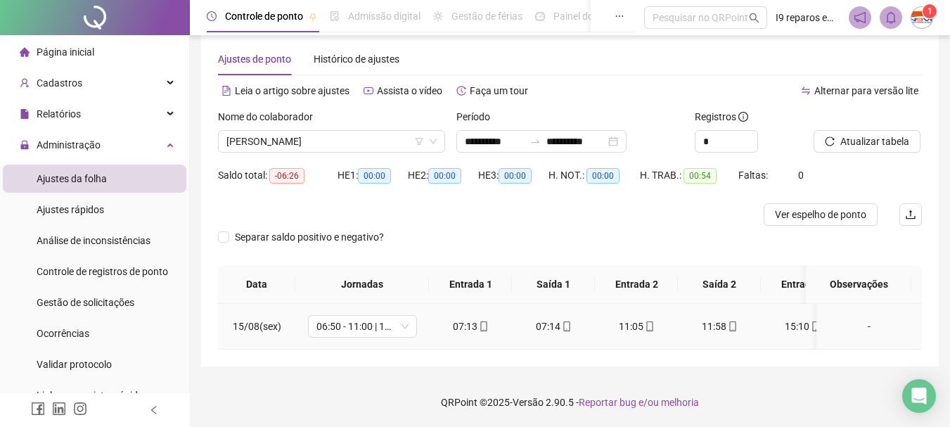
click at [484, 328] on icon "mobile" at bounding box center [484, 326] width 10 height 10
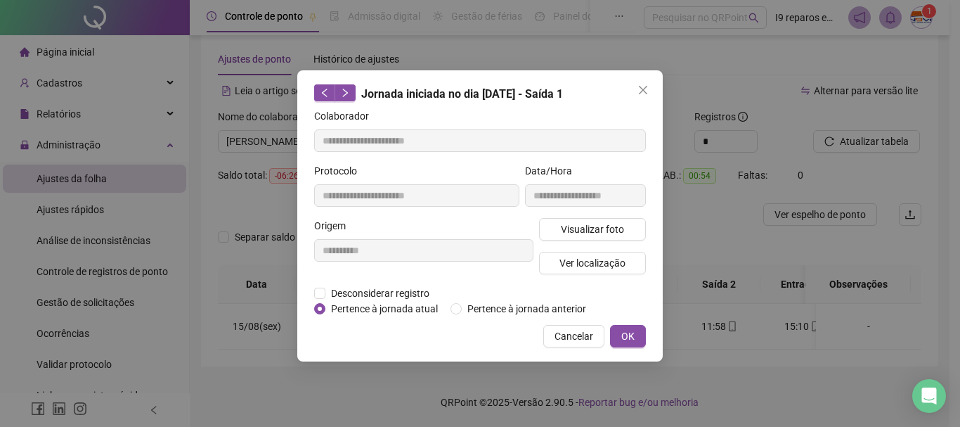
type input "**********"
click at [588, 226] on span "Visualizar foto" at bounding box center [592, 228] width 63 height 15
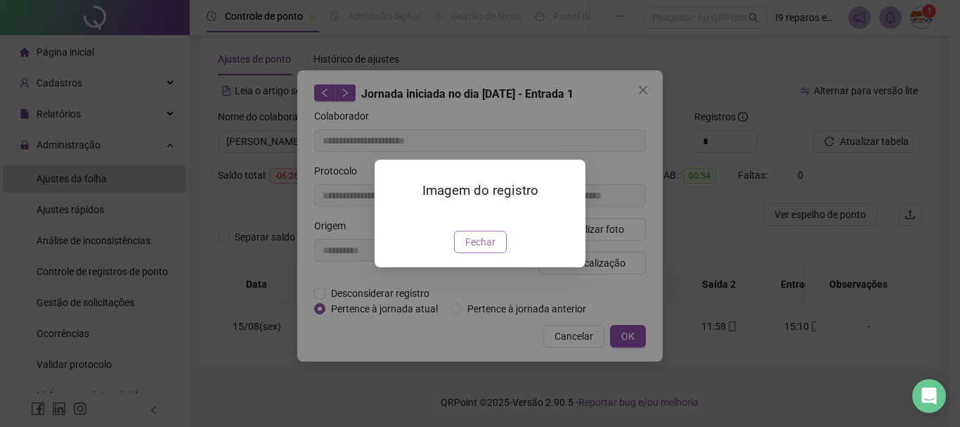
click at [489, 250] on span "Fechar" at bounding box center [480, 241] width 30 height 15
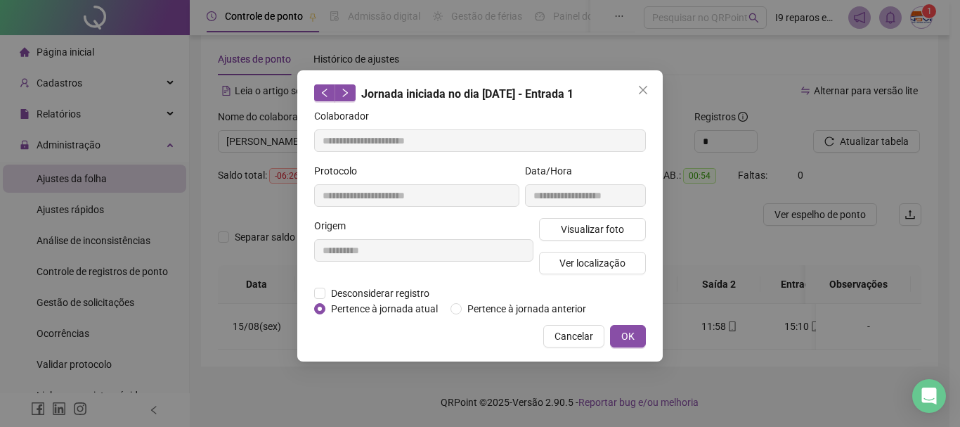
drag, startPoint x: 643, startPoint y: 99, endPoint x: 641, endPoint y: 114, distance: 15.0
click at [644, 99] on button "Close" at bounding box center [643, 90] width 22 height 22
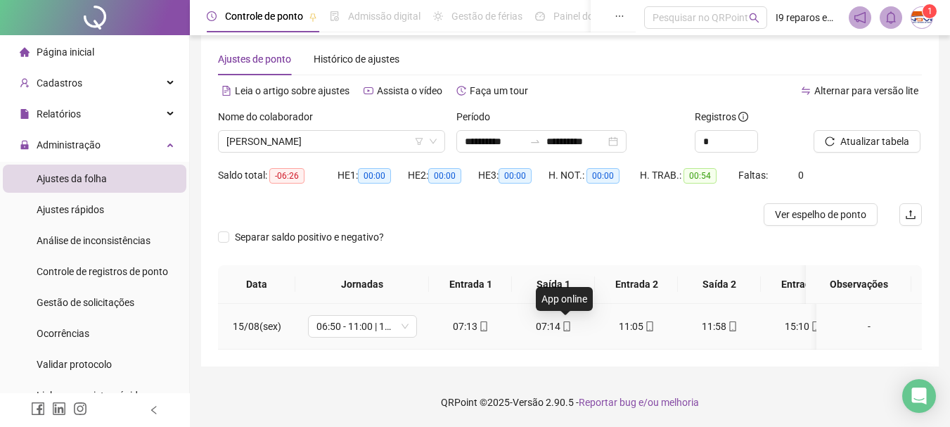
click at [567, 327] on icon "mobile" at bounding box center [567, 326] width 10 height 10
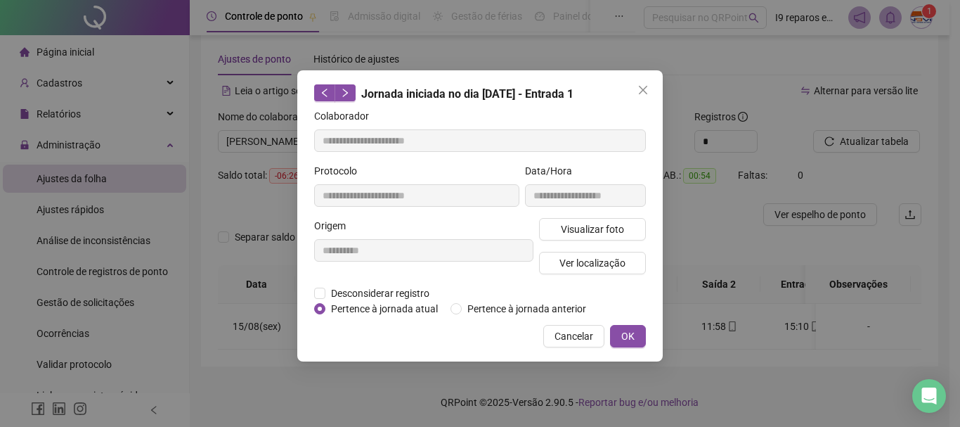
type input "**********"
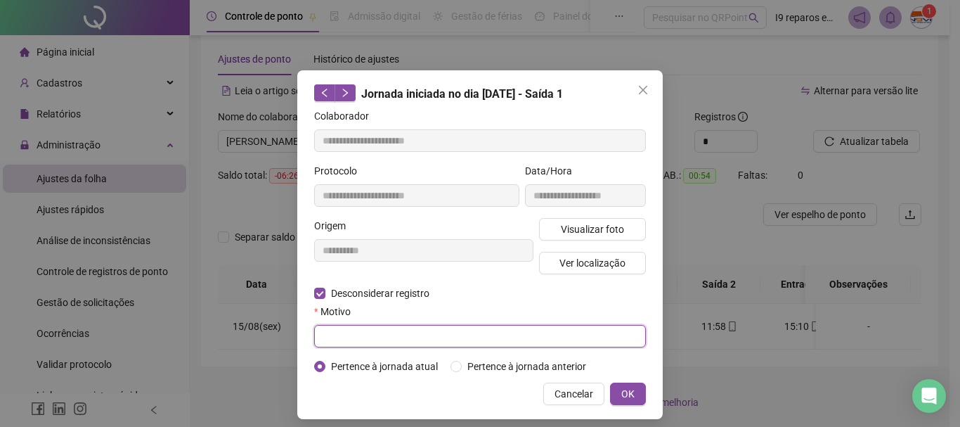
click at [418, 333] on input "text" at bounding box center [480, 336] width 332 height 22
type input "****"
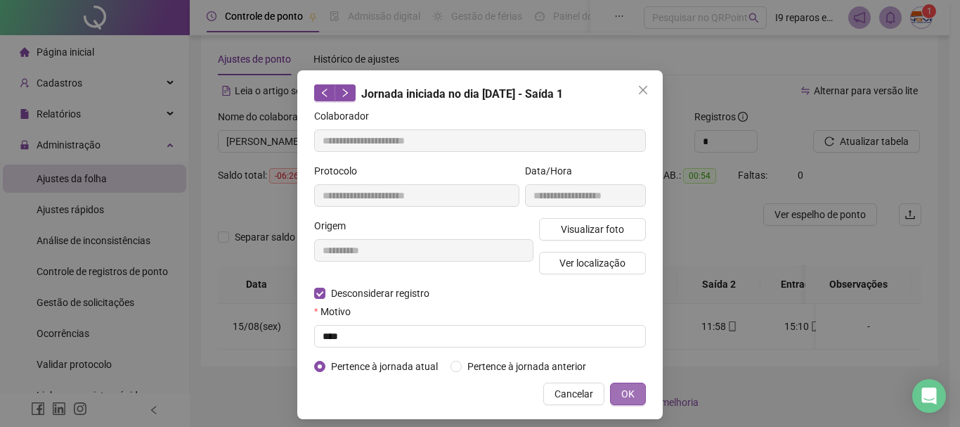
click at [622, 392] on span "OK" at bounding box center [628, 393] width 13 height 15
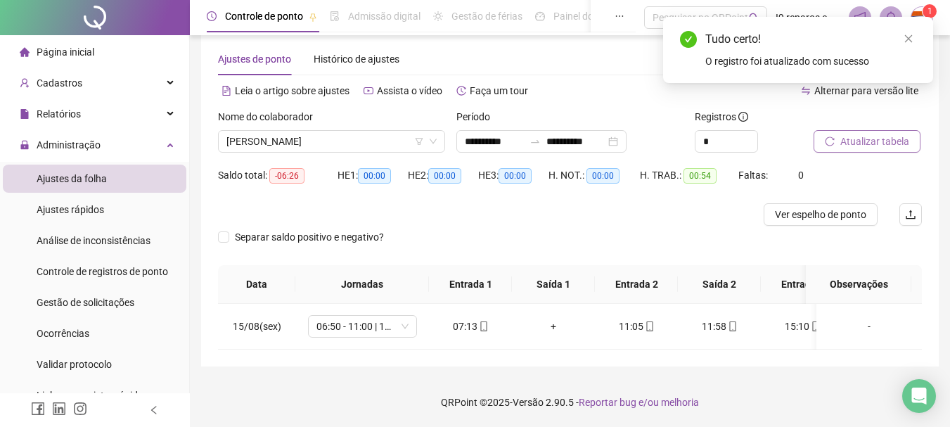
click at [896, 139] on span "Atualizar tabela" at bounding box center [874, 141] width 69 height 15
click at [863, 329] on div "-" at bounding box center [869, 326] width 83 height 15
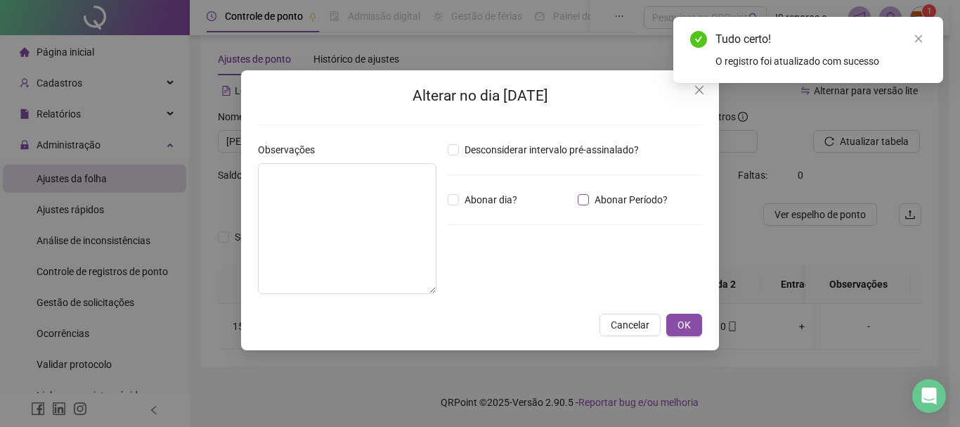
drag, startPoint x: 582, startPoint y: 205, endPoint x: 527, endPoint y: 247, distance: 69.7
click at [582, 206] on label "Abonar Período?" at bounding box center [626, 199] width 96 height 15
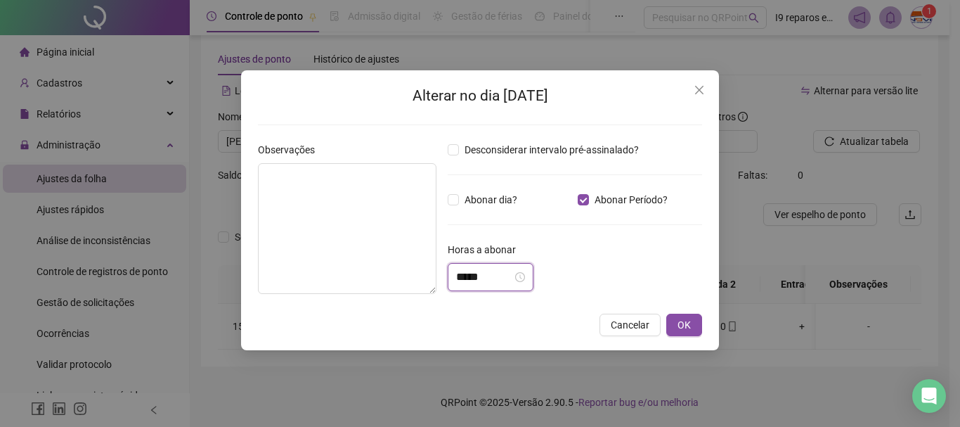
drag, startPoint x: 506, startPoint y: 278, endPoint x: 507, endPoint y: 231, distance: 46.4
click at [506, 274] on input "*****" at bounding box center [484, 277] width 56 height 17
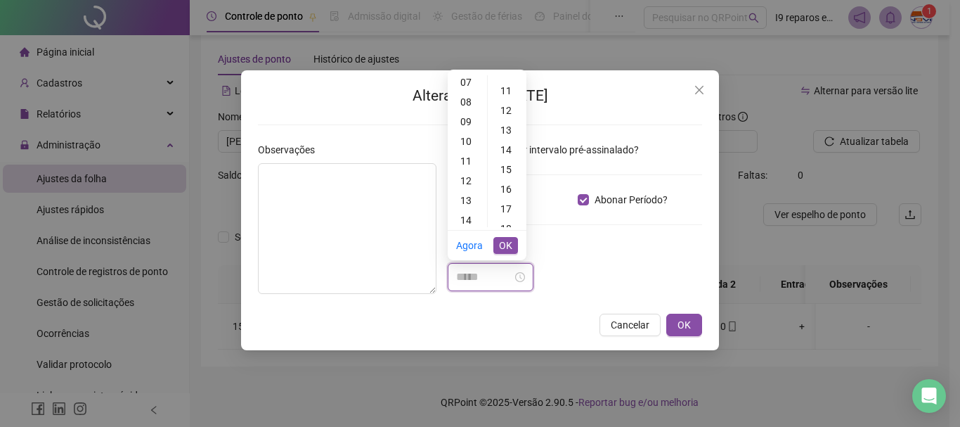
scroll to position [352, 0]
click at [506, 187] on div "23" at bounding box center [508, 186] width 34 height 20
type input "*****"
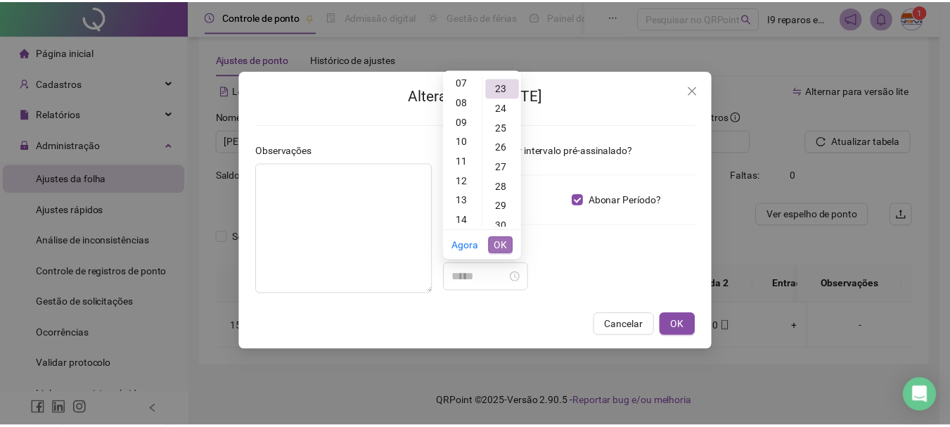
scroll to position [453, 0]
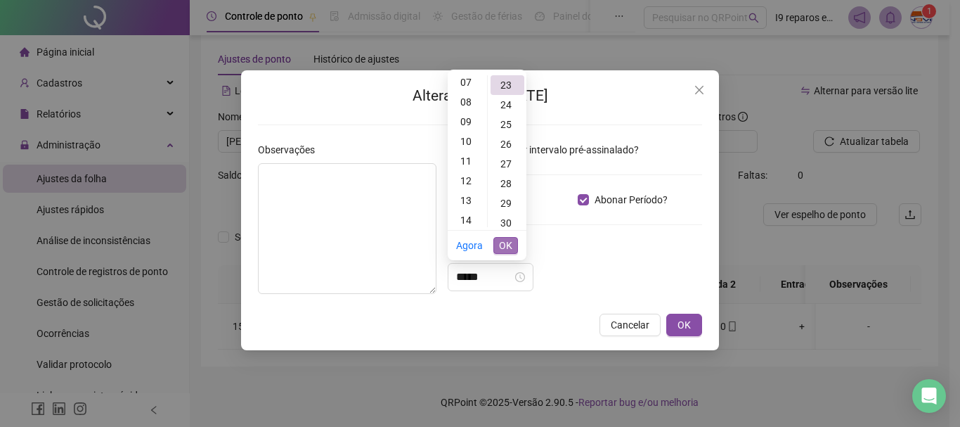
click at [504, 245] on span "OK" at bounding box center [505, 245] width 13 height 15
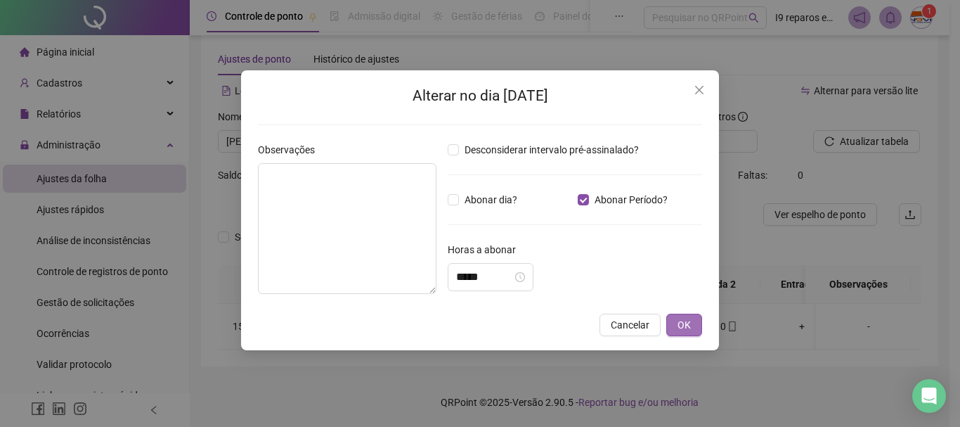
click at [688, 321] on span "OK" at bounding box center [684, 324] width 13 height 15
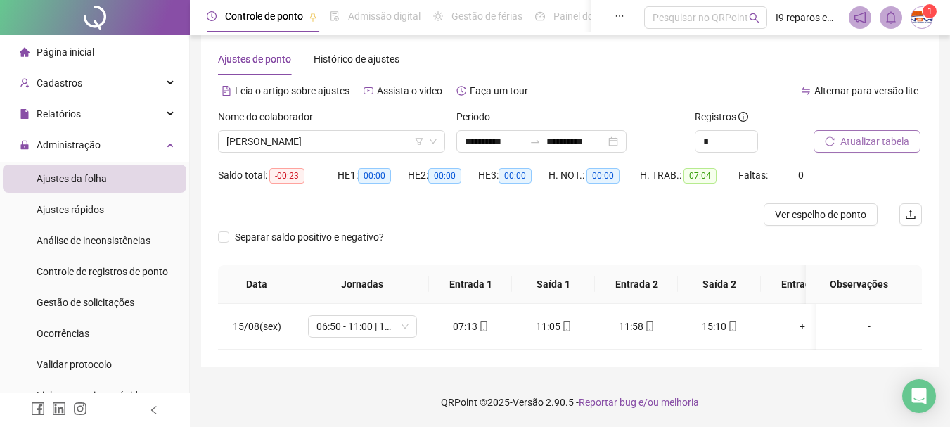
click at [901, 142] on span "Atualizar tabela" at bounding box center [874, 141] width 69 height 15
click at [352, 143] on span "[PERSON_NAME]" at bounding box center [331, 141] width 210 height 21
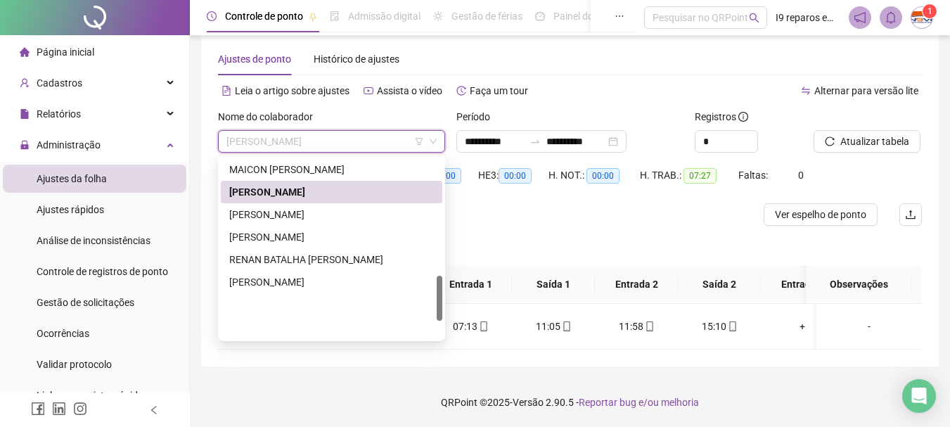
scroll to position [470, 0]
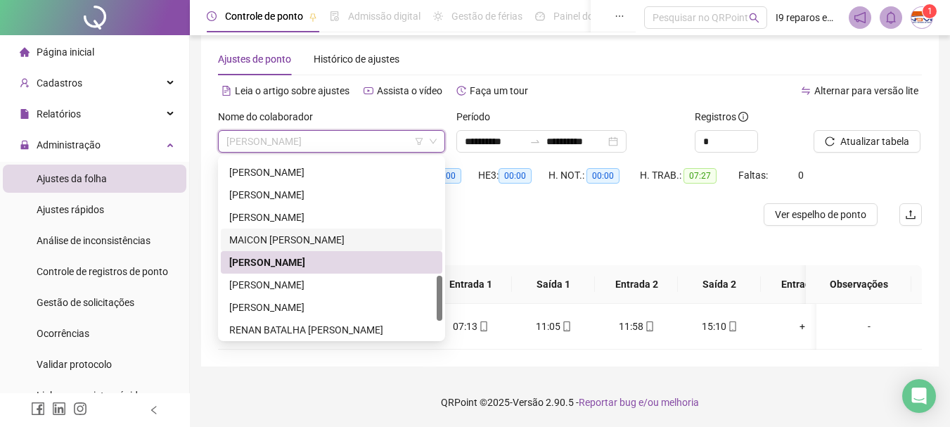
click at [321, 230] on div "MAICON [PERSON_NAME]" at bounding box center [331, 240] width 221 height 22
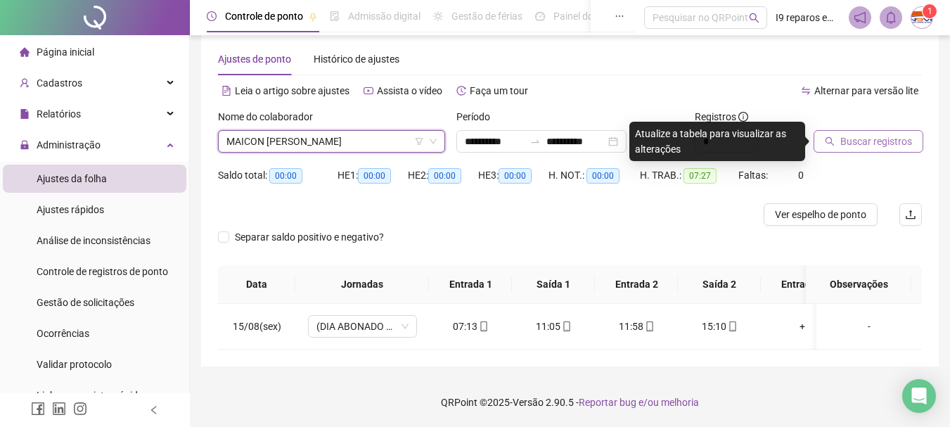
click at [860, 141] on span "Buscar registros" at bounding box center [876, 141] width 72 height 15
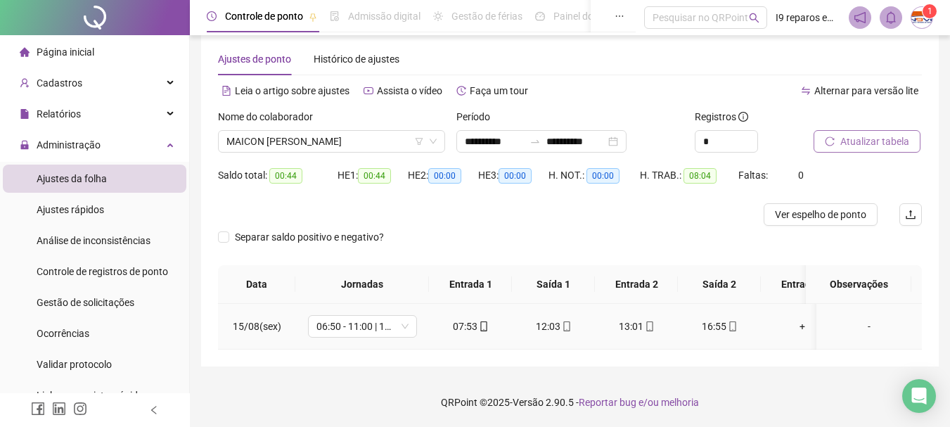
drag, startPoint x: 406, startPoint y: 328, endPoint x: 402, endPoint y: 314, distance: 15.2
click at [406, 324] on span "06:50 - 11:00 | 12:00 - 15:10" at bounding box center [362, 326] width 92 height 21
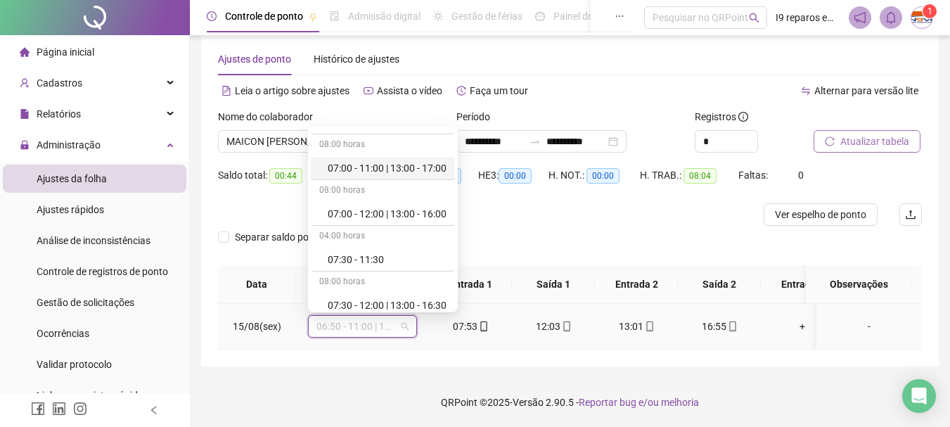
scroll to position [211, 0]
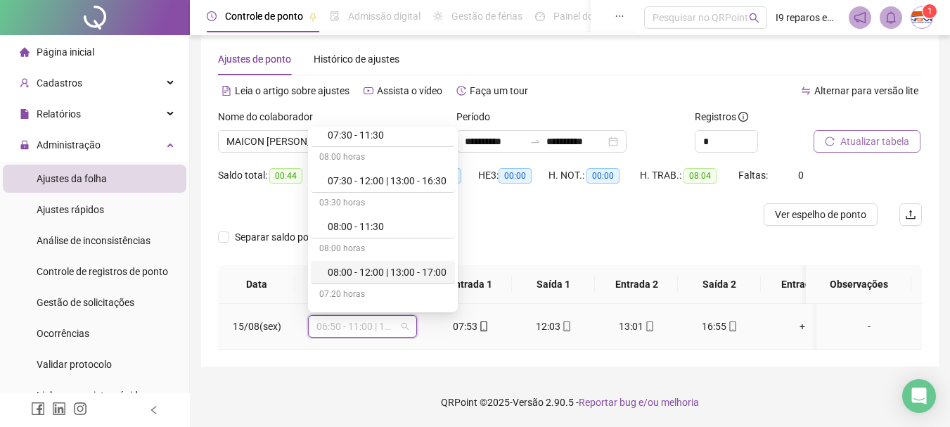
click at [368, 274] on div "08:00 - 12:00 | 13:00 - 17:00" at bounding box center [387, 271] width 119 height 15
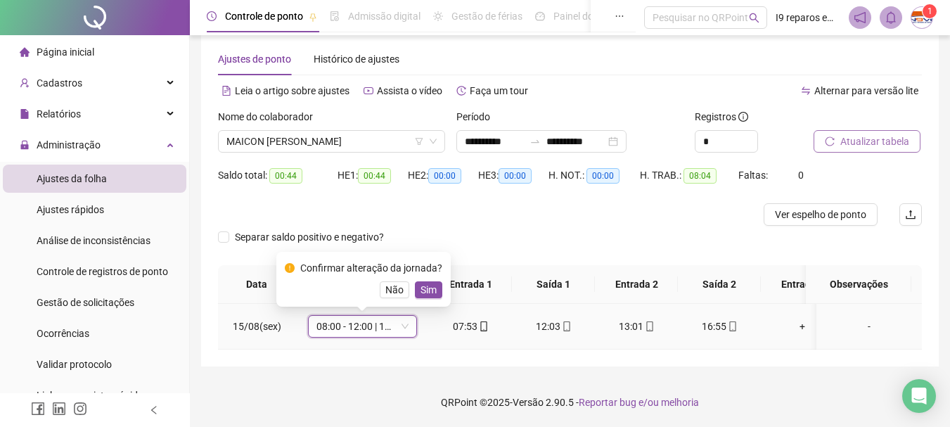
click at [425, 290] on span "Sim" at bounding box center [428, 289] width 16 height 15
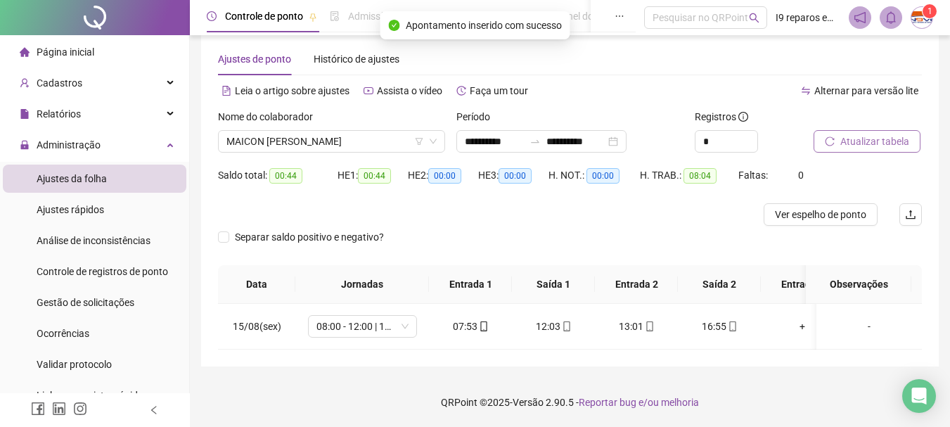
click at [887, 146] on span "Atualizar tabela" at bounding box center [874, 141] width 69 height 15
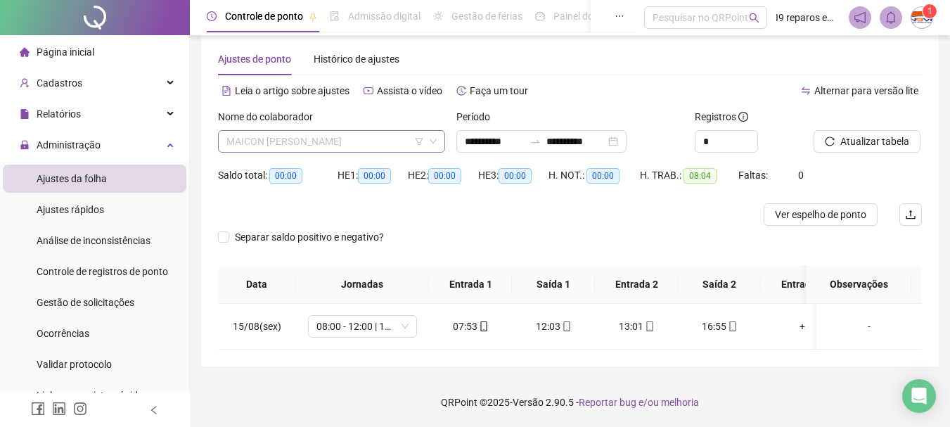
click at [373, 141] on span "MAICON [PERSON_NAME]" at bounding box center [331, 141] width 210 height 21
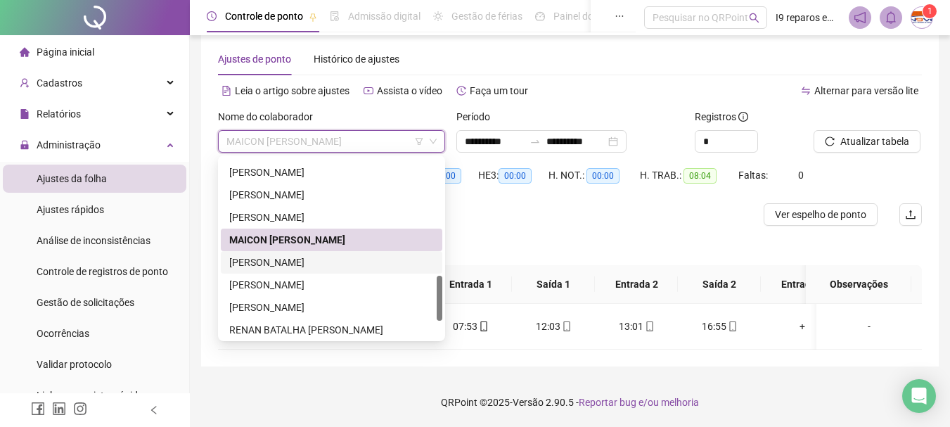
scroll to position [399, 0]
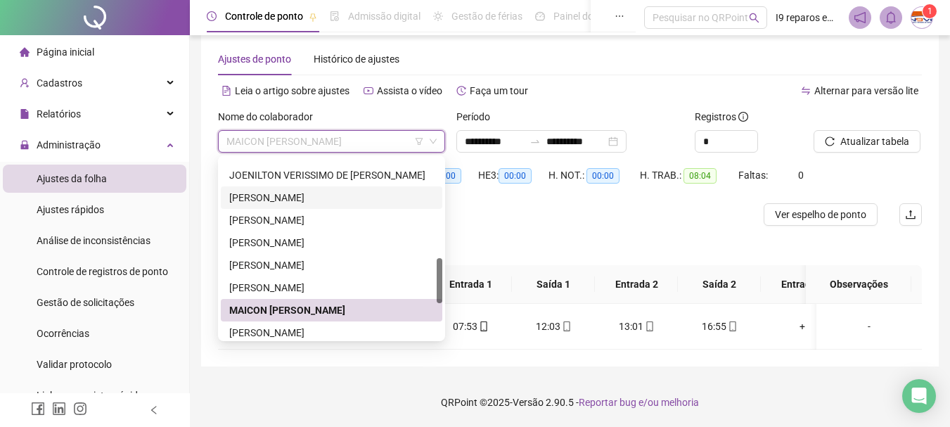
click at [309, 191] on div "[PERSON_NAME]" at bounding box center [331, 197] width 205 height 15
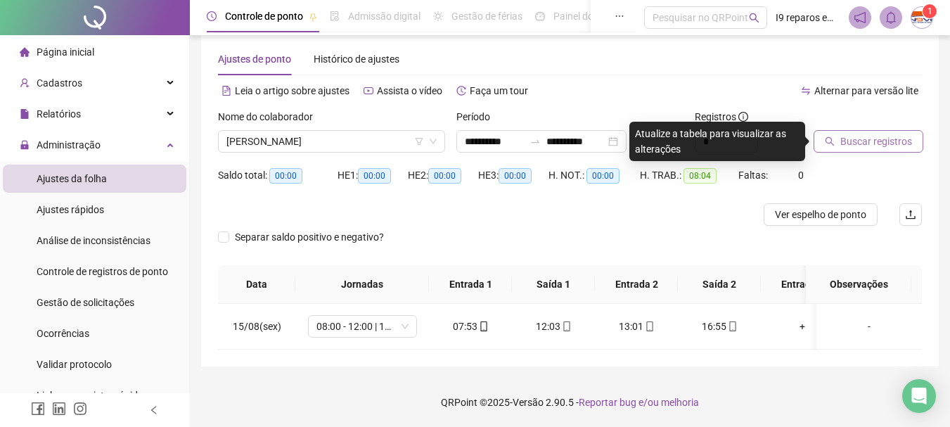
click at [878, 134] on span "Buscar registros" at bounding box center [876, 141] width 72 height 15
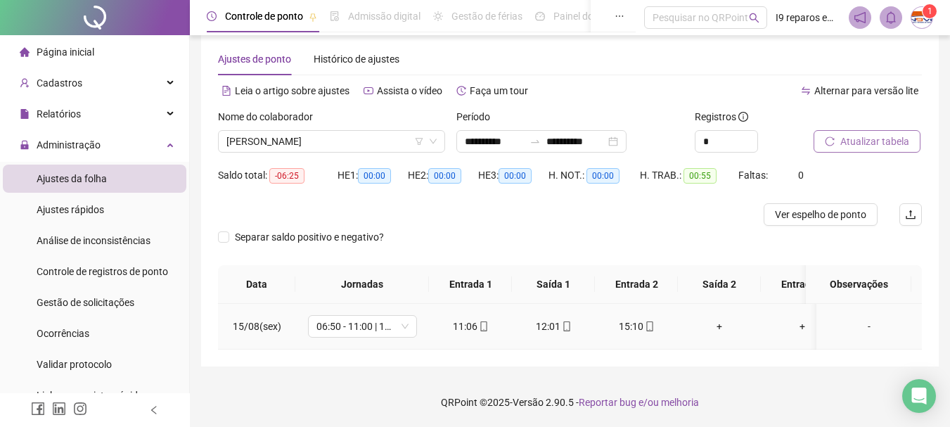
click at [719, 328] on div "+" at bounding box center [719, 326] width 60 height 15
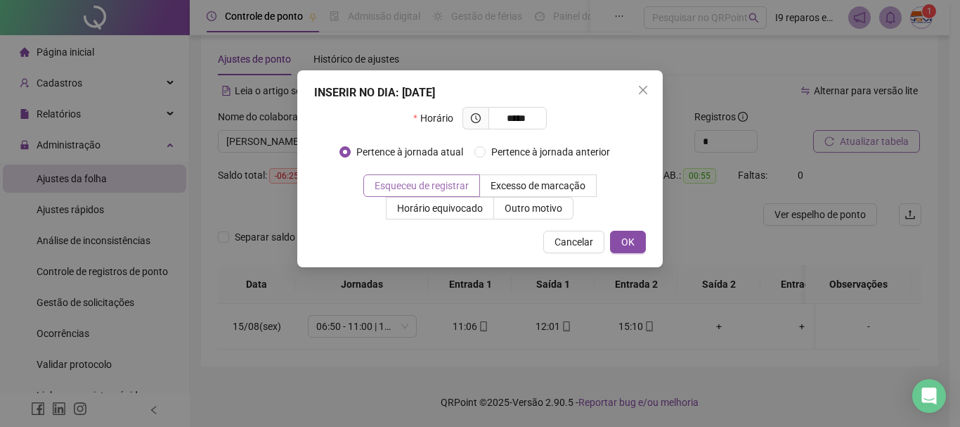
type input "*****"
click at [479, 186] on span at bounding box center [421, 185] width 115 height 21
click at [643, 249] on button "OK" at bounding box center [628, 242] width 36 height 22
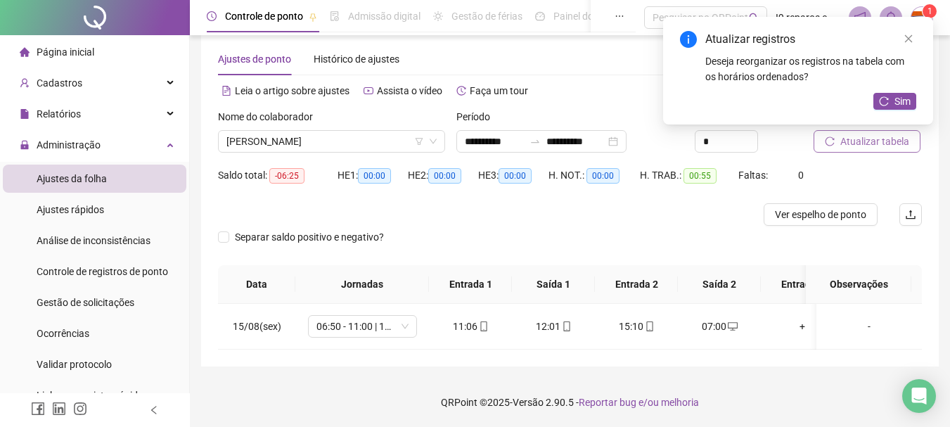
click at [873, 147] on span "Atualizar tabela" at bounding box center [874, 141] width 69 height 15
click at [382, 137] on span "[PERSON_NAME]" at bounding box center [331, 141] width 210 height 21
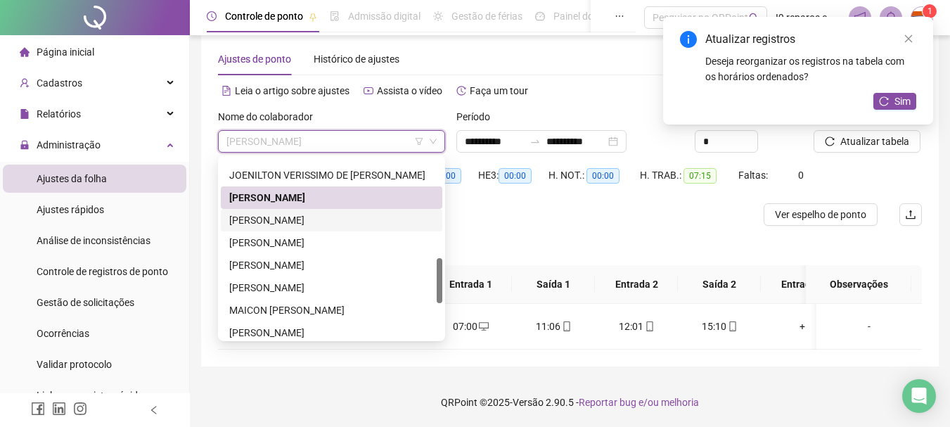
click at [360, 218] on div "[PERSON_NAME]" at bounding box center [331, 219] width 205 height 15
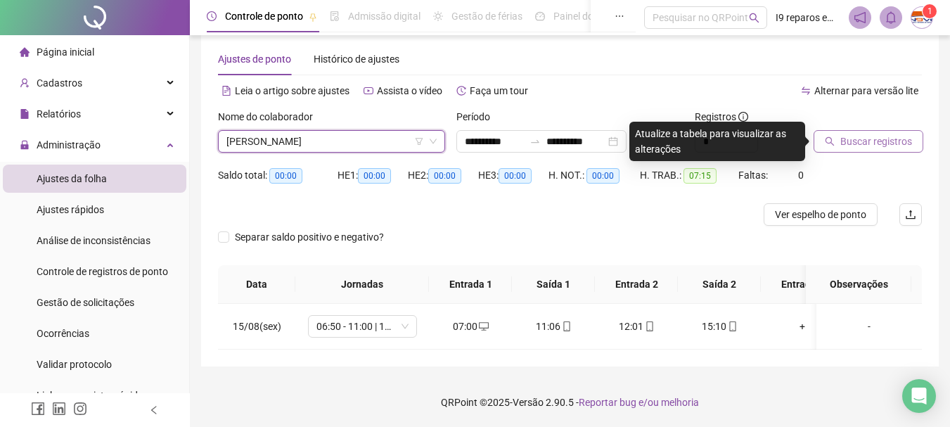
click at [894, 139] on span "Buscar registros" at bounding box center [876, 141] width 72 height 15
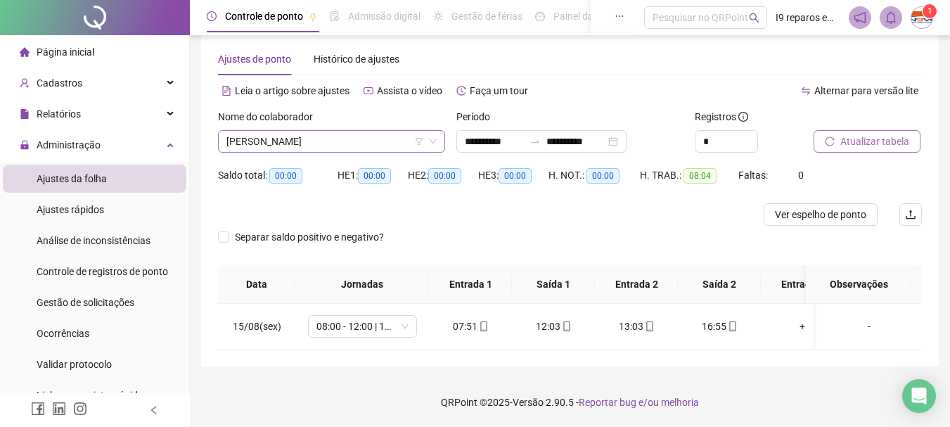
click at [253, 141] on span "[PERSON_NAME]" at bounding box center [331, 141] width 210 height 21
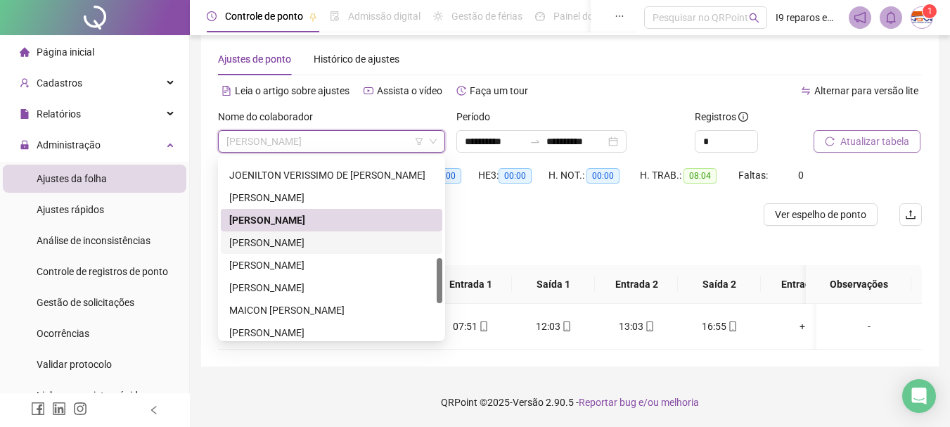
click at [278, 238] on div "[PERSON_NAME]" at bounding box center [331, 242] width 205 height 15
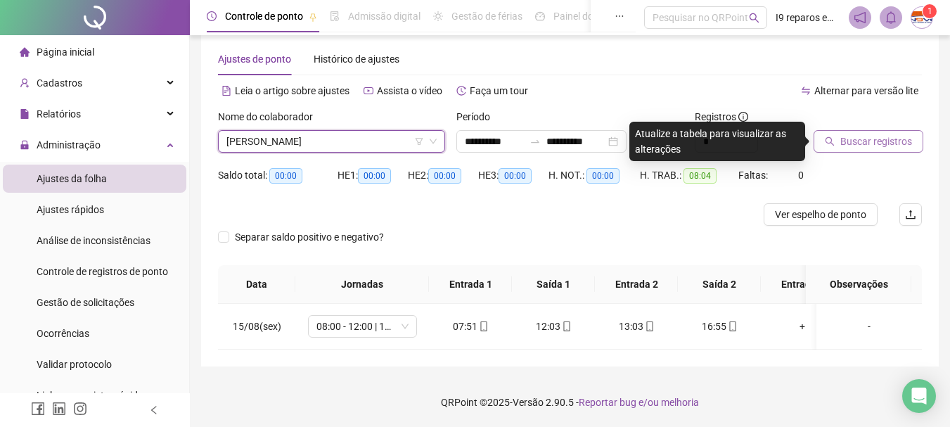
click at [851, 146] on span "Buscar registros" at bounding box center [876, 141] width 72 height 15
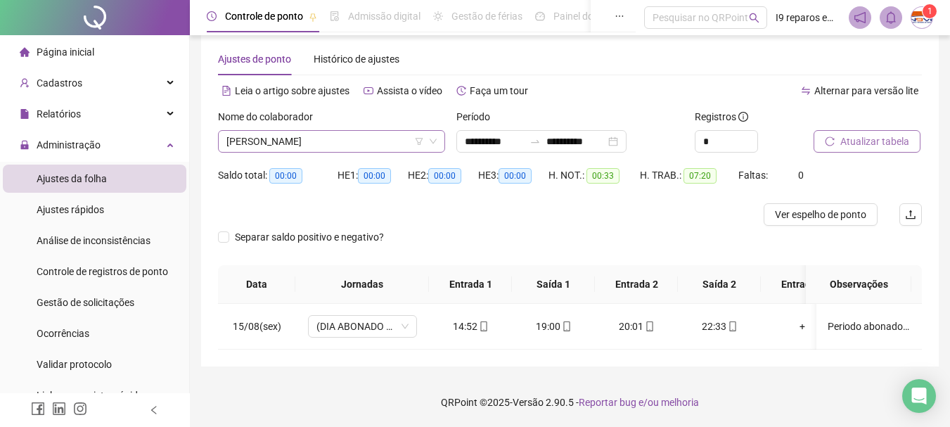
click at [383, 138] on span "[PERSON_NAME]" at bounding box center [331, 141] width 210 height 21
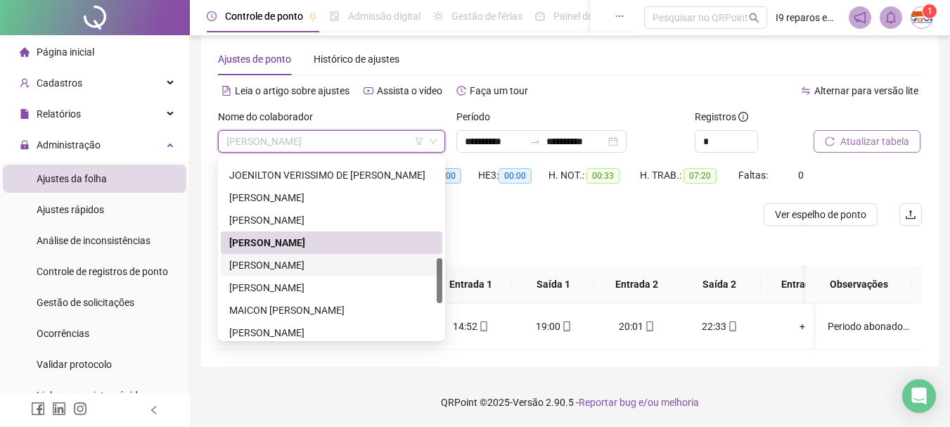
click at [307, 268] on div "[PERSON_NAME]" at bounding box center [331, 264] width 205 height 15
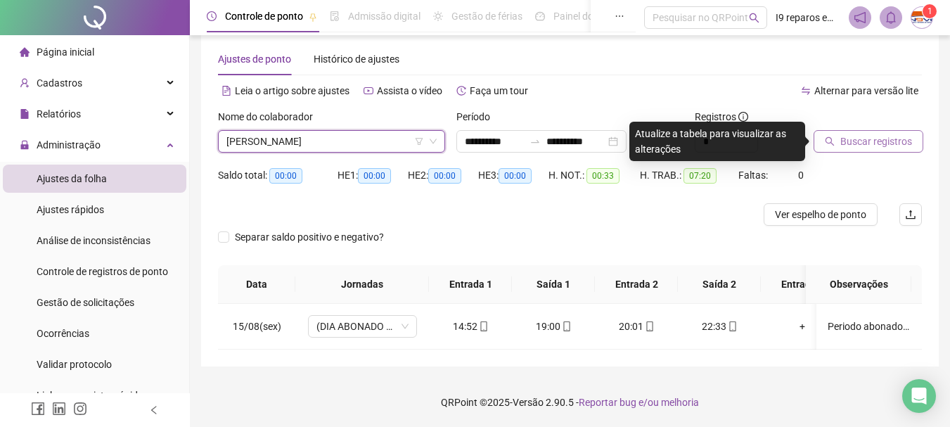
click at [856, 134] on span "Buscar registros" at bounding box center [876, 141] width 72 height 15
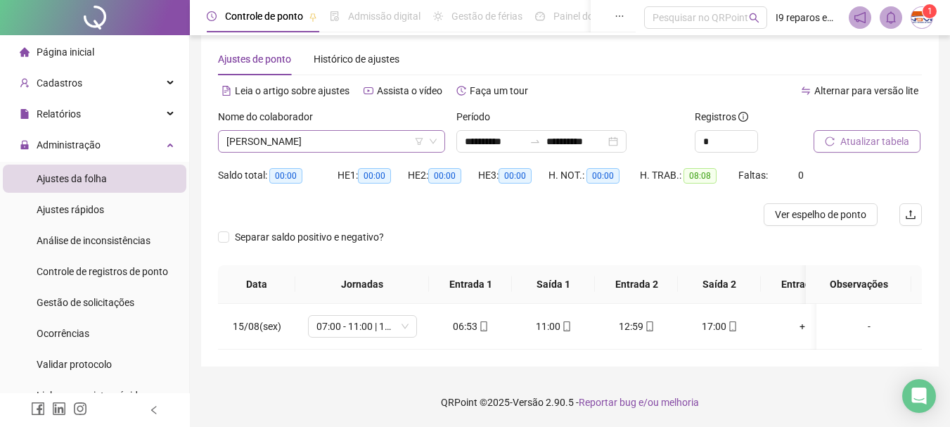
click at [302, 143] on span "[PERSON_NAME]" at bounding box center [331, 141] width 210 height 21
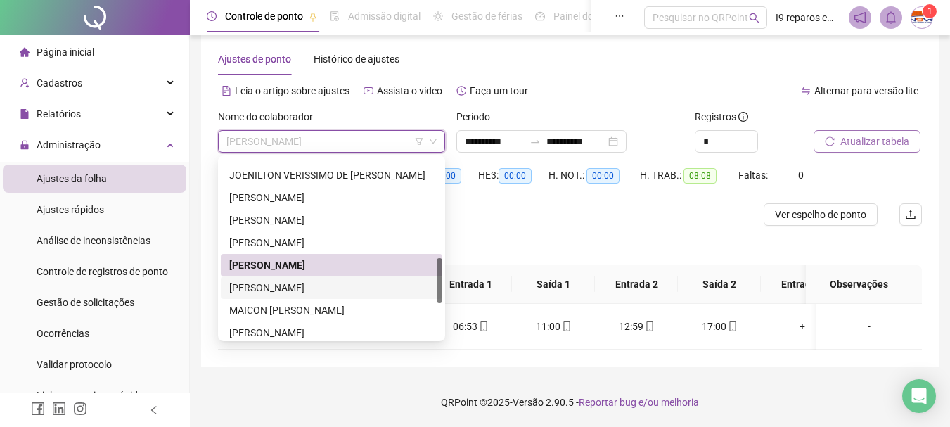
click at [295, 283] on div "[PERSON_NAME]" at bounding box center [331, 287] width 205 height 15
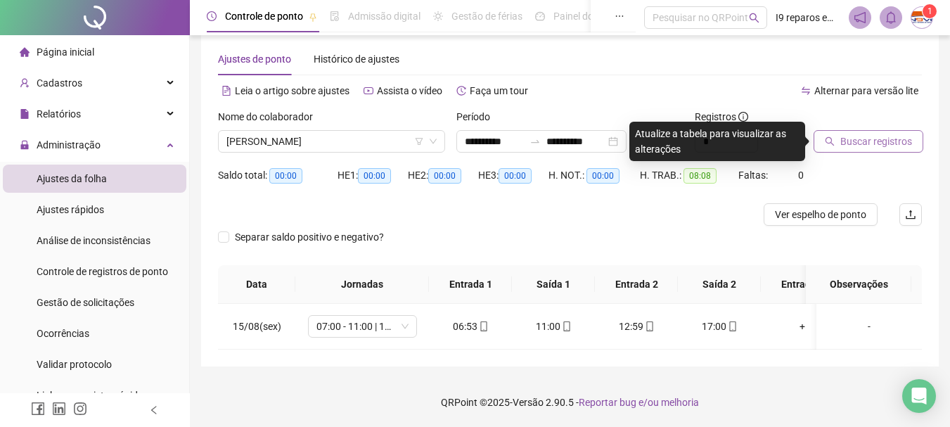
click at [866, 139] on span "Buscar registros" at bounding box center [876, 141] width 72 height 15
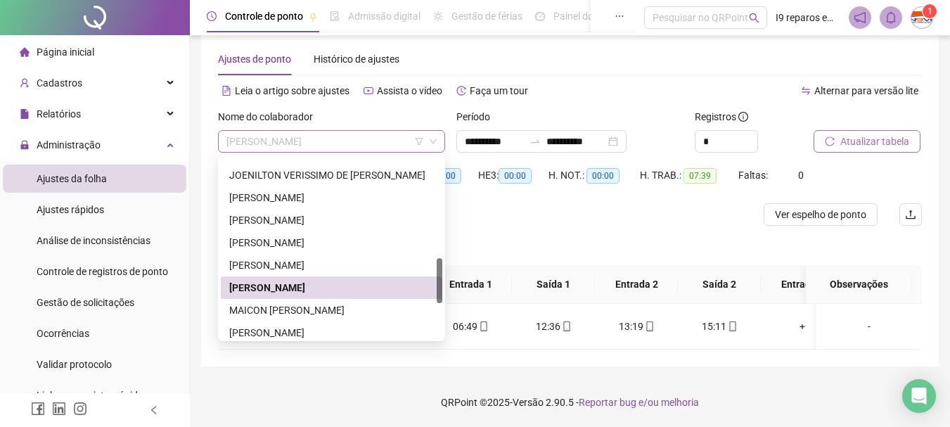
click at [326, 141] on span "[PERSON_NAME]" at bounding box center [331, 141] width 210 height 21
click at [323, 307] on div "MAICON [PERSON_NAME]" at bounding box center [331, 309] width 205 height 15
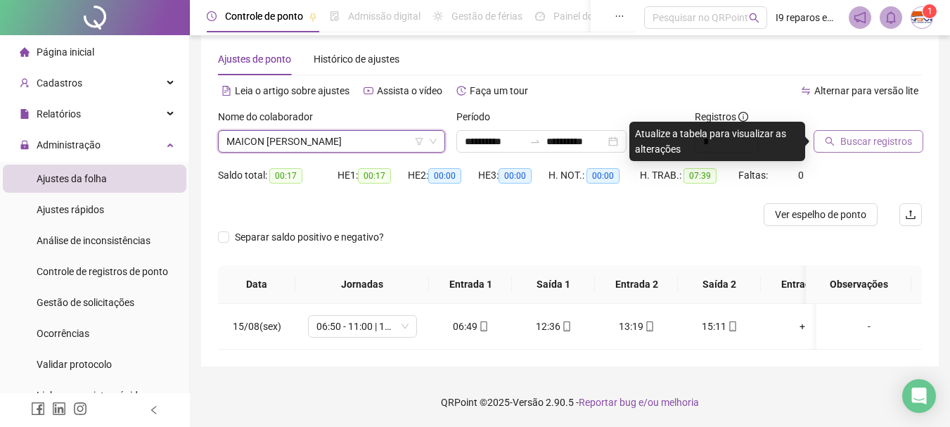
click at [854, 148] on span "Buscar registros" at bounding box center [876, 141] width 72 height 15
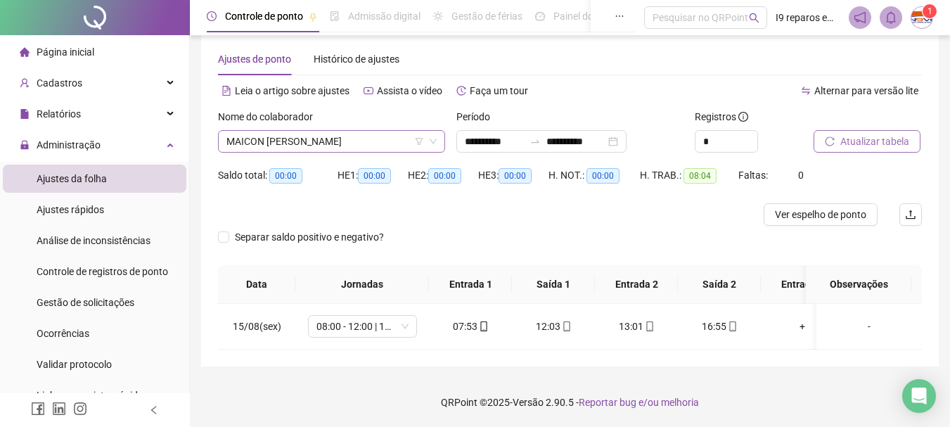
click at [328, 143] on span "MAICON [PERSON_NAME]" at bounding box center [331, 141] width 210 height 21
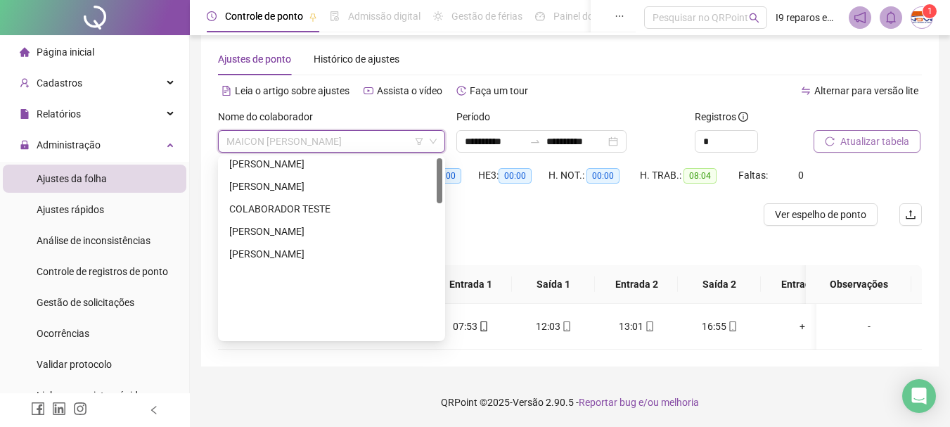
scroll to position [0, 0]
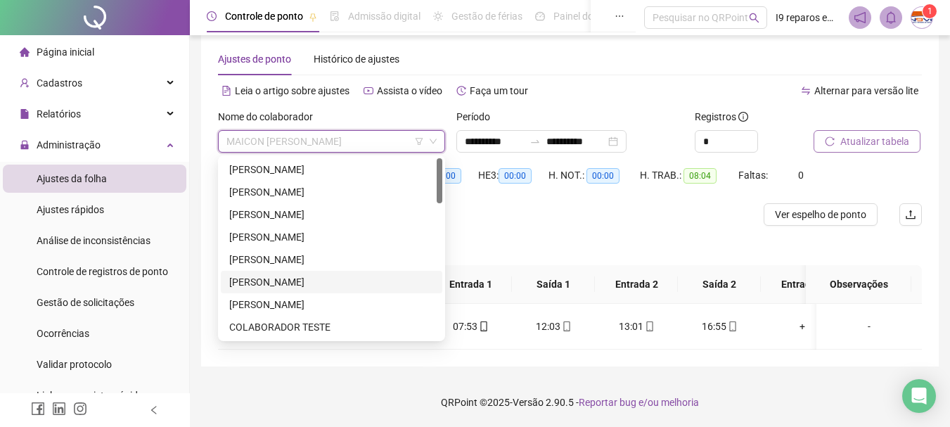
click at [316, 280] on div "[PERSON_NAME]" at bounding box center [331, 281] width 205 height 15
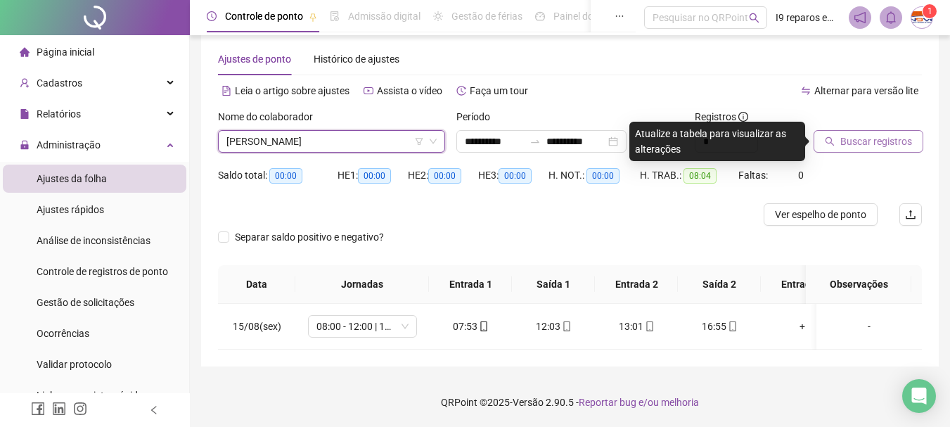
click at [854, 139] on span "Buscar registros" at bounding box center [876, 141] width 72 height 15
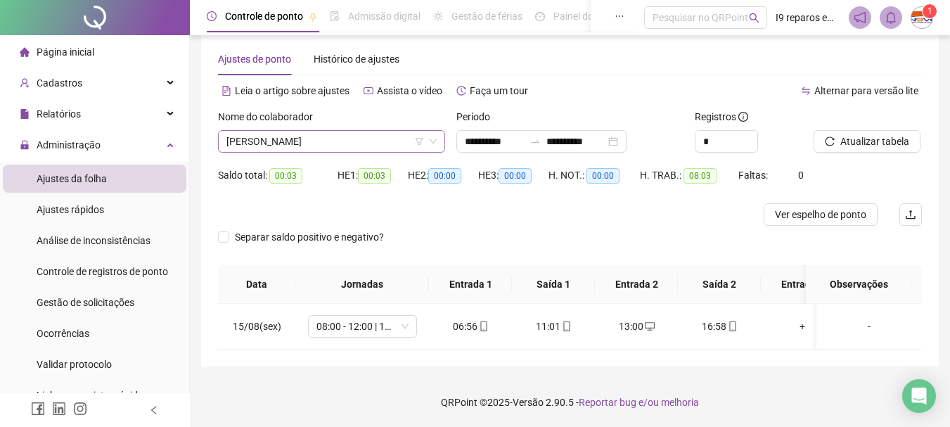
click at [325, 141] on span "[PERSON_NAME]" at bounding box center [331, 141] width 210 height 21
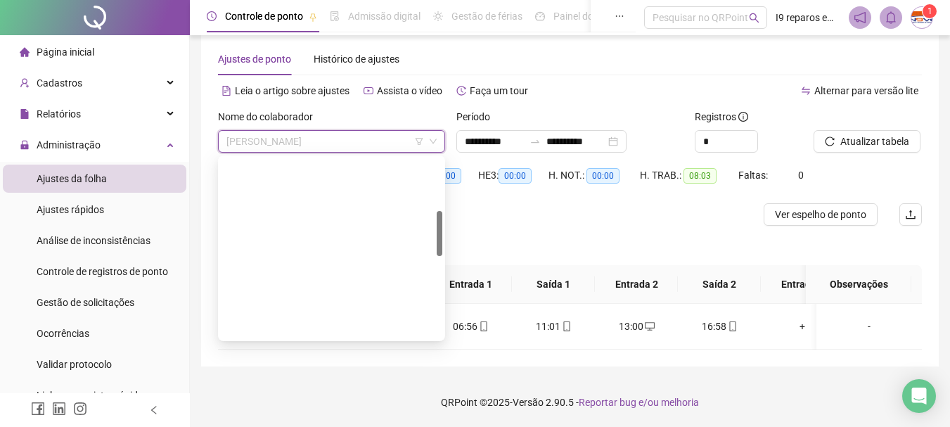
scroll to position [211, 0]
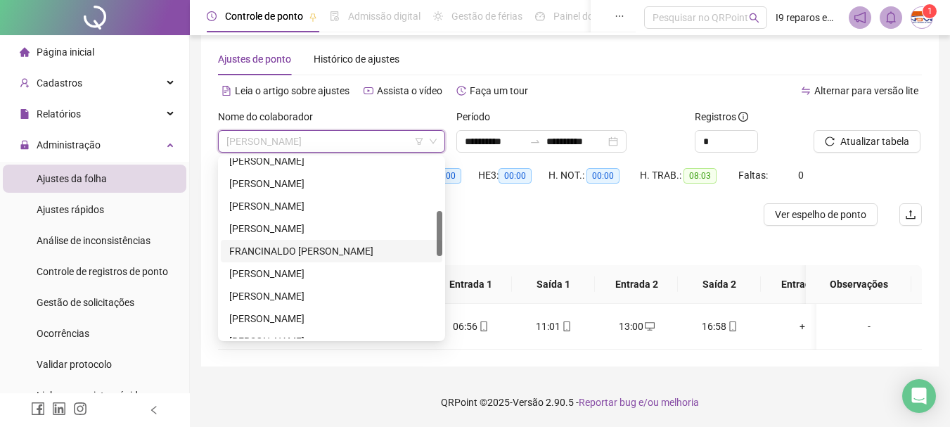
click at [304, 255] on div "FRANCINALDO [PERSON_NAME]" at bounding box center [331, 250] width 205 height 15
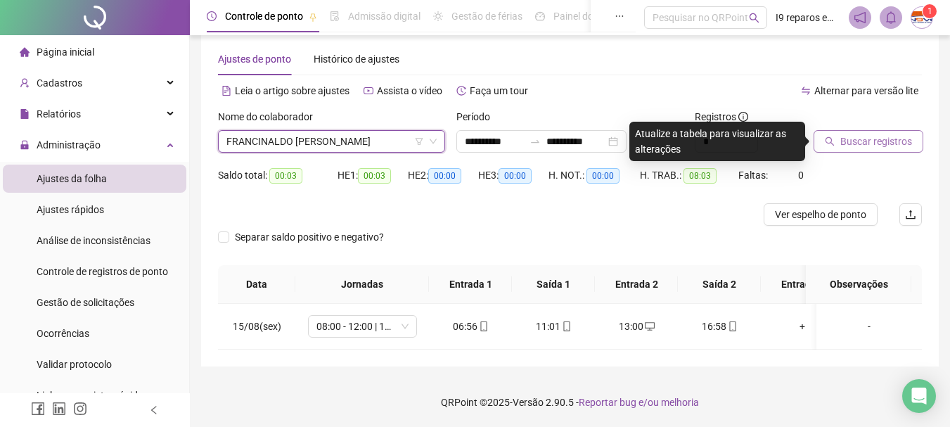
click at [916, 139] on button "Buscar registros" at bounding box center [868, 141] width 110 height 22
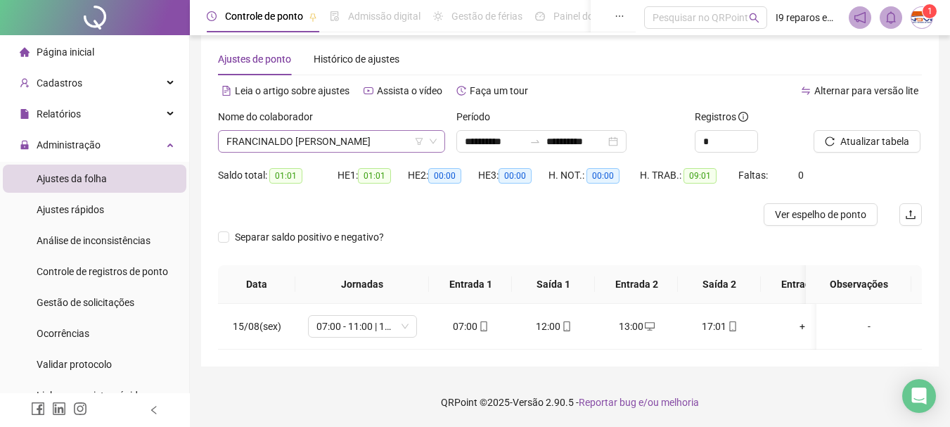
click at [327, 142] on span "FRANCINALDO [PERSON_NAME]" at bounding box center [331, 141] width 210 height 21
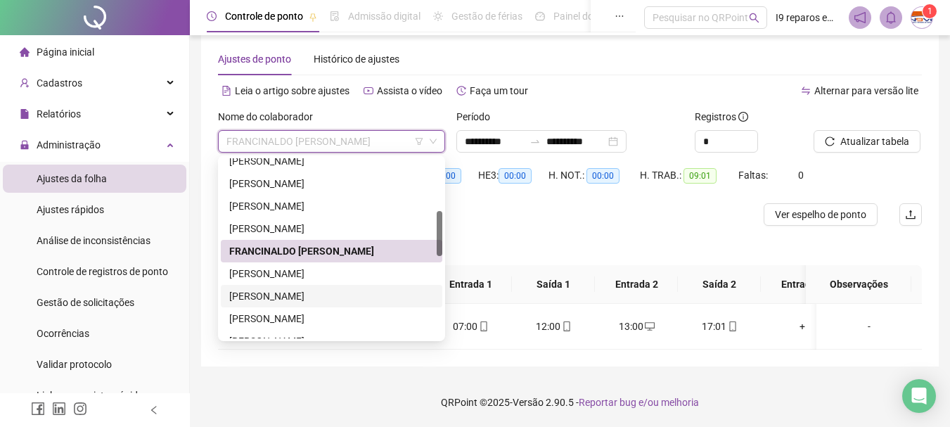
scroll to position [352, 0]
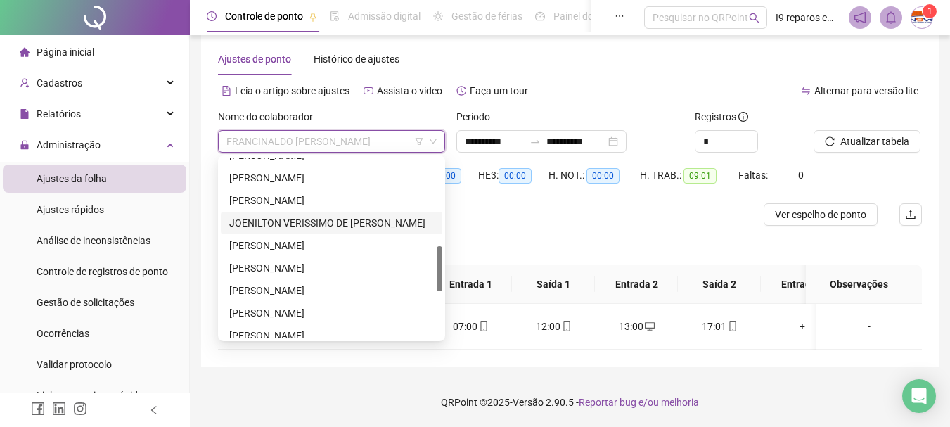
click at [302, 226] on div "JOENILTON VERISSIMO DE [PERSON_NAME]" at bounding box center [331, 222] width 205 height 15
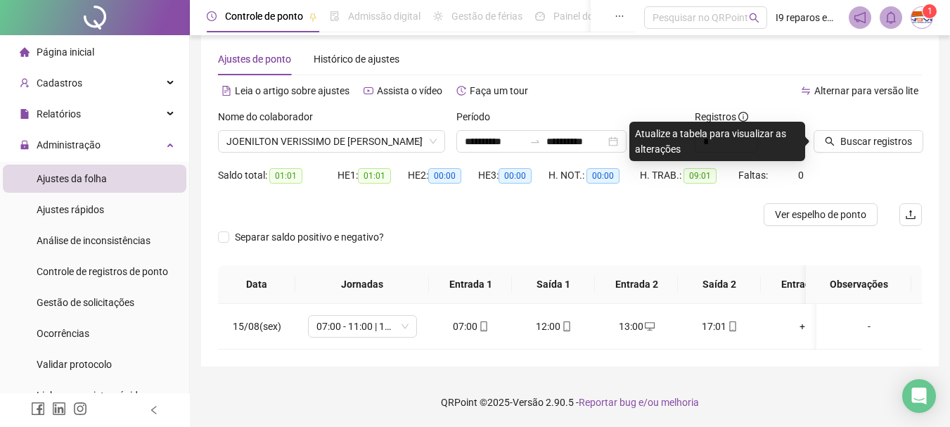
click at [891, 129] on div "Buscar registros" at bounding box center [867, 131] width 108 height 44
click at [884, 136] on span "Buscar registros" at bounding box center [876, 141] width 72 height 15
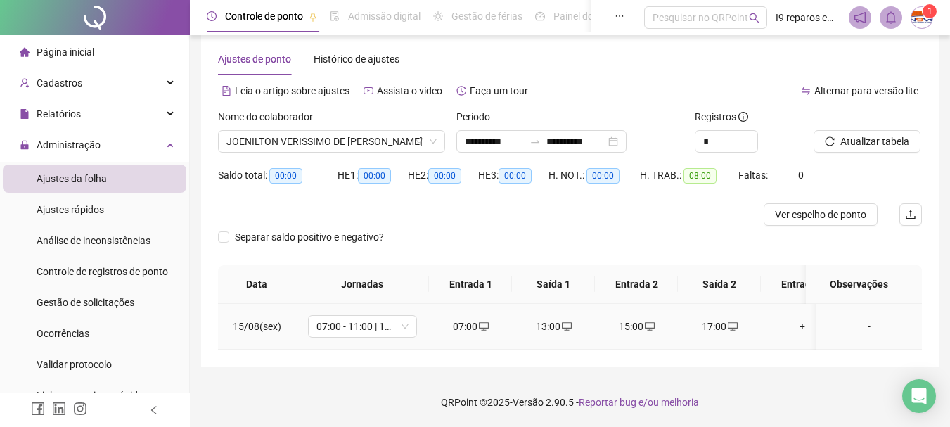
click at [645, 326] on icon "desktop" at bounding box center [650, 326] width 10 height 10
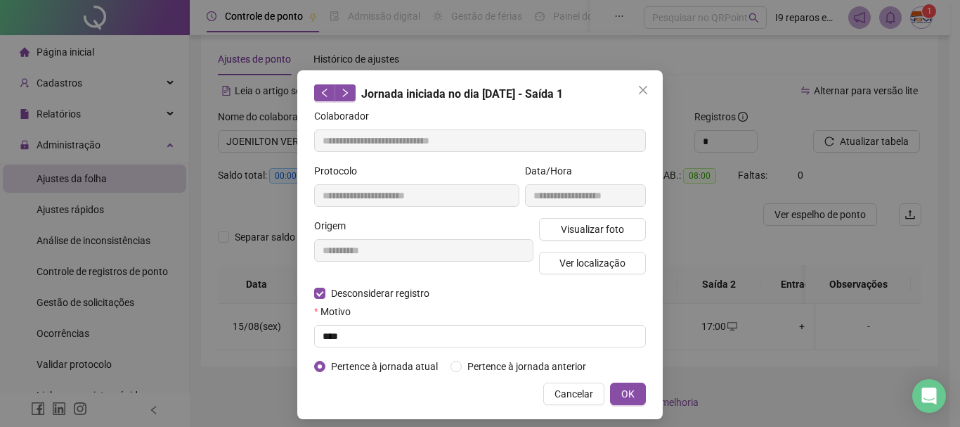
type input "**********"
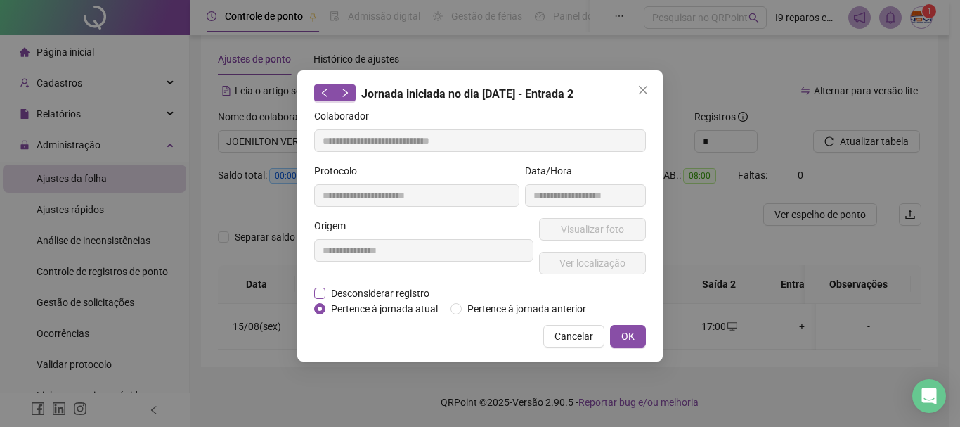
click at [326, 293] on span "Desconsiderar registro" at bounding box center [381, 292] width 110 height 15
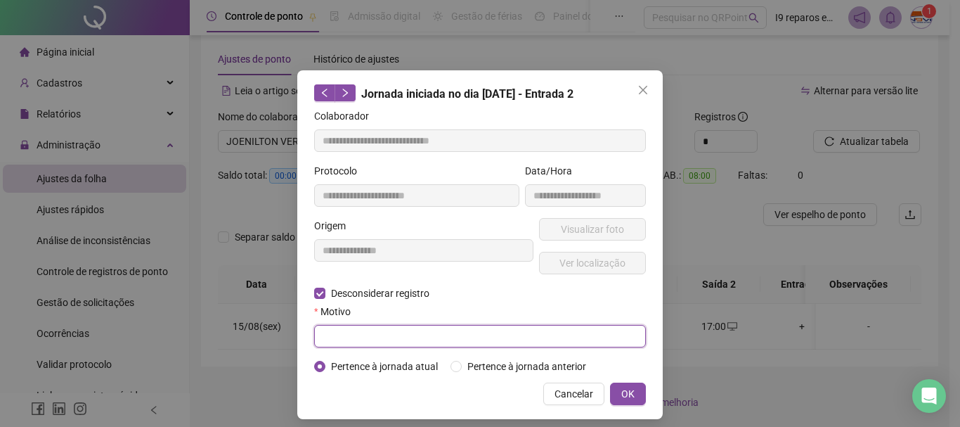
click at [349, 338] on input "text" at bounding box center [480, 336] width 332 height 22
type input "****"
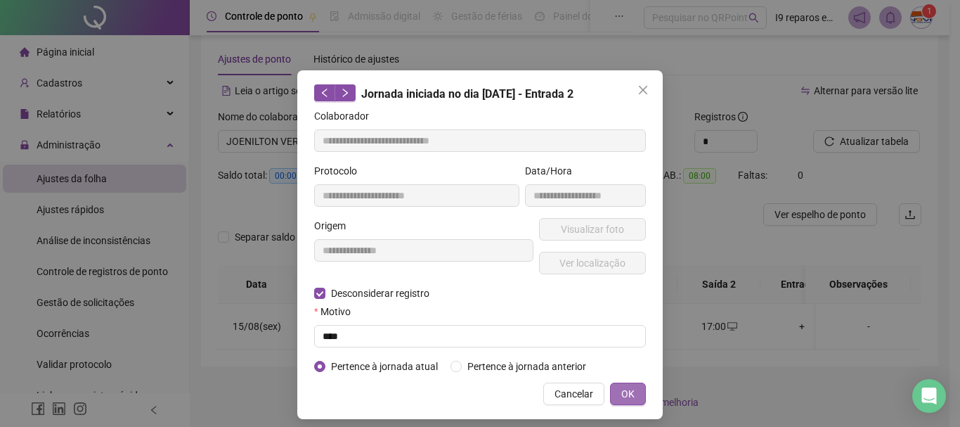
click at [622, 392] on span "OK" at bounding box center [628, 393] width 13 height 15
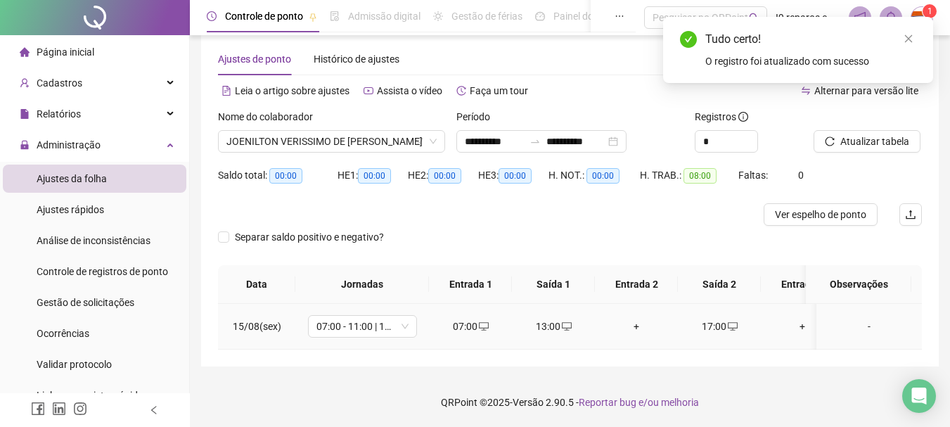
click at [650, 328] on div "+" at bounding box center [636, 326] width 60 height 15
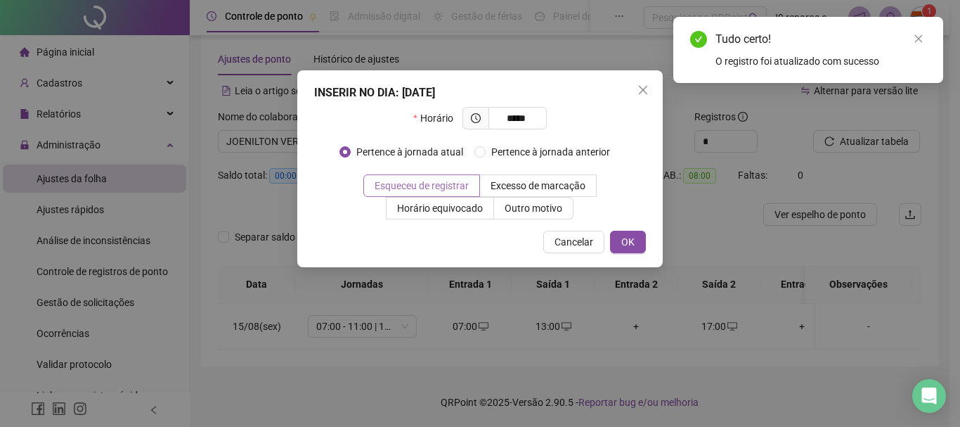
type input "*****"
click at [446, 190] on span "Esqueceu de registrar" at bounding box center [422, 185] width 94 height 11
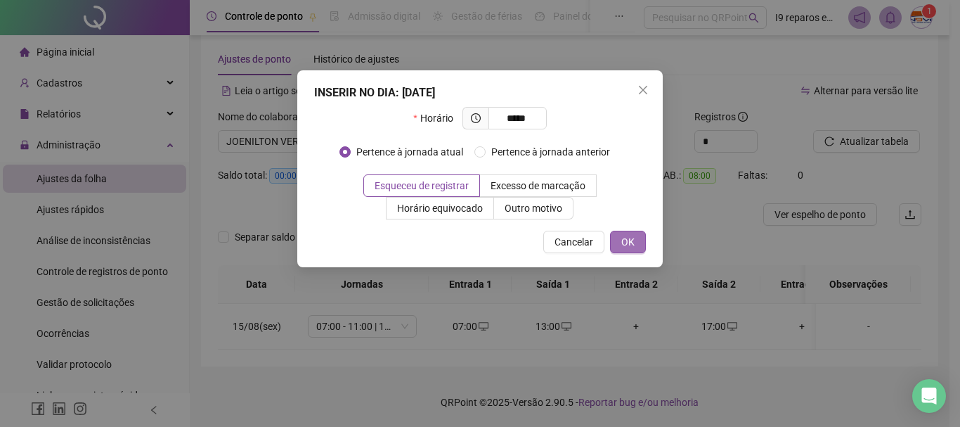
click at [624, 243] on span "OK" at bounding box center [628, 241] width 13 height 15
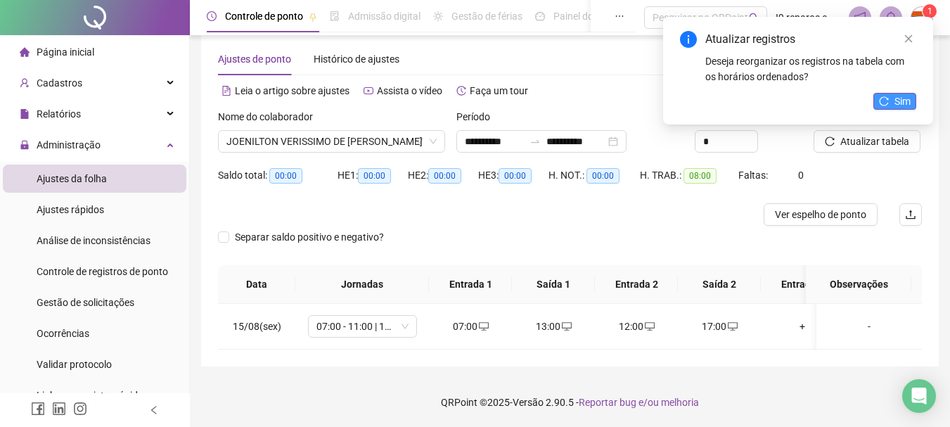
click at [906, 95] on span "Sim" at bounding box center [902, 101] width 16 height 15
